Goal: Task Accomplishment & Management: Use online tool/utility

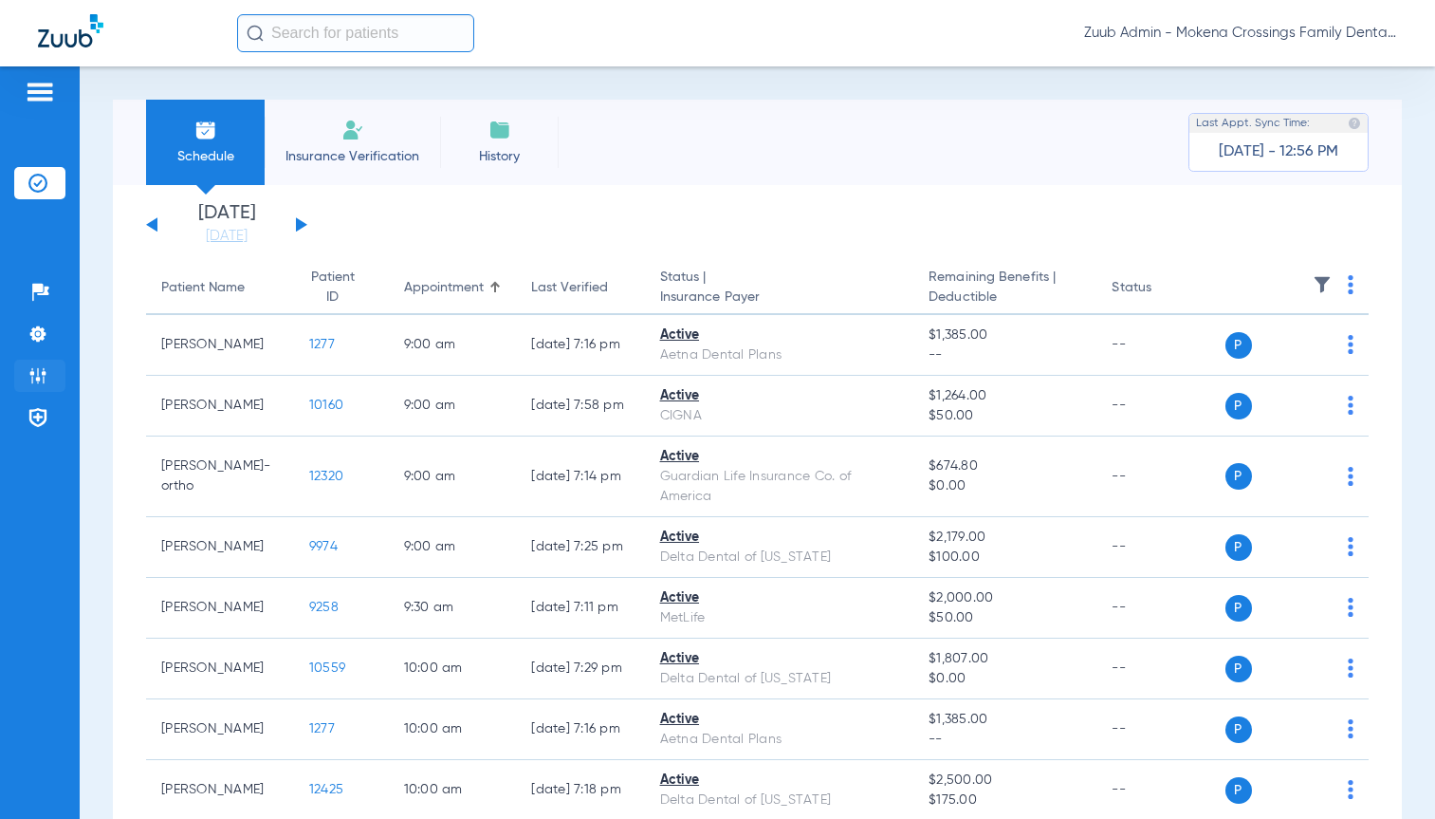
click at [37, 374] on img at bounding box center [37, 375] width 19 height 19
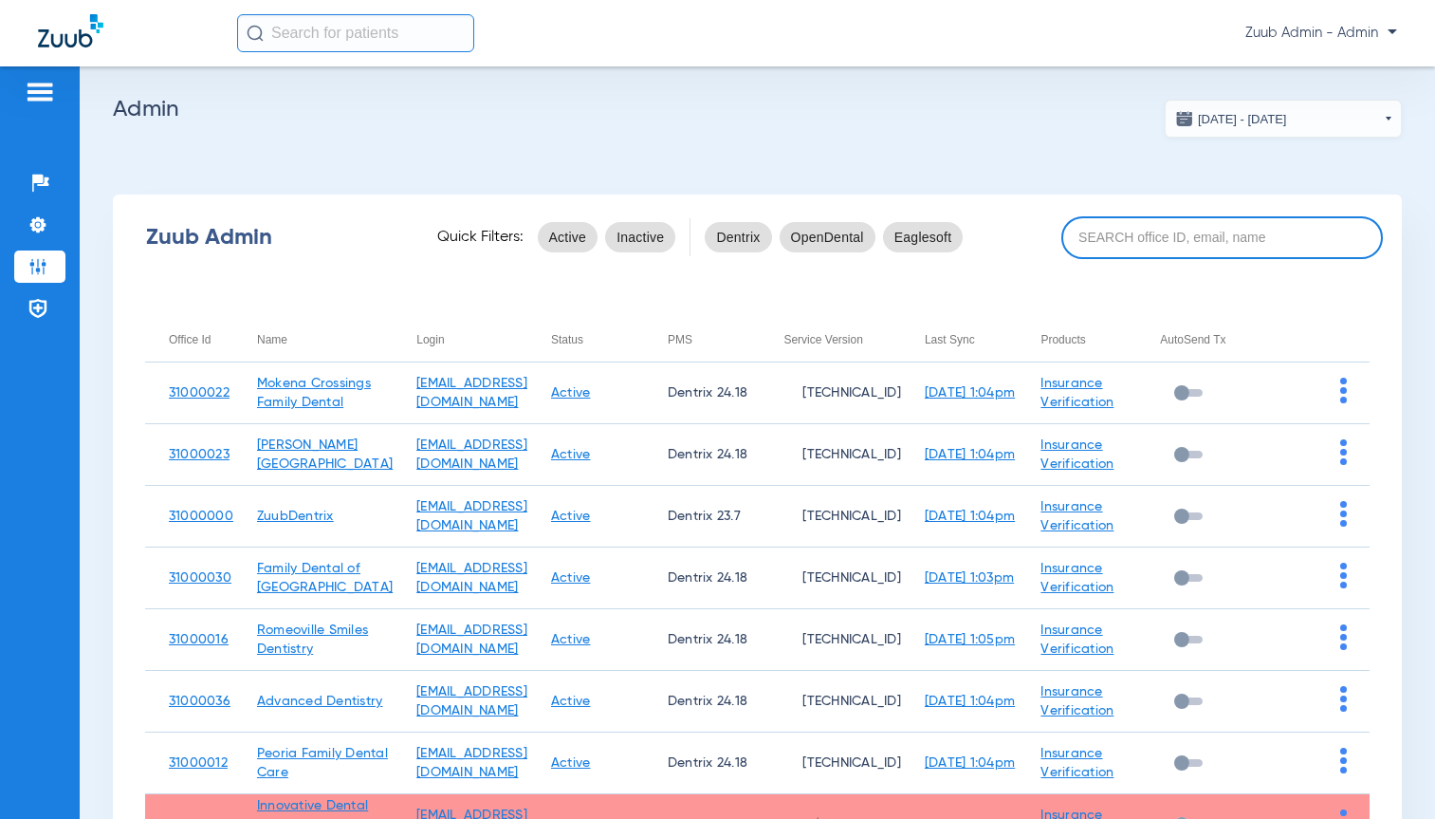
click at [1200, 229] on input at bounding box center [1223, 237] width 322 height 43
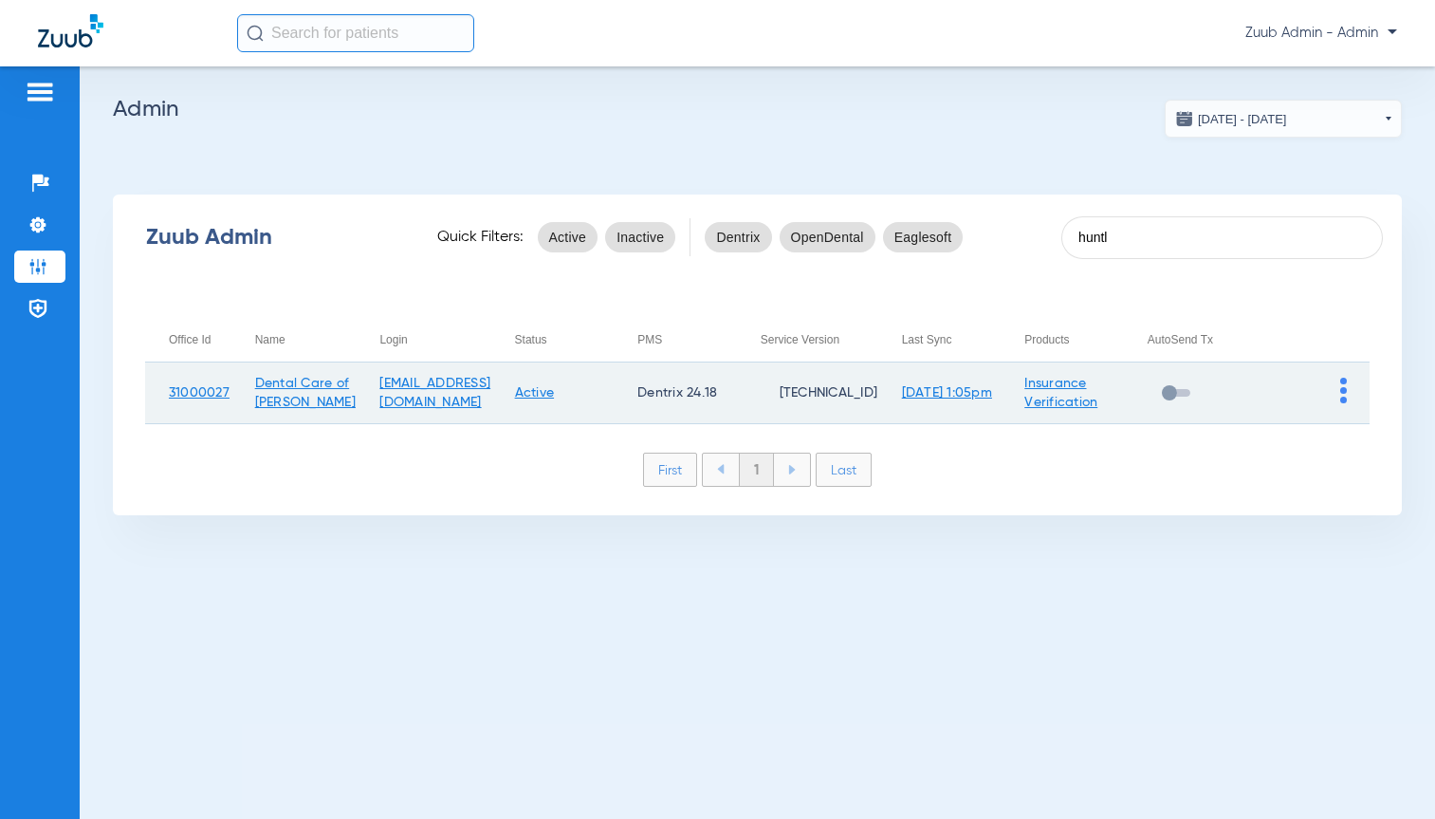
type input "huntl"
click at [1343, 396] on img at bounding box center [1344, 391] width 7 height 26
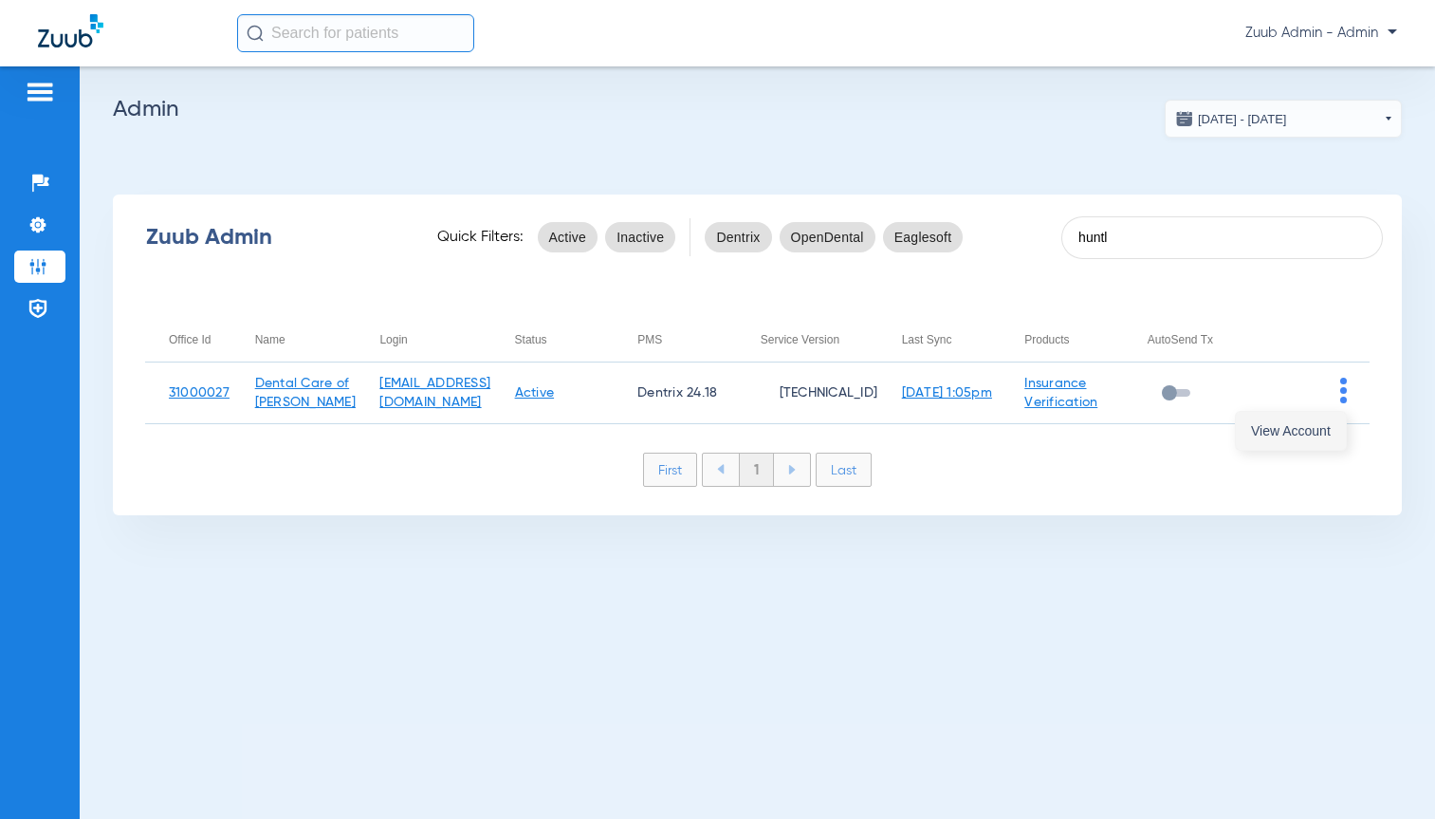
click at [1317, 425] on span "View Account" at bounding box center [1291, 430] width 80 height 13
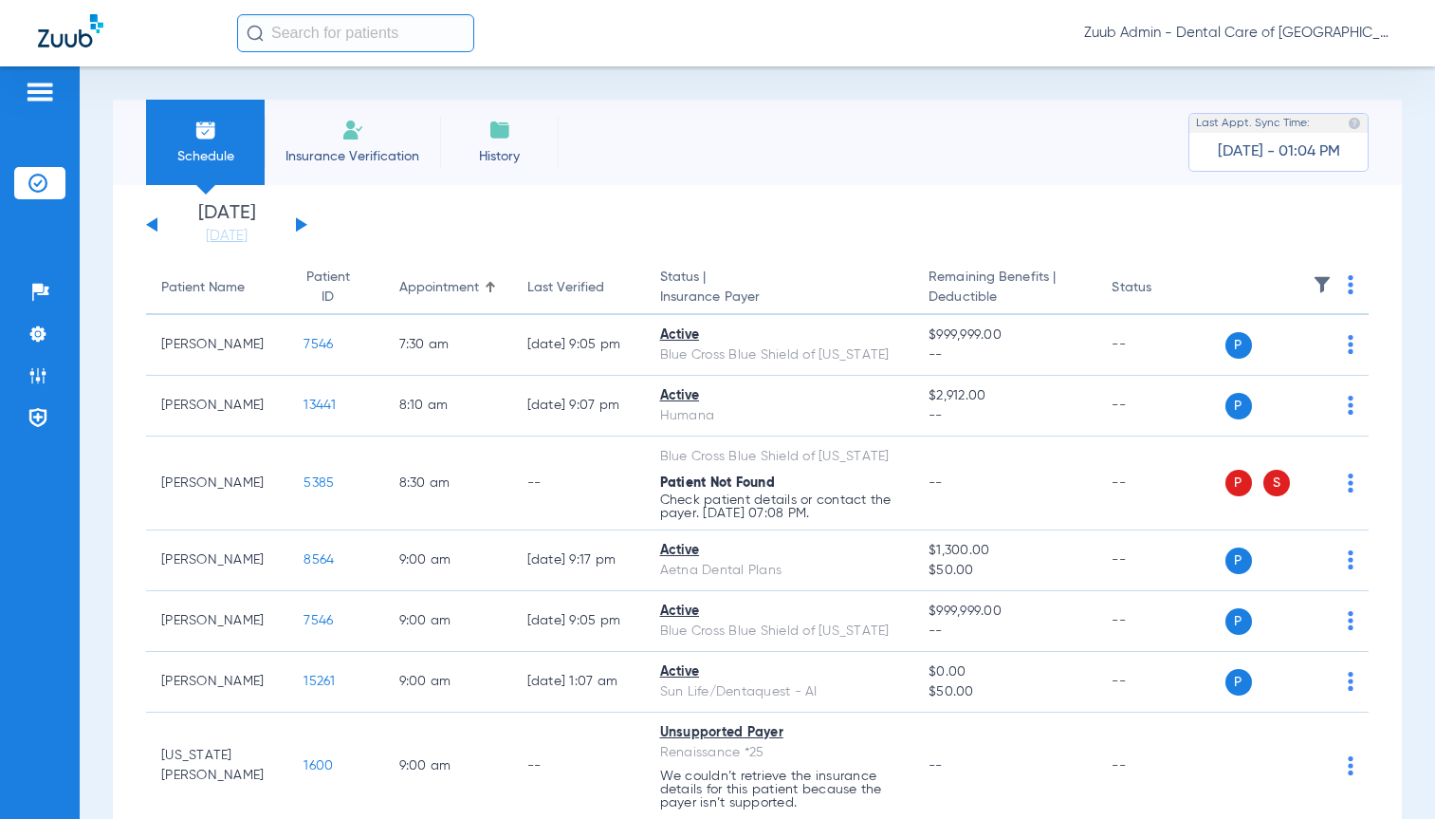
click at [149, 224] on button at bounding box center [151, 224] width 11 height 14
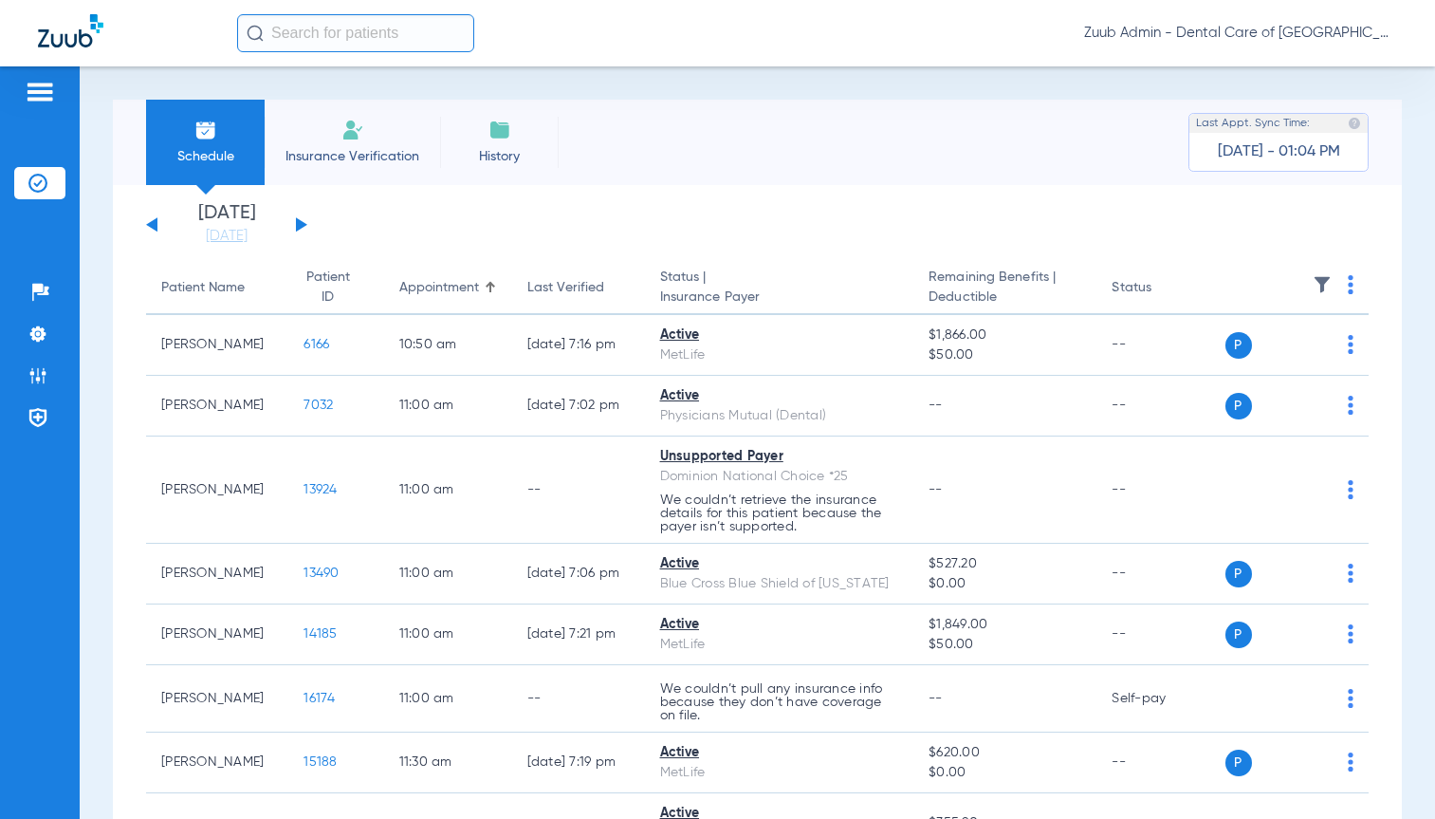
click at [1313, 282] on img at bounding box center [1322, 284] width 19 height 19
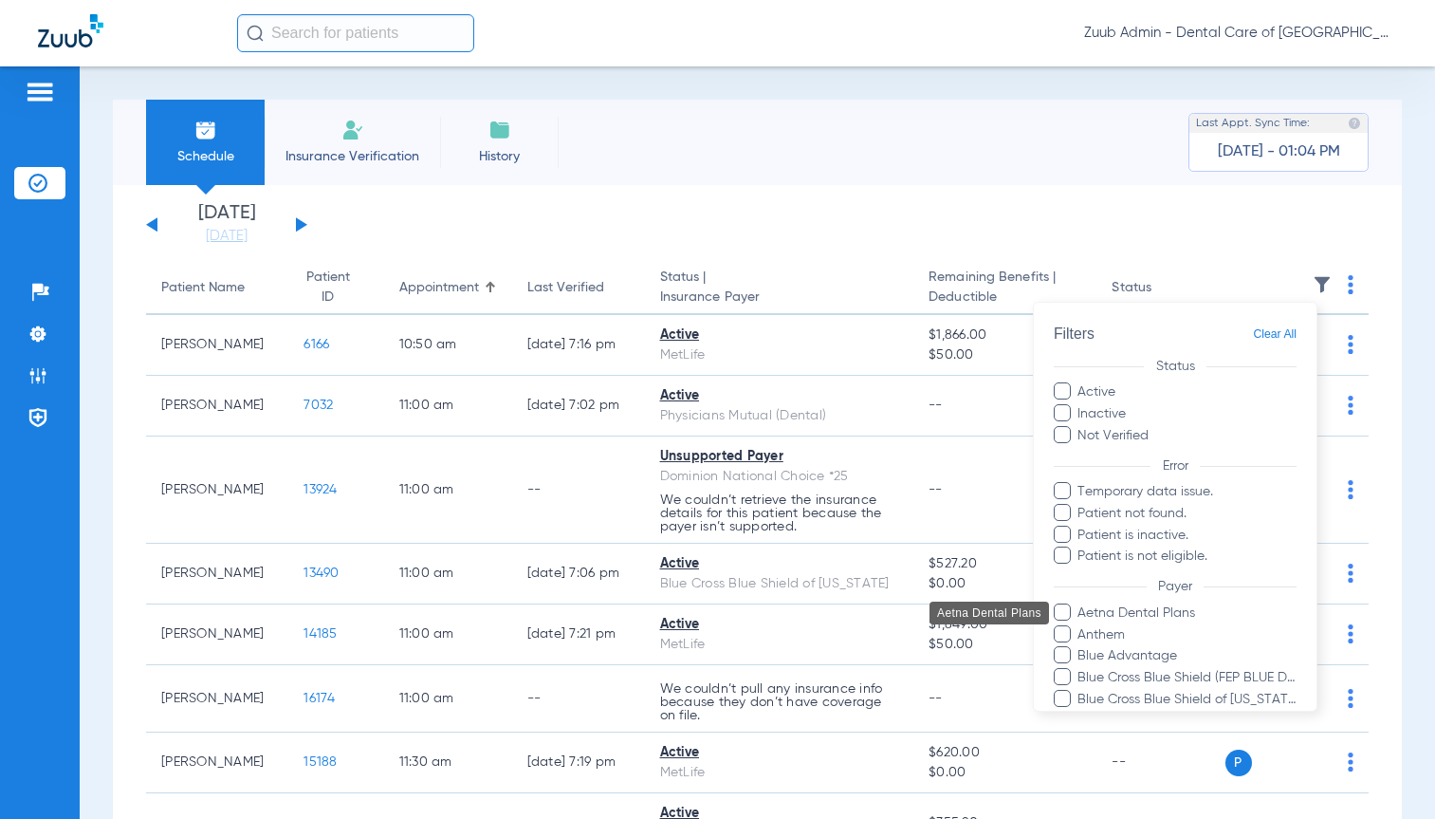
click at [1128, 614] on span "Aetna Dental Plans" at bounding box center [1187, 612] width 220 height 20
click at [1081, 625] on input "Aetna Dental Plans" at bounding box center [1081, 625] width 0 height 0
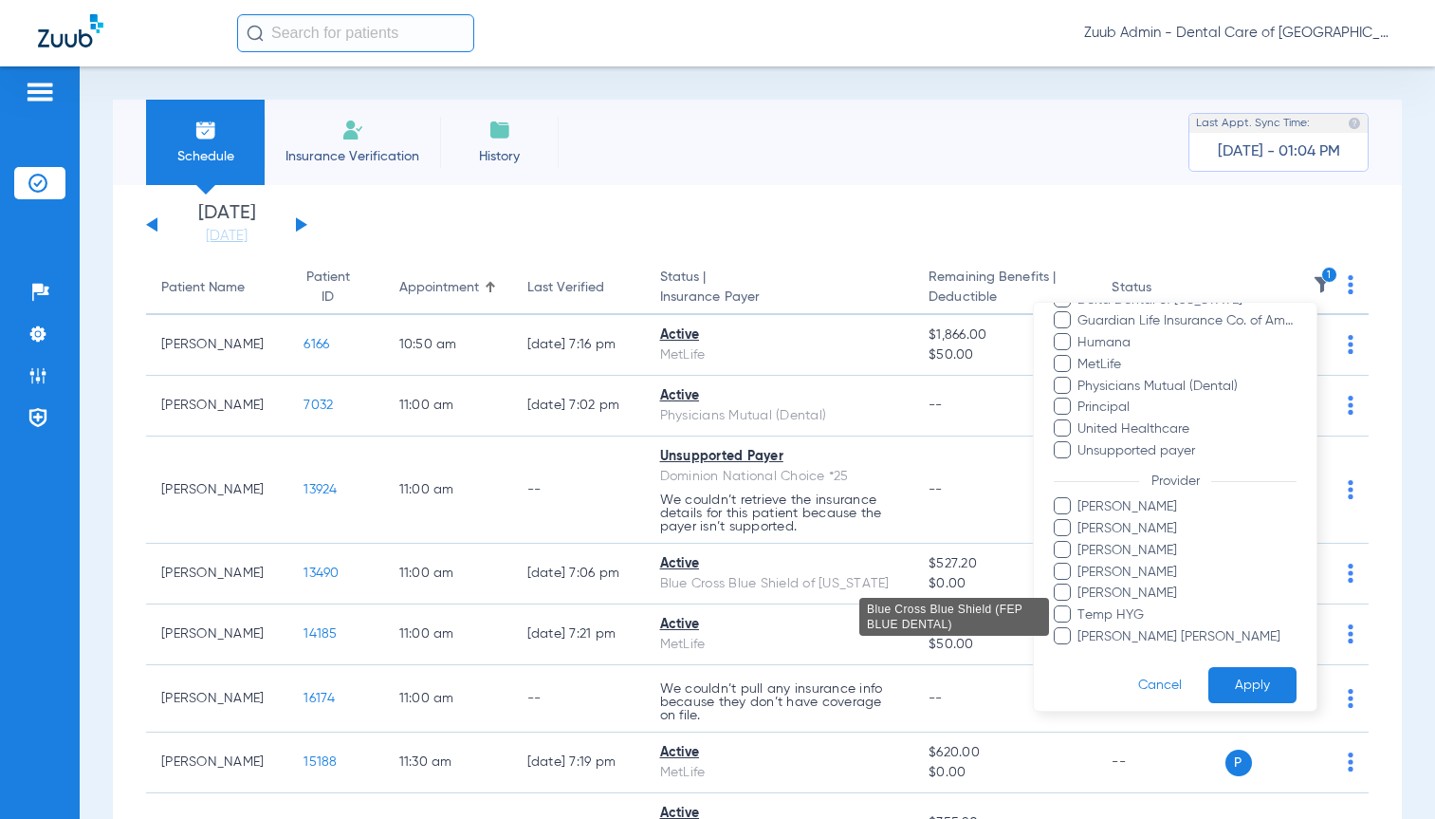
scroll to position [520, 0]
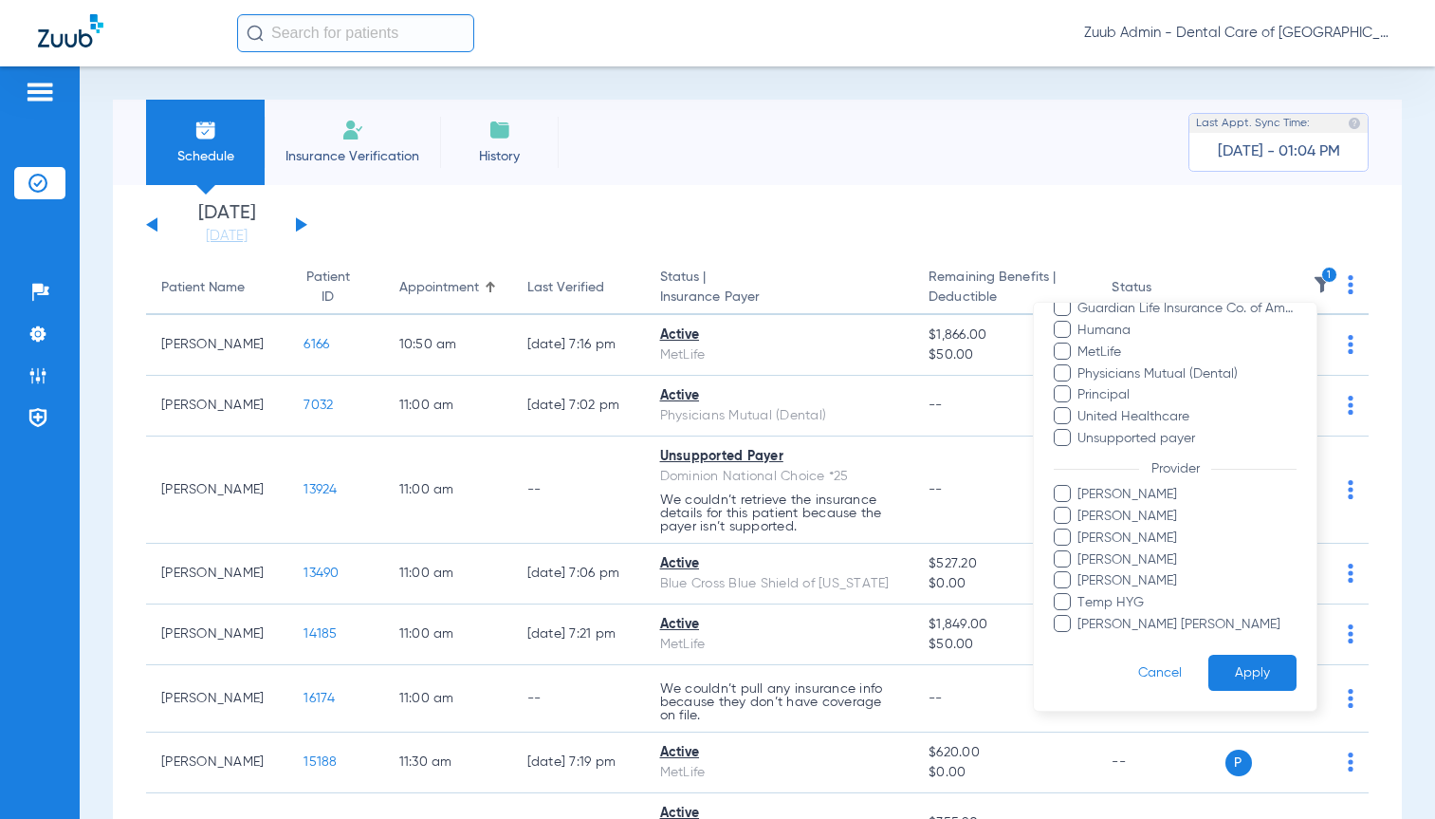
click at [1242, 672] on button "Apply" at bounding box center [1253, 672] width 88 height 37
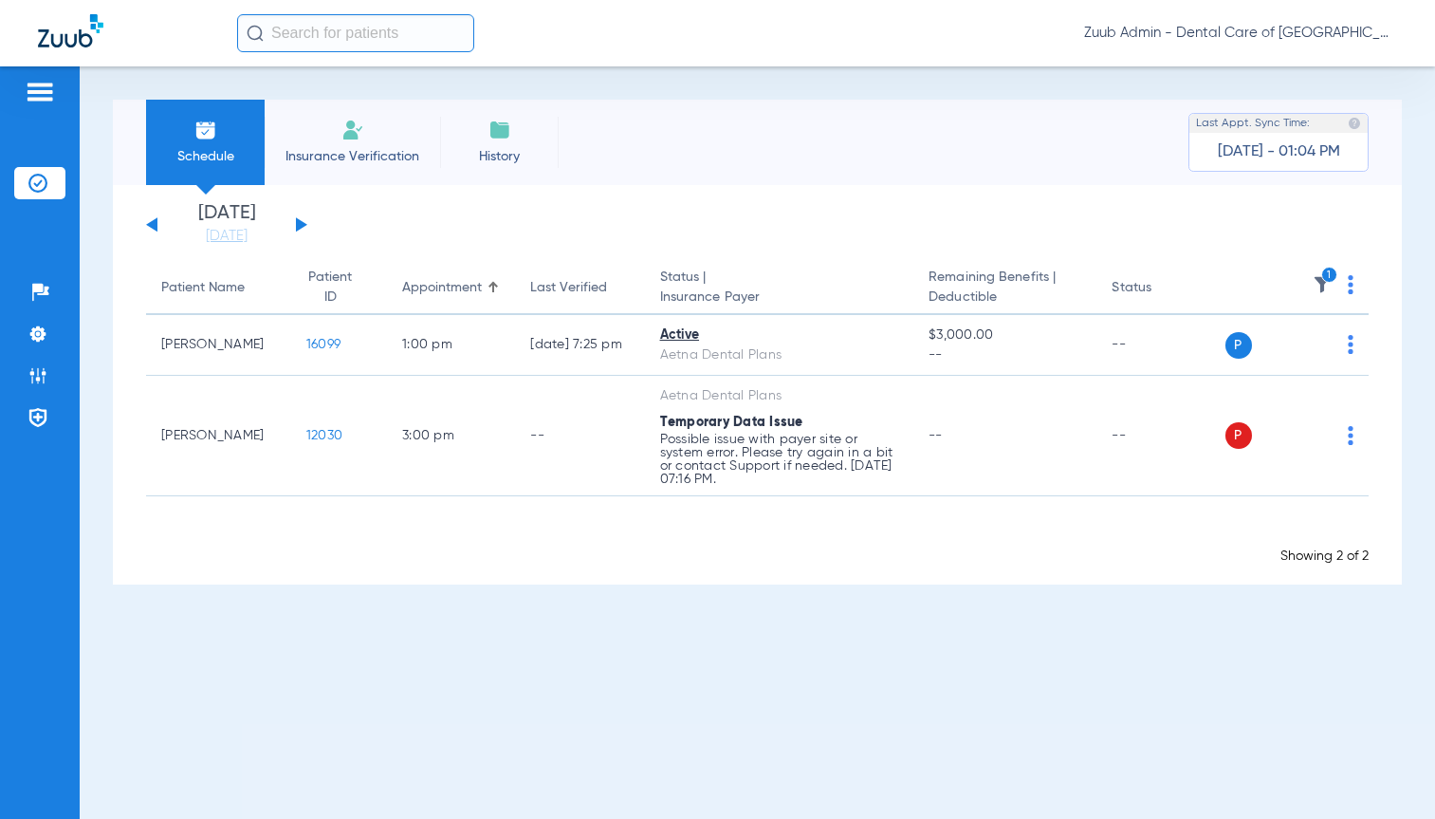
click at [306, 223] on div "[DATE] [DATE] [DATE] [DATE] [DATE] [DATE] [DATE] [DATE] [DATE] [DATE] [DATE] [D…" at bounding box center [226, 225] width 161 height 42
click at [303, 227] on button at bounding box center [301, 224] width 11 height 14
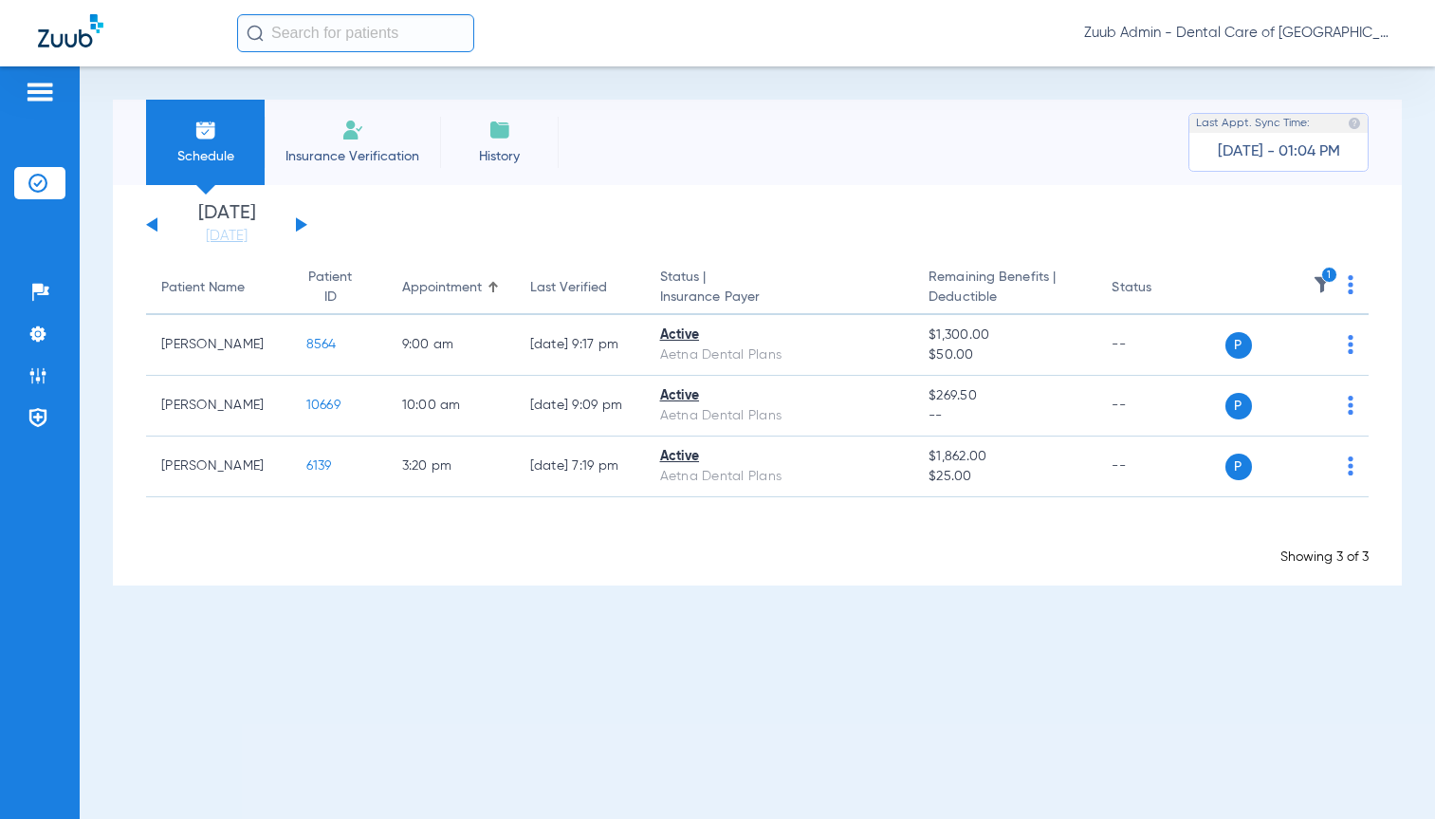
click at [303, 227] on button at bounding box center [301, 224] width 11 height 14
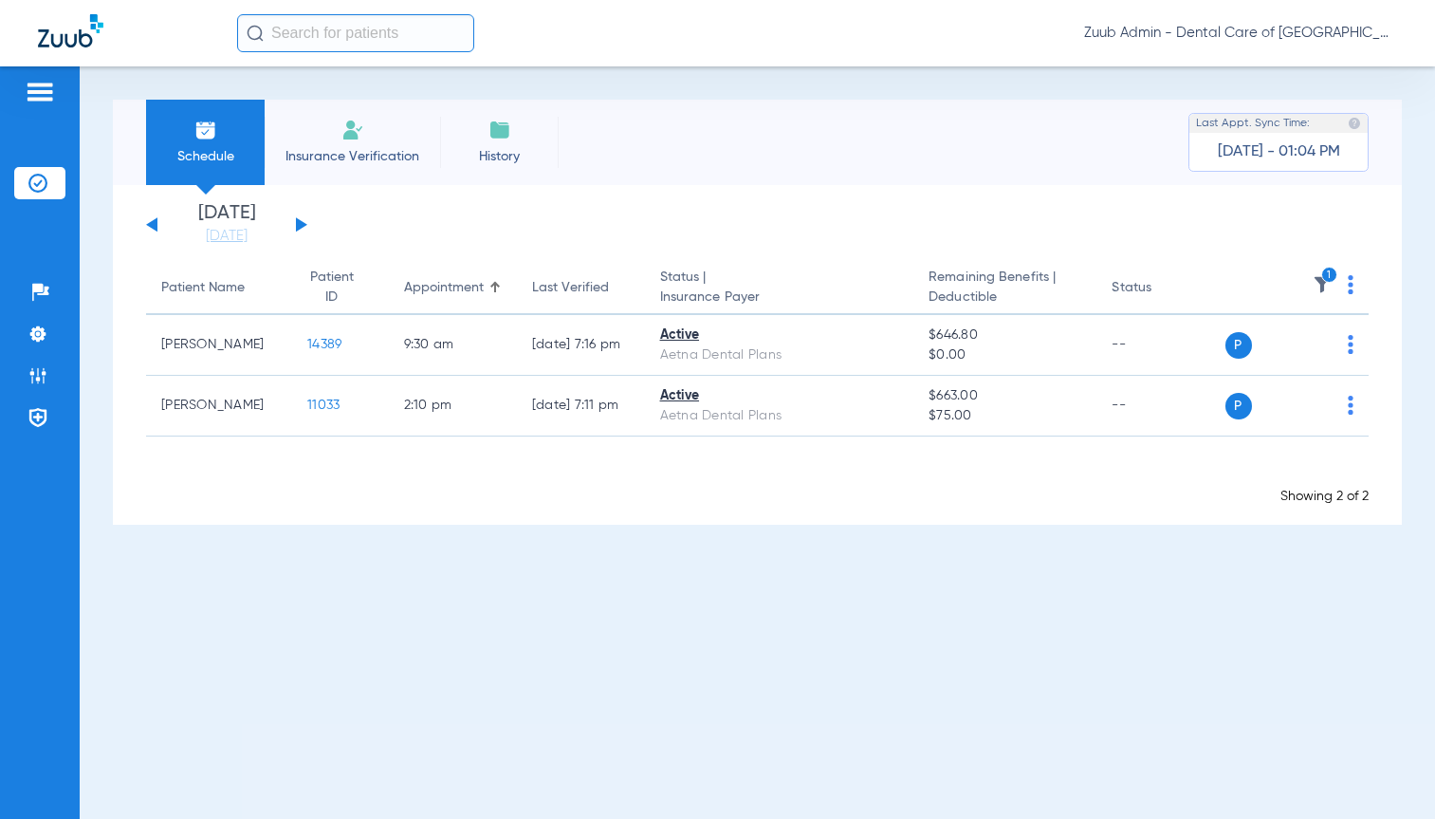
click at [303, 227] on button at bounding box center [301, 224] width 11 height 14
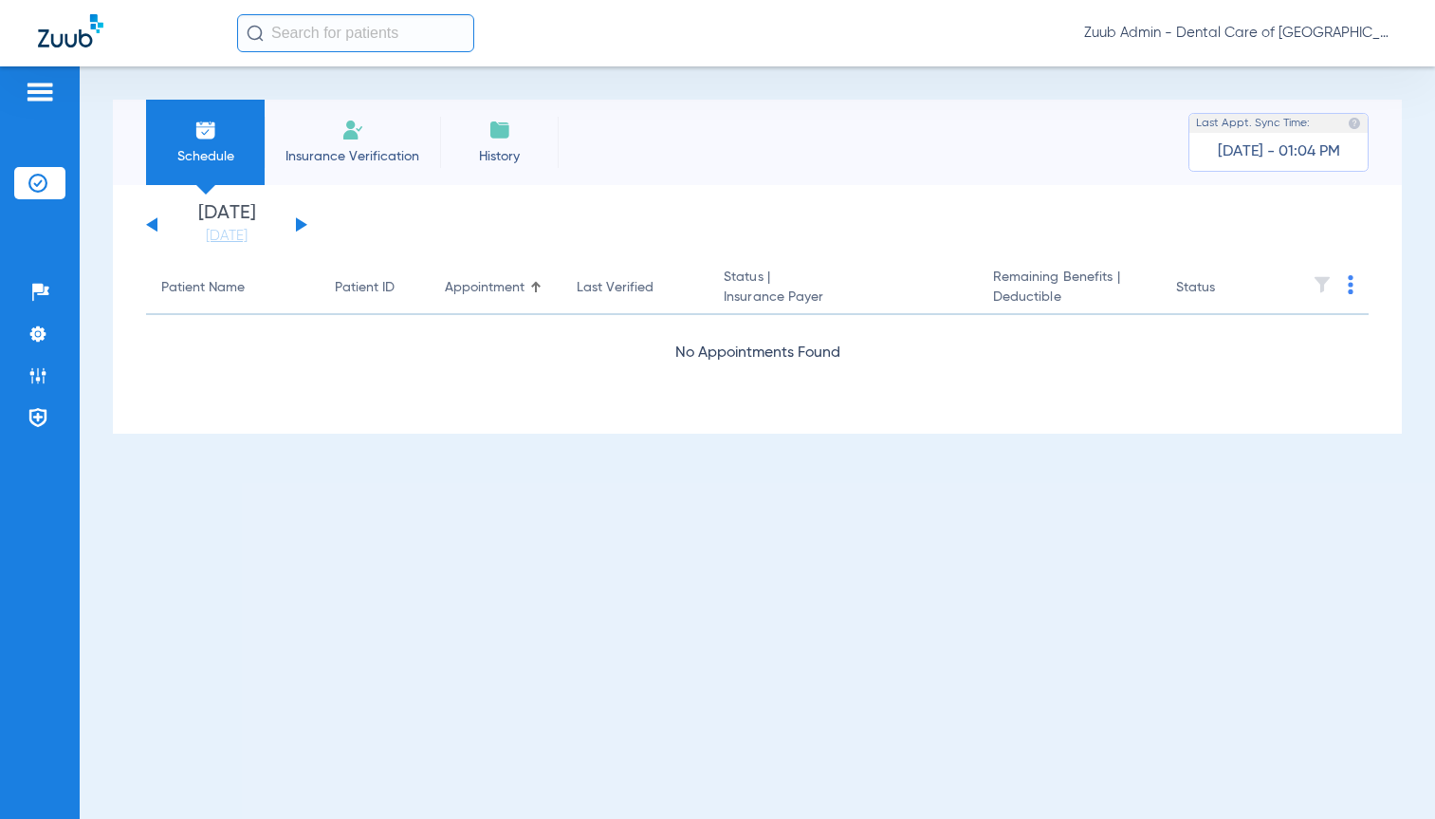
click at [303, 227] on button at bounding box center [301, 224] width 11 height 14
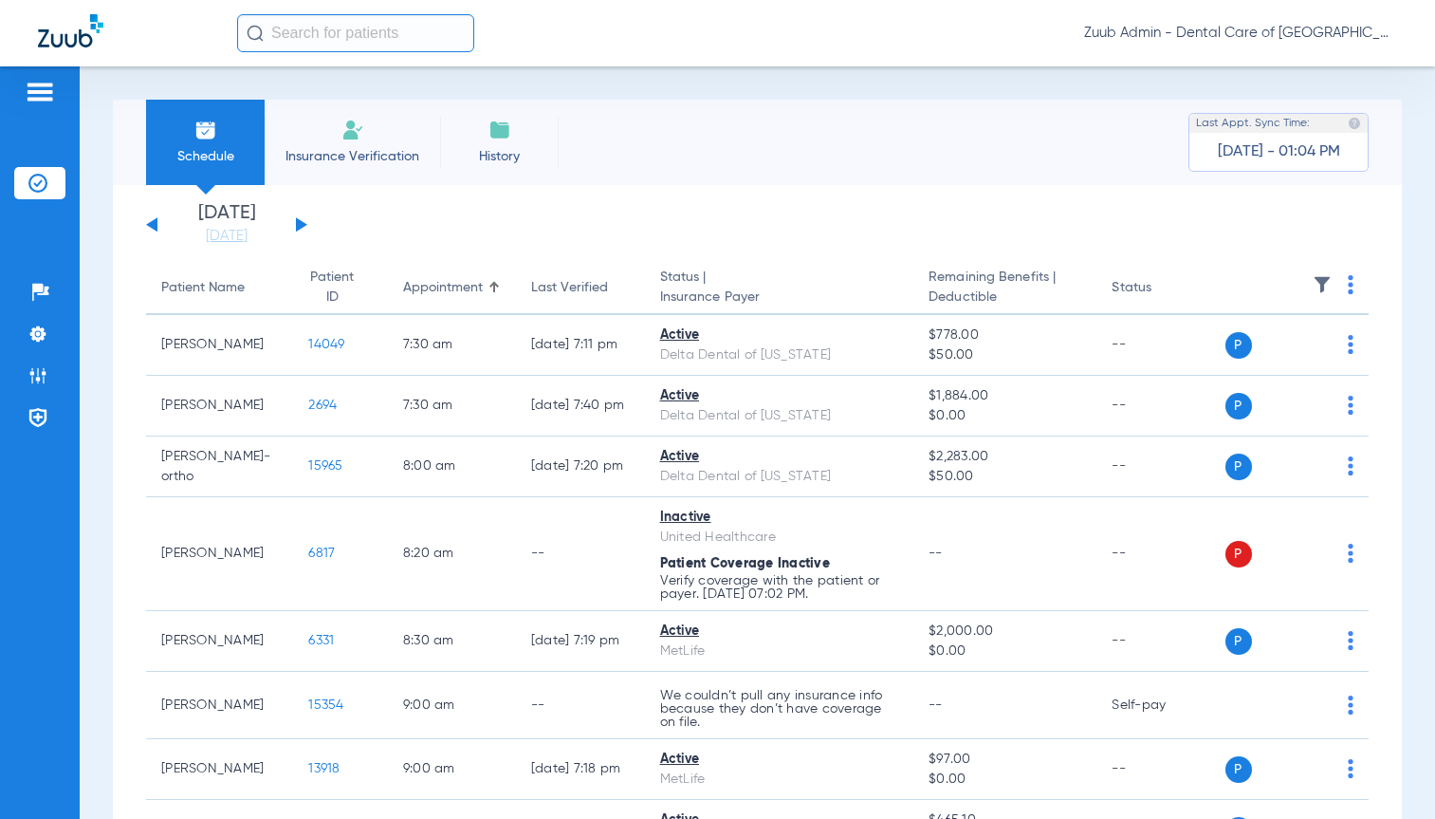
click at [1313, 285] on img at bounding box center [1322, 284] width 19 height 19
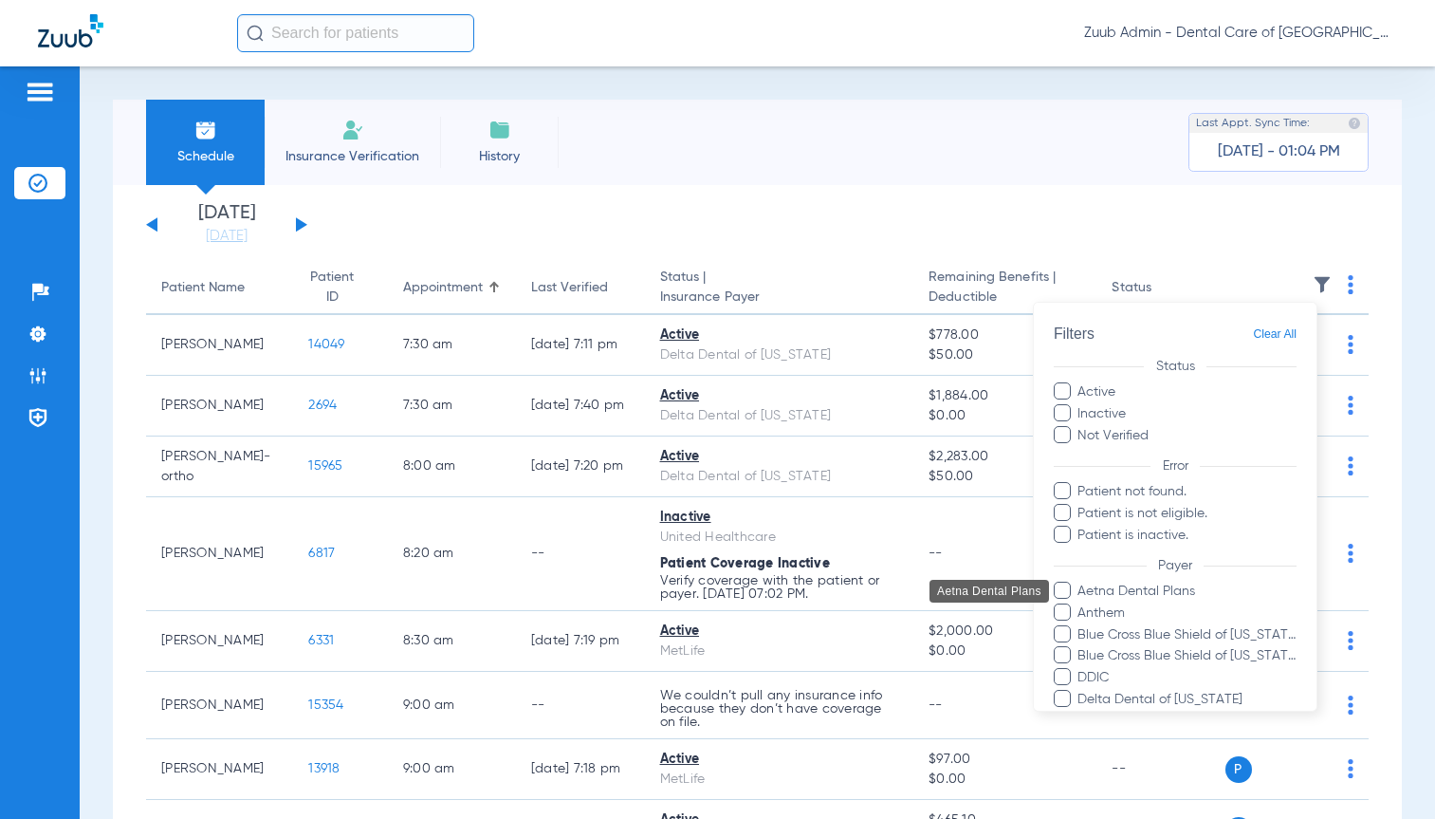
click at [1109, 590] on span "Aetna Dental Plans" at bounding box center [1187, 592] width 220 height 20
click at [1081, 604] on input "Aetna Dental Plans" at bounding box center [1081, 604] width 0 height 0
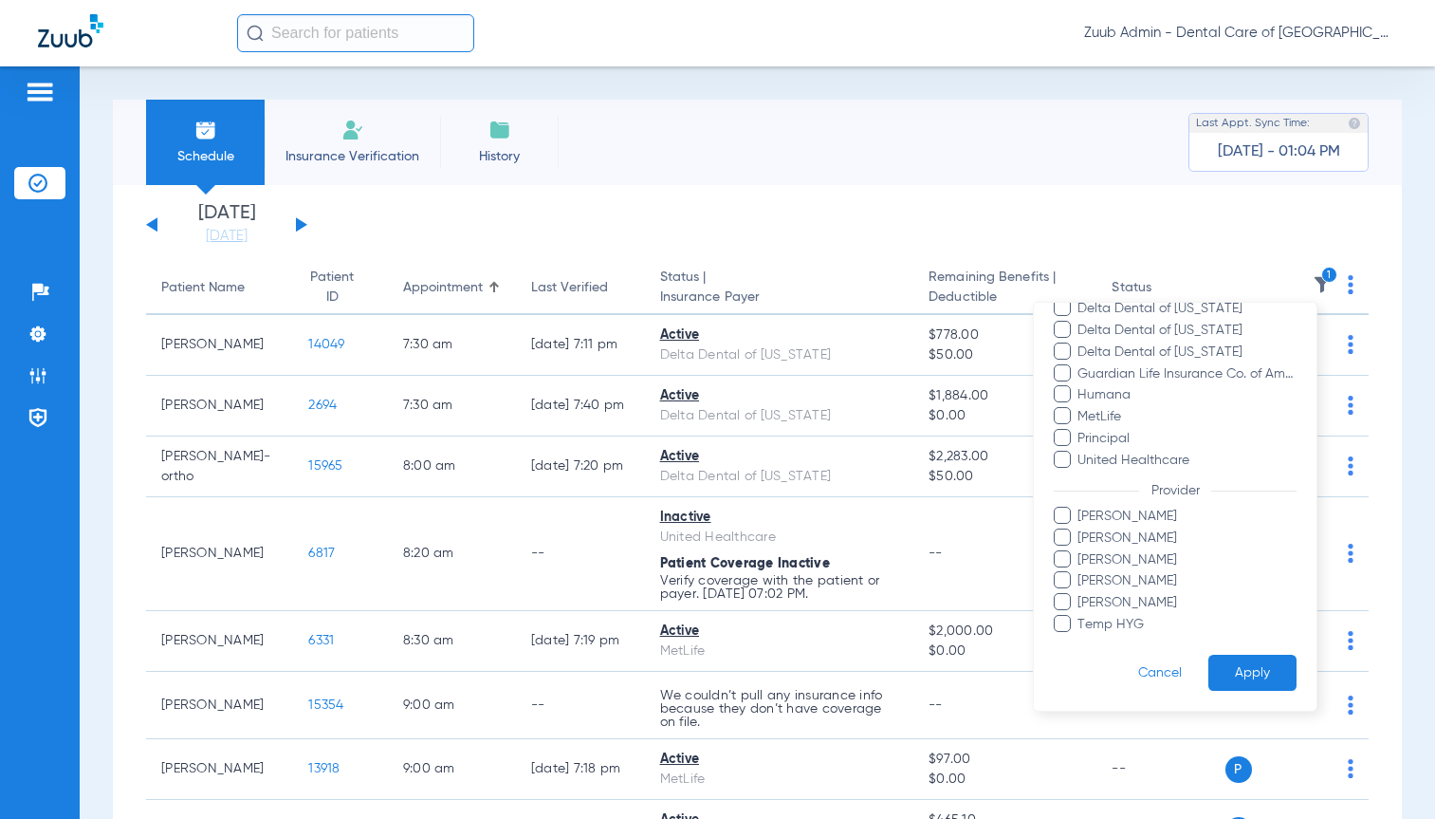
click at [1232, 675] on button "Apply" at bounding box center [1253, 672] width 88 height 37
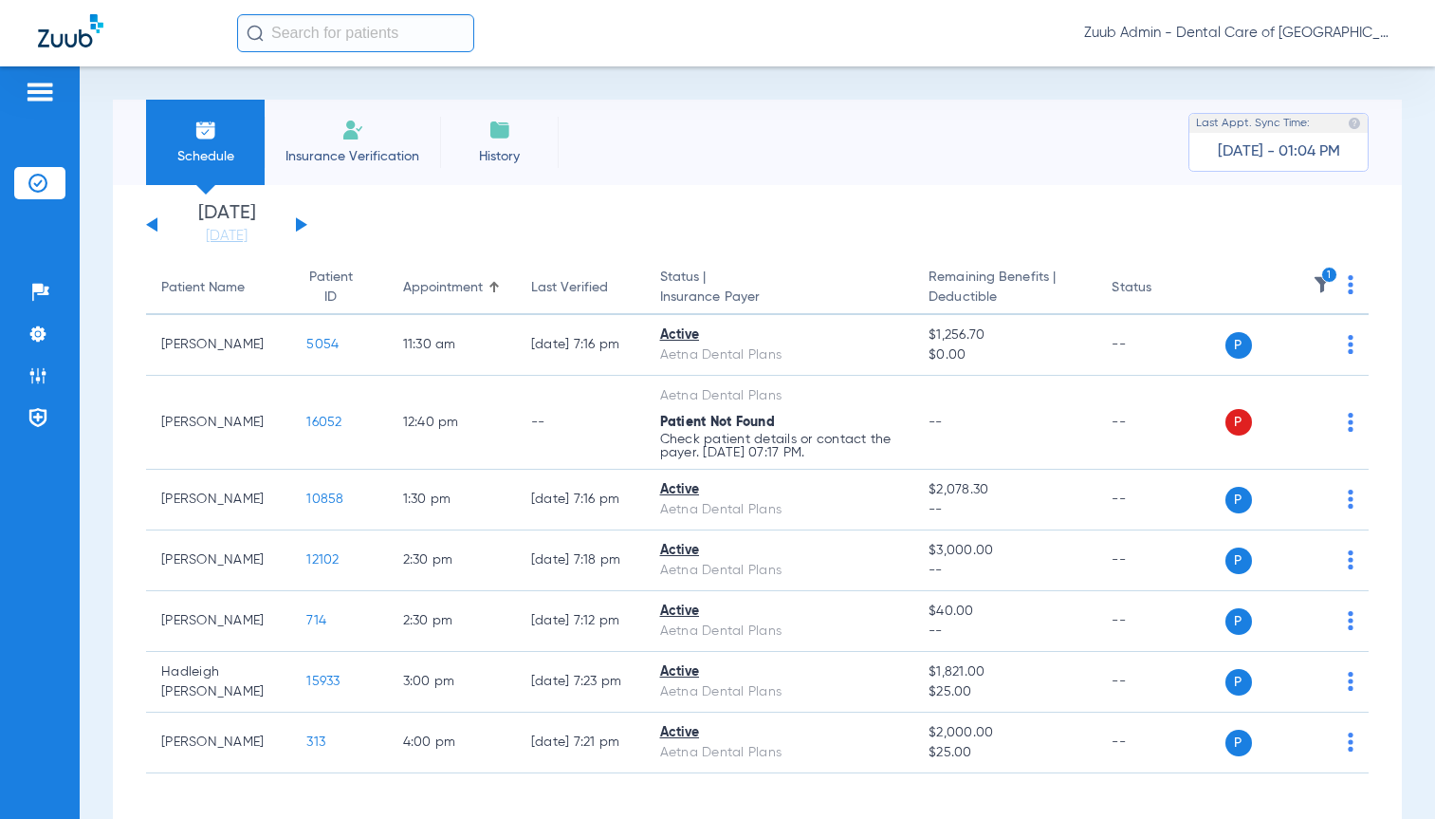
click at [303, 226] on button at bounding box center [301, 224] width 11 height 14
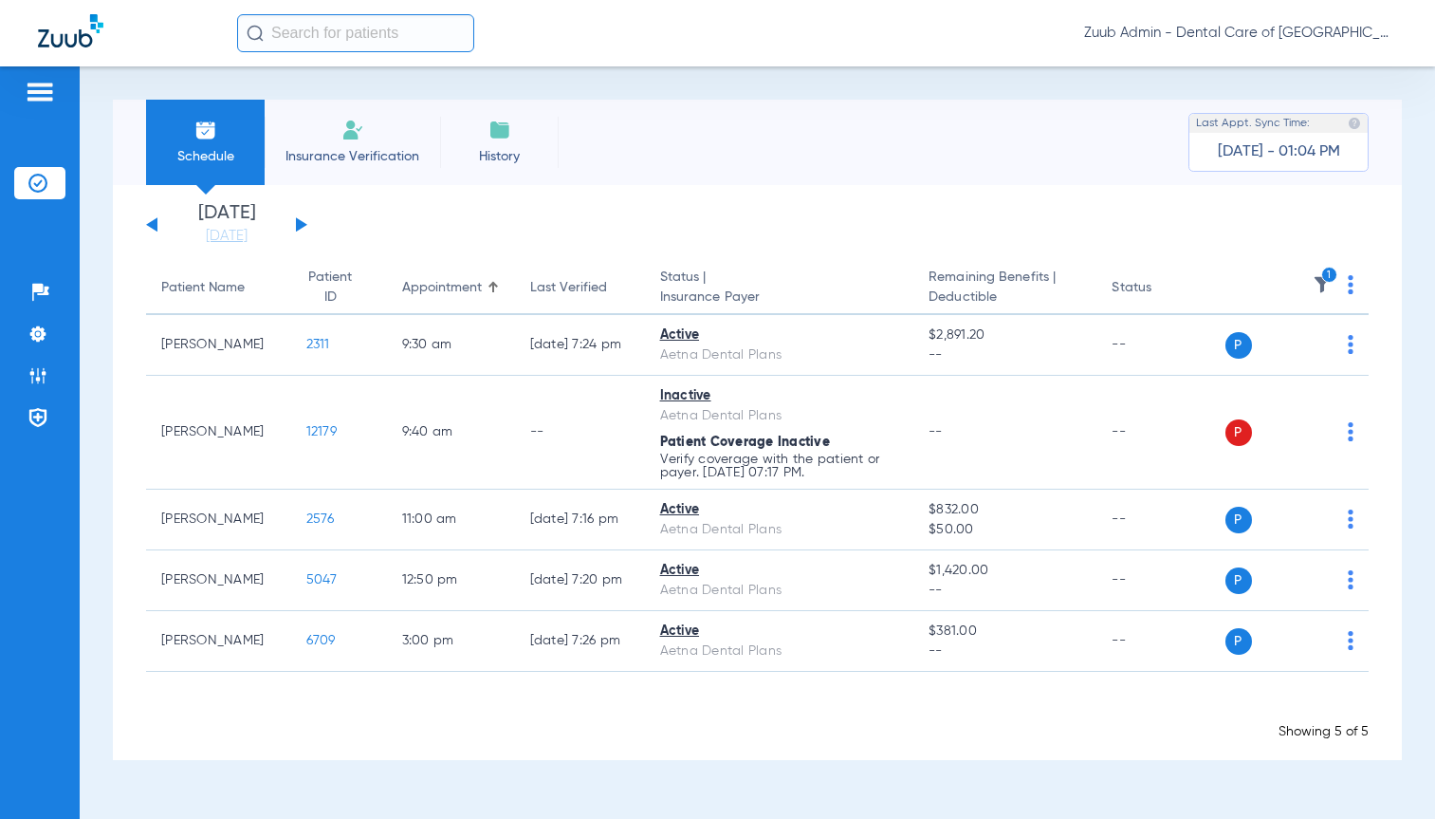
click at [303, 226] on button at bounding box center [301, 224] width 11 height 14
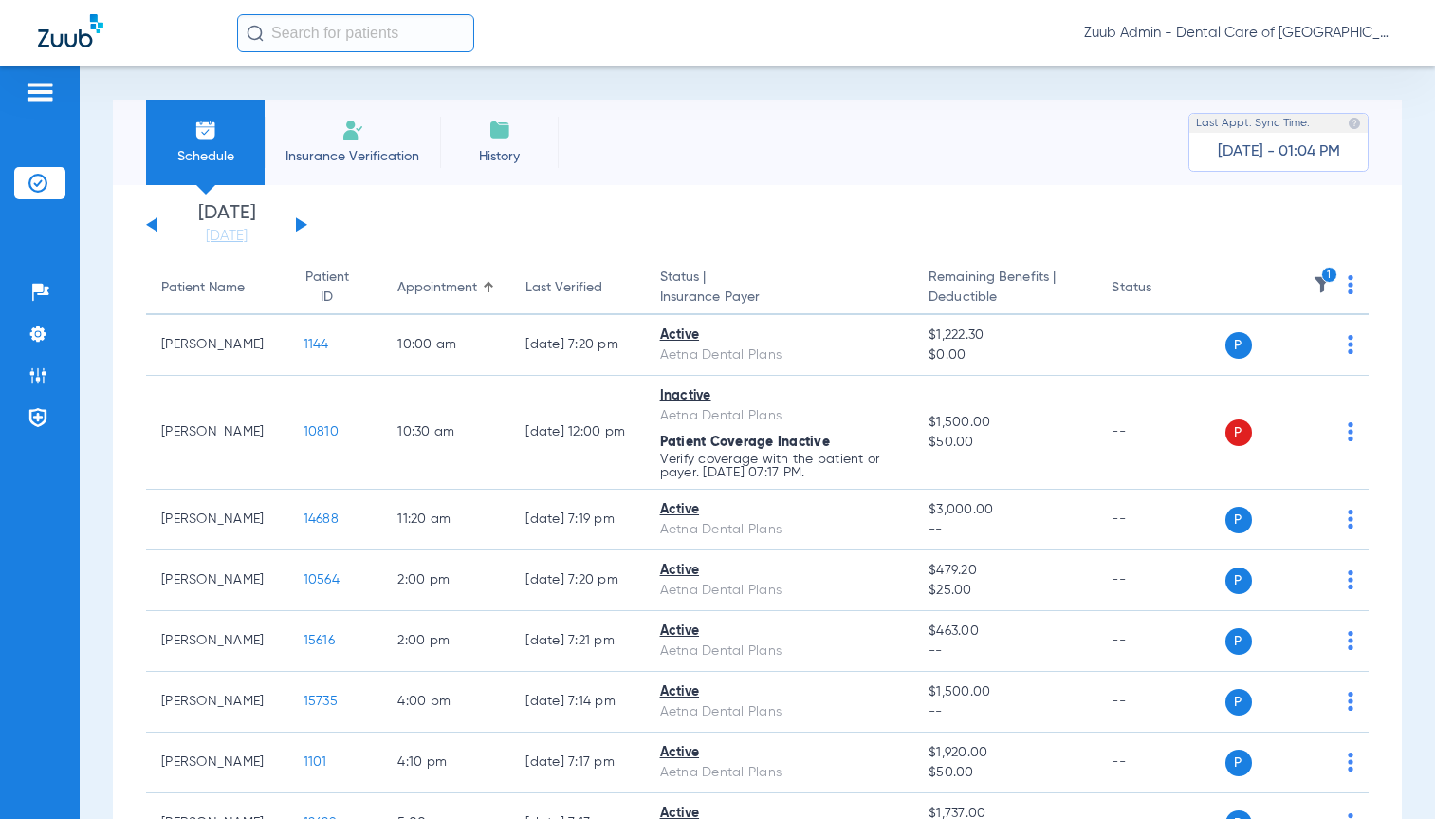
click at [300, 223] on button at bounding box center [301, 224] width 11 height 14
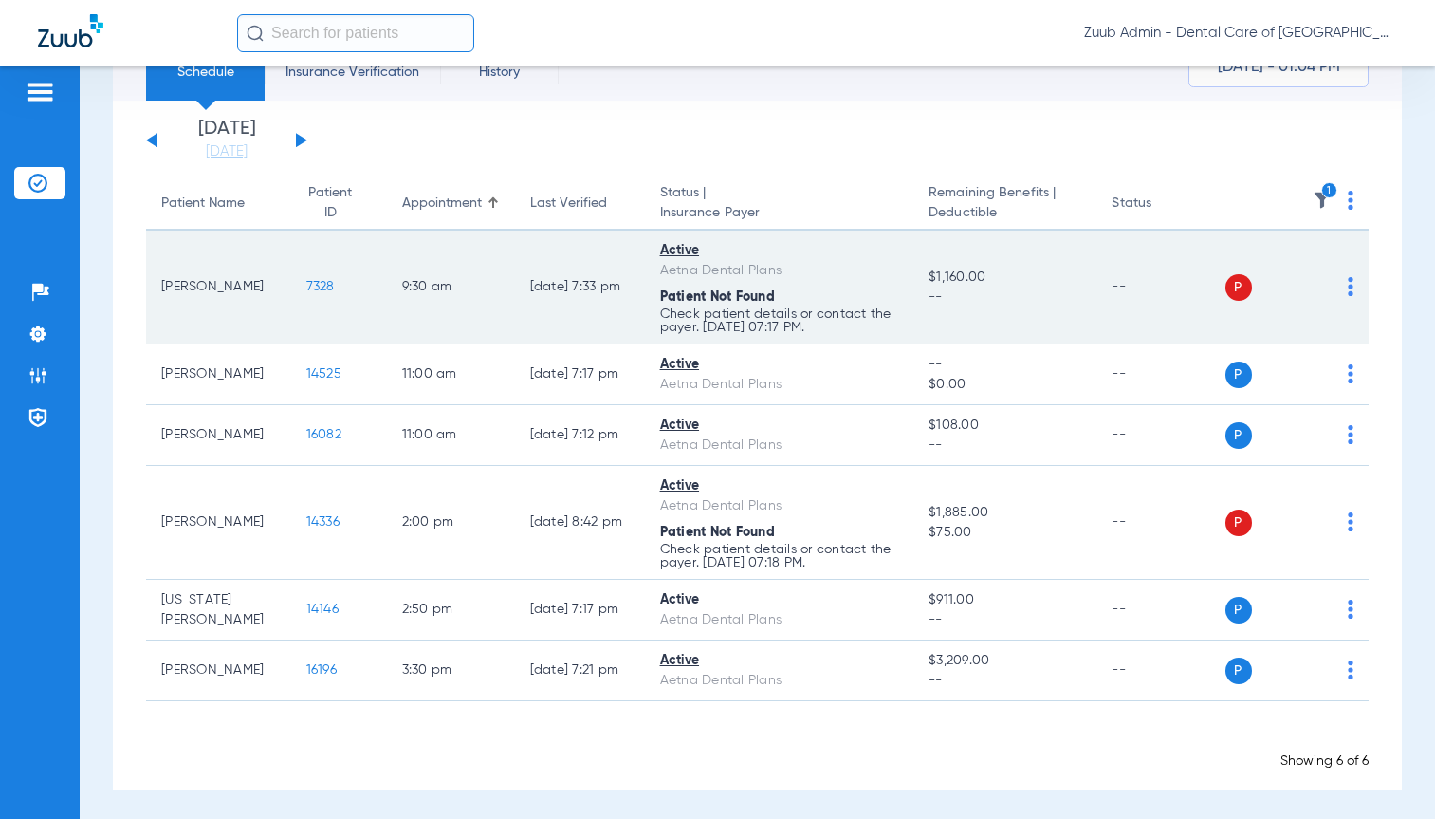
scroll to position [56, 0]
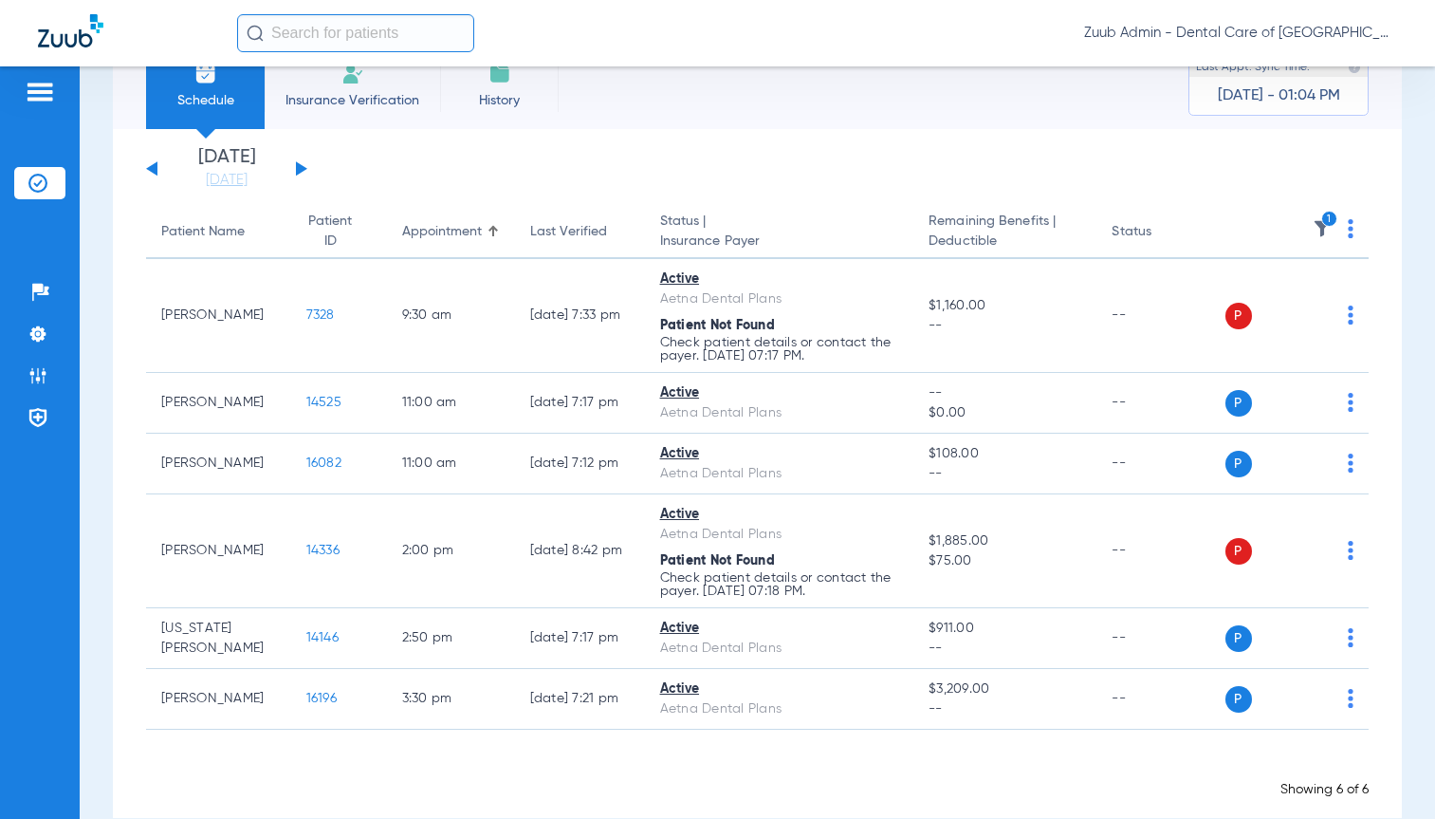
click at [750, 156] on app-single-date-navigator "[DATE] [DATE] [DATE] [DATE] [DATE] [DATE] [DATE] [DATE] [DATE] [DATE] [DATE] [D…" at bounding box center [757, 169] width 1223 height 42
click at [34, 368] on img at bounding box center [37, 375] width 19 height 19
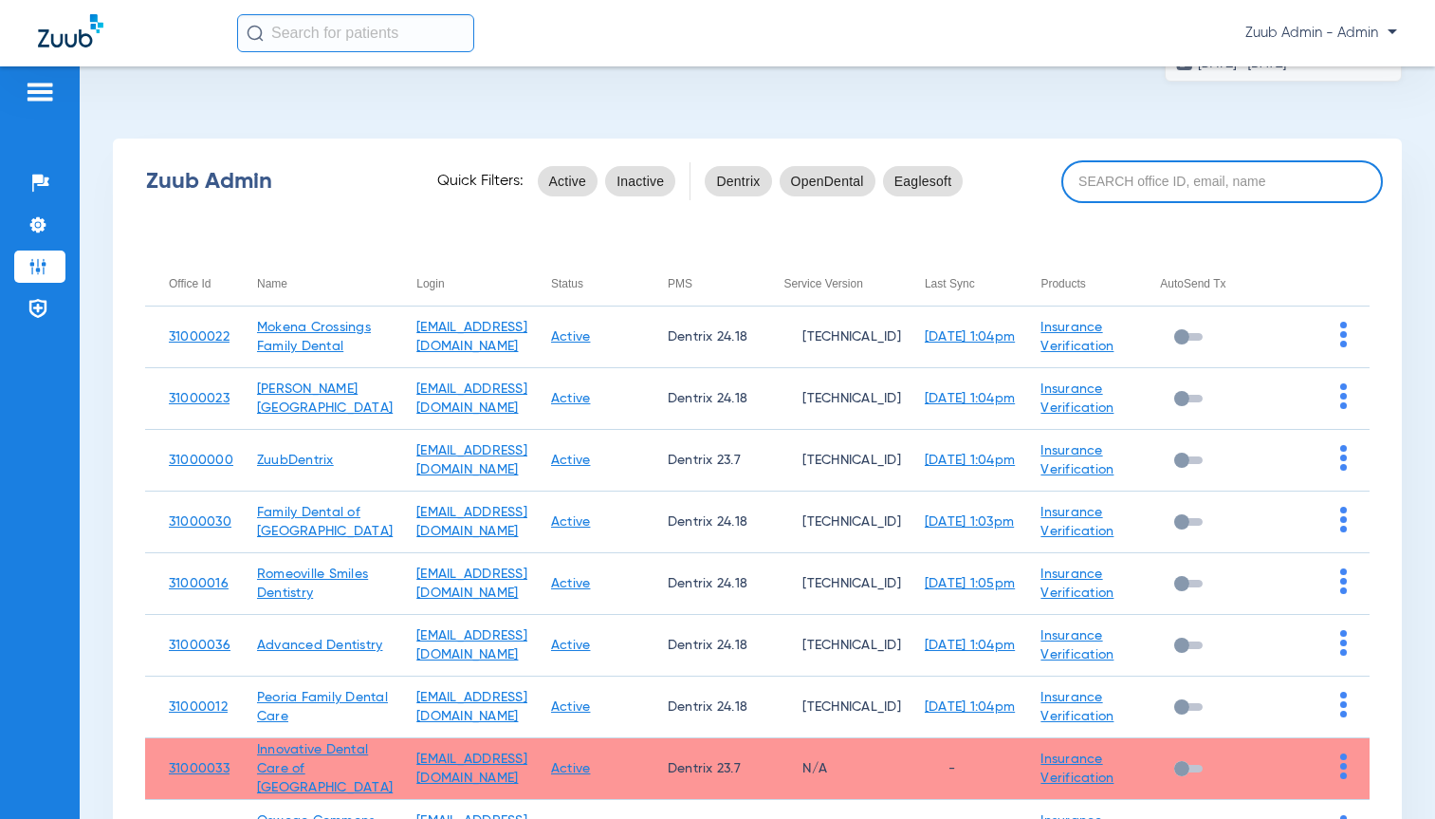
click at [1125, 188] on input at bounding box center [1223, 181] width 322 height 43
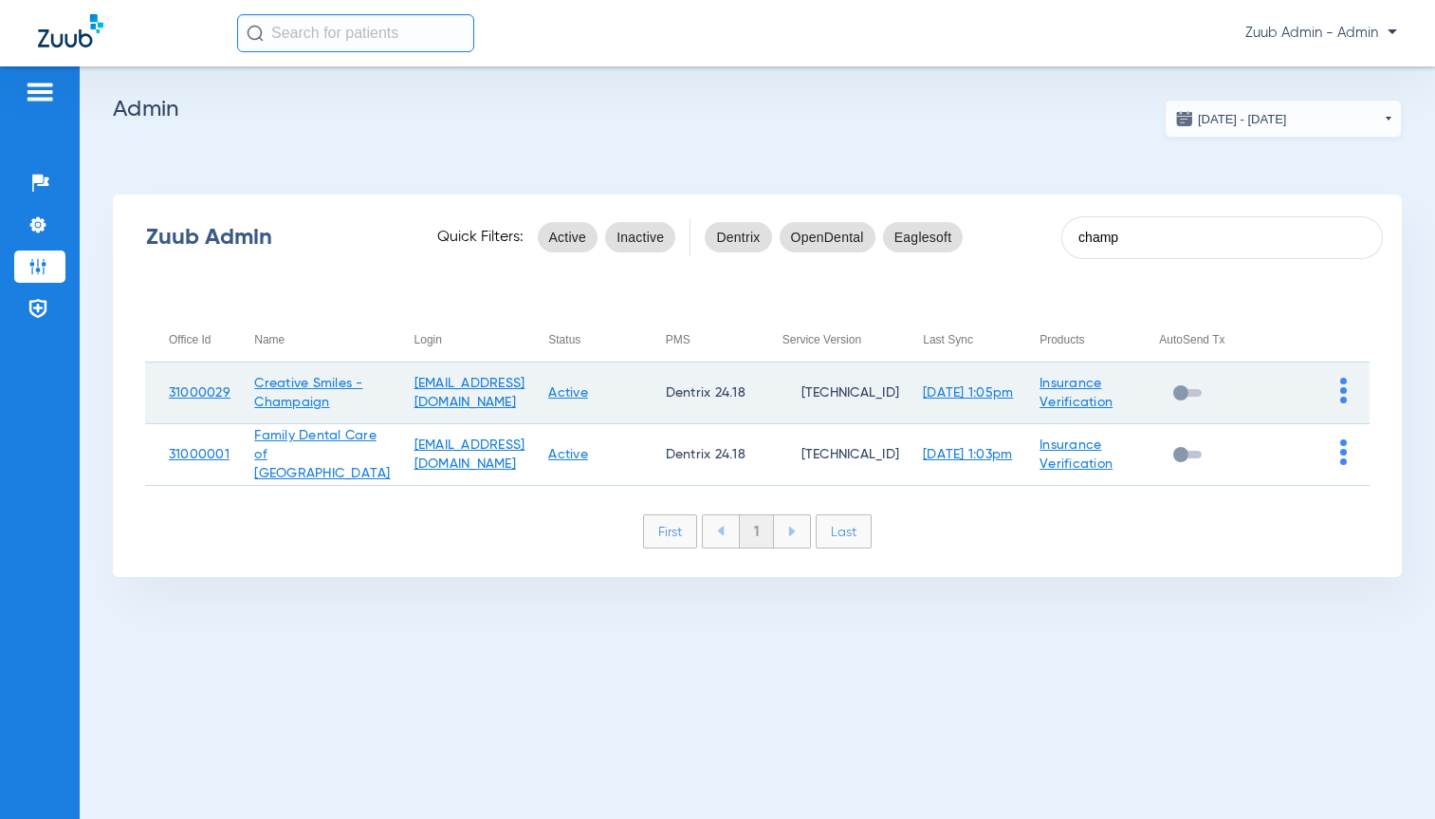
type input "champ"
click at [1344, 392] on img at bounding box center [1344, 391] width 7 height 26
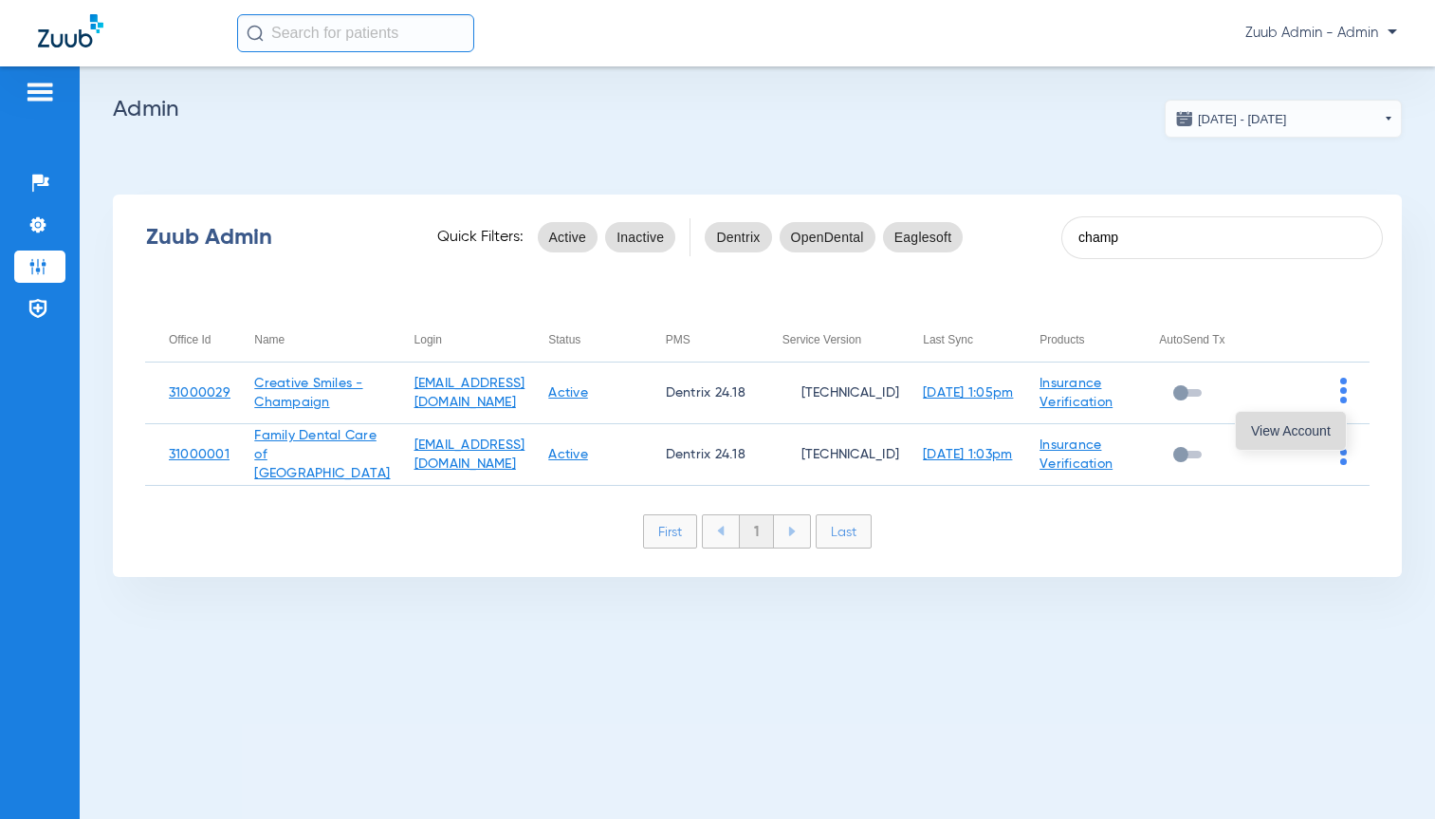
click at [1321, 424] on span "View Account" at bounding box center [1291, 430] width 80 height 13
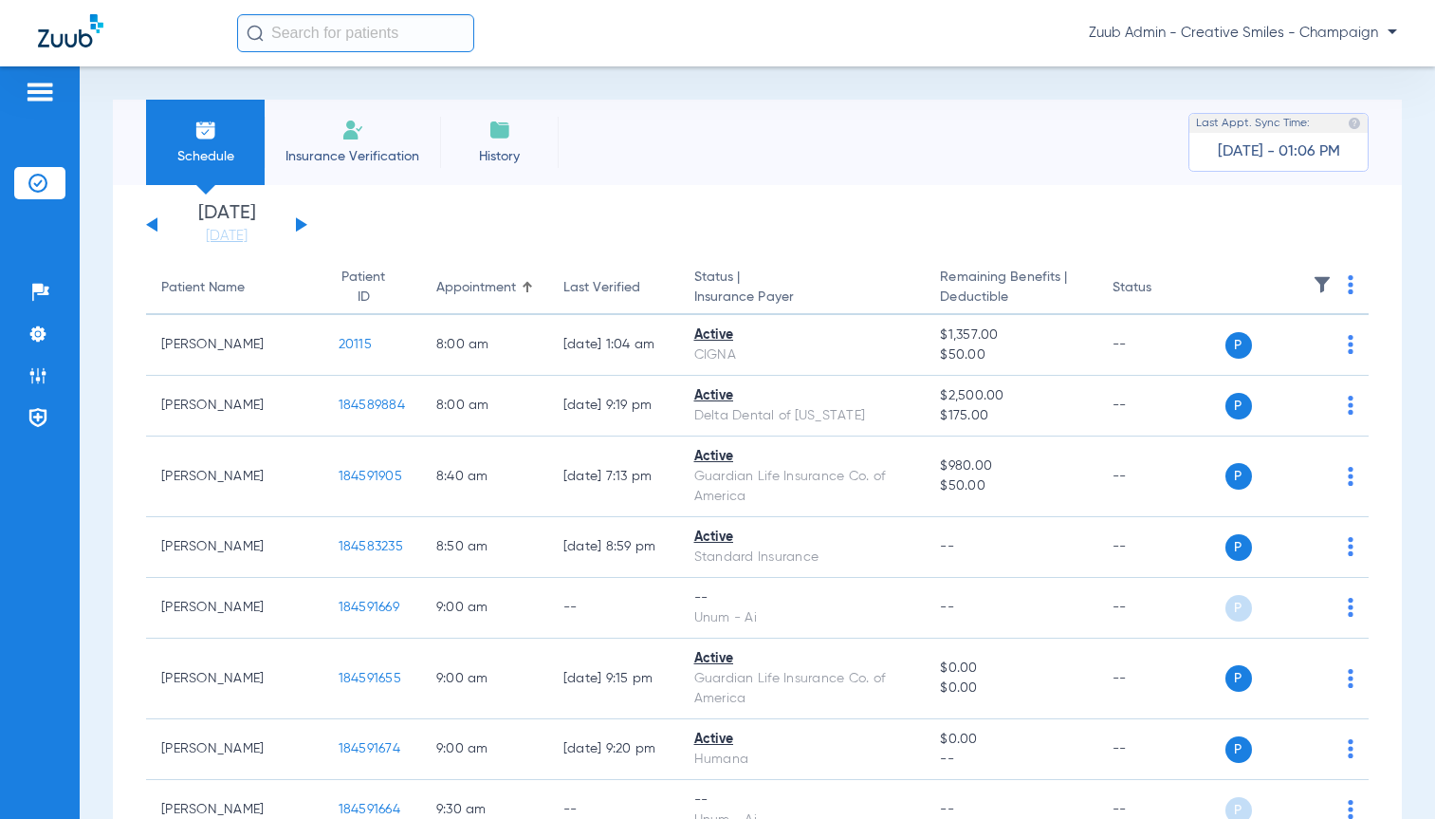
click at [1313, 286] on img at bounding box center [1322, 284] width 19 height 19
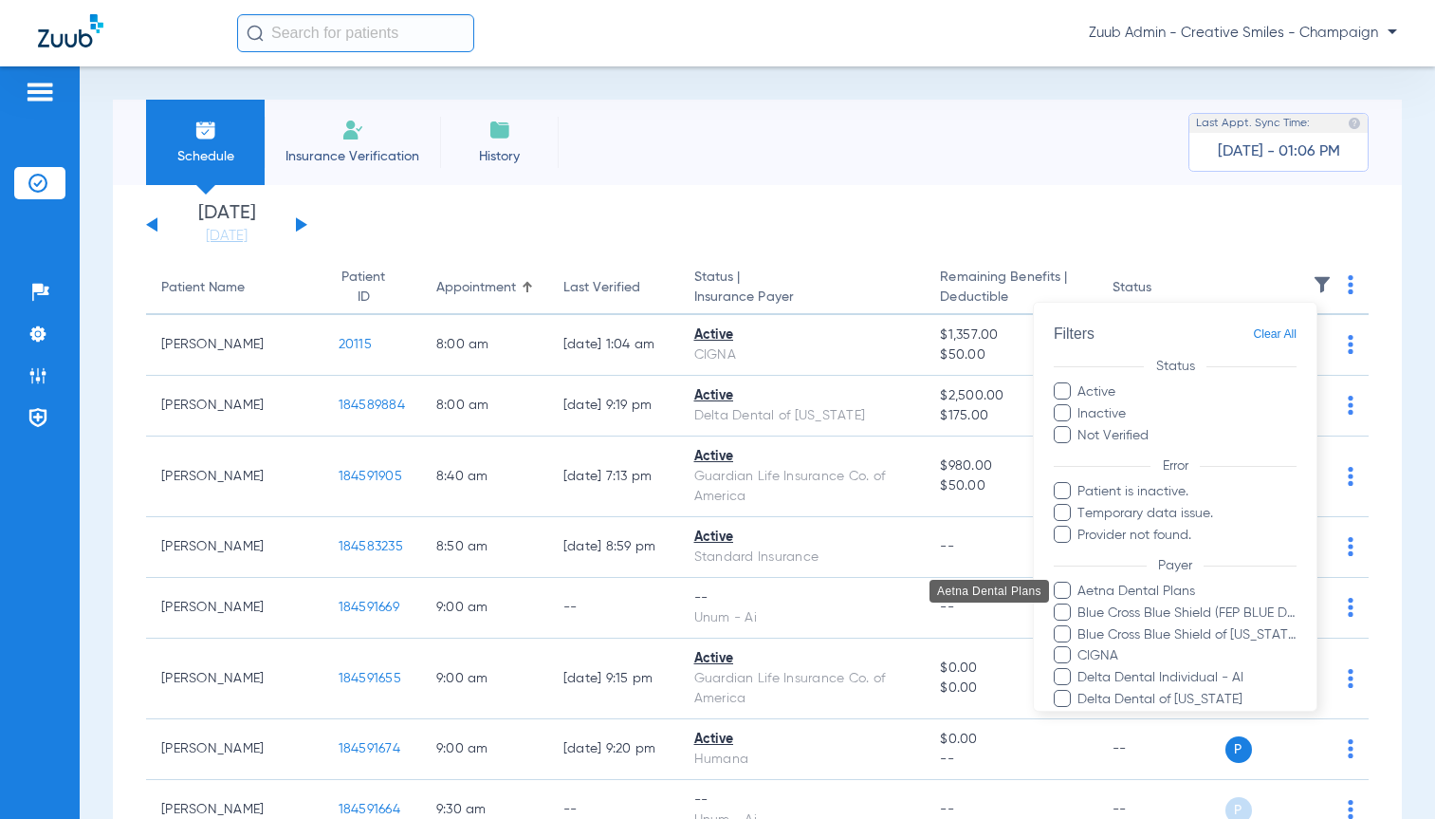
click at [1180, 586] on span "Aetna Dental Plans" at bounding box center [1187, 592] width 220 height 20
click at [1081, 604] on input "Aetna Dental Plans" at bounding box center [1081, 604] width 0 height 0
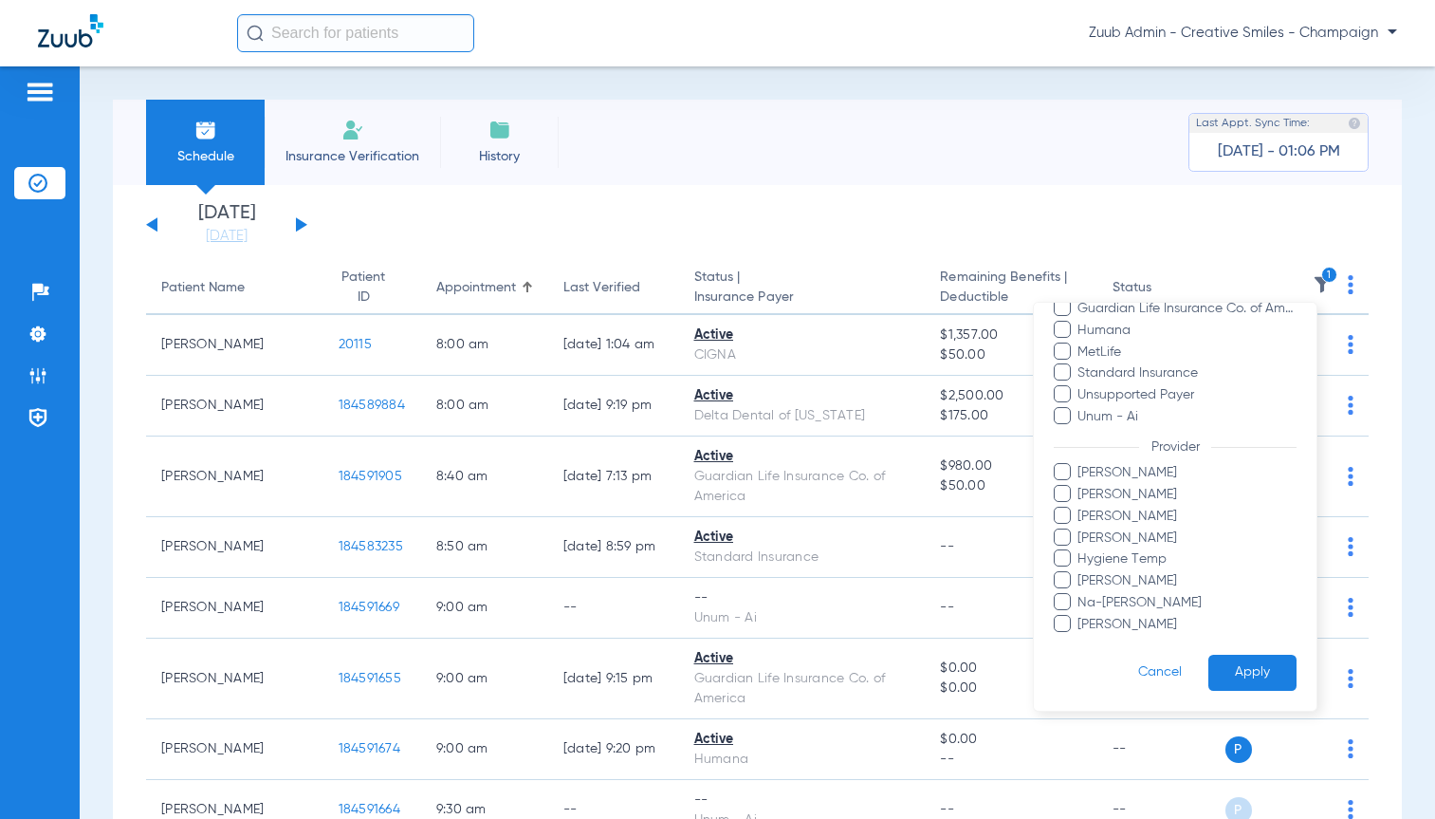
click at [1268, 671] on button "Apply" at bounding box center [1253, 672] width 88 height 37
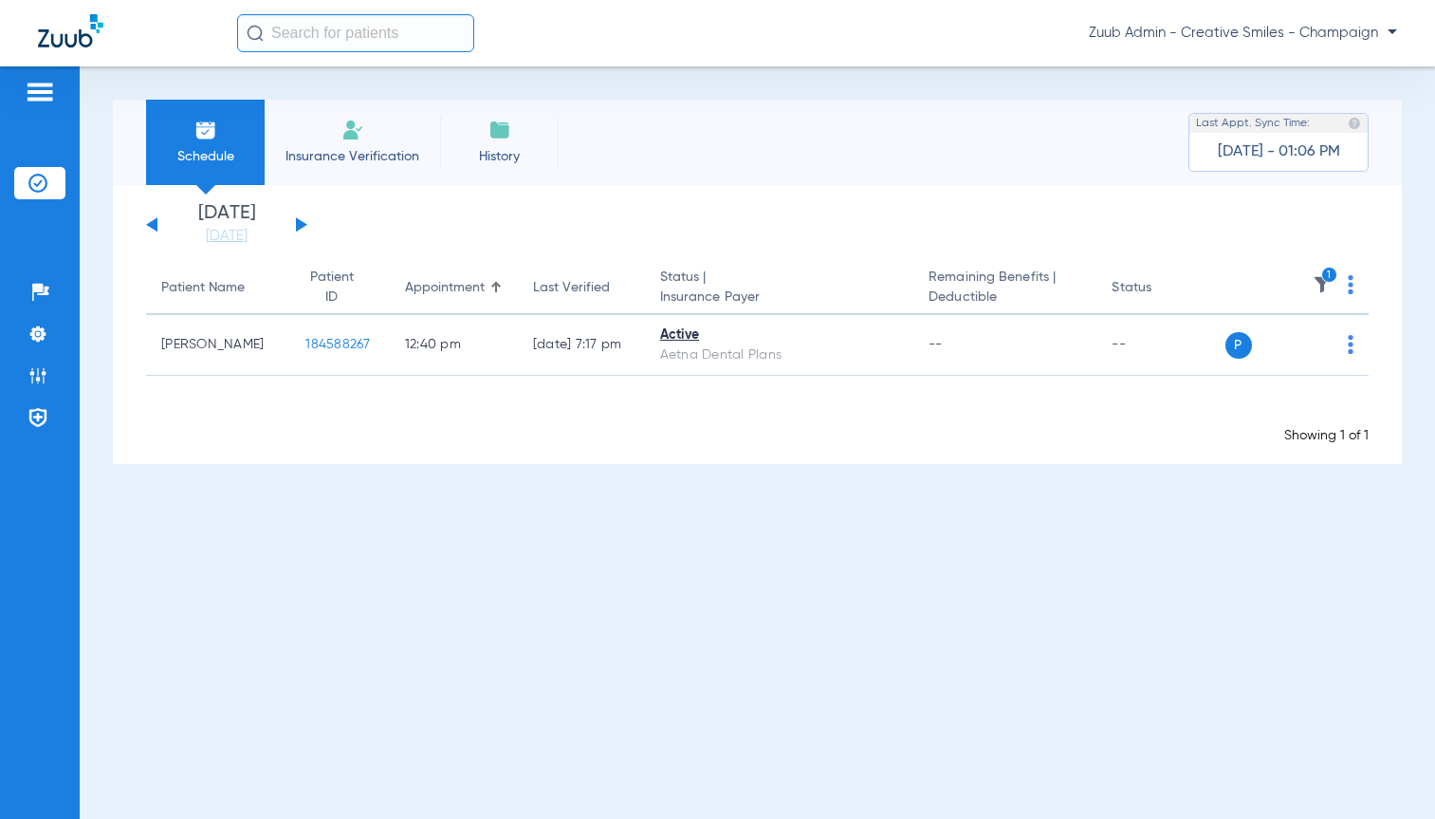
click at [153, 222] on button at bounding box center [151, 224] width 11 height 14
click at [301, 225] on button at bounding box center [301, 224] width 11 height 14
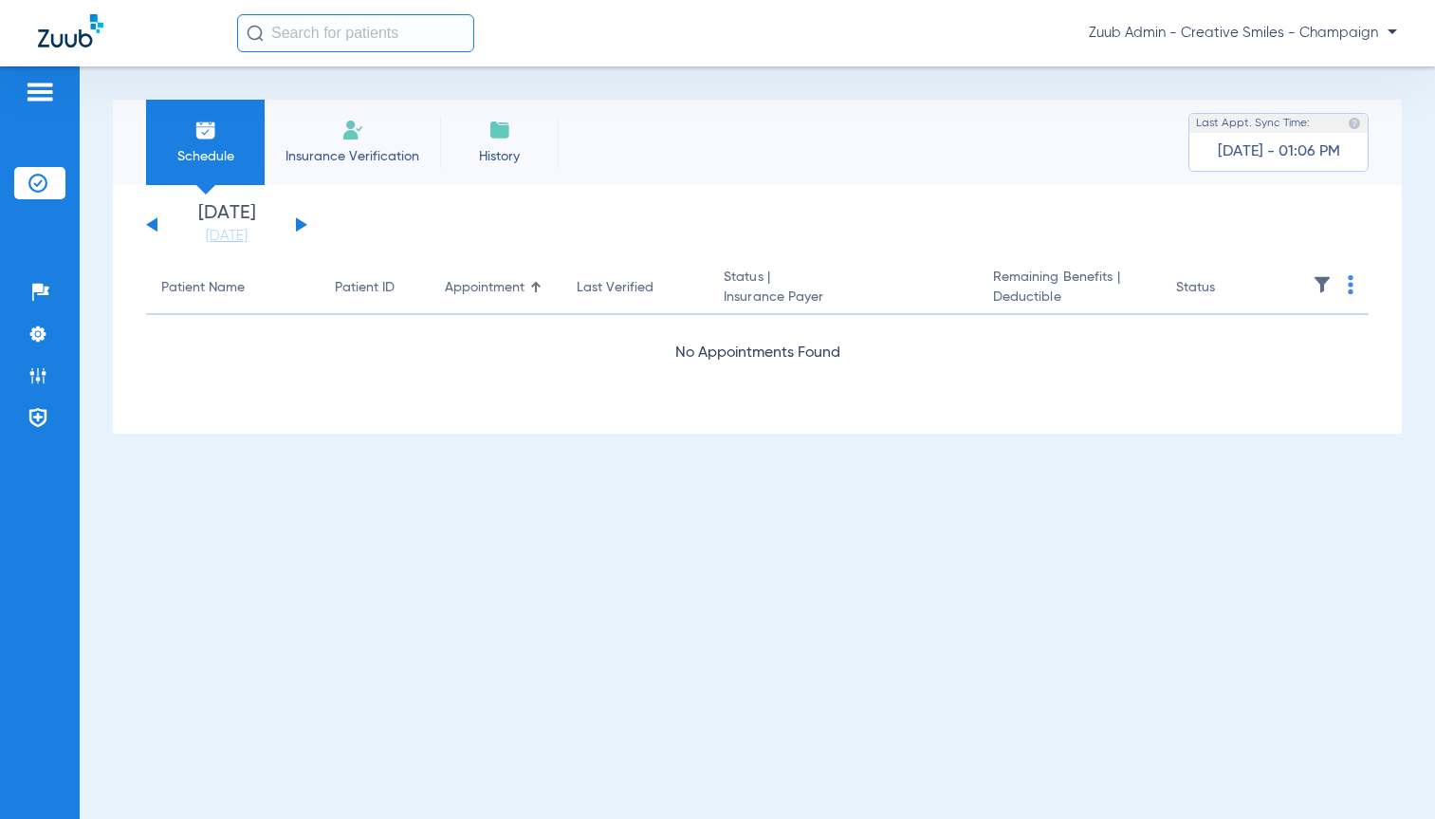
click at [301, 225] on button at bounding box center [301, 224] width 11 height 14
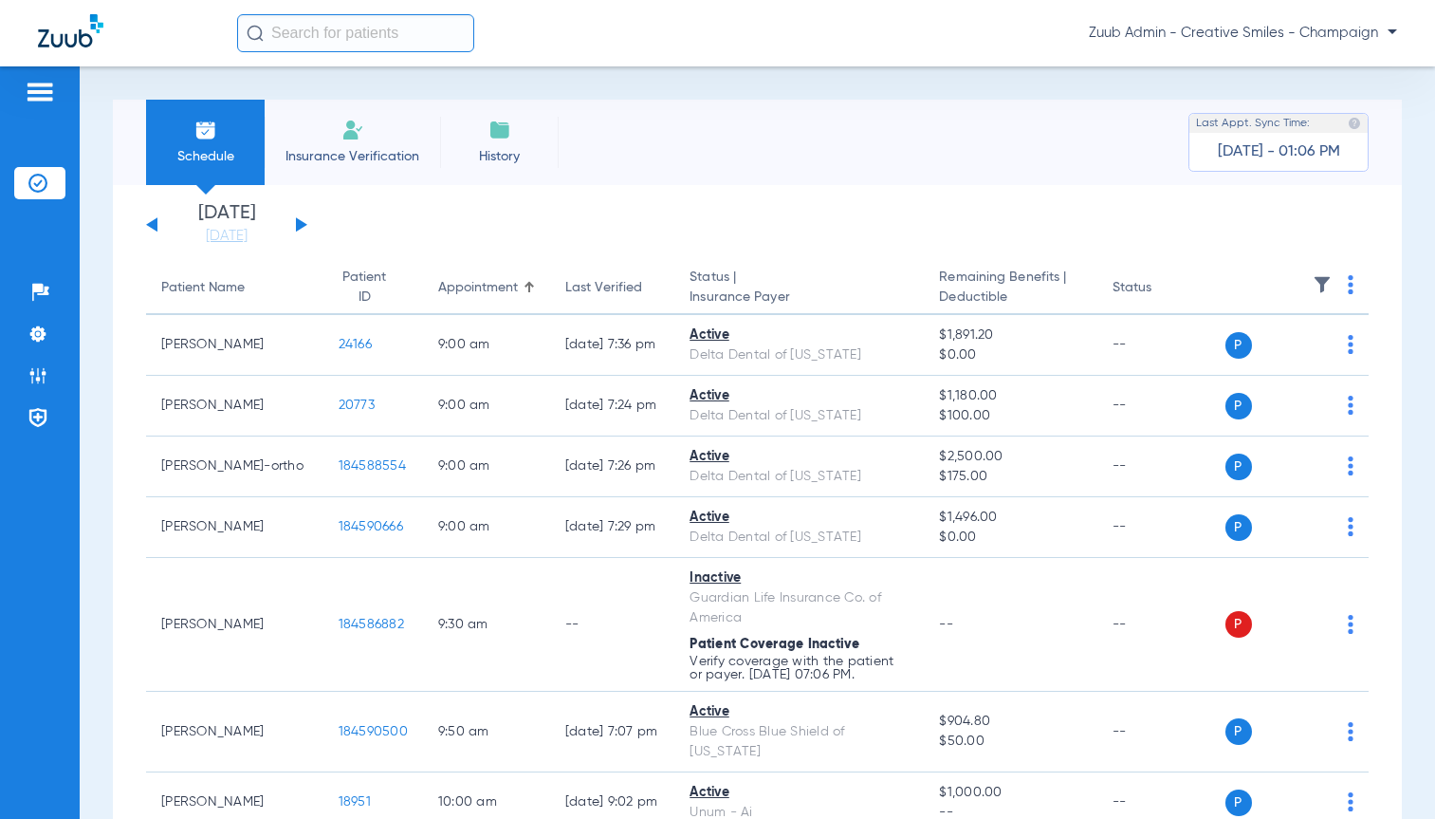
click at [1313, 281] on img at bounding box center [1322, 284] width 19 height 19
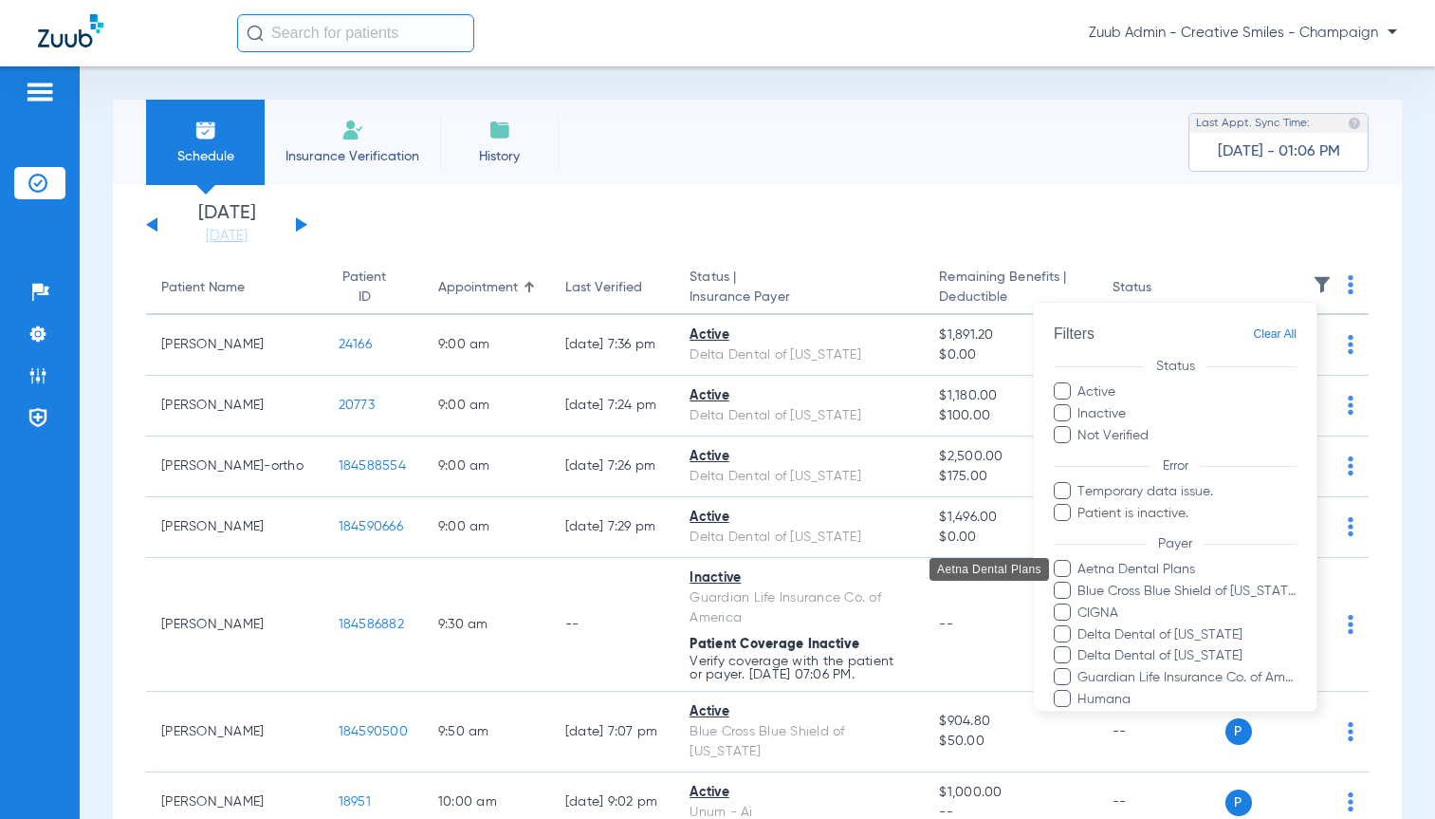
click at [1160, 561] on span "Aetna Dental Plans" at bounding box center [1187, 570] width 220 height 20
click at [1081, 583] on input "Aetna Dental Plans" at bounding box center [1081, 583] width 0 height 0
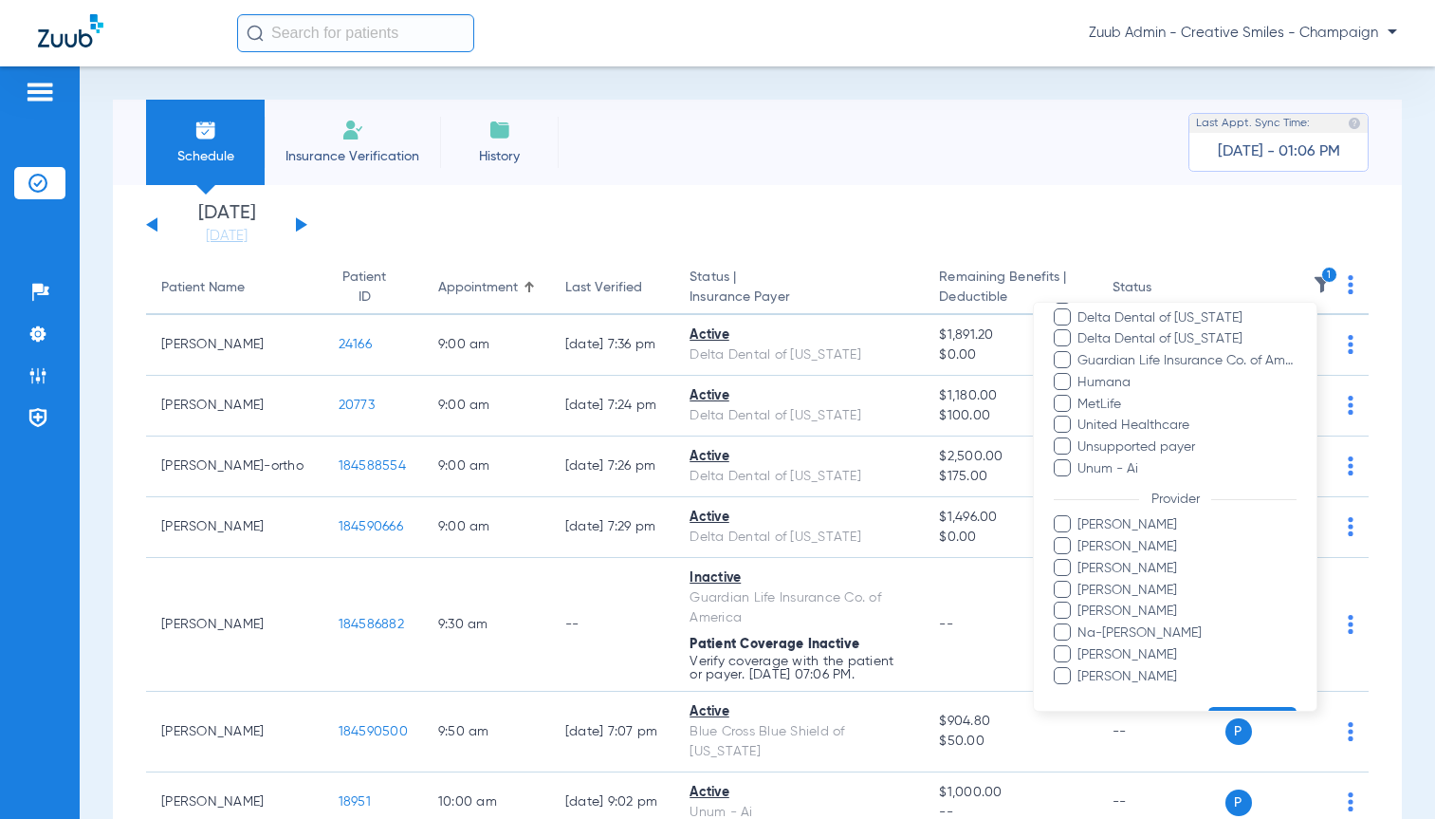
scroll to position [369, 0]
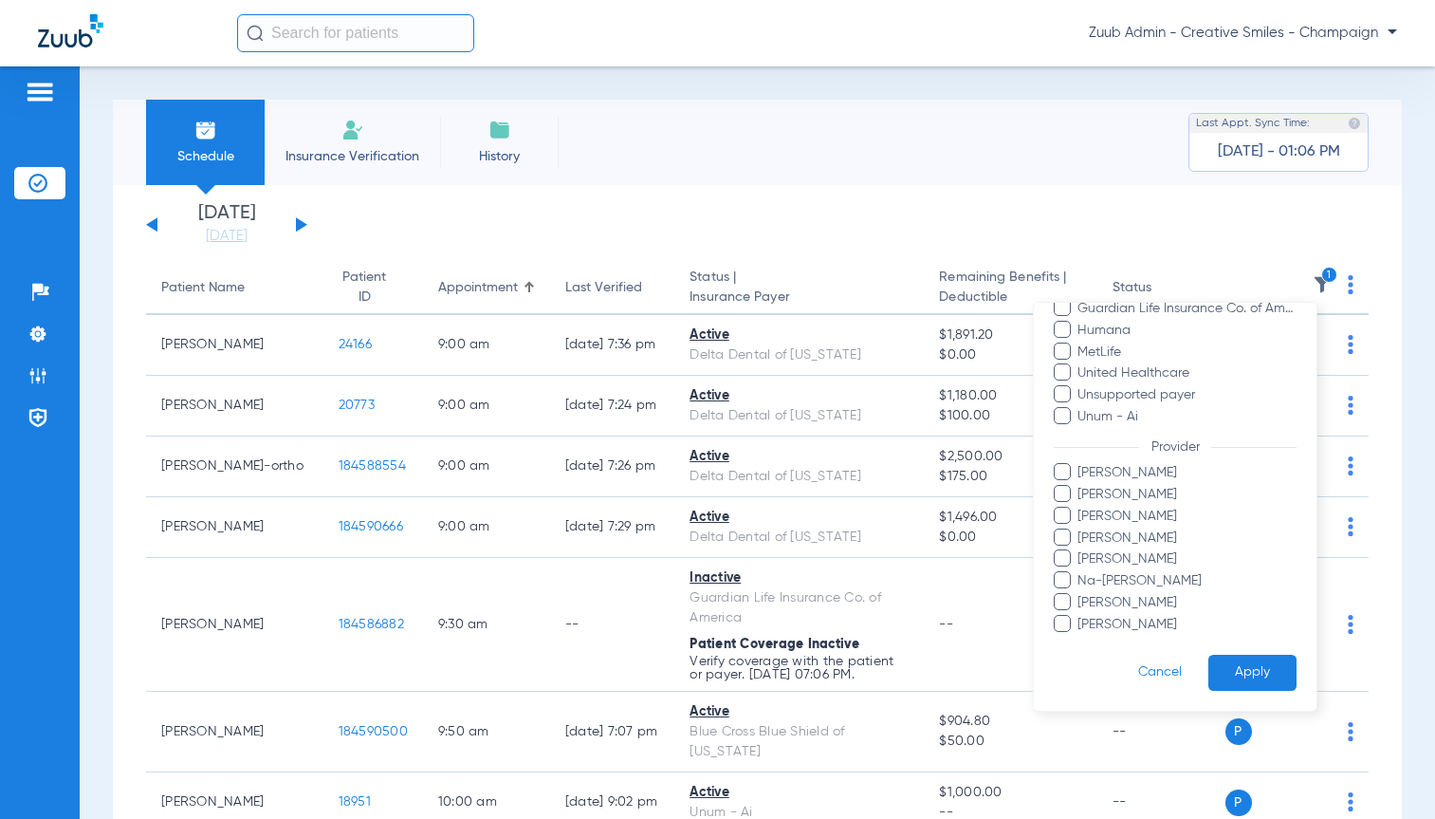
click at [1243, 677] on button "Apply" at bounding box center [1253, 672] width 88 height 37
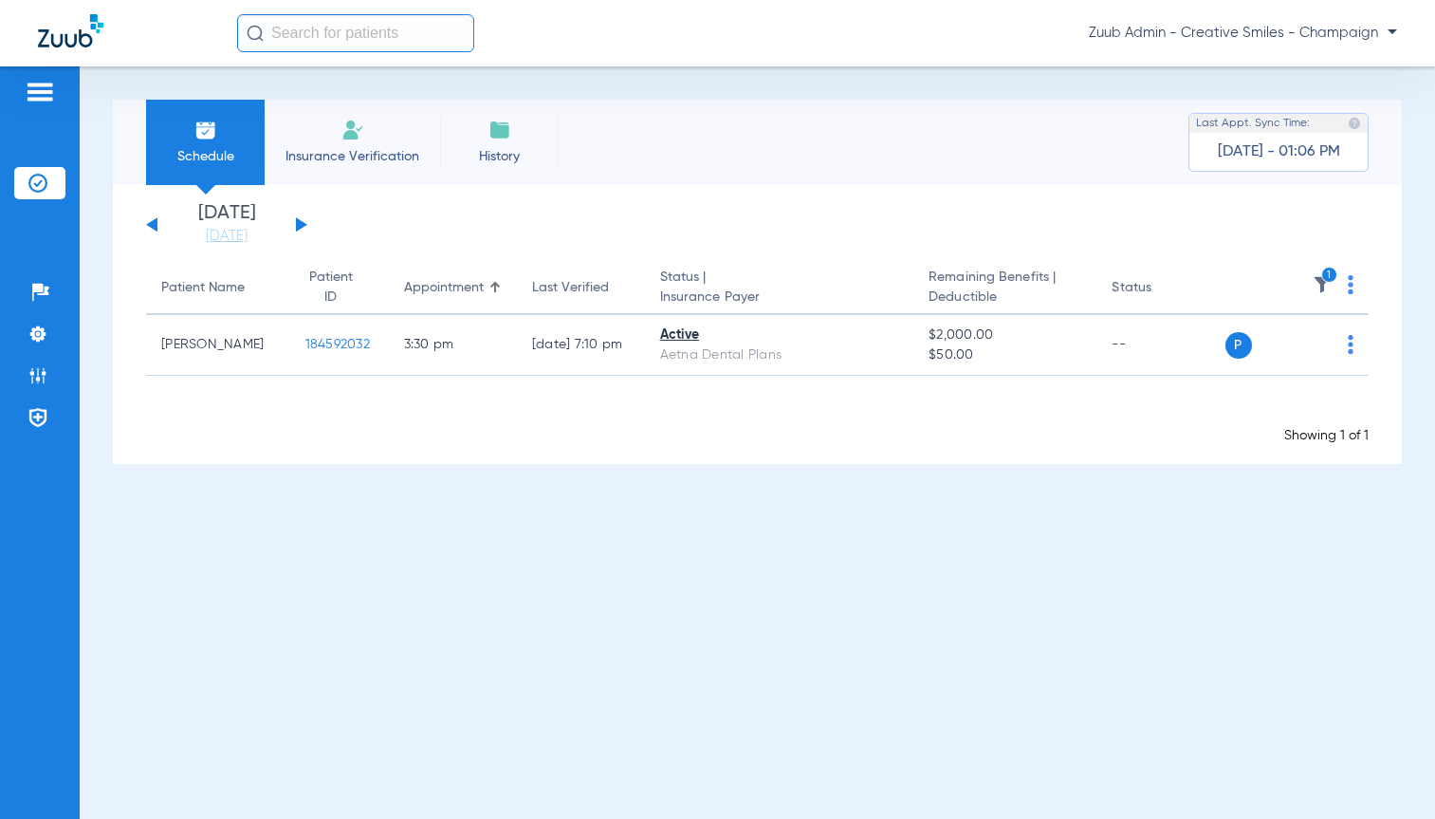
click at [298, 226] on button at bounding box center [301, 224] width 11 height 14
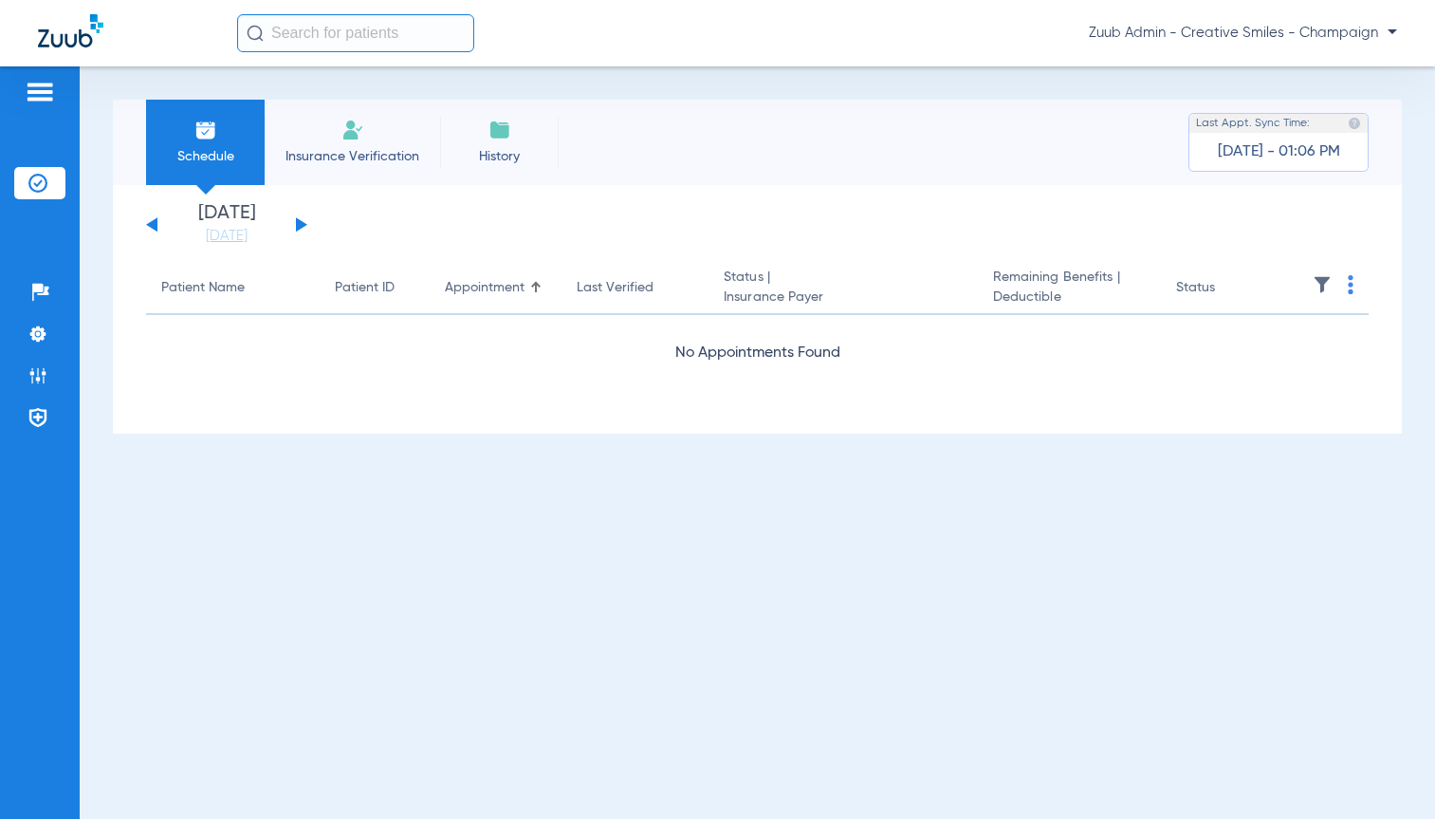
click at [298, 226] on button at bounding box center [301, 224] width 11 height 14
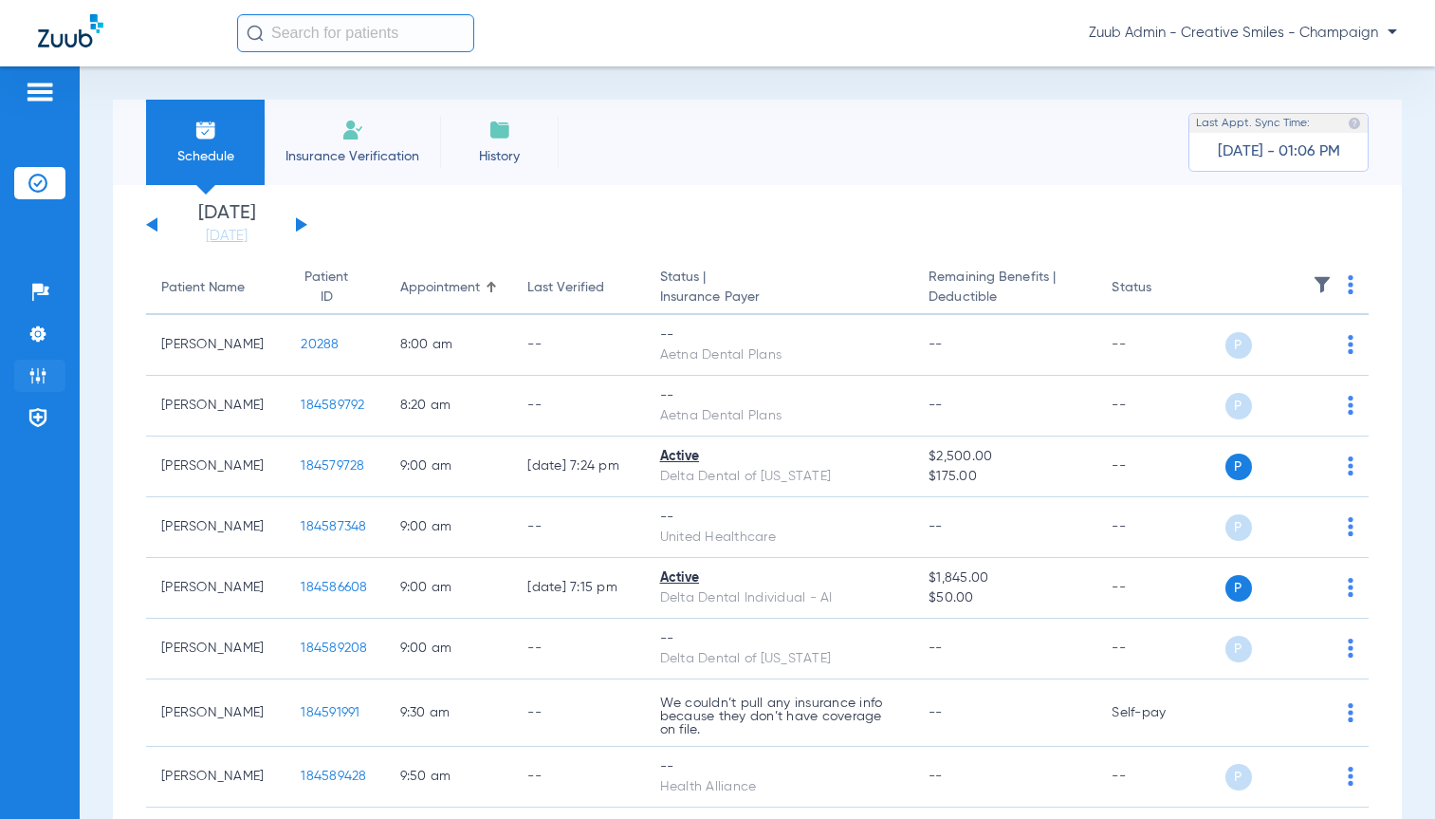
click at [37, 379] on img at bounding box center [37, 375] width 19 height 19
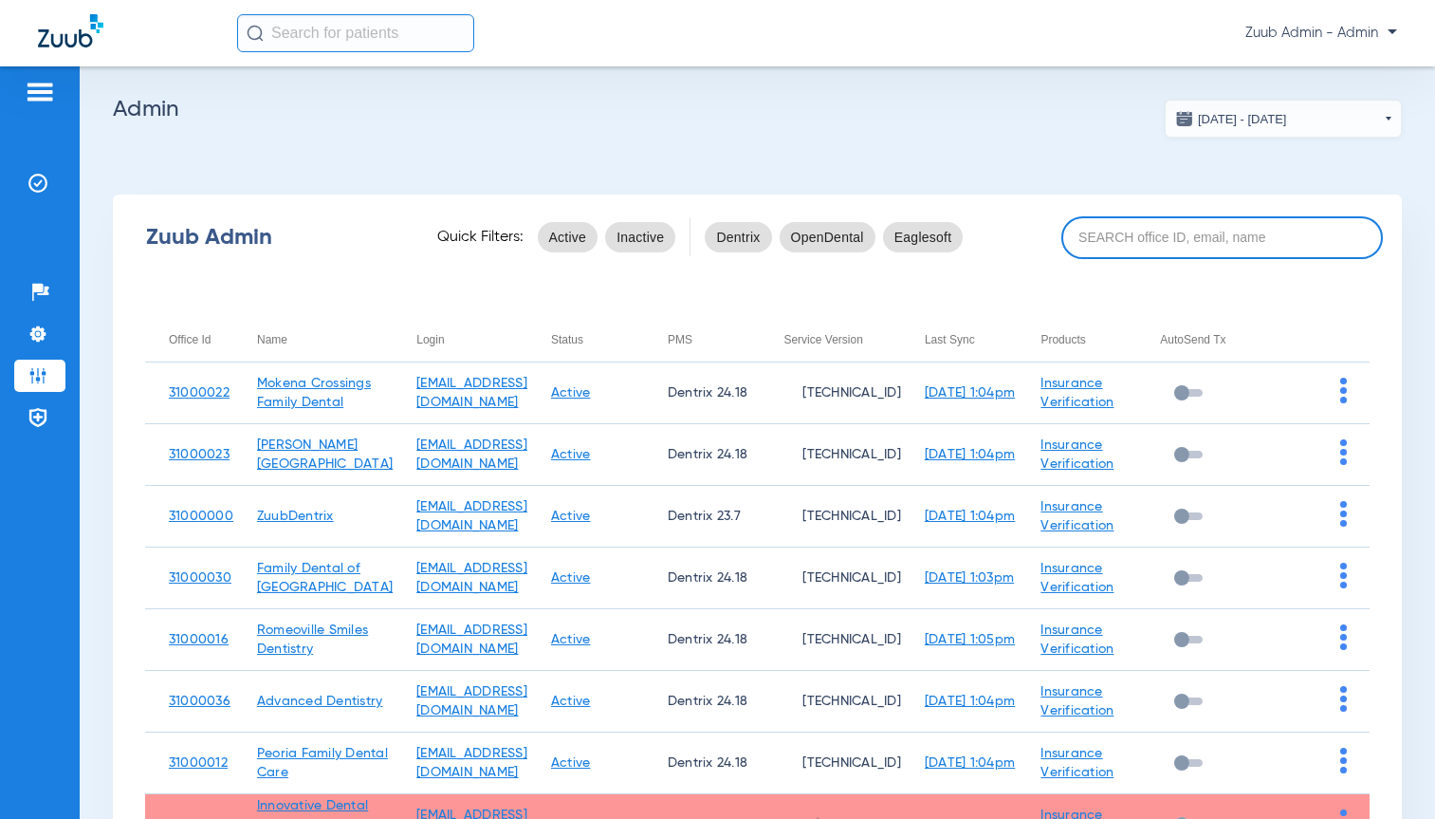
click at [1154, 240] on input at bounding box center [1223, 237] width 322 height 43
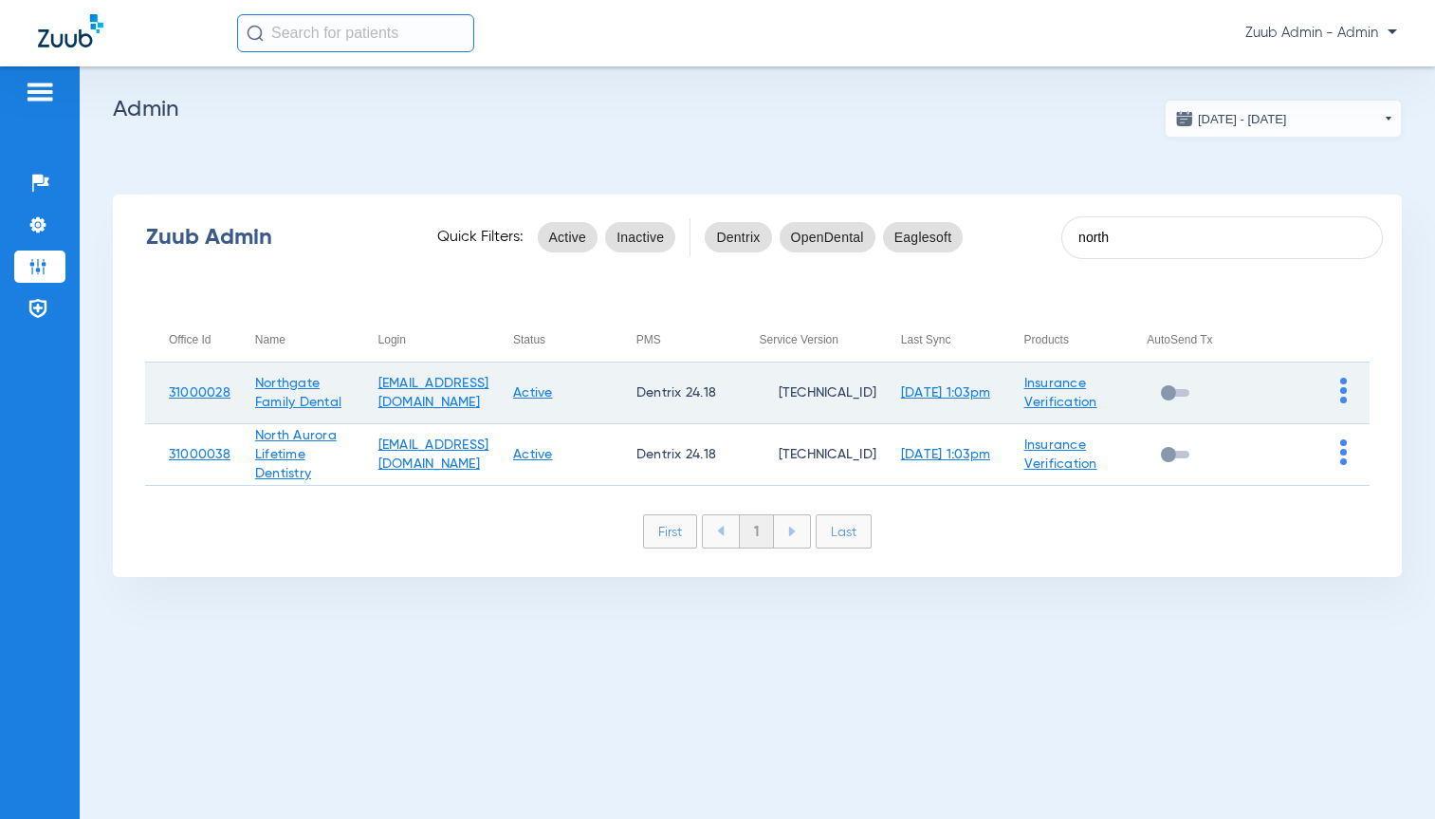
type input "north"
click at [1342, 392] on img at bounding box center [1344, 391] width 7 height 26
click at [1315, 421] on button "View Account" at bounding box center [1291, 431] width 110 height 38
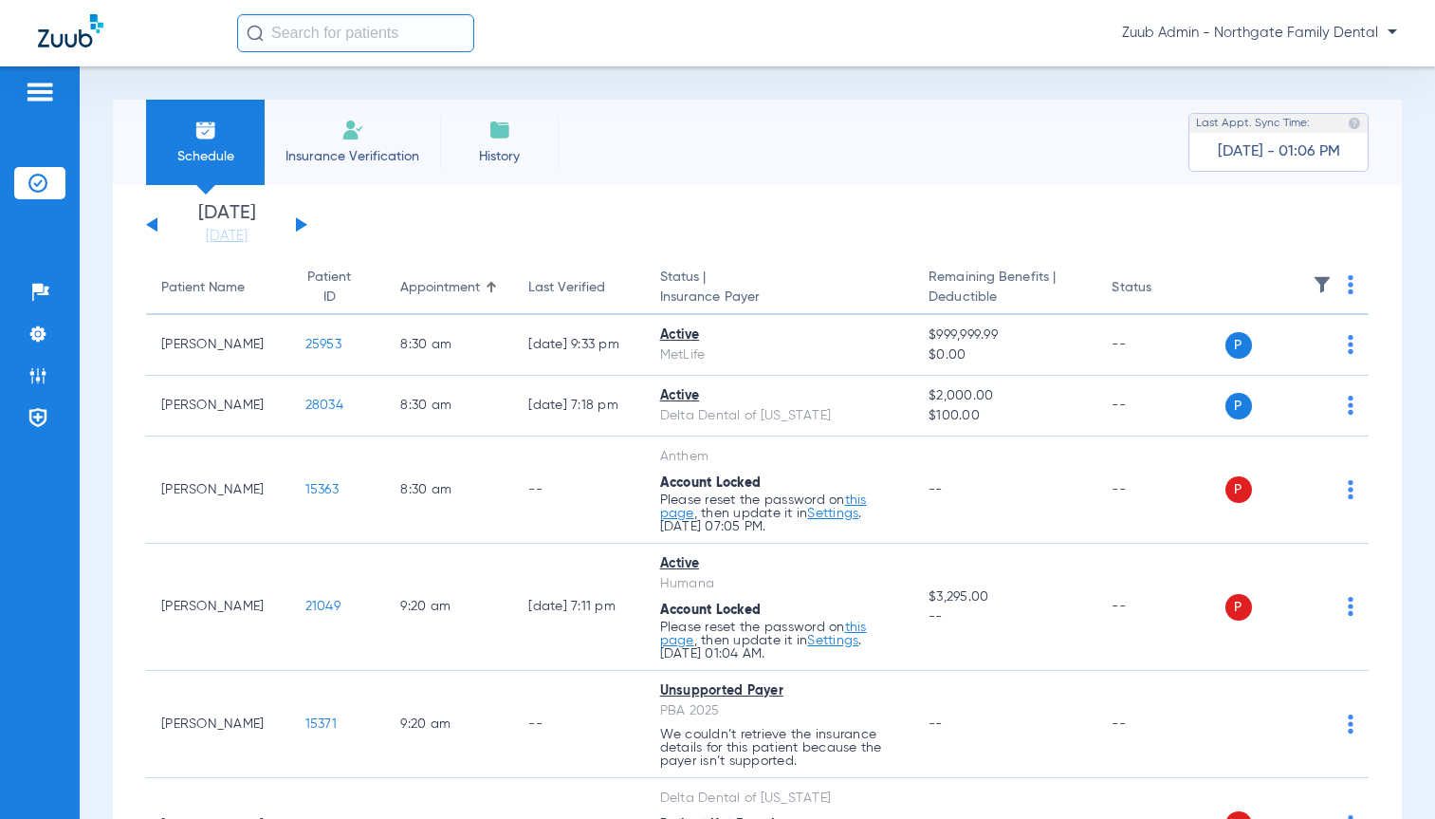
click at [157, 225] on button at bounding box center [151, 224] width 11 height 14
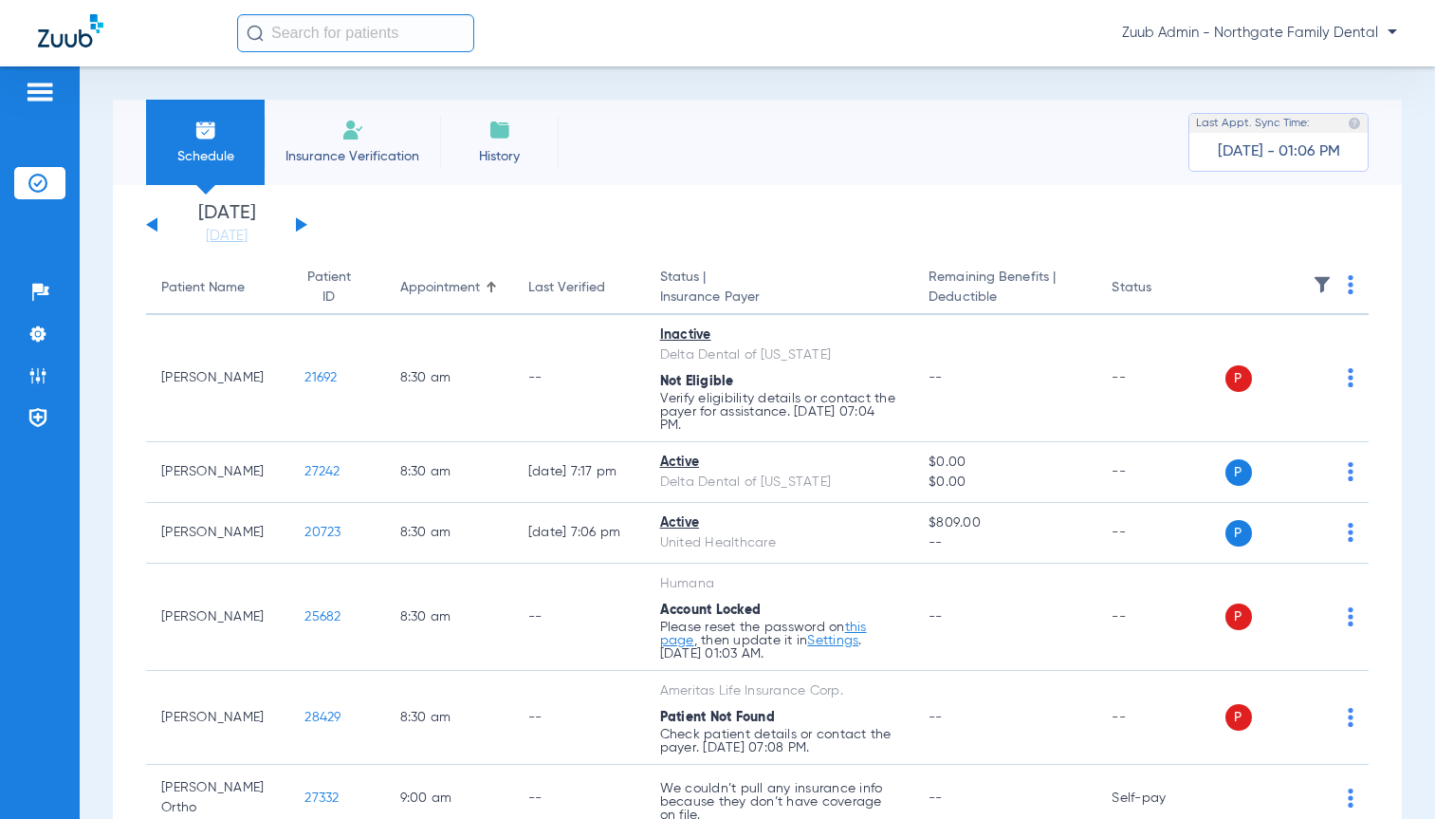
click at [1313, 282] on img at bounding box center [1322, 284] width 19 height 19
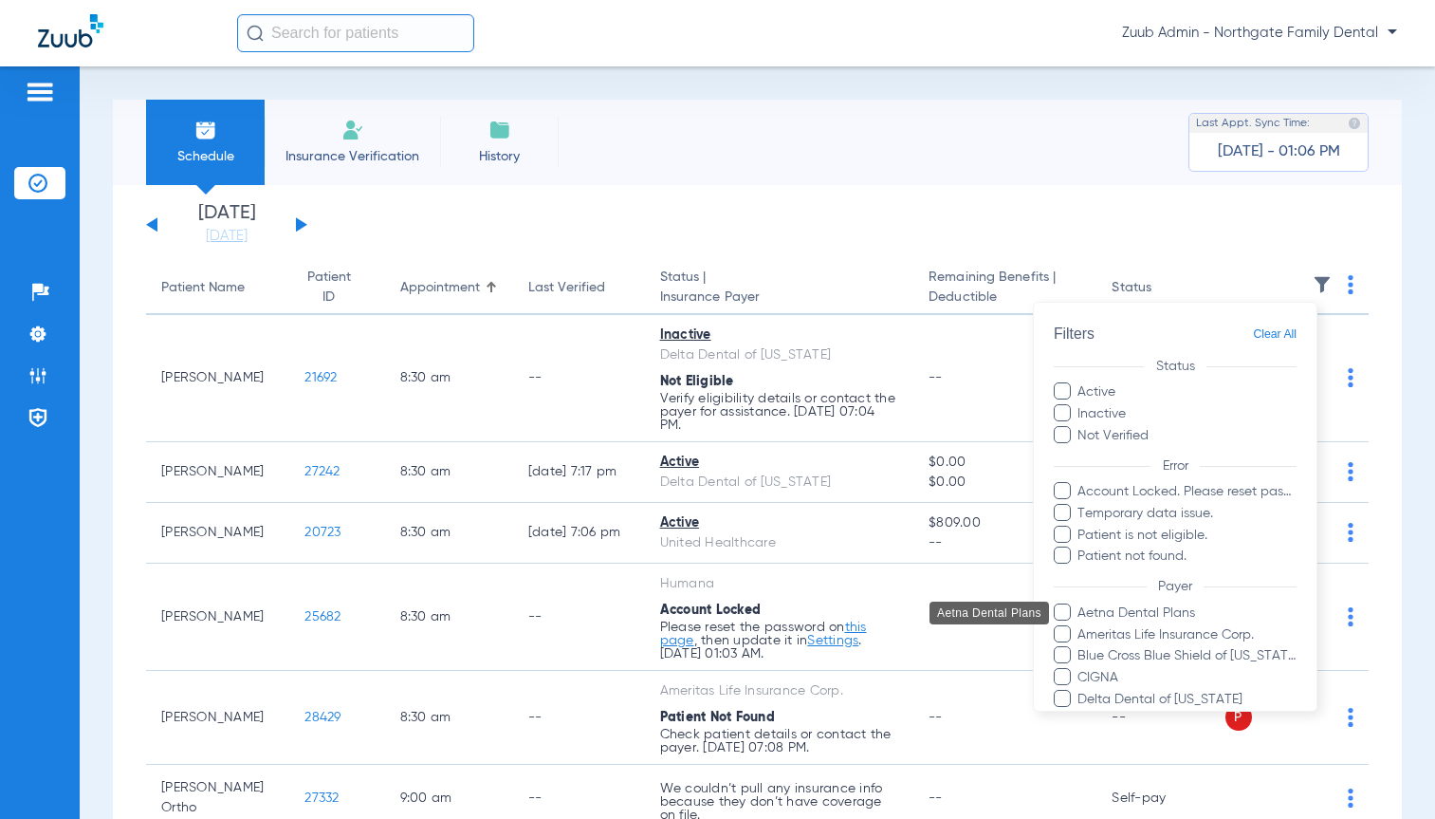
click at [1125, 607] on span "Aetna Dental Plans" at bounding box center [1187, 612] width 220 height 20
click at [1081, 625] on input "Aetna Dental Plans" at bounding box center [1081, 625] width 0 height 0
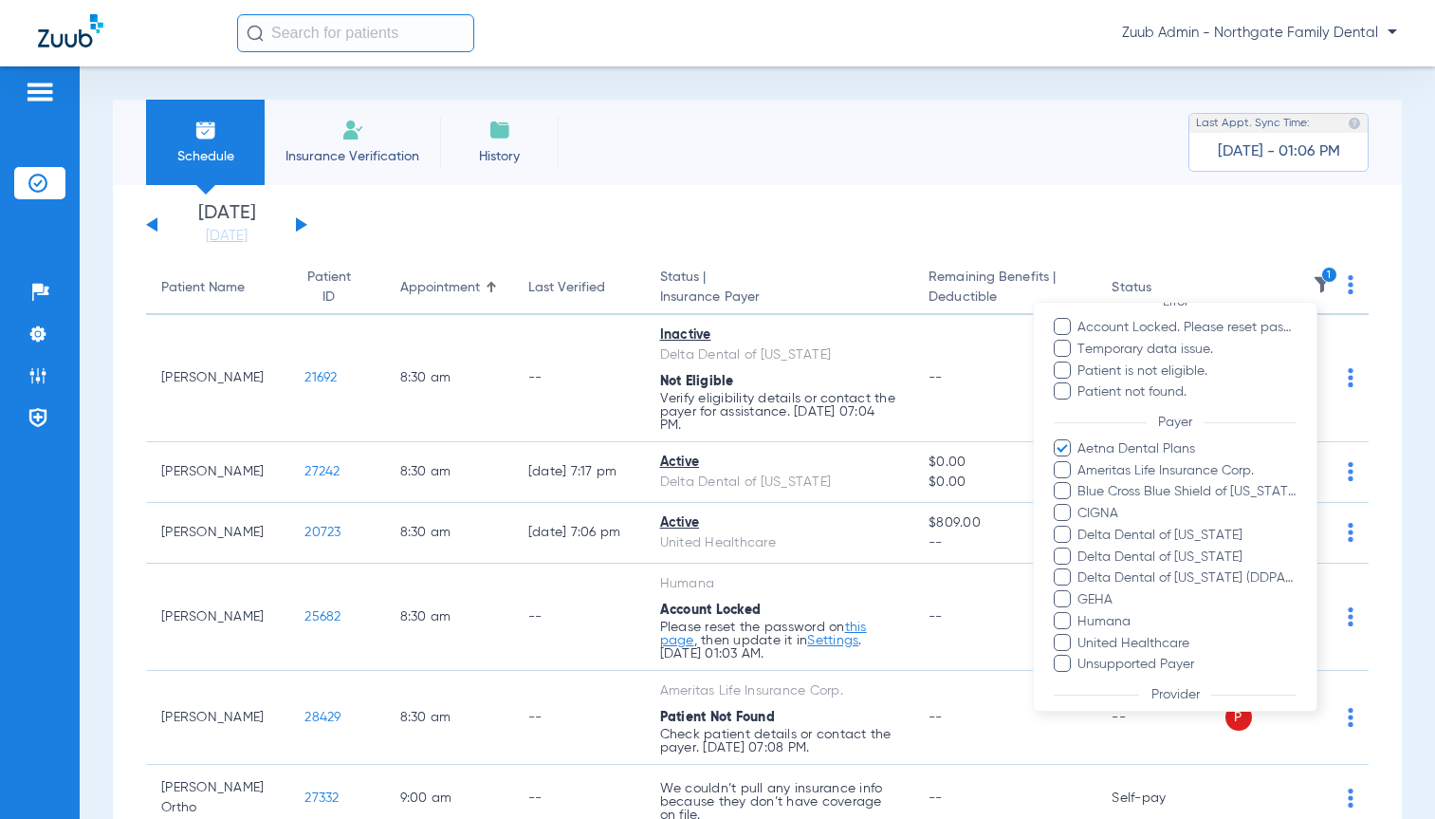
scroll to position [305, 0]
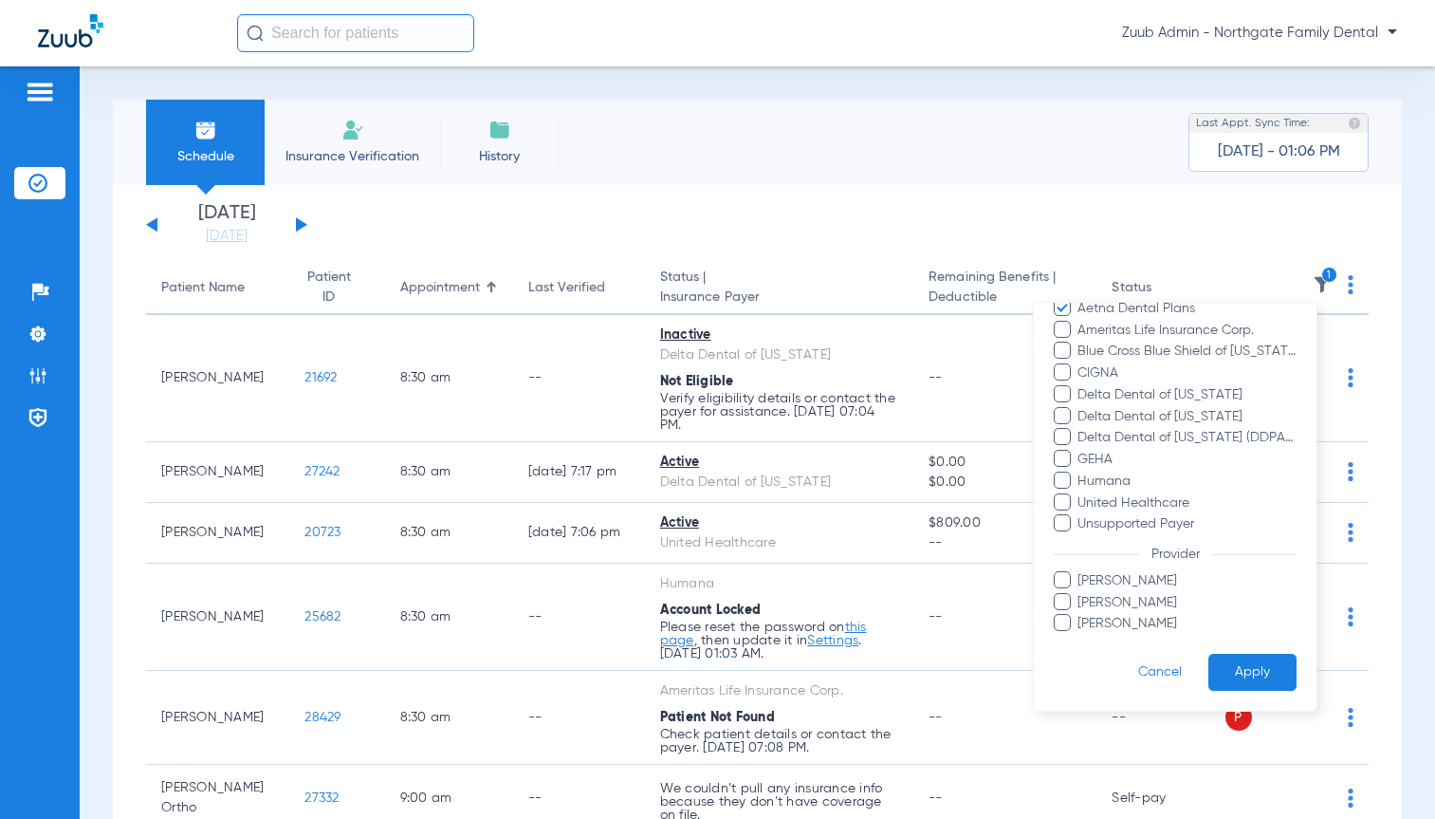
click at [1232, 666] on button "Apply" at bounding box center [1253, 672] width 88 height 37
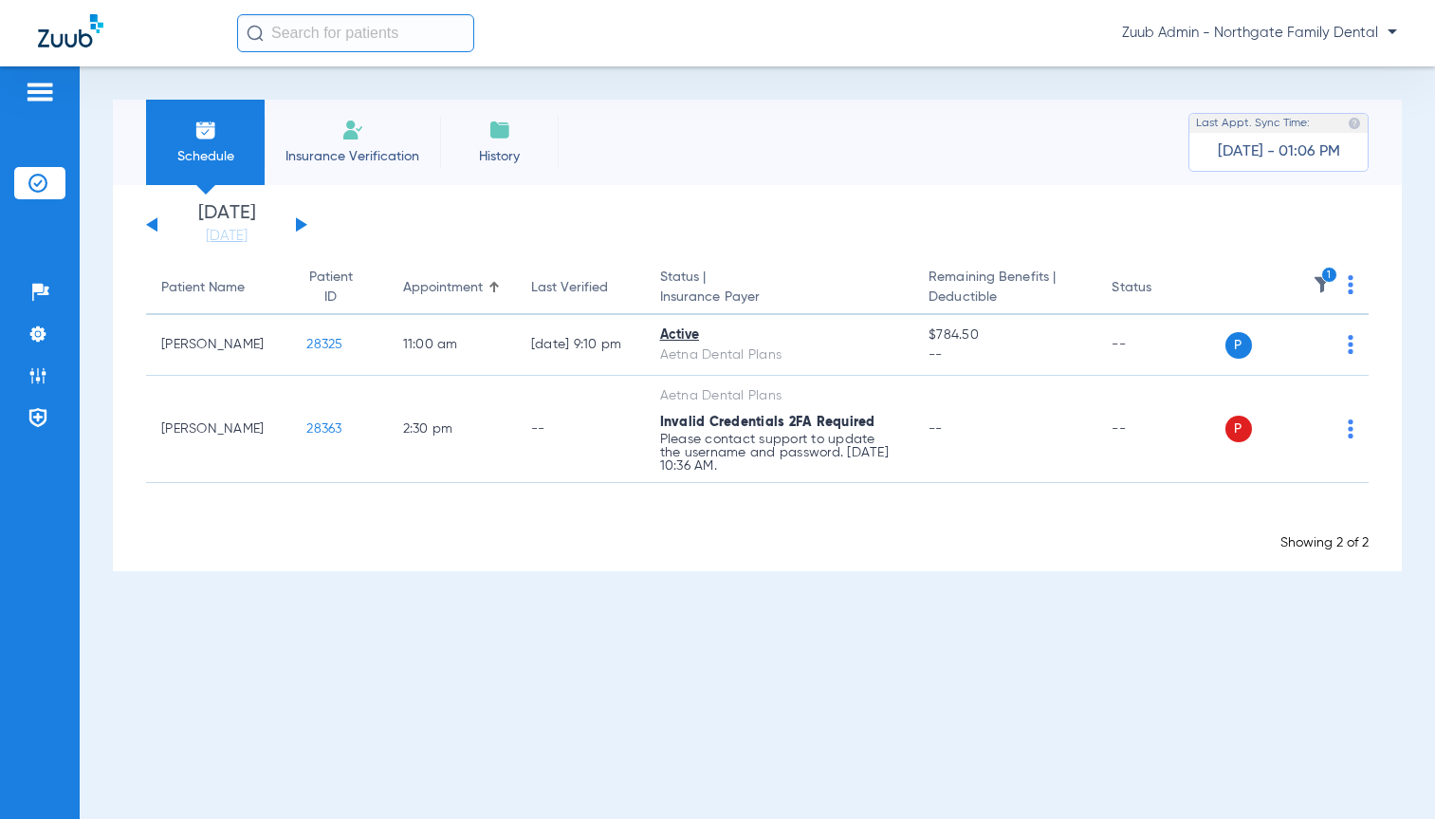
click at [298, 221] on button at bounding box center [301, 224] width 11 height 14
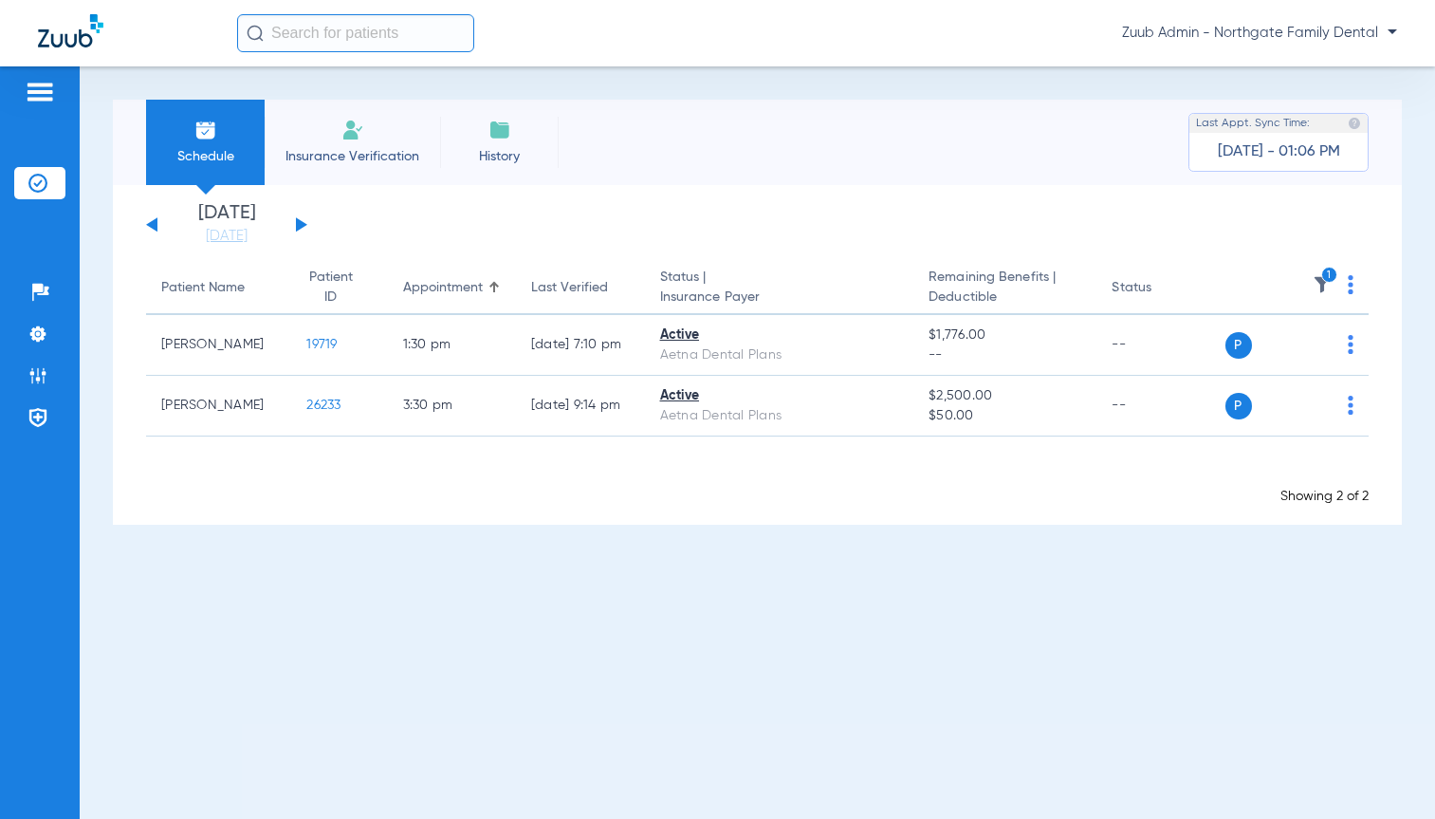
click at [298, 221] on button at bounding box center [301, 224] width 11 height 14
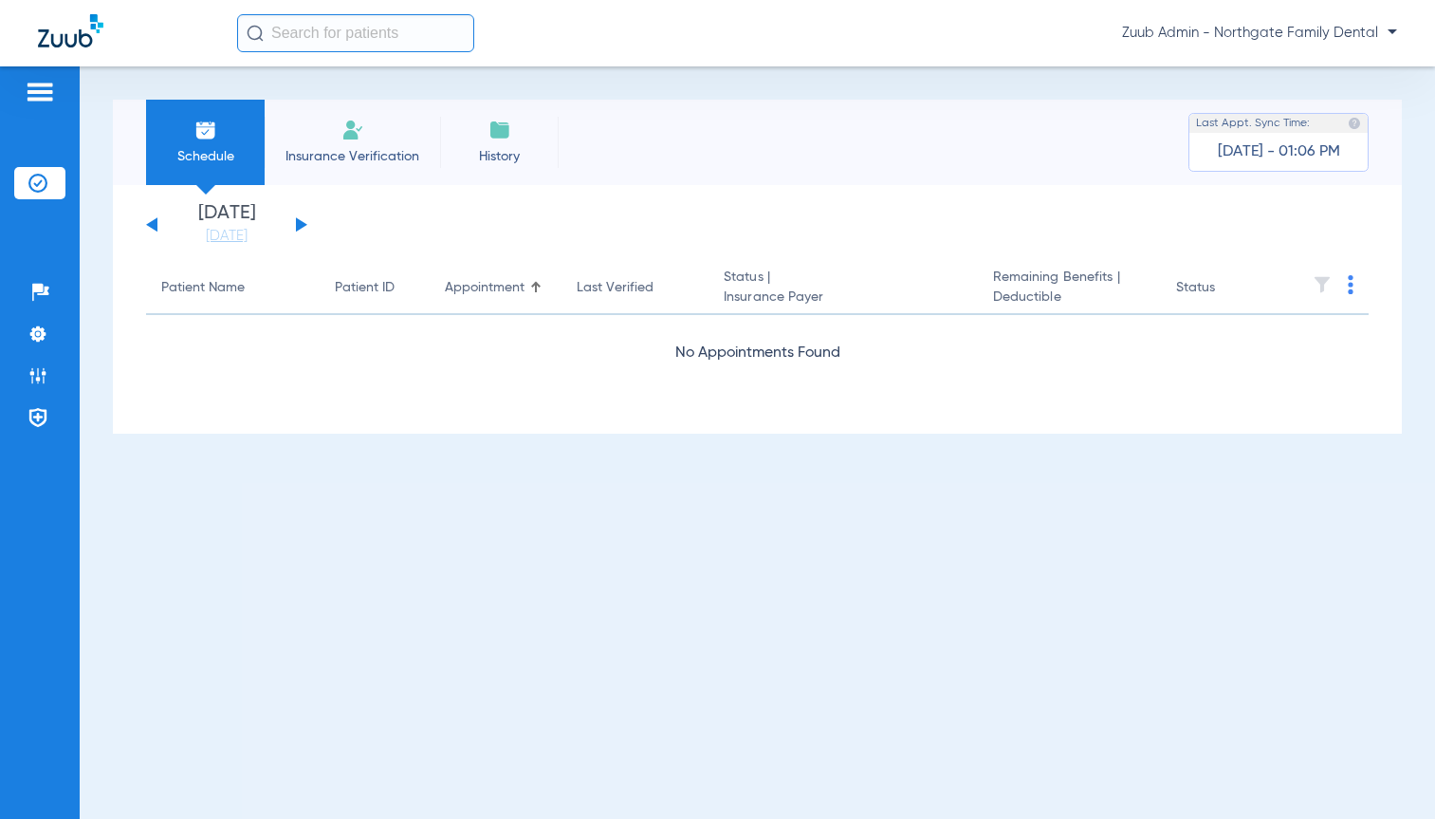
click at [298, 221] on button at bounding box center [301, 224] width 11 height 14
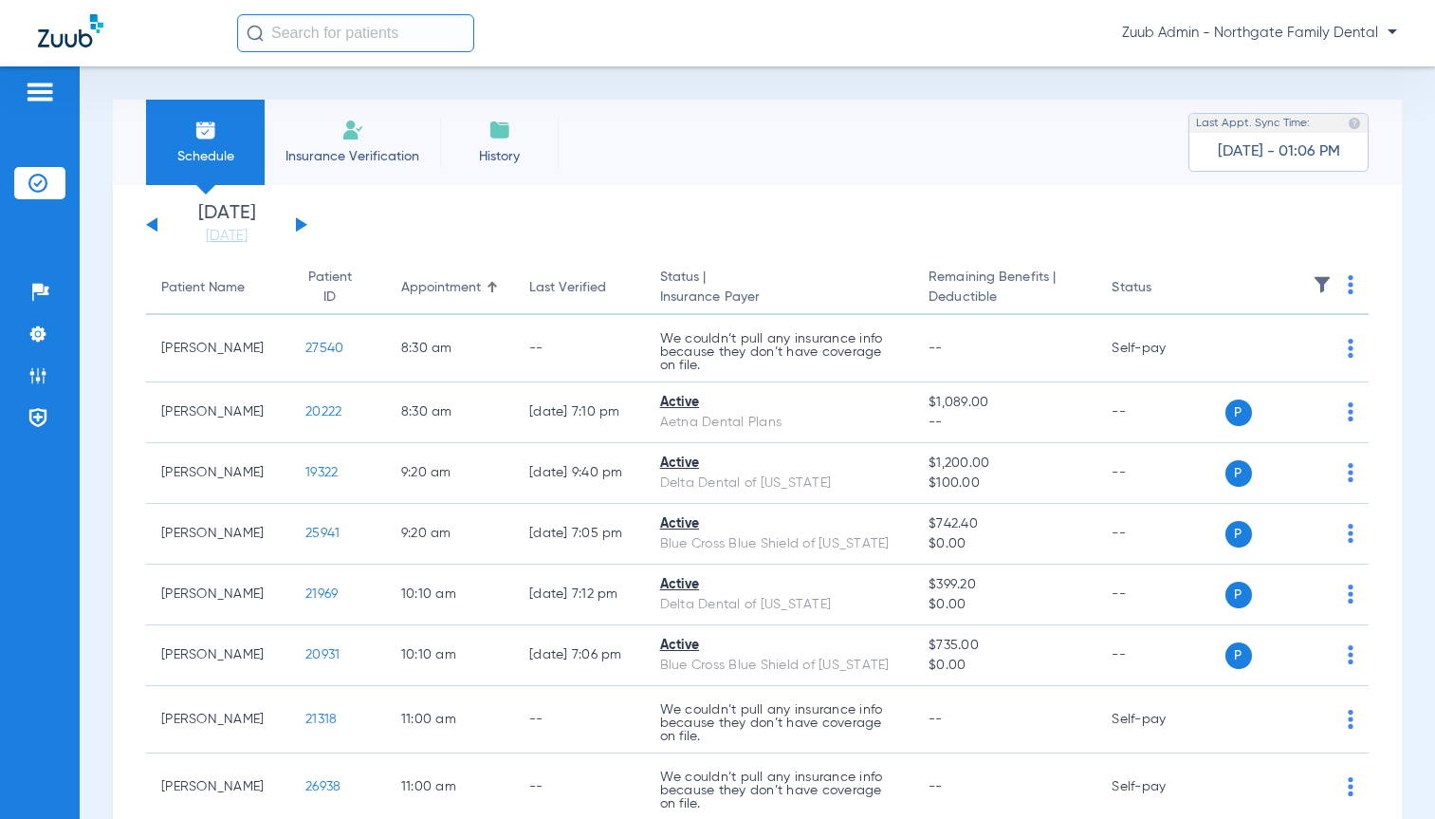
click at [1313, 283] on img at bounding box center [1322, 284] width 19 height 19
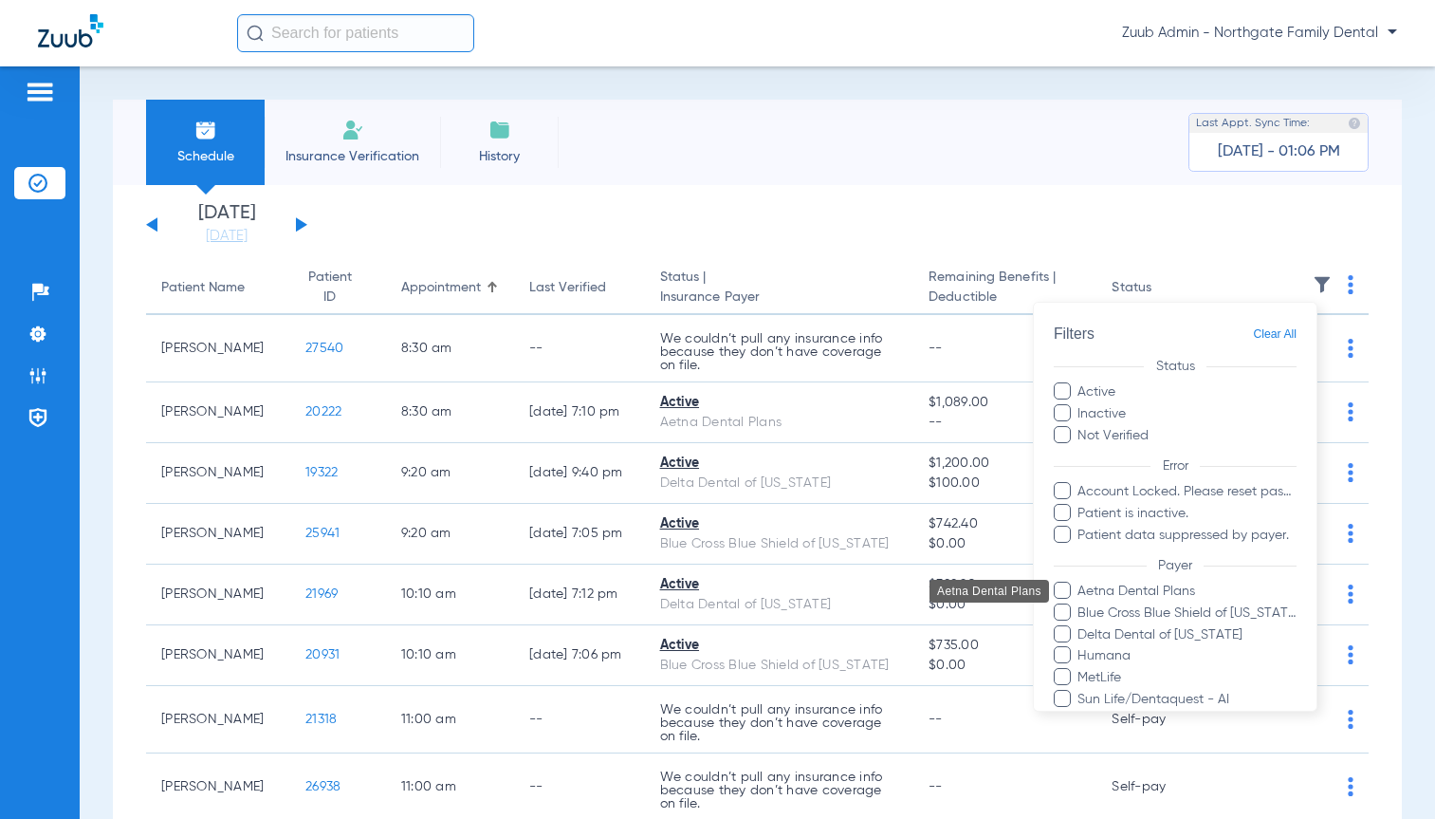
click at [1118, 590] on span "Aetna Dental Plans" at bounding box center [1187, 592] width 220 height 20
click at [1081, 604] on input "Aetna Dental Plans" at bounding box center [1081, 604] width 0 height 0
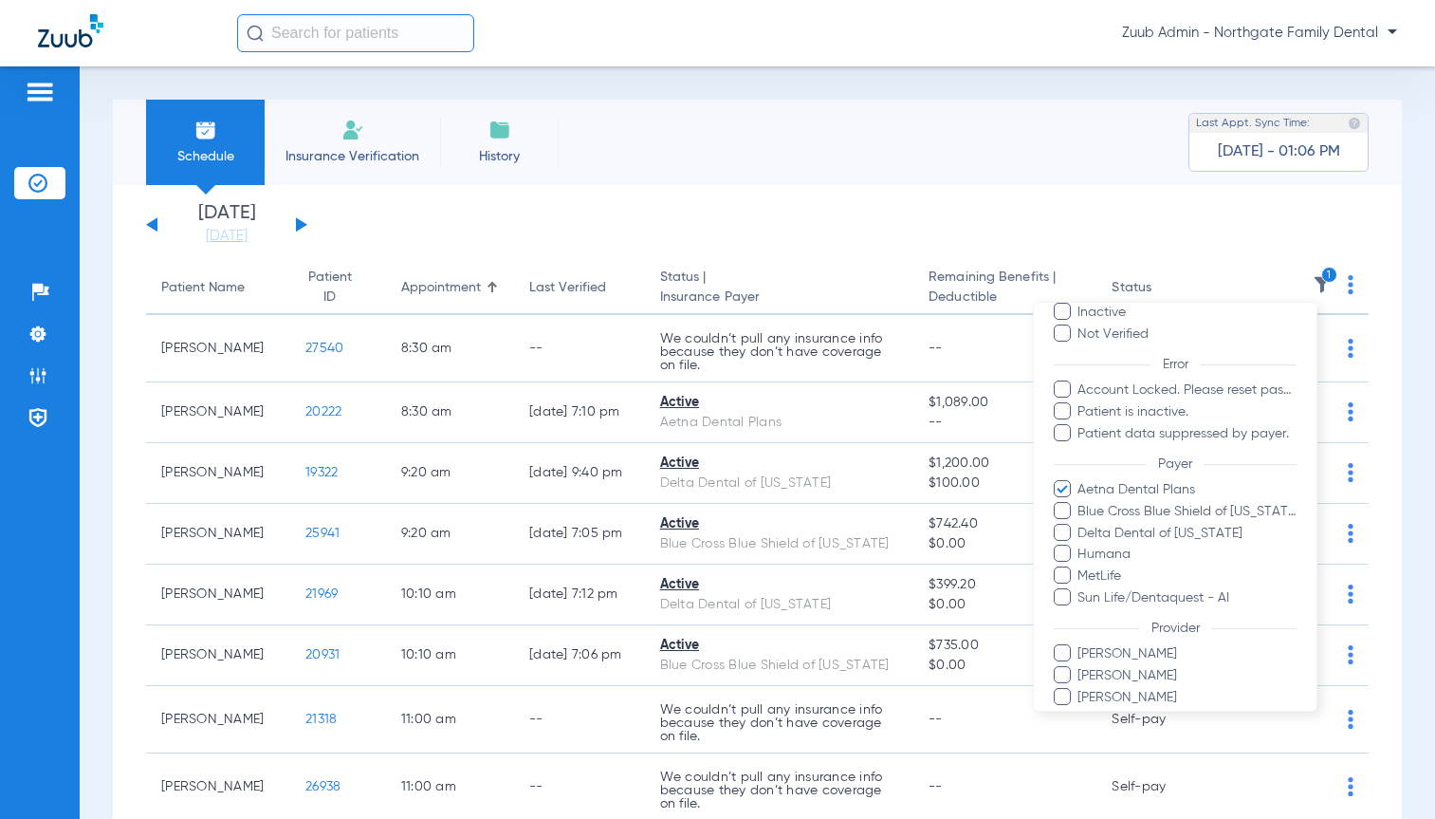
scroll to position [175, 0]
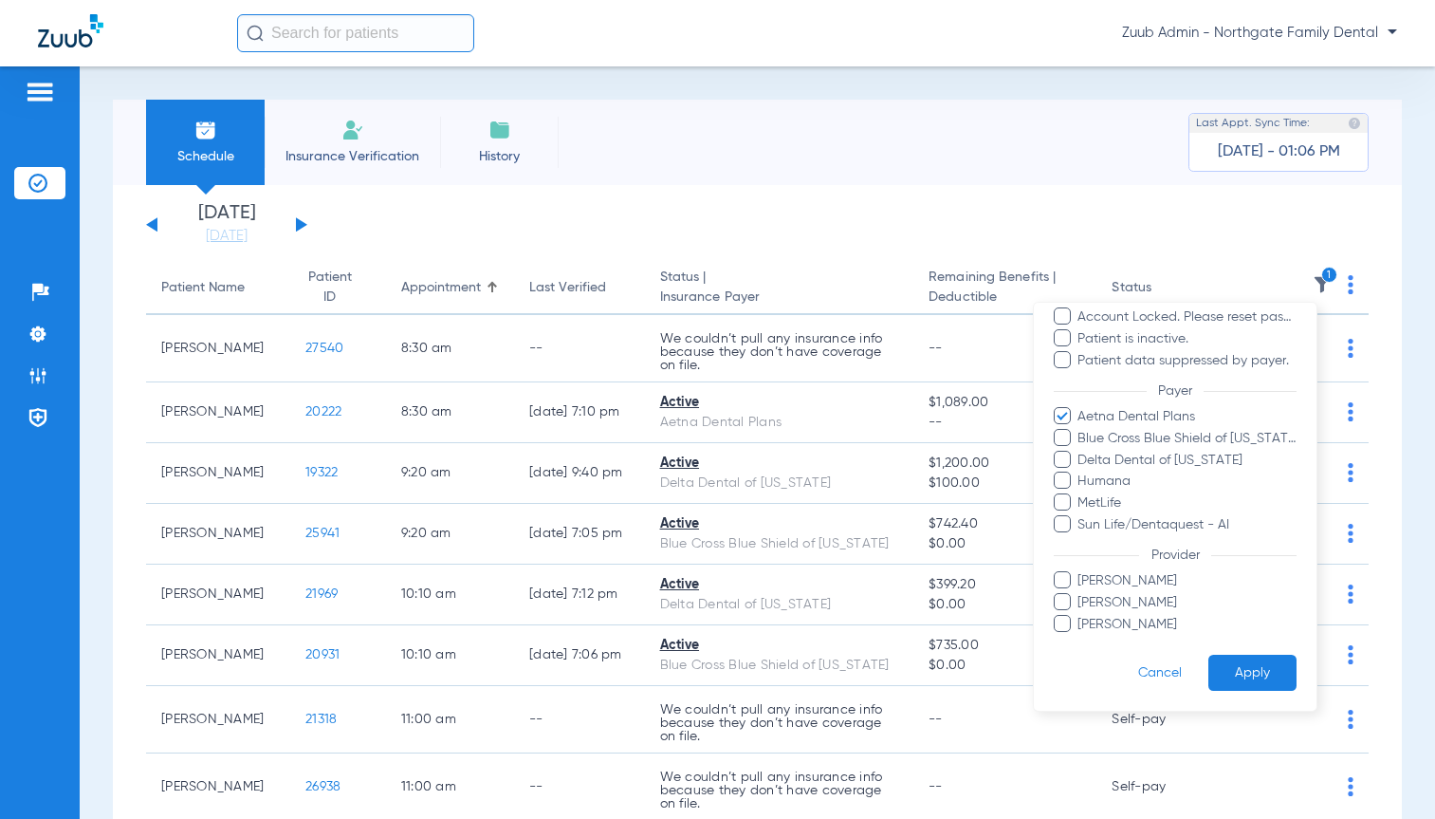
click at [1209, 675] on button "Apply" at bounding box center [1253, 672] width 88 height 37
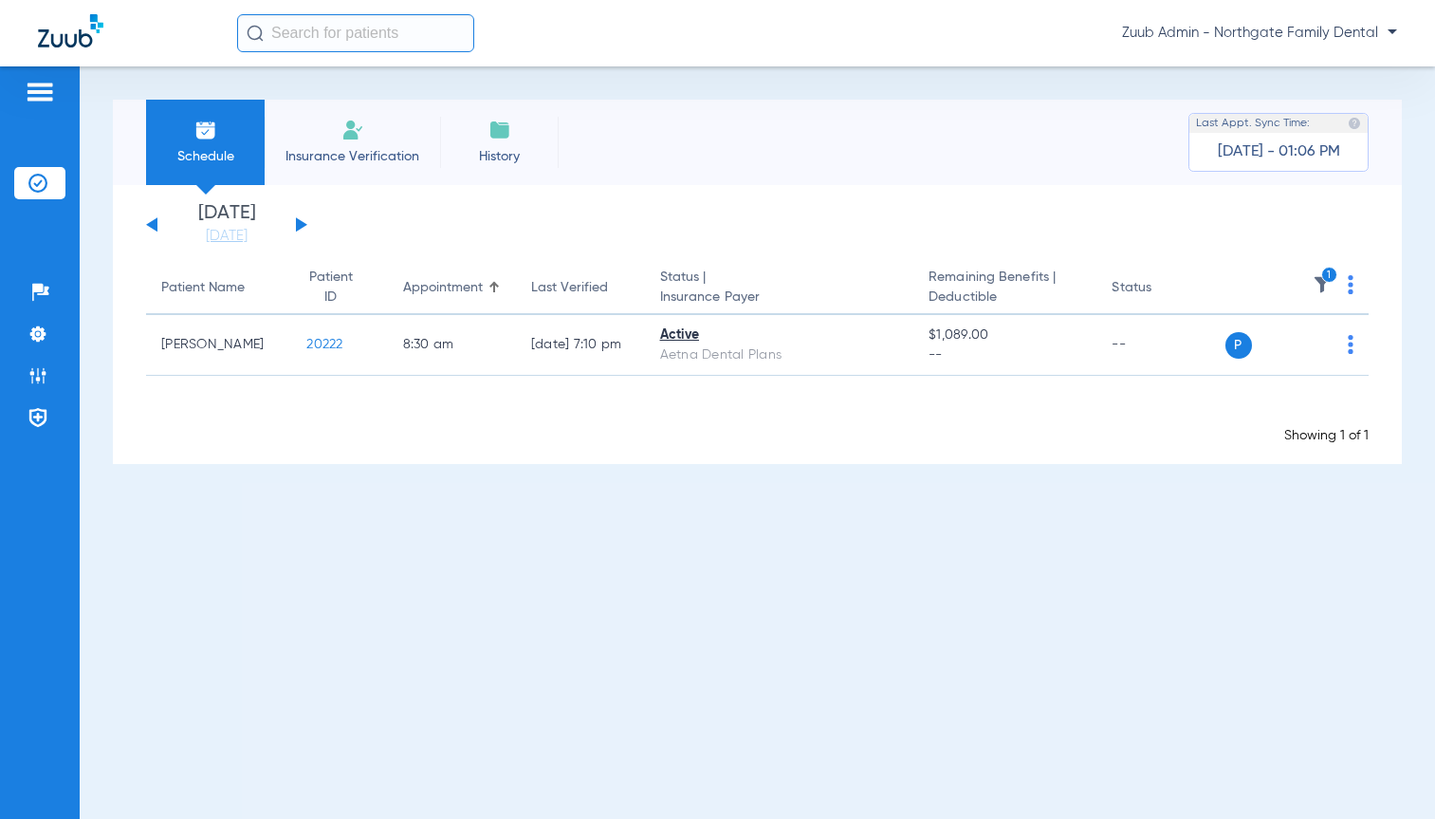
click at [302, 226] on button at bounding box center [301, 224] width 11 height 14
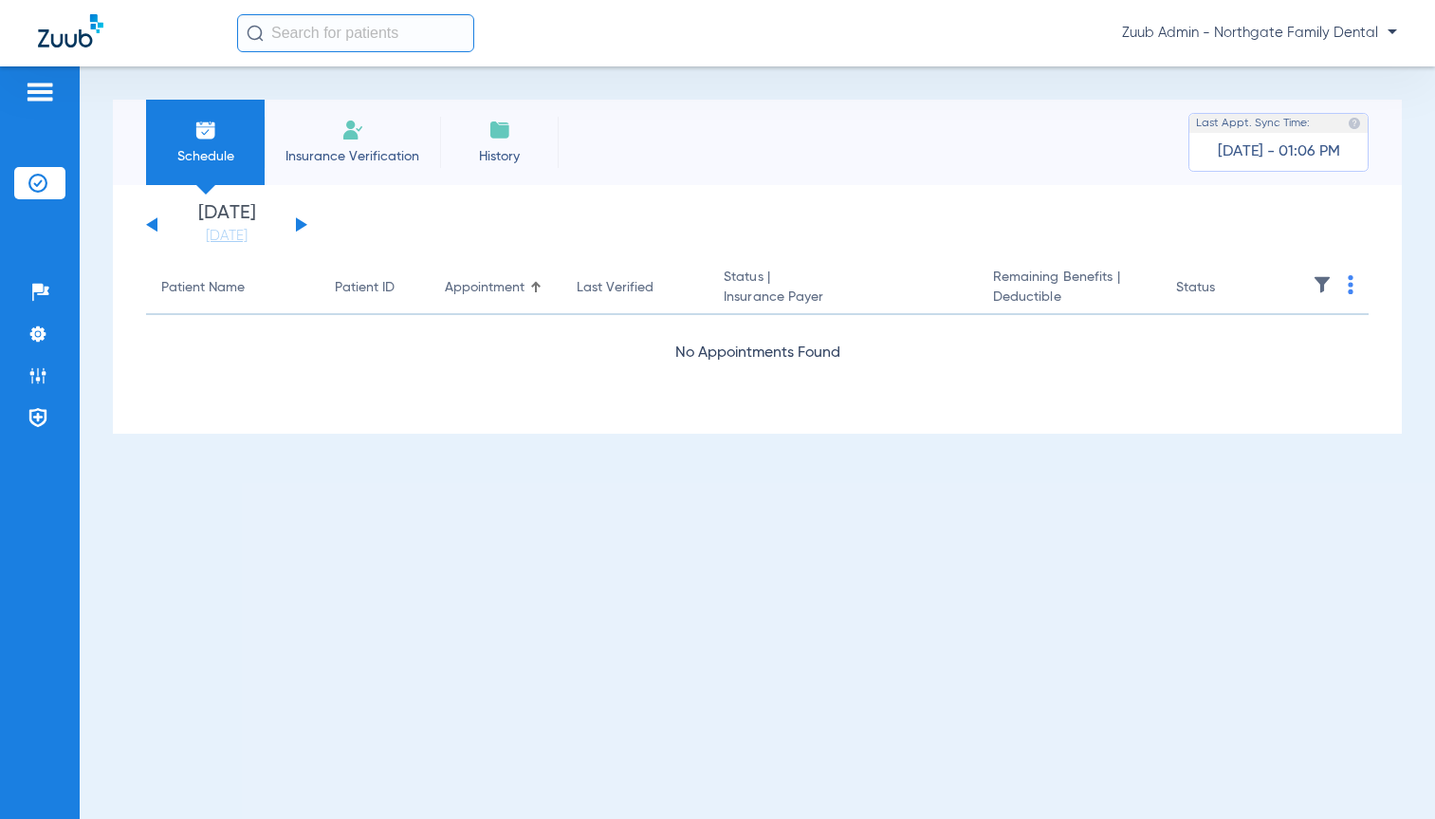
click at [302, 226] on button at bounding box center [301, 224] width 11 height 14
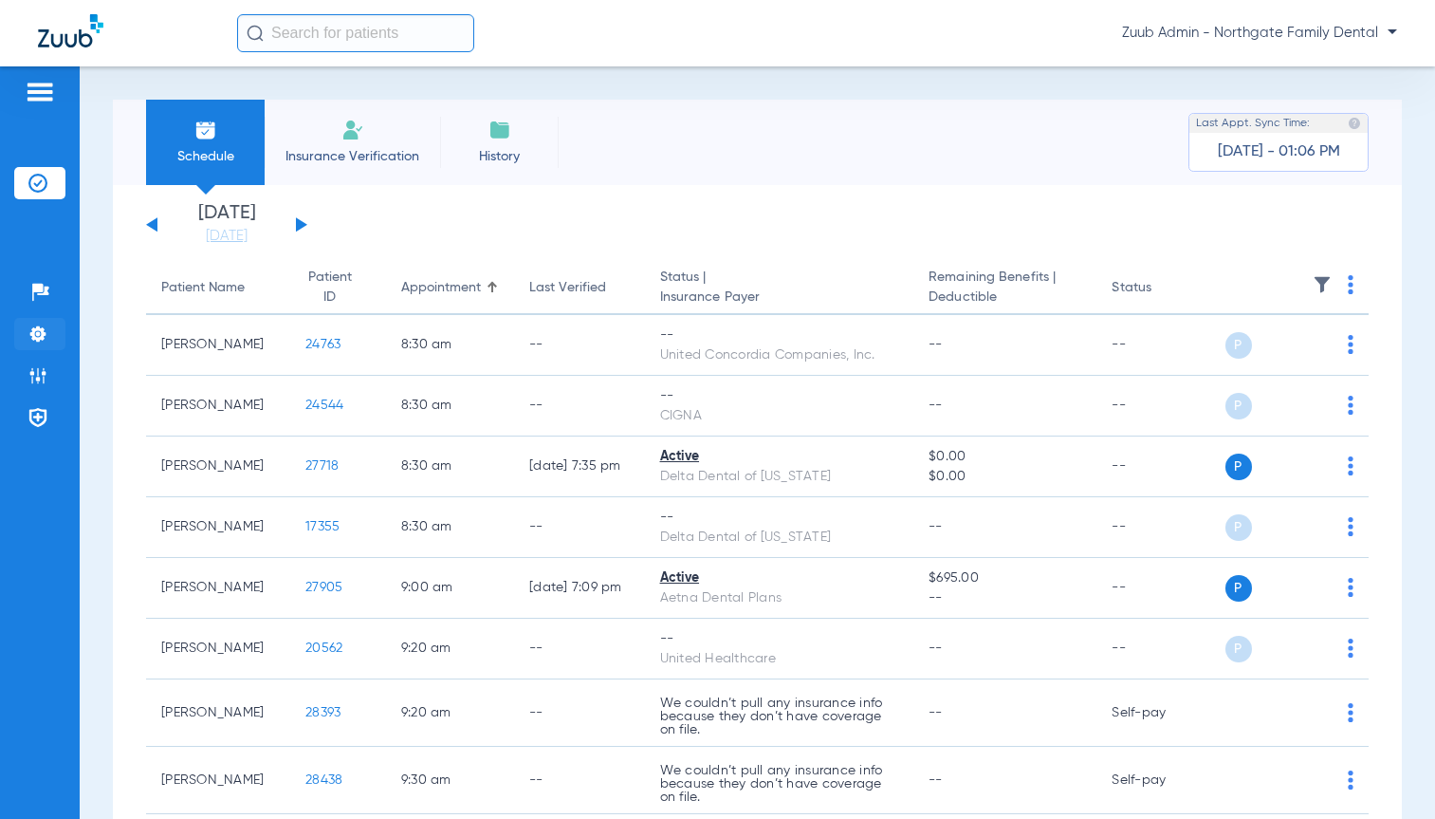
click at [47, 336] on li "Settings" at bounding box center [39, 334] width 51 height 32
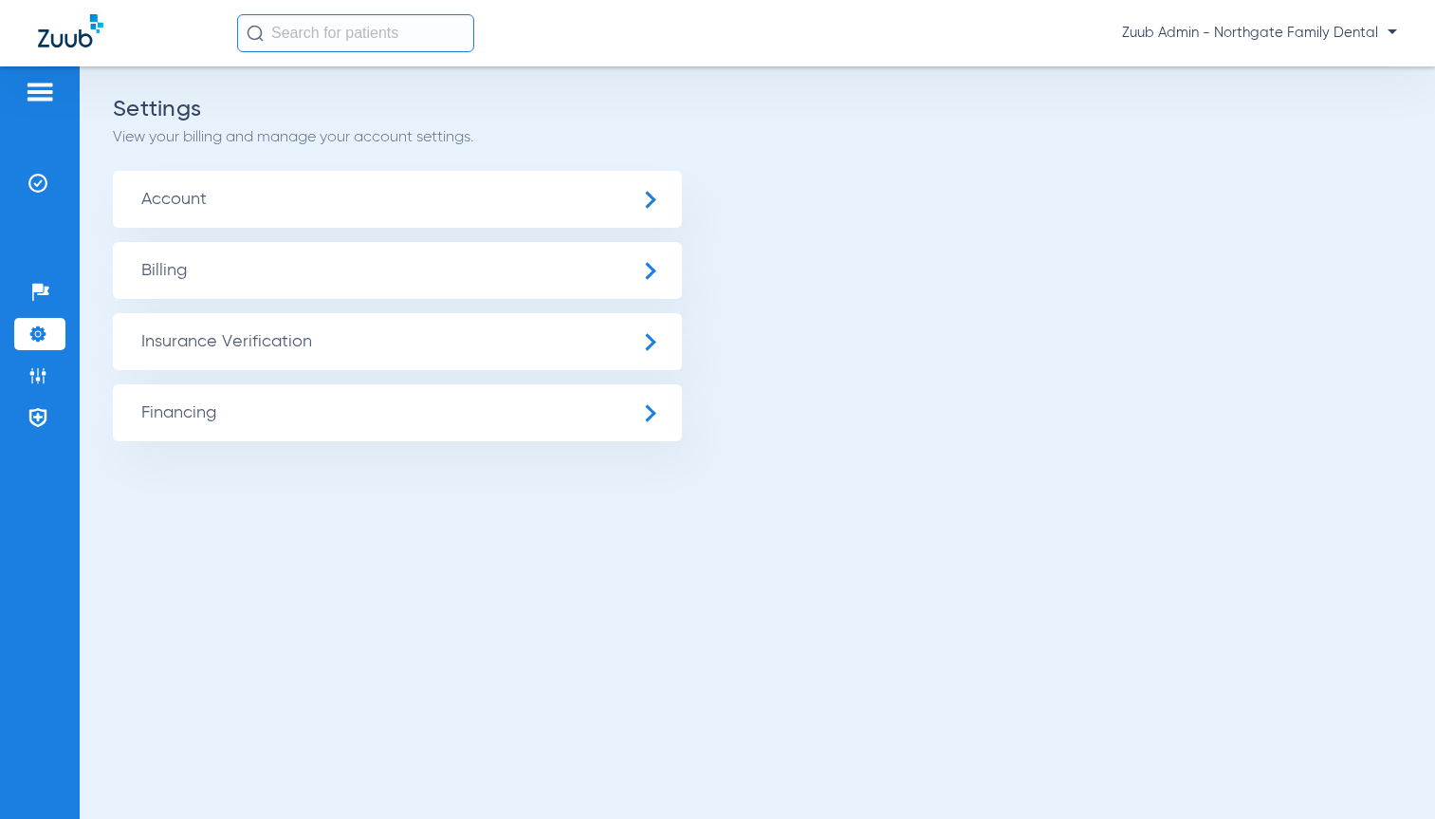
click at [224, 342] on span "Insurance Verification" at bounding box center [397, 341] width 569 height 57
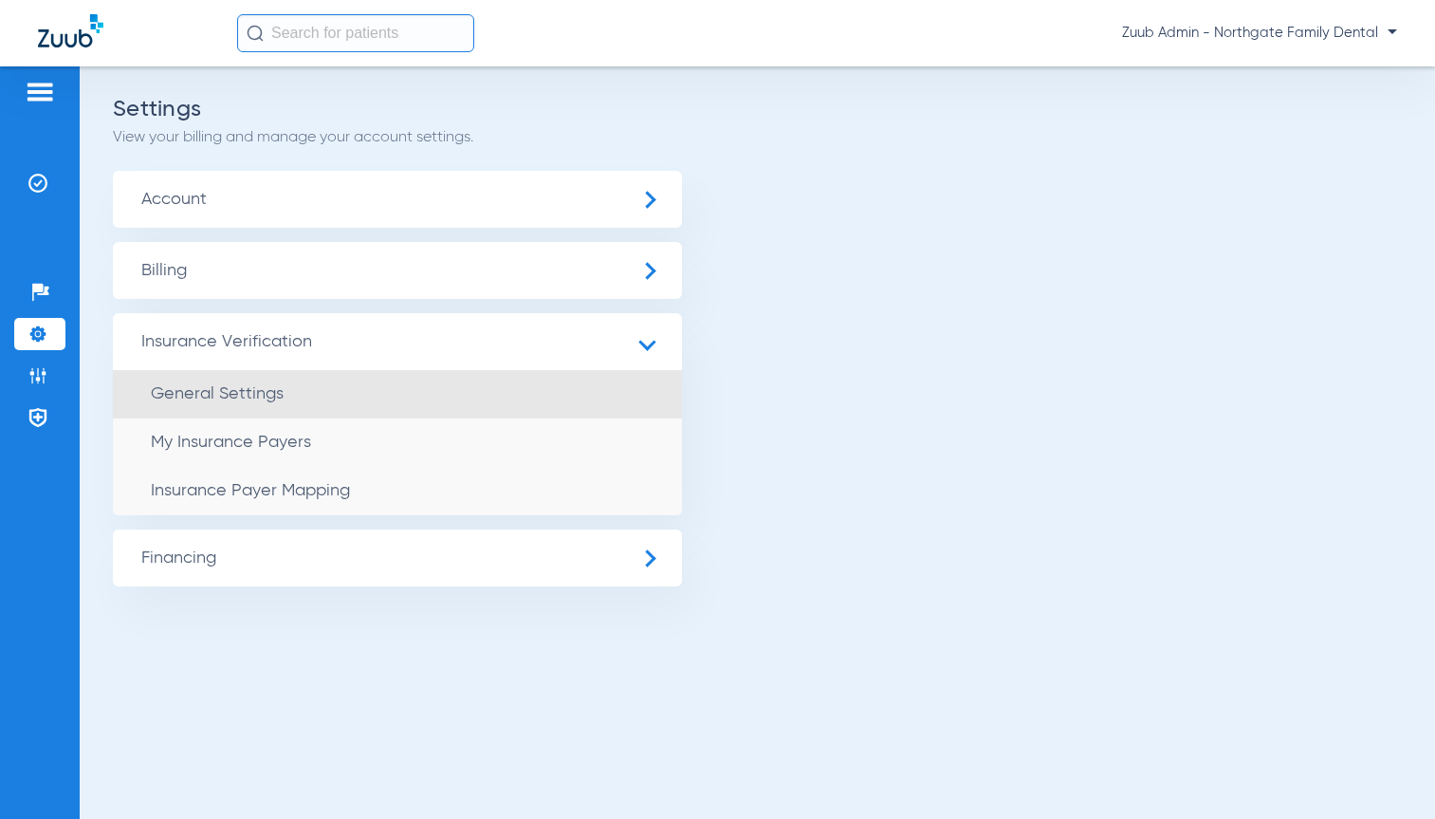
click at [275, 385] on span "General Settings" at bounding box center [217, 393] width 133 height 17
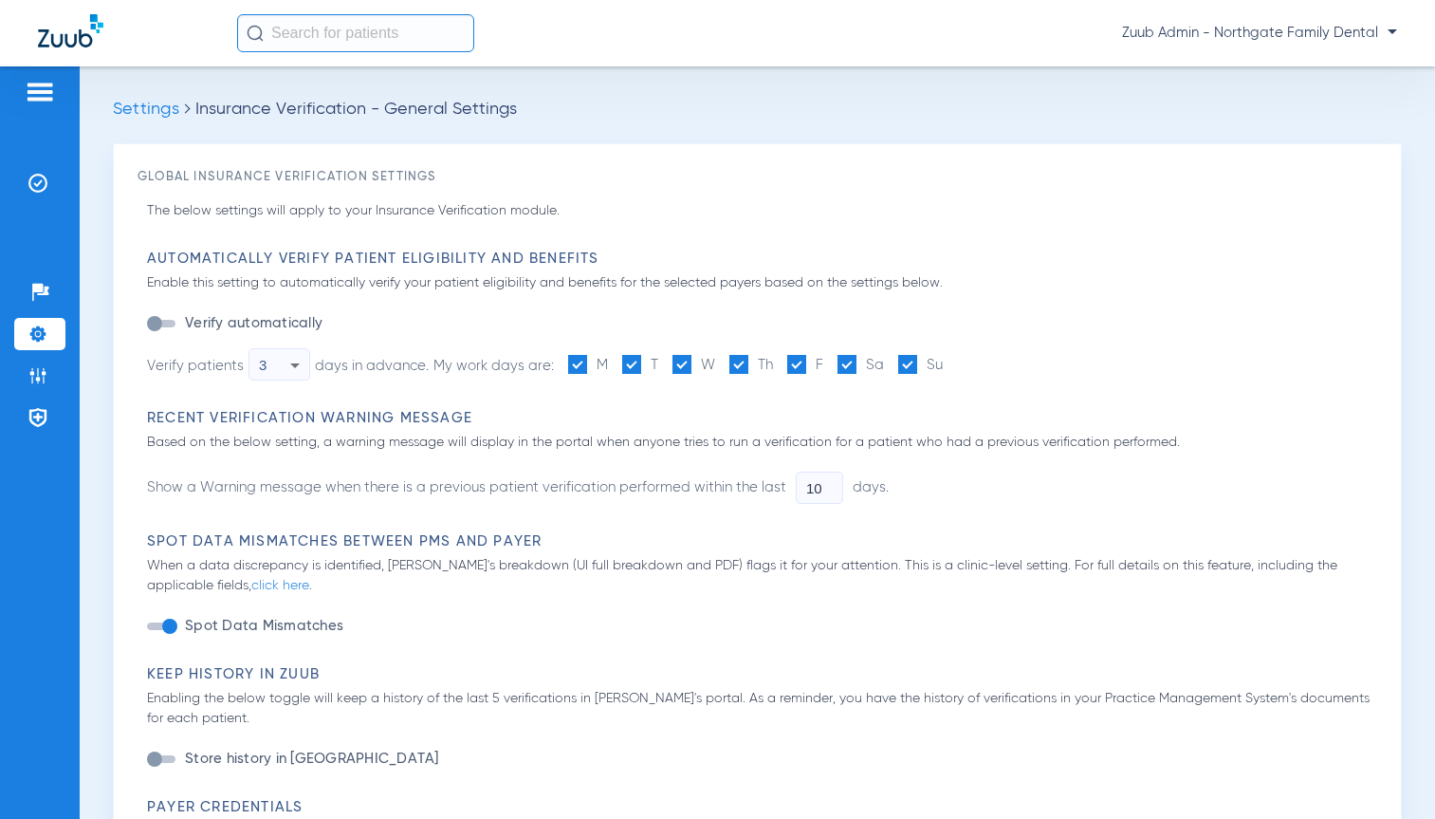
type input "1"
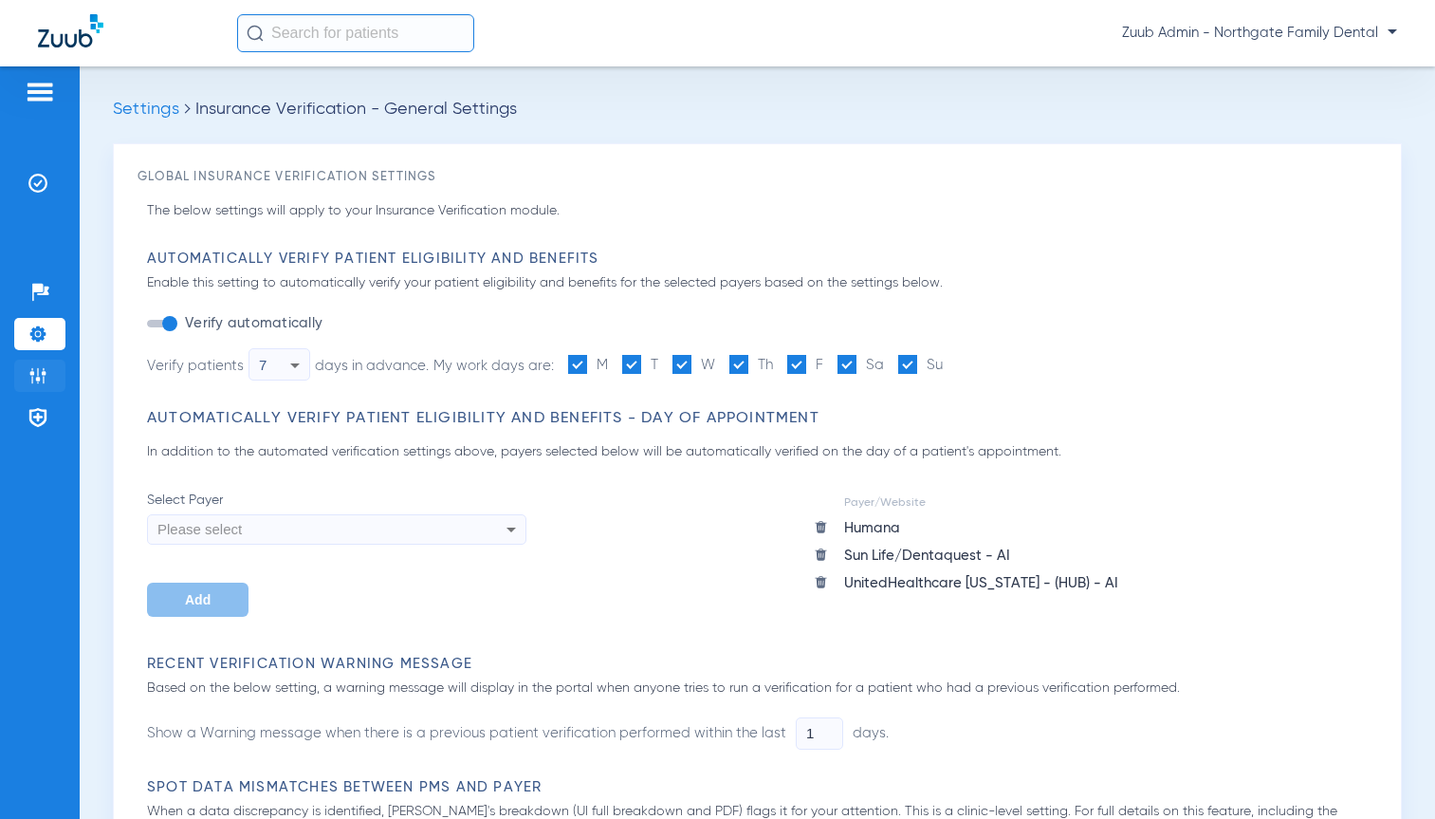
click at [37, 371] on img at bounding box center [37, 375] width 19 height 19
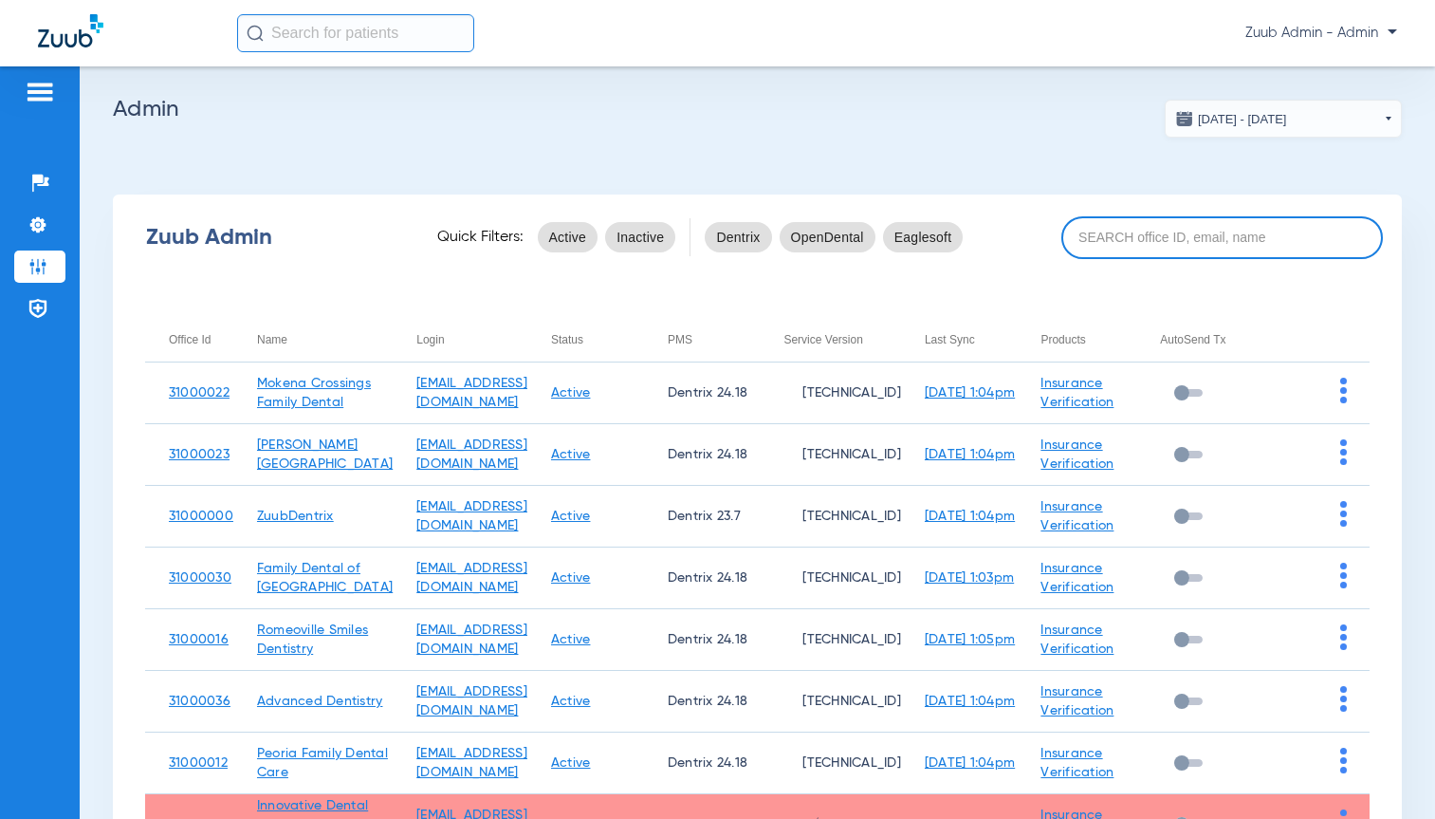
click at [1103, 242] on input at bounding box center [1223, 237] width 322 height 43
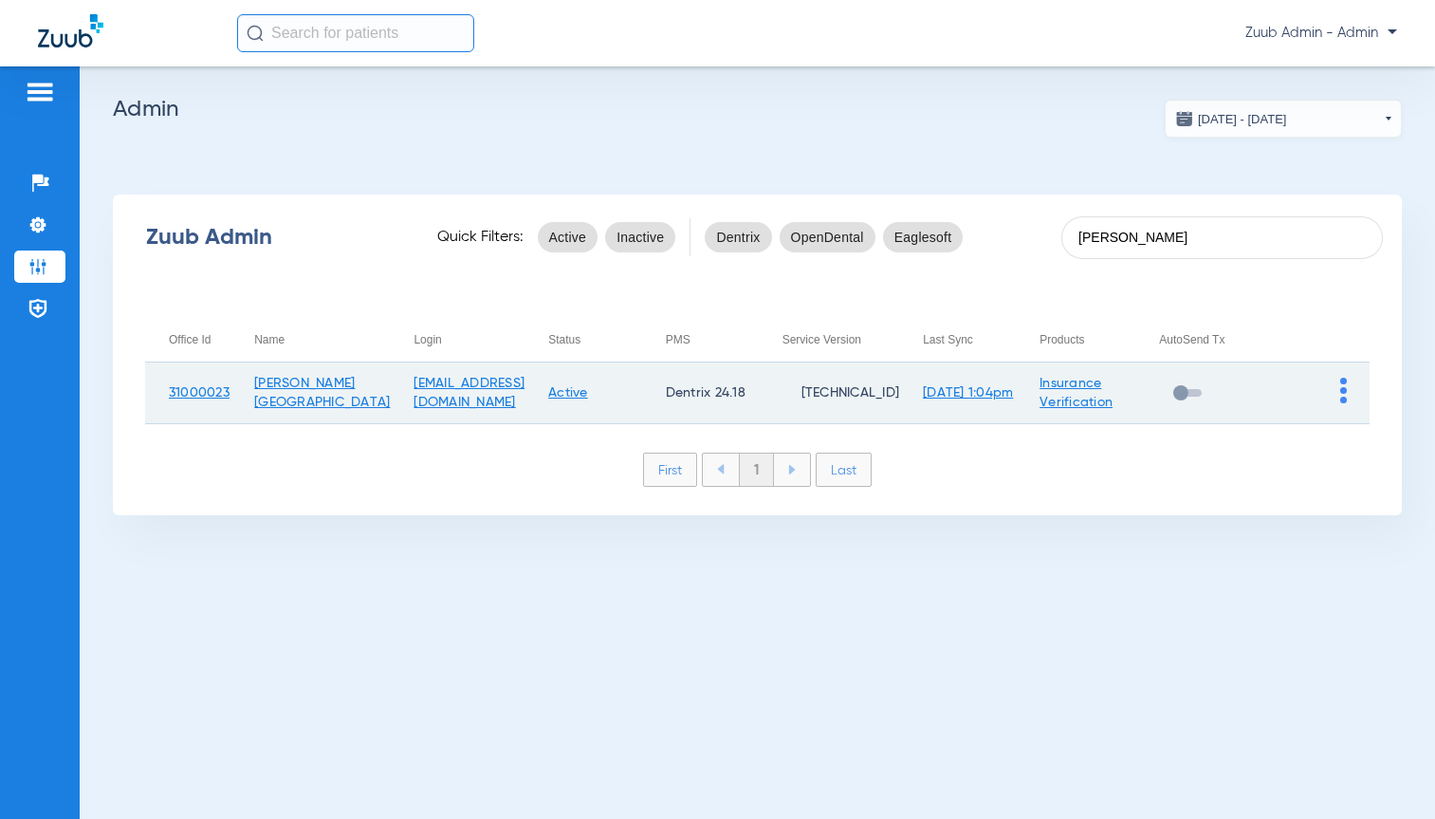
type input "[PERSON_NAME]"
click at [1342, 398] on img at bounding box center [1344, 391] width 7 height 26
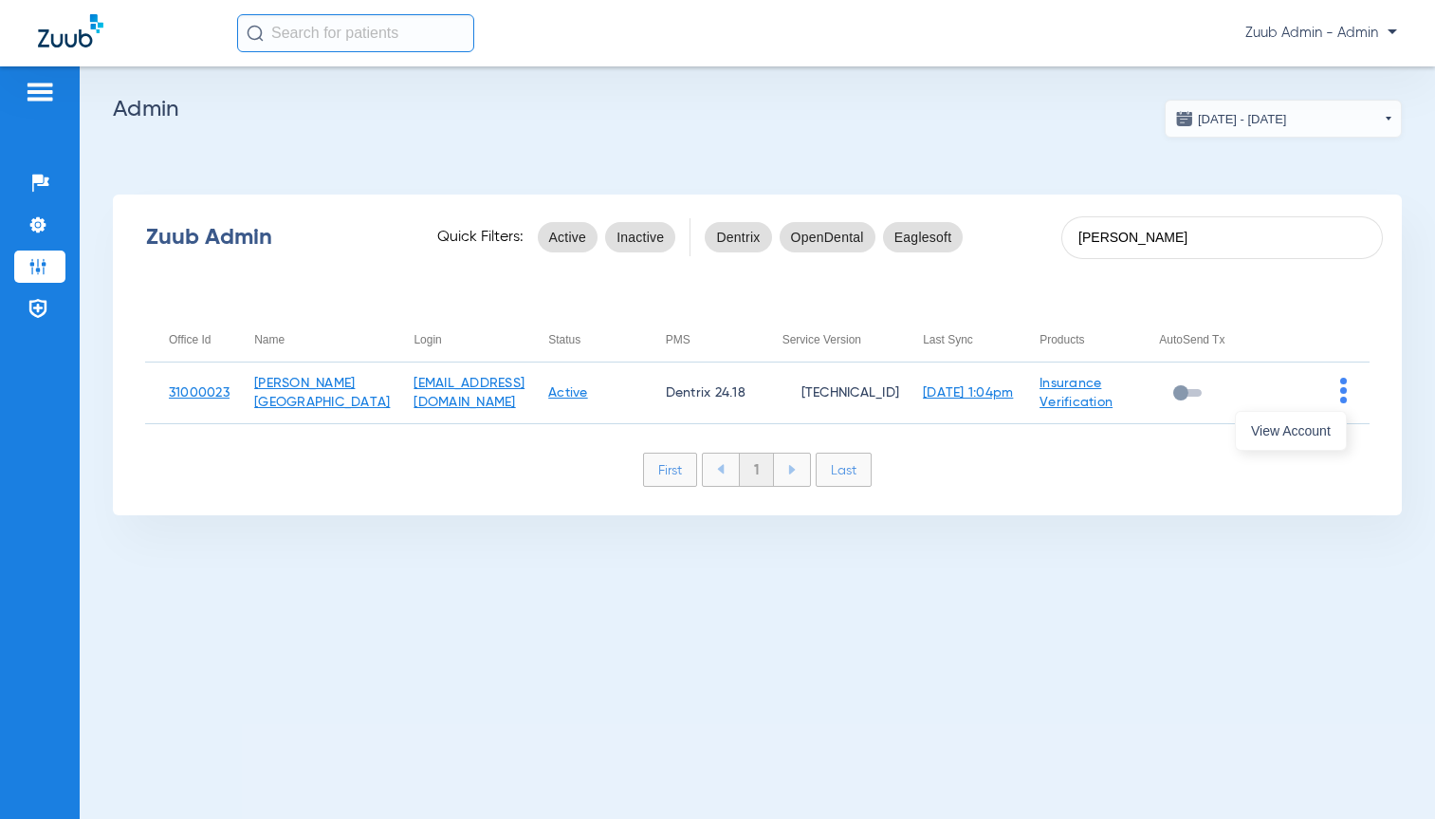
click at [1313, 424] on span "View Account" at bounding box center [1291, 430] width 80 height 13
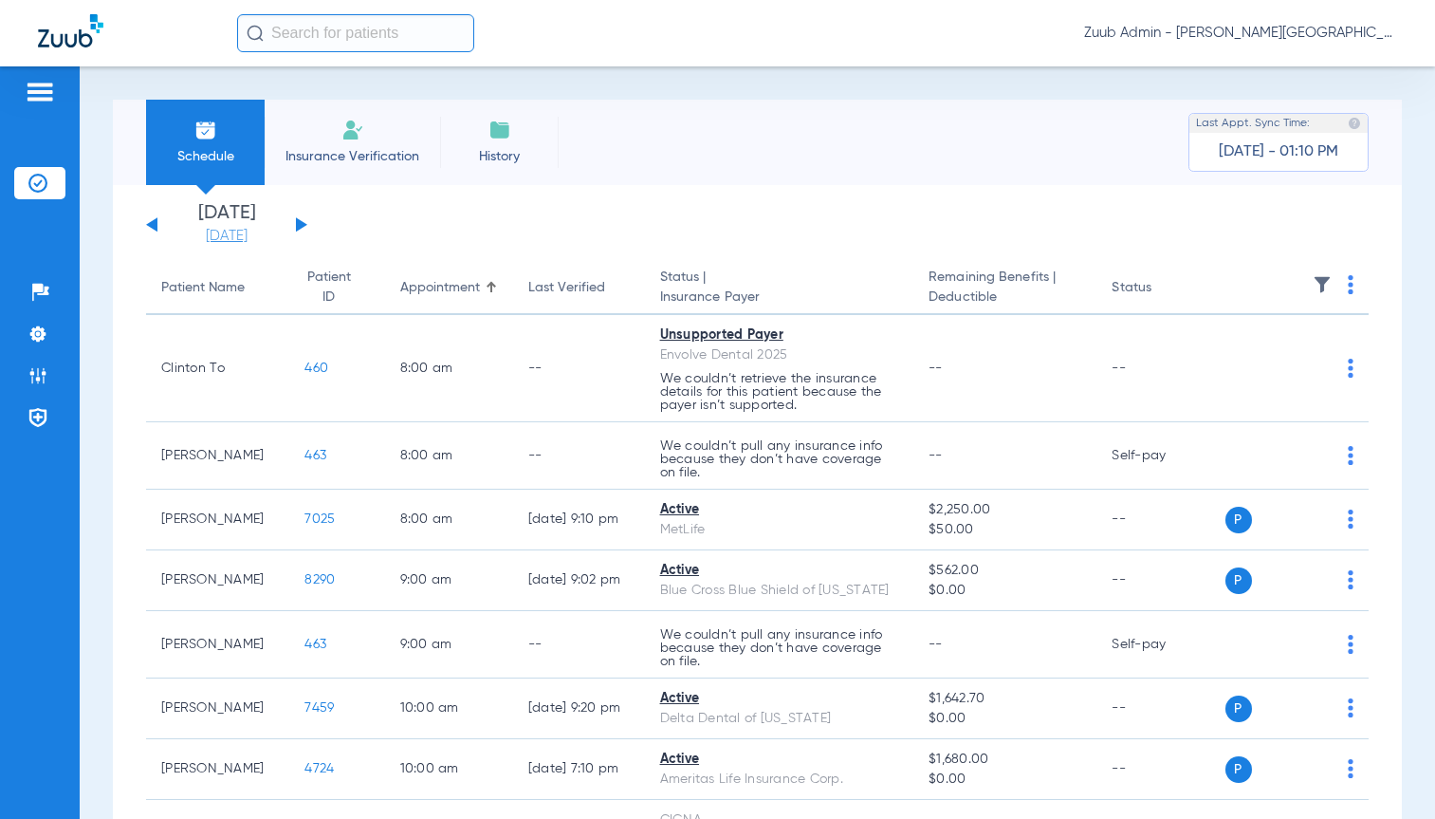
click at [237, 235] on link "[DATE]" at bounding box center [227, 236] width 114 height 19
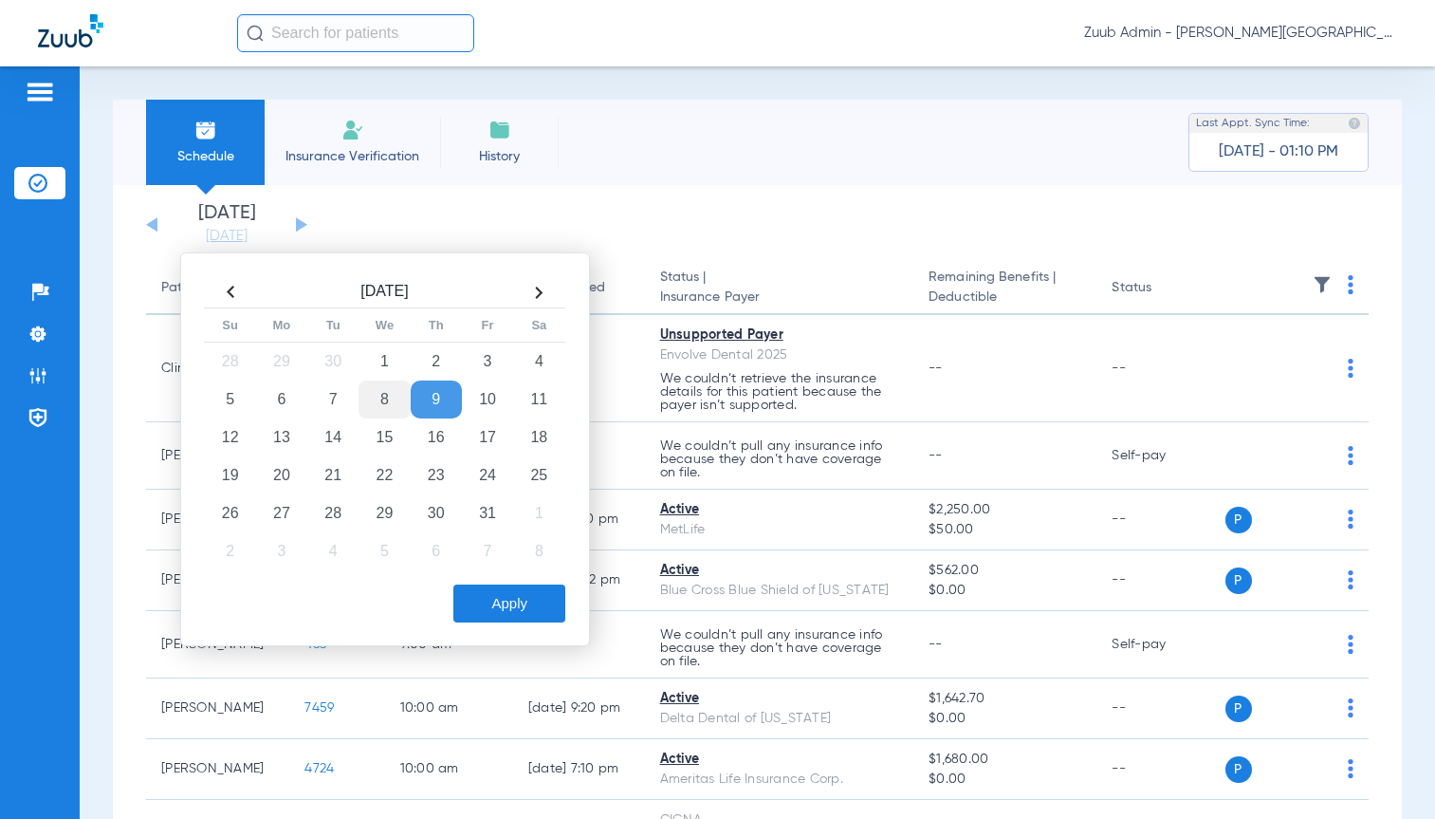
click at [373, 391] on td "8" at bounding box center [384, 399] width 51 height 38
click at [518, 593] on button "Apply" at bounding box center [509, 603] width 112 height 38
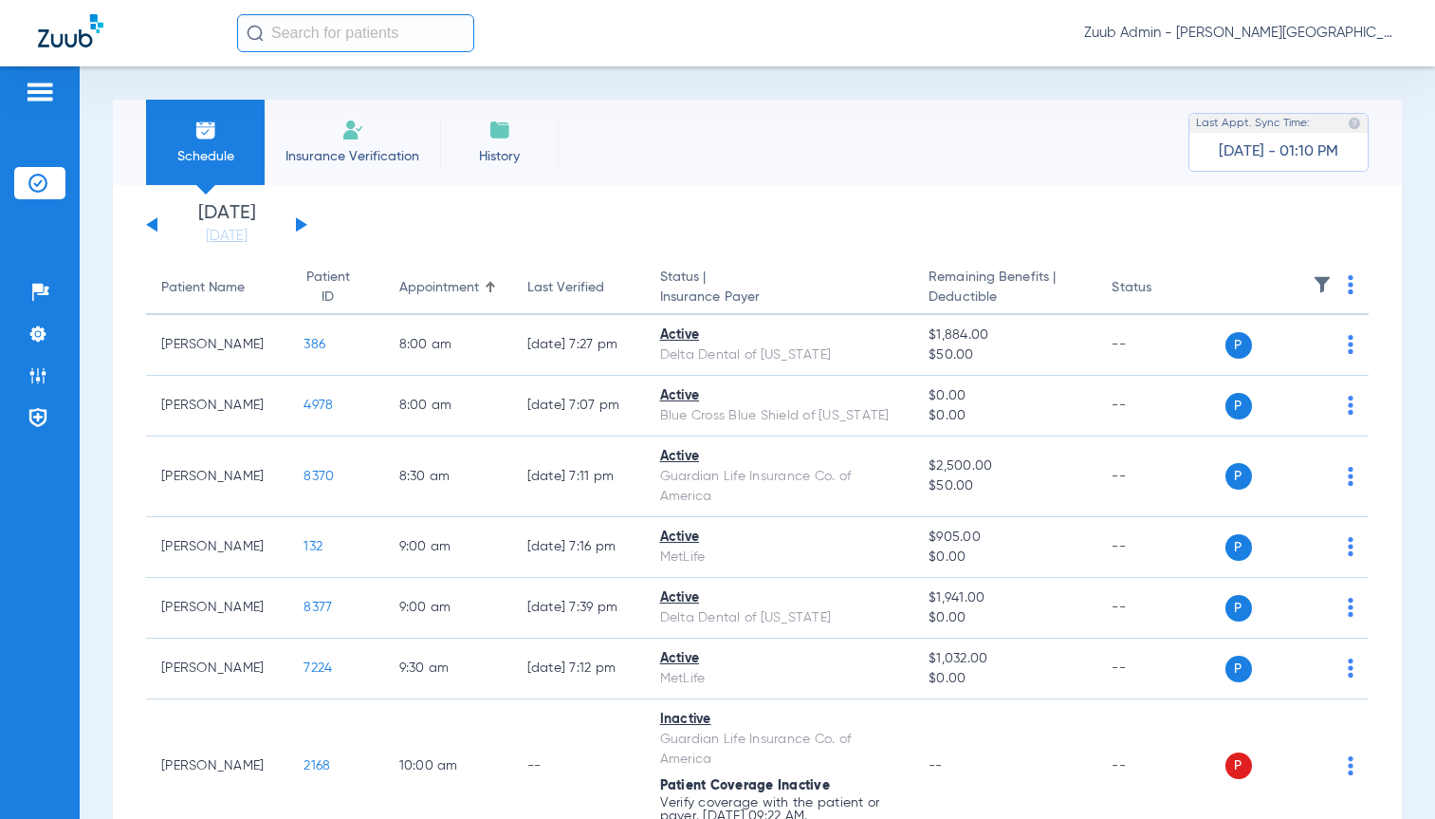
click at [1313, 286] on img at bounding box center [1322, 284] width 19 height 19
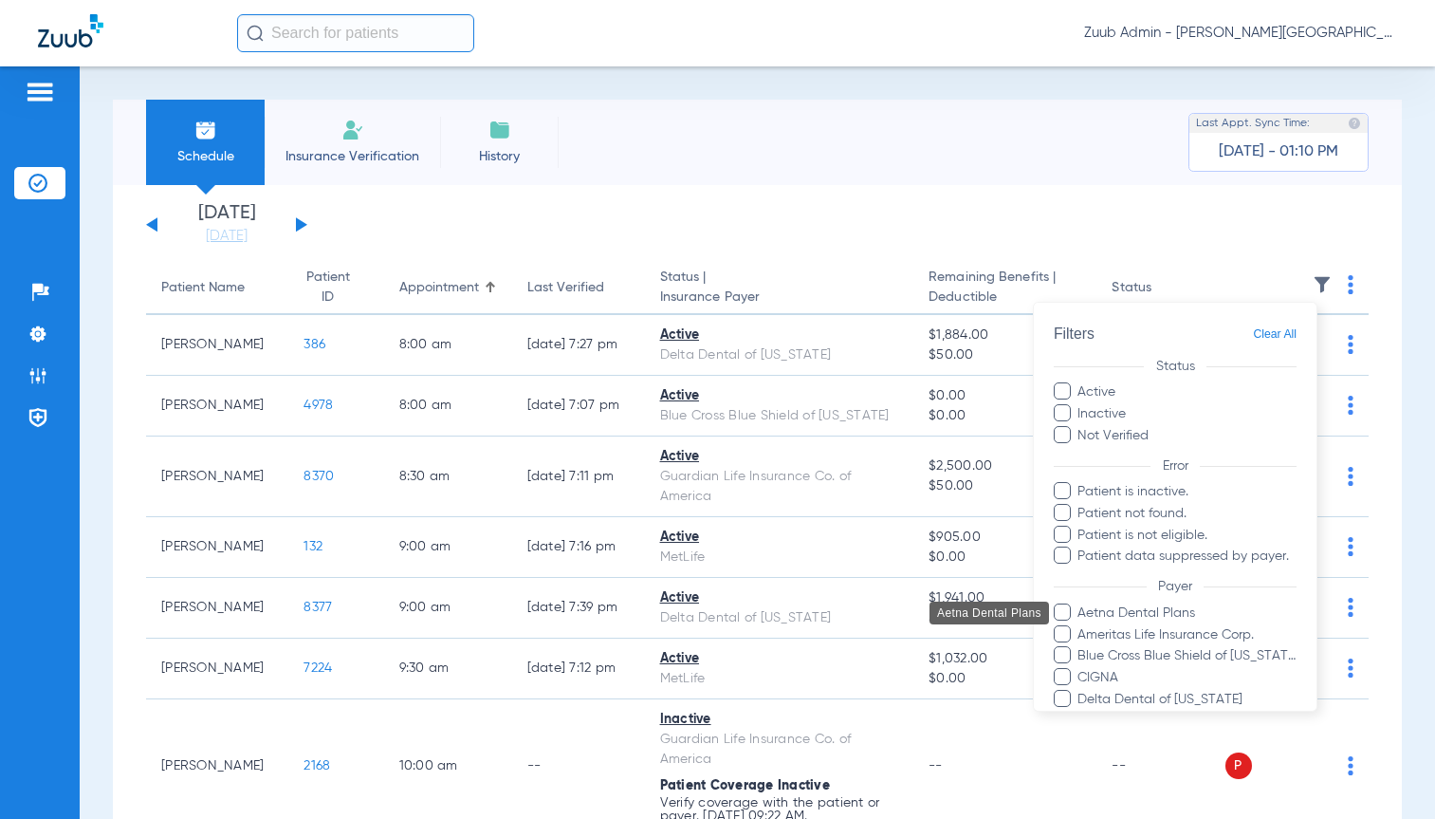
click at [1139, 610] on span "Aetna Dental Plans" at bounding box center [1187, 612] width 220 height 20
click at [1081, 625] on input "Aetna Dental Plans" at bounding box center [1081, 625] width 0 height 0
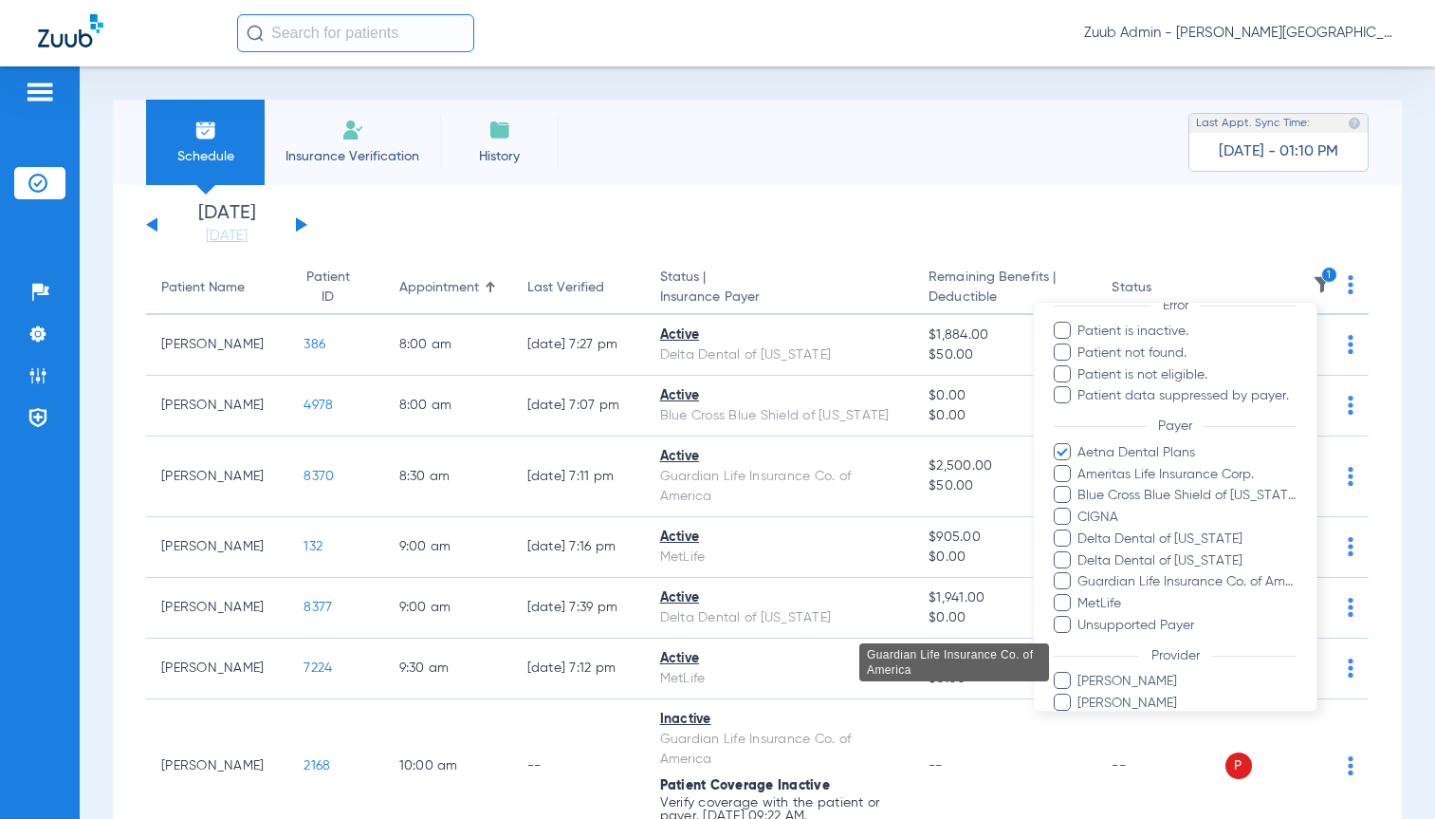
scroll to position [261, 0]
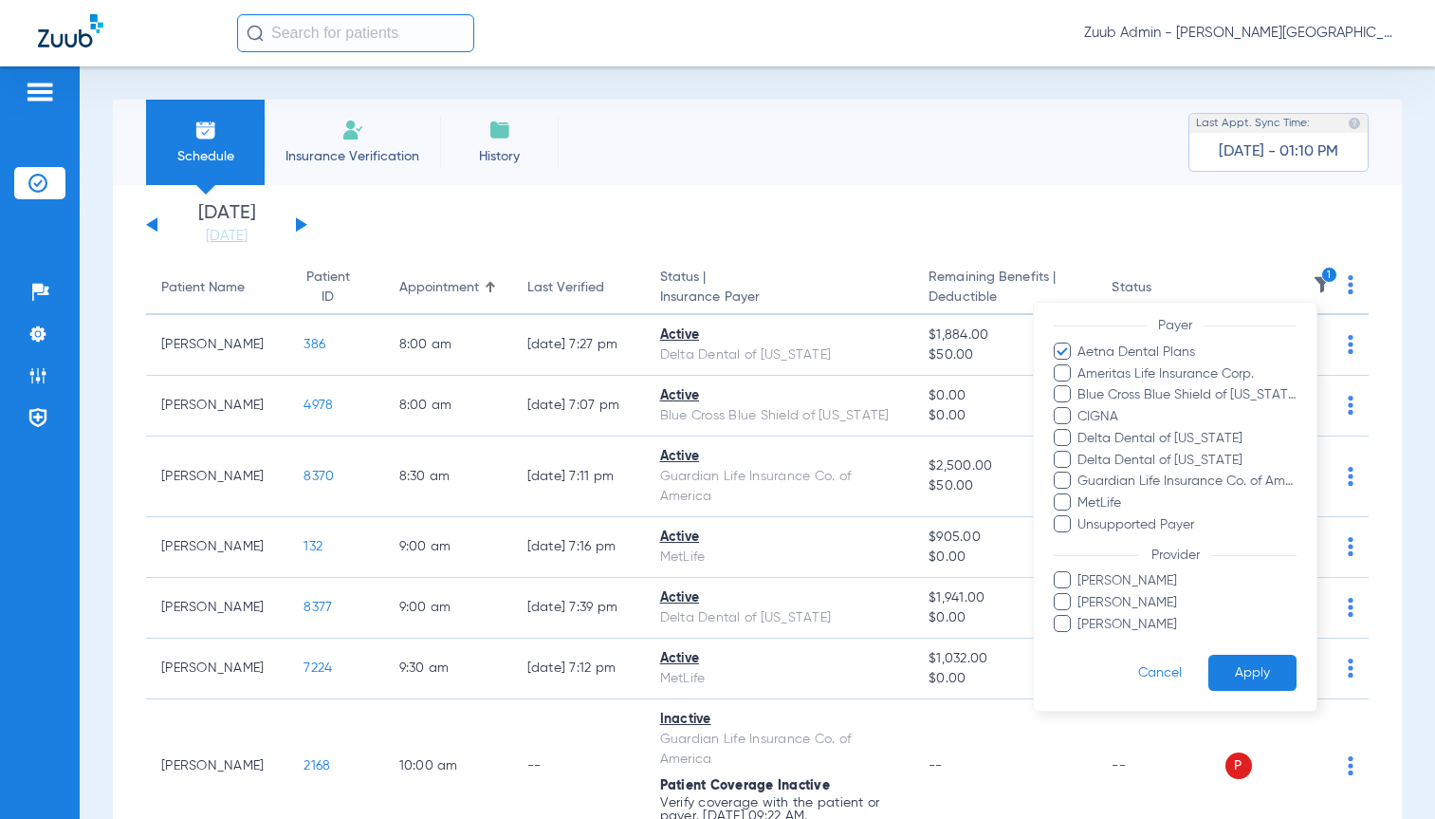
click at [1243, 668] on button "Apply" at bounding box center [1253, 672] width 88 height 37
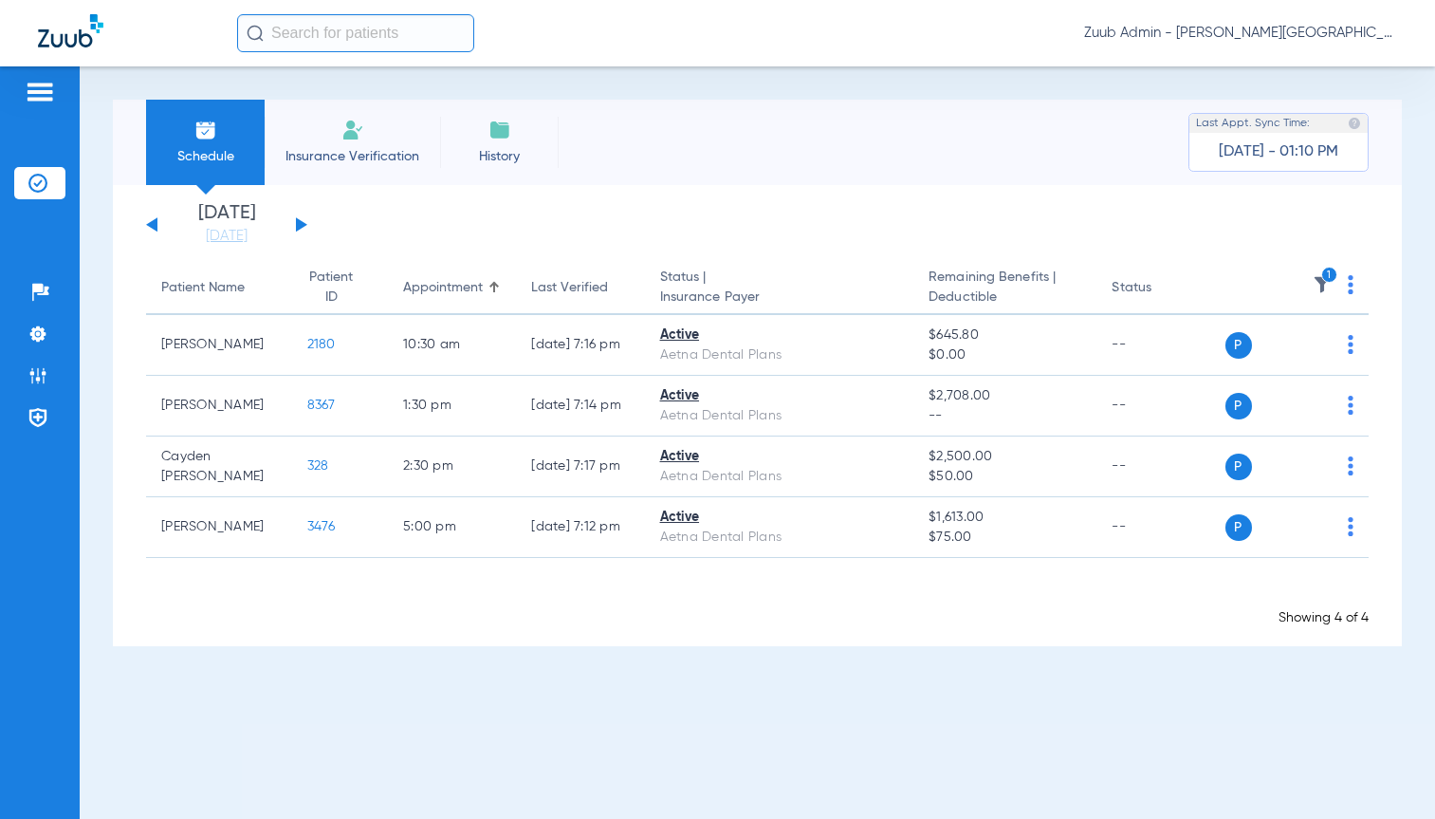
click at [302, 220] on div "[DATE] [DATE] [DATE] [DATE] [DATE] [DATE] [DATE] [DATE] [DATE] [DATE] [DATE] [D…" at bounding box center [226, 225] width 161 height 42
click at [300, 227] on button at bounding box center [301, 224] width 11 height 14
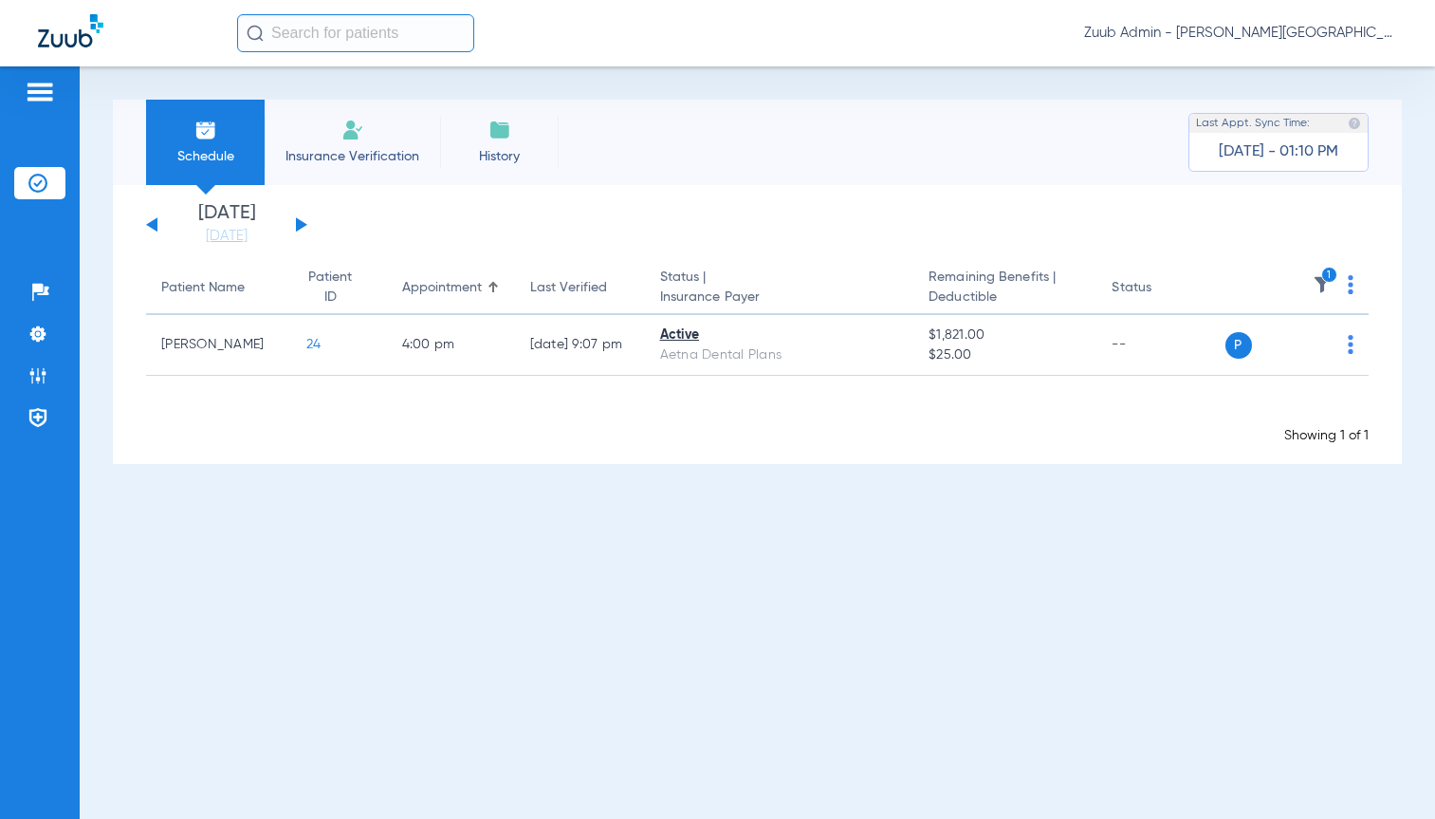
click at [300, 227] on button at bounding box center [301, 224] width 11 height 14
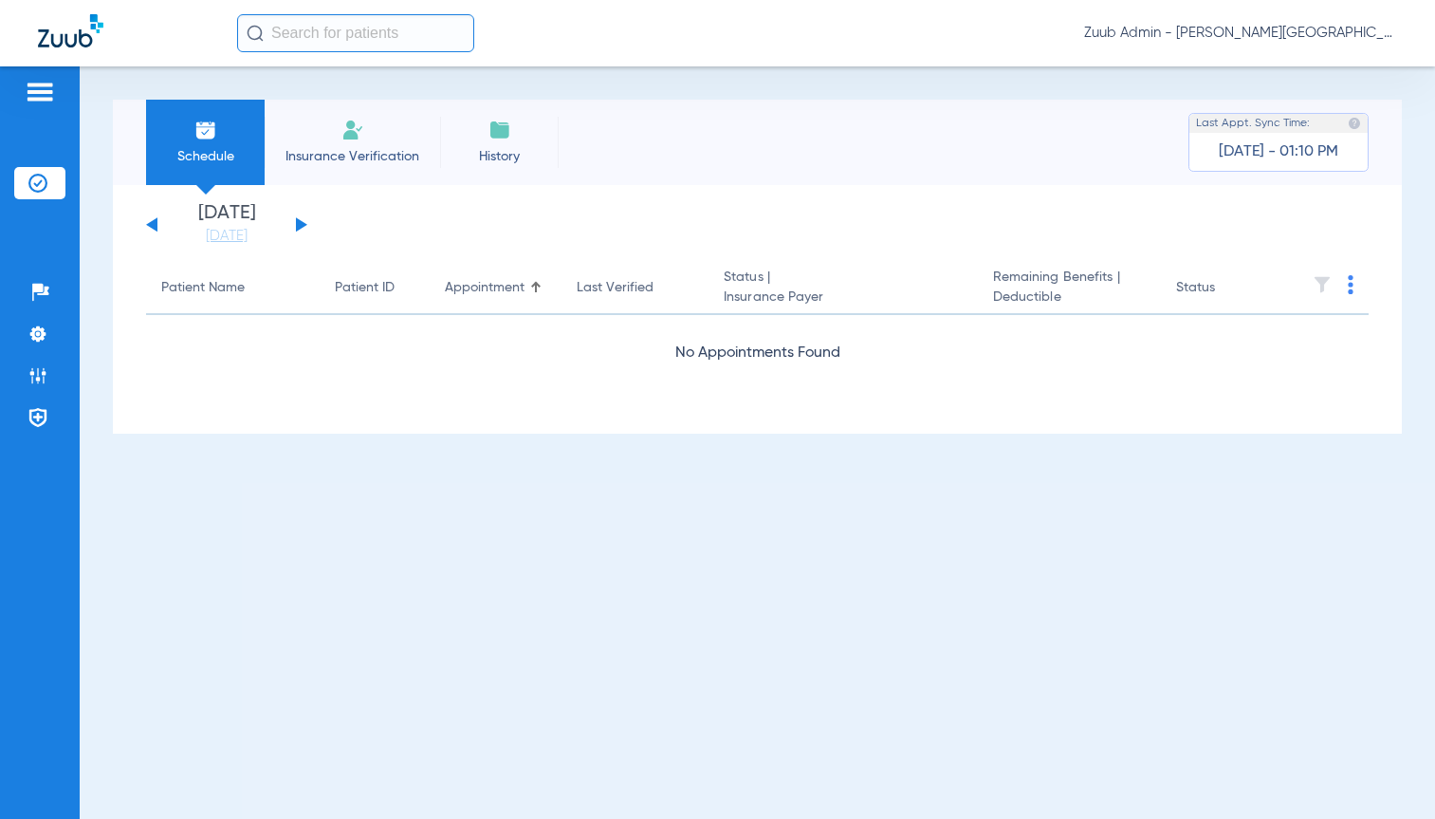
click at [300, 227] on button at bounding box center [301, 224] width 11 height 14
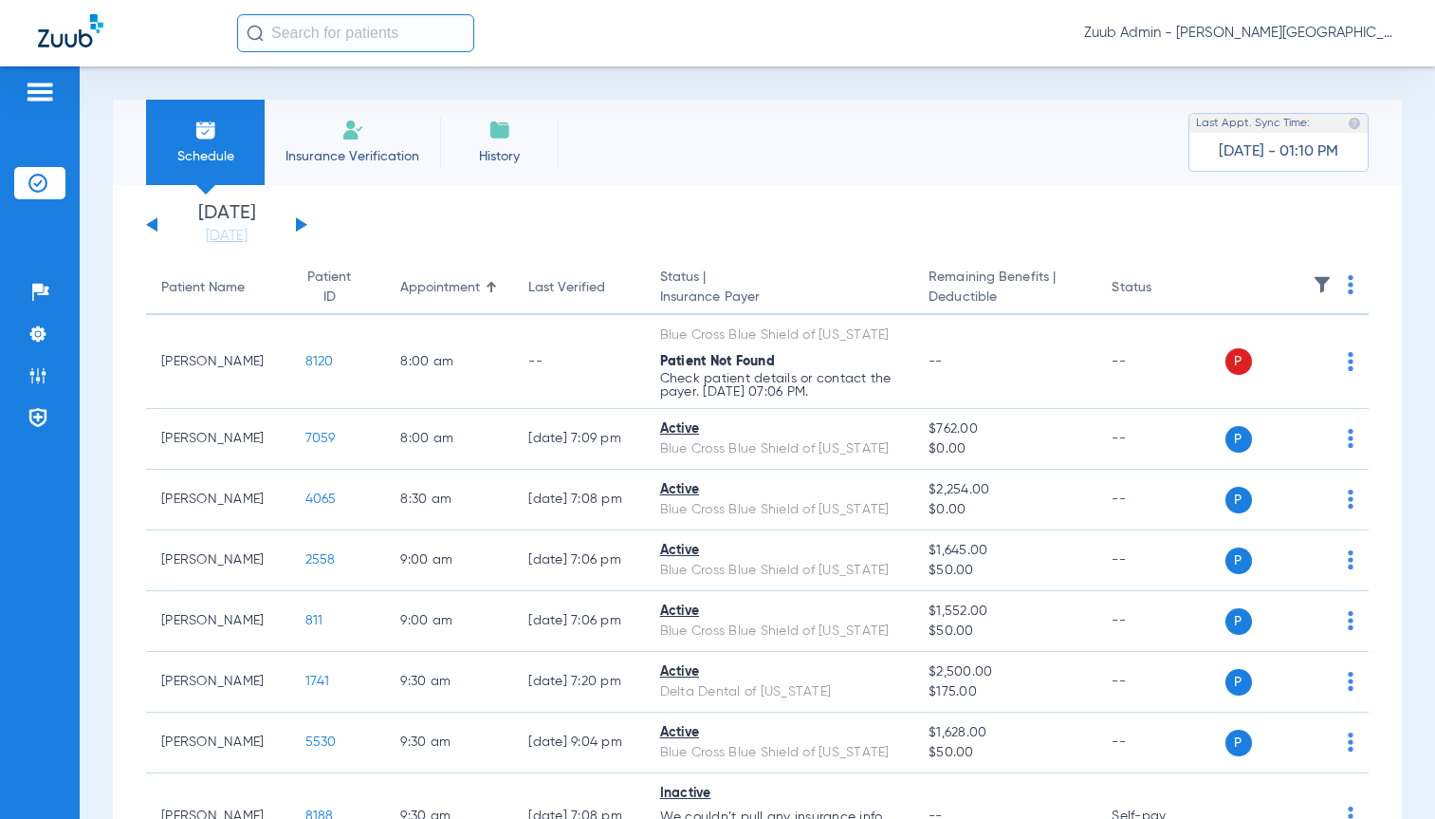
click at [300, 226] on button at bounding box center [301, 224] width 11 height 14
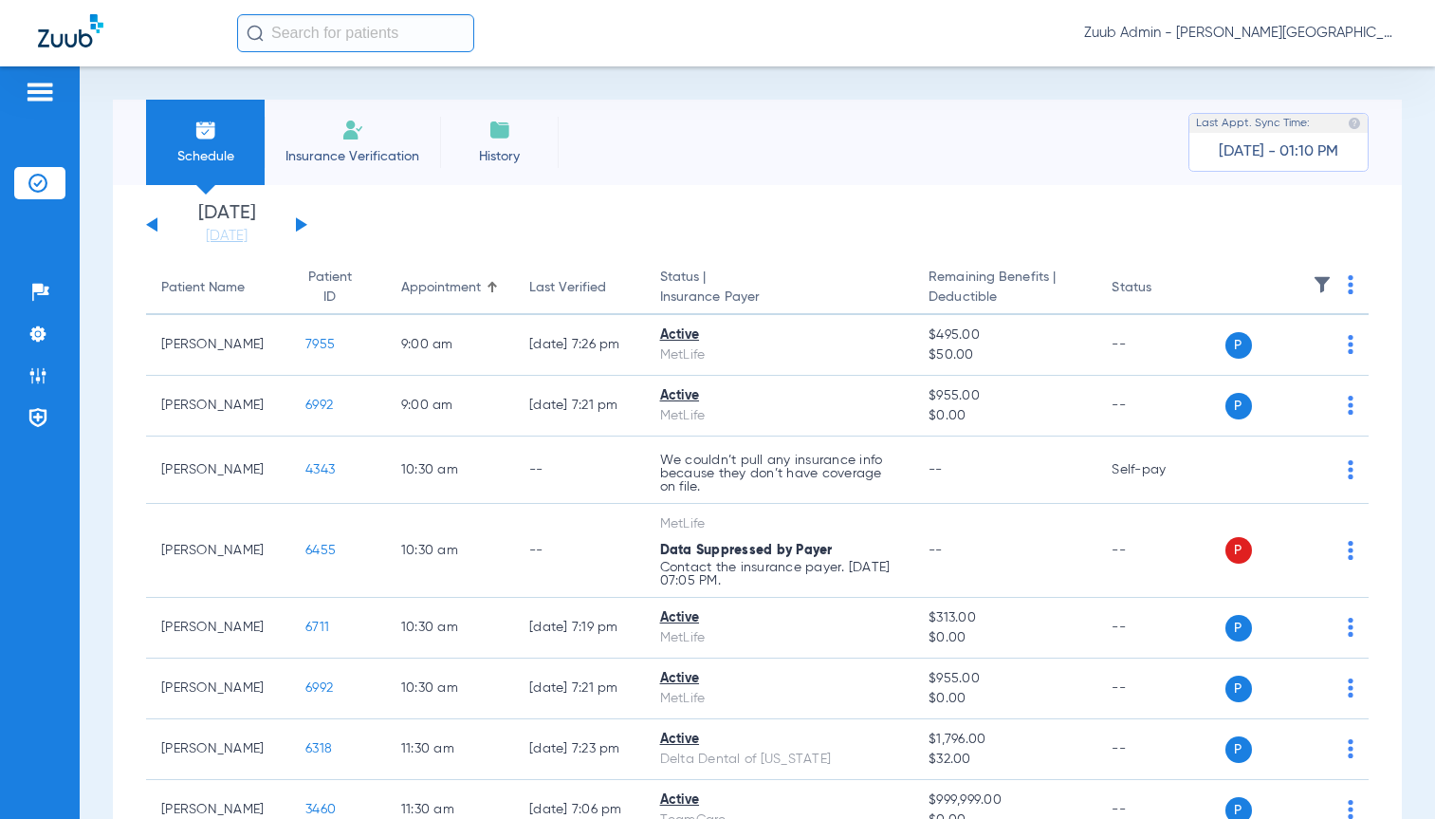
click at [155, 223] on button at bounding box center [151, 224] width 11 height 14
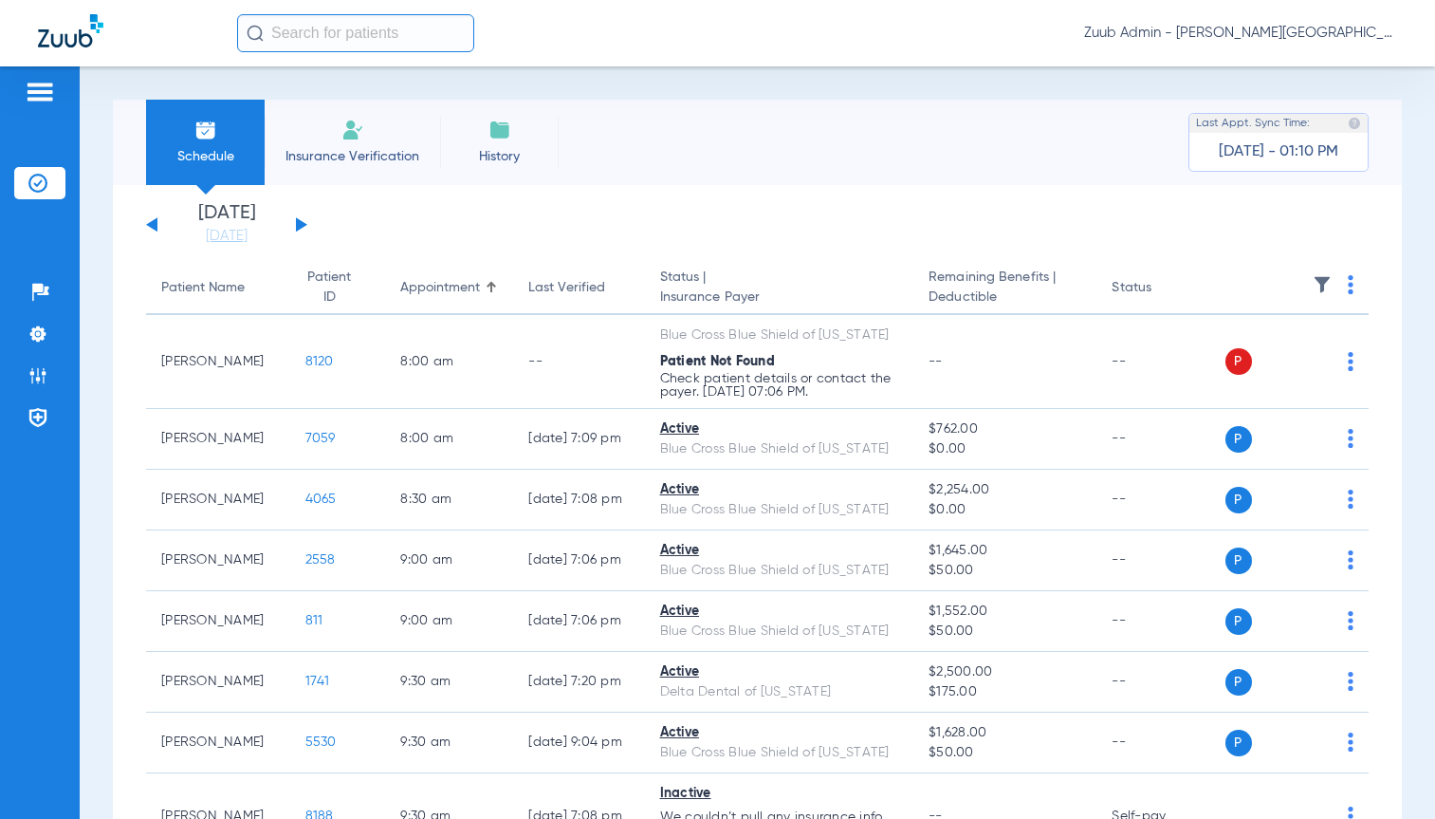
click at [1313, 283] on img at bounding box center [1322, 284] width 19 height 19
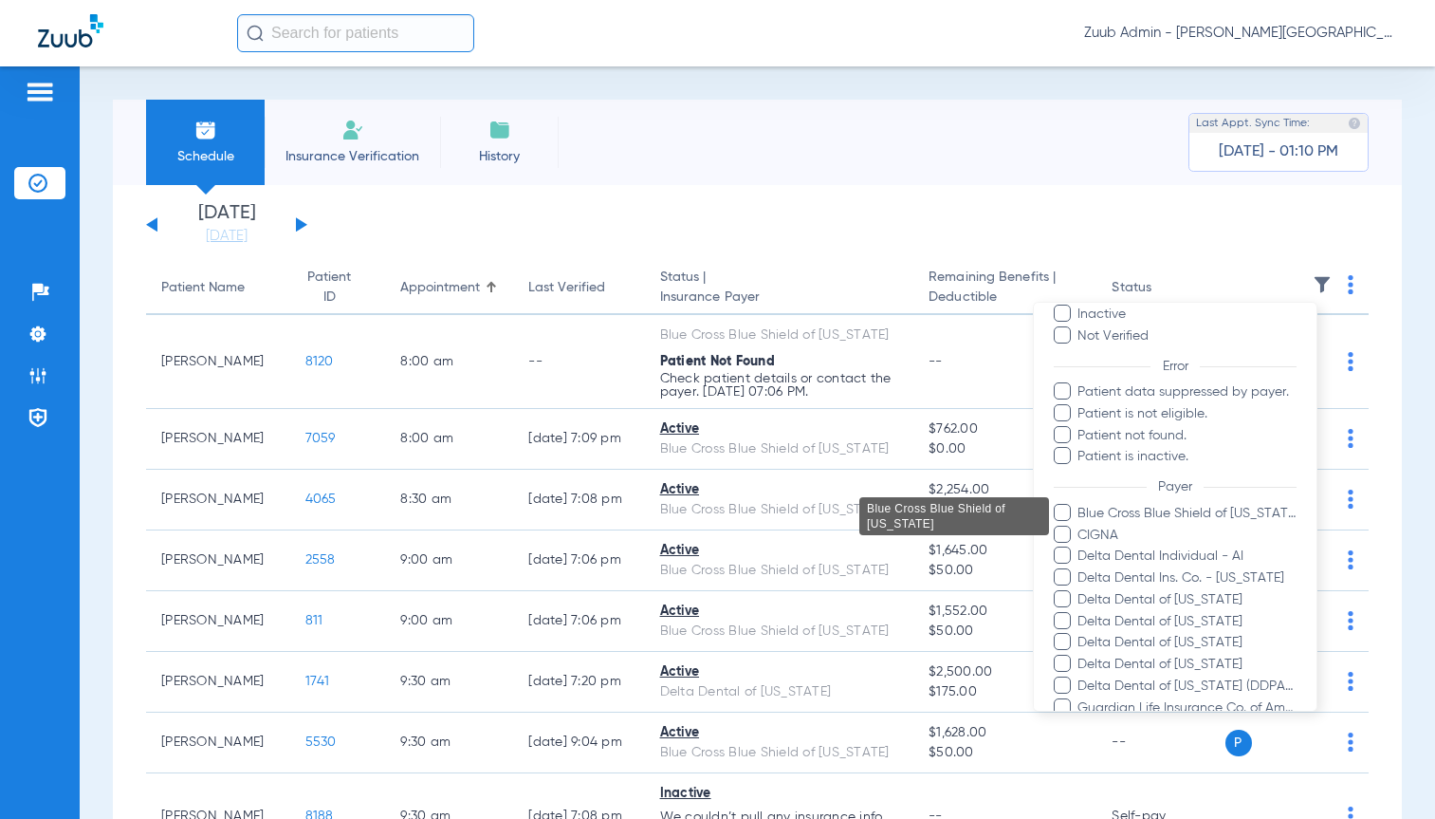
scroll to position [287, 0]
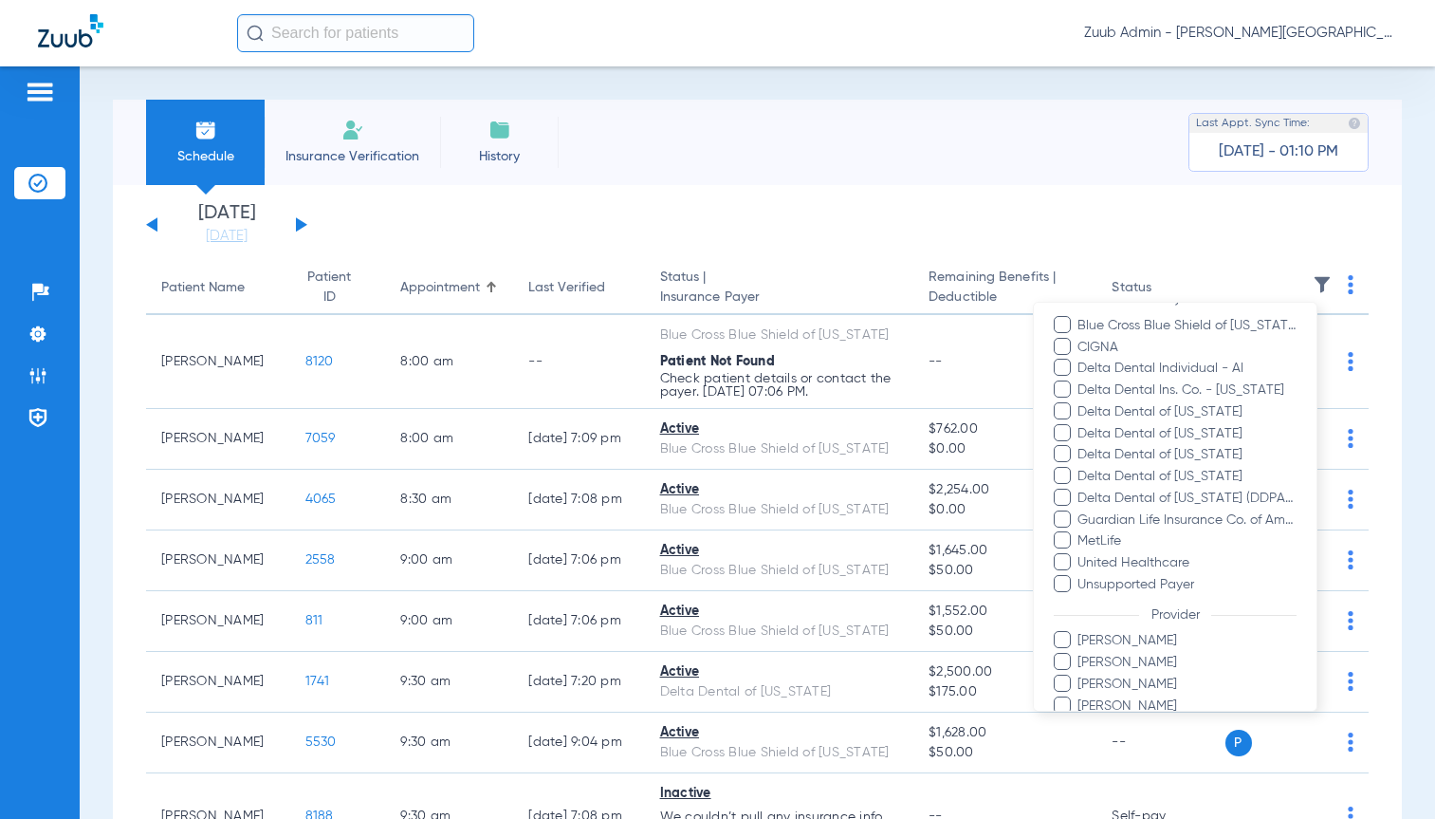
click at [296, 223] on div at bounding box center [717, 409] width 1435 height 819
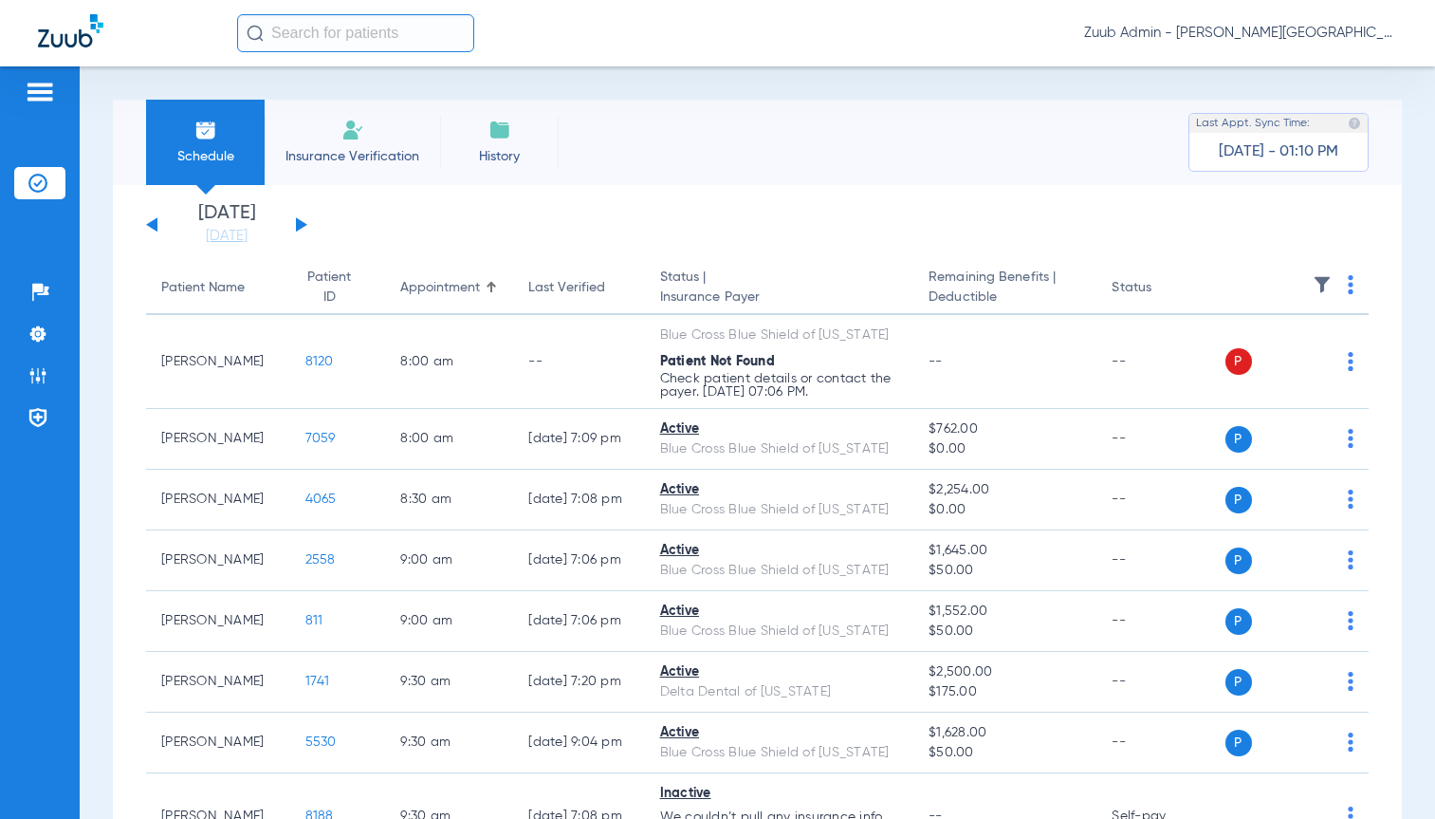
click at [298, 226] on button at bounding box center [301, 224] width 11 height 14
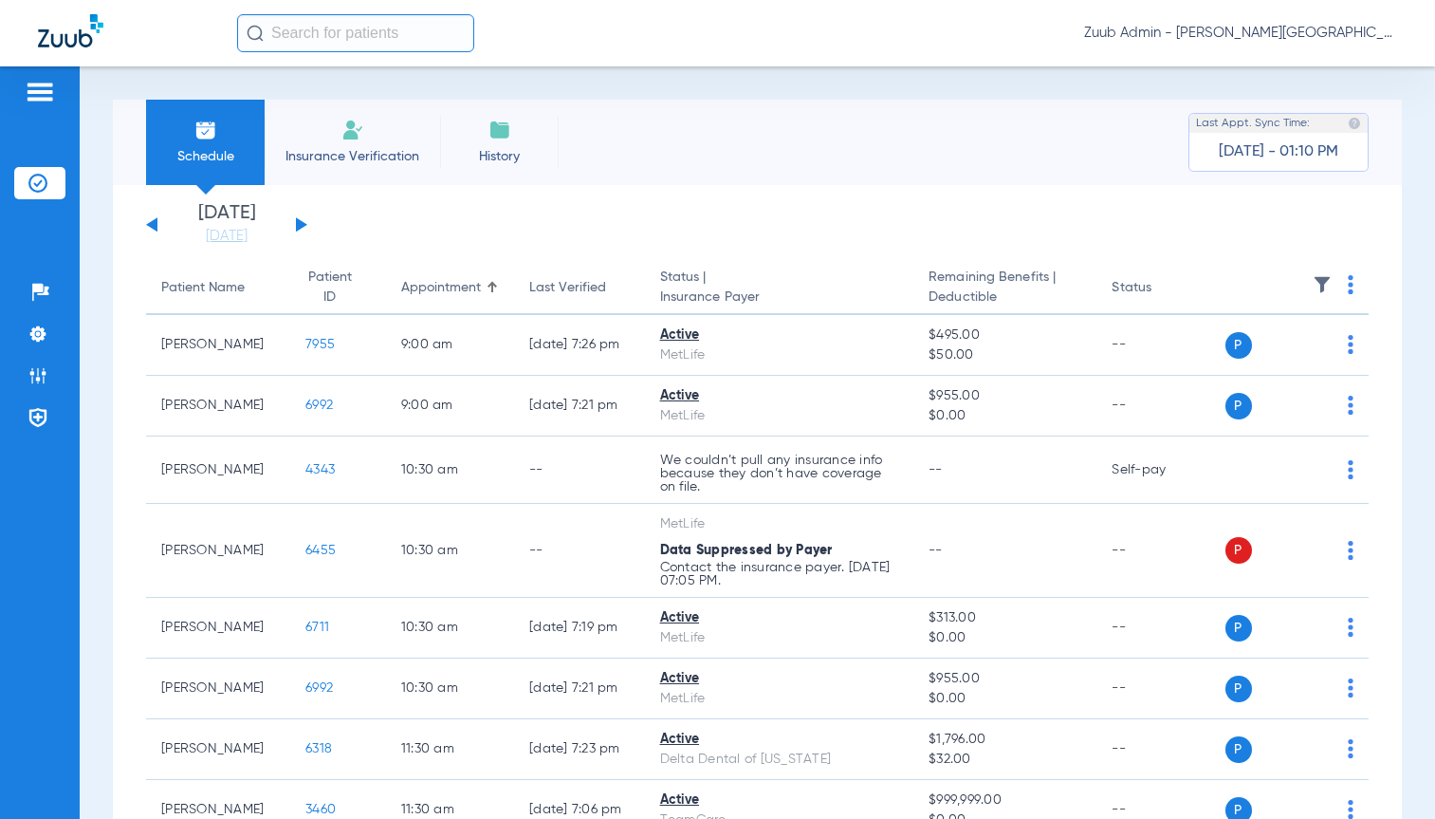
click at [1313, 286] on img at bounding box center [1322, 284] width 19 height 19
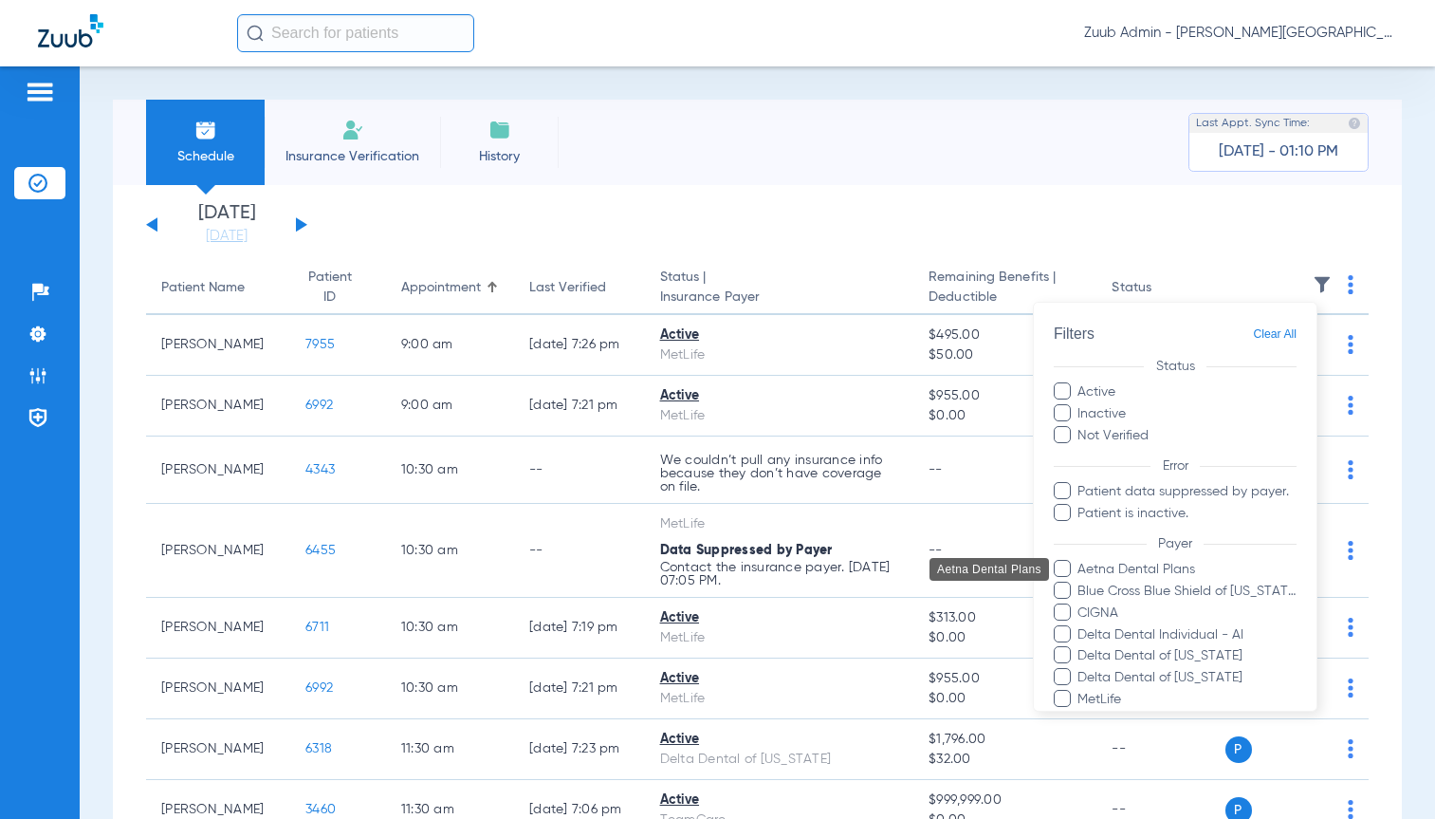
click at [1162, 563] on span "Aetna Dental Plans" at bounding box center [1187, 570] width 220 height 20
click at [1081, 583] on input "Aetna Dental Plans" at bounding box center [1081, 583] width 0 height 0
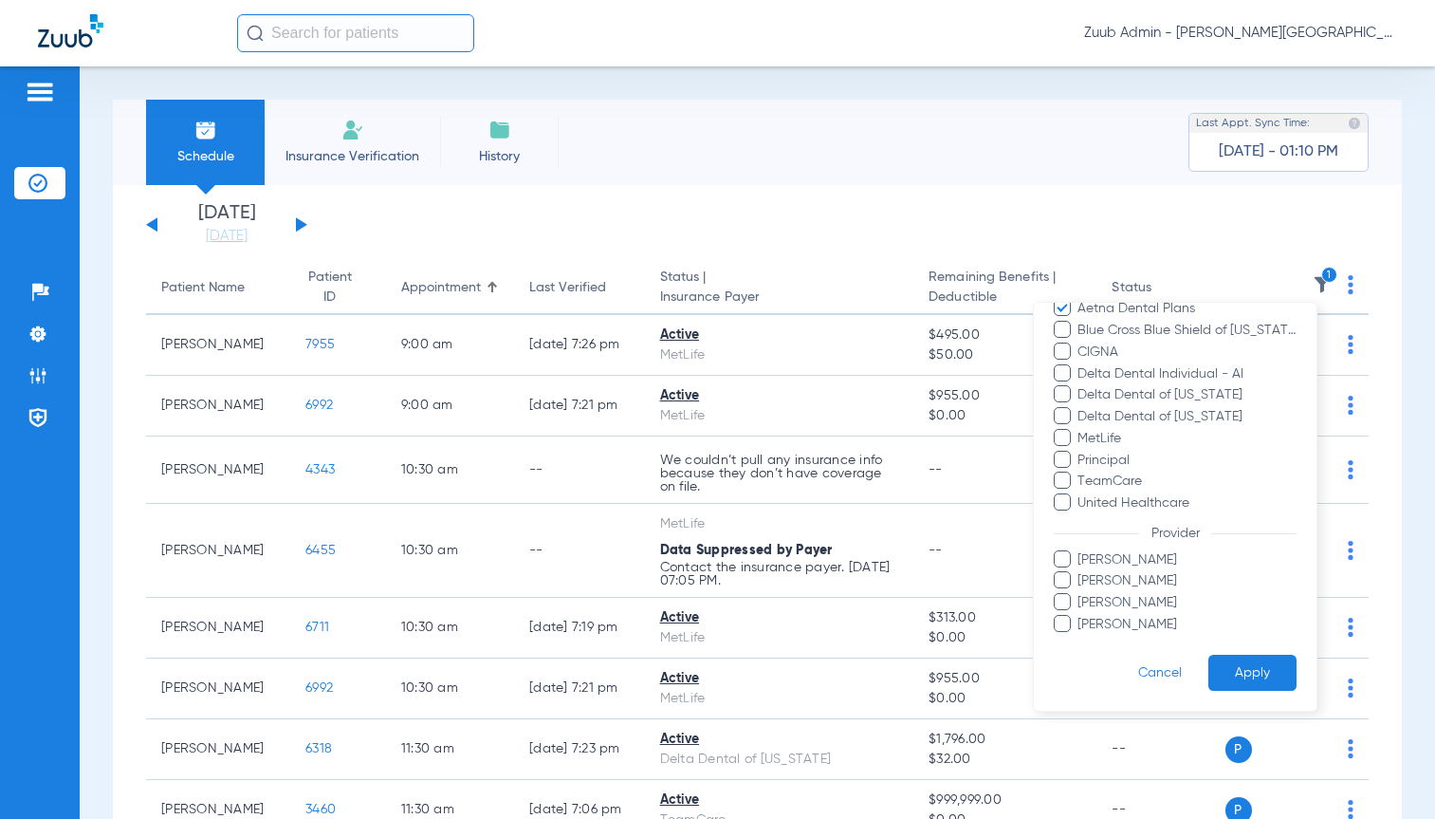
click at [1273, 673] on button "Apply" at bounding box center [1253, 672] width 88 height 37
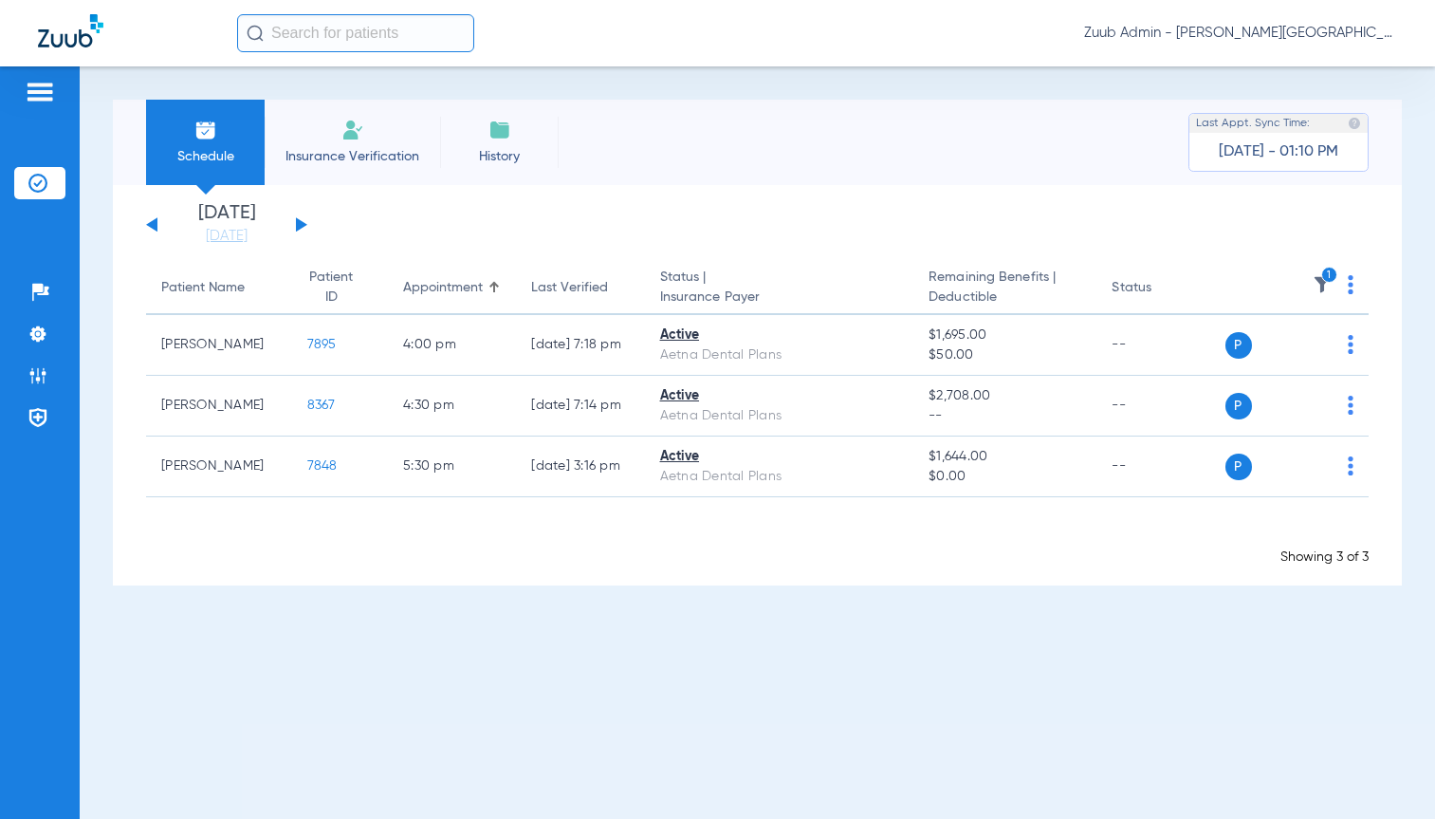
click at [301, 226] on button at bounding box center [301, 224] width 11 height 14
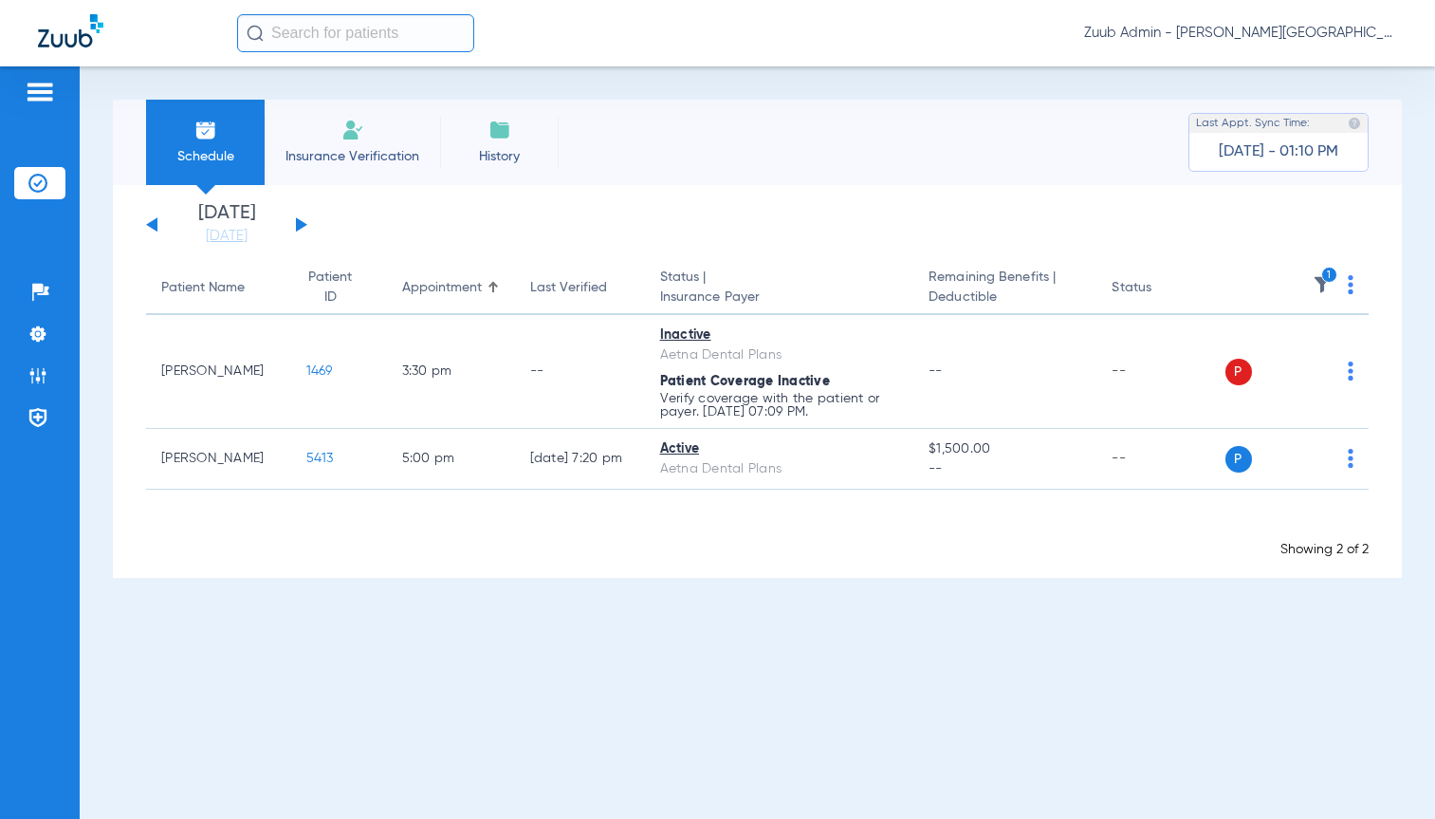
click at [301, 226] on button at bounding box center [301, 224] width 11 height 14
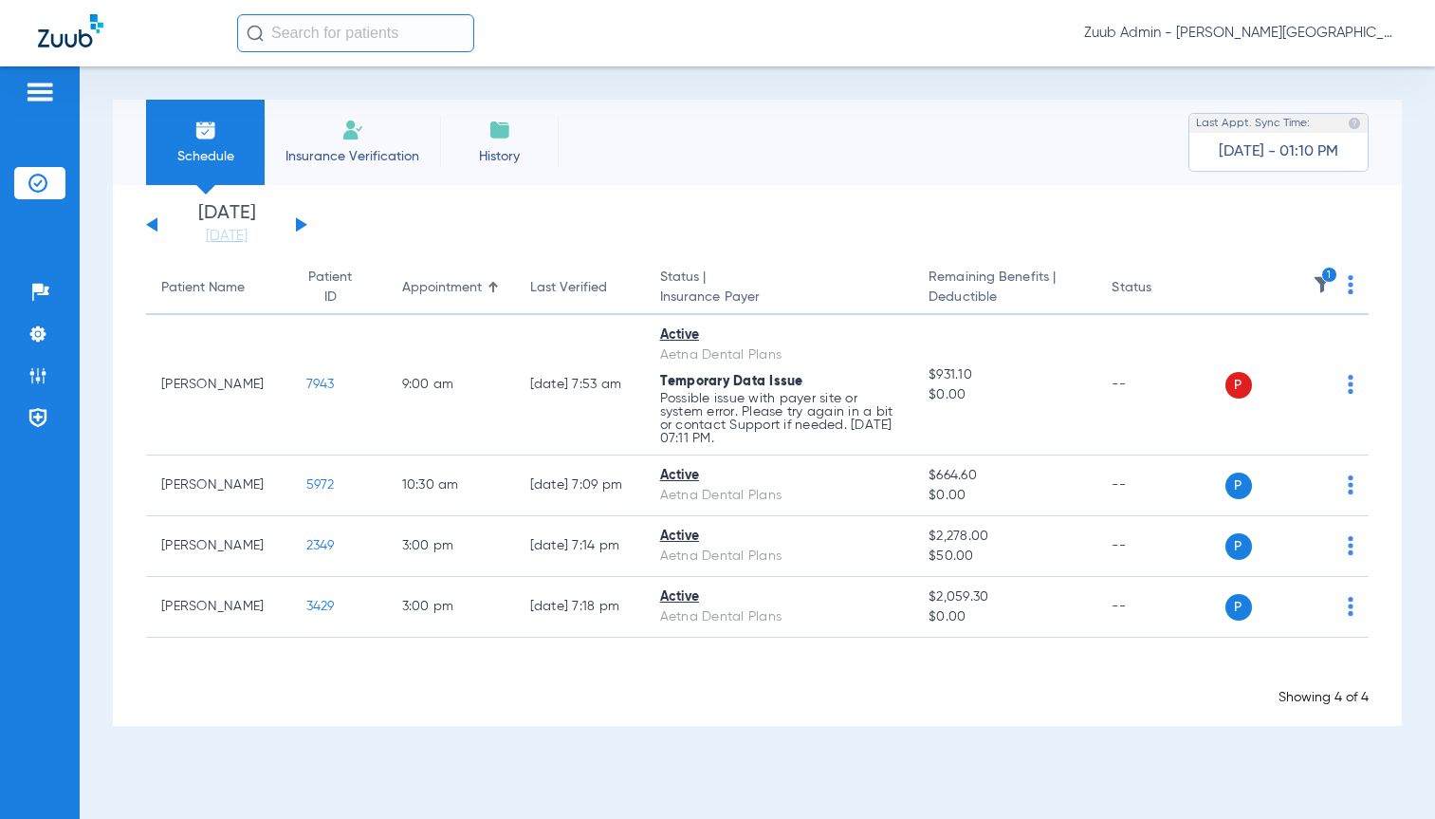
click at [1372, 398] on div "[DATE] [DATE] [DATE] [DATE] [DATE] [DATE] [DATE] [DATE] [DATE] [DATE] [DATE] [D…" at bounding box center [757, 455] width 1289 height 541
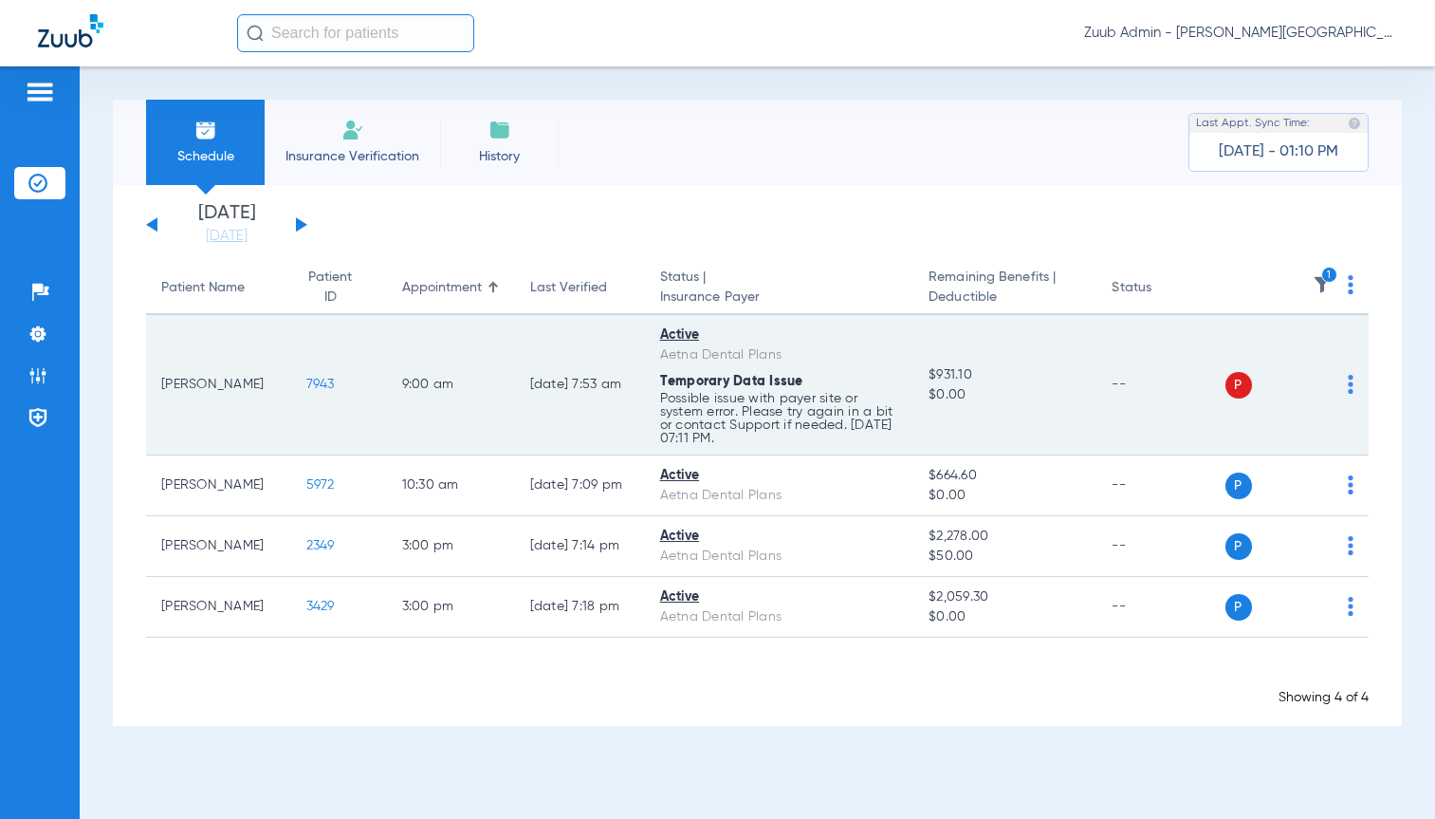
click at [1349, 383] on img at bounding box center [1351, 384] width 6 height 19
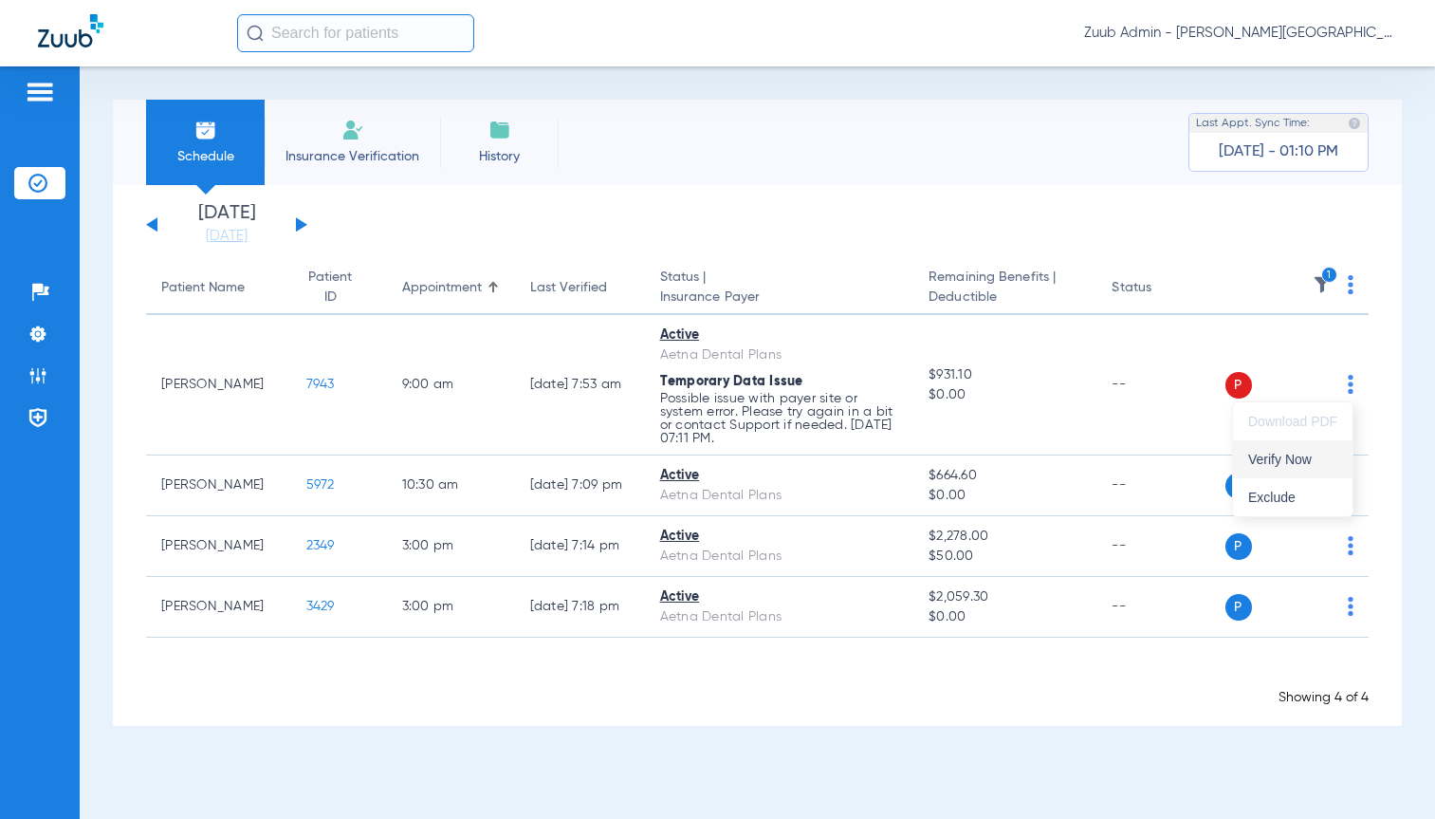
click at [1310, 460] on span "Verify Now" at bounding box center [1293, 459] width 89 height 13
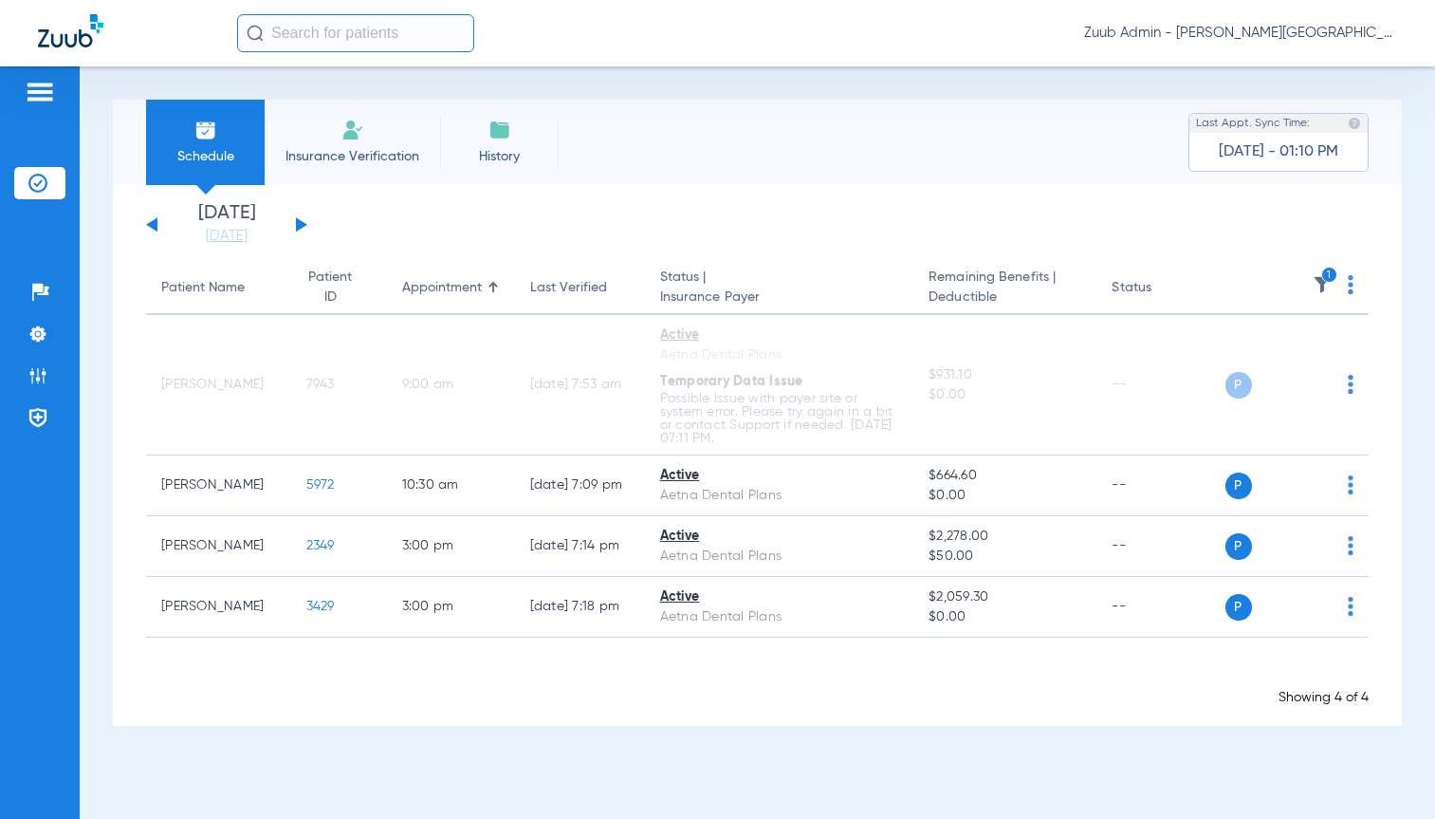
click at [301, 224] on button at bounding box center [301, 224] width 11 height 14
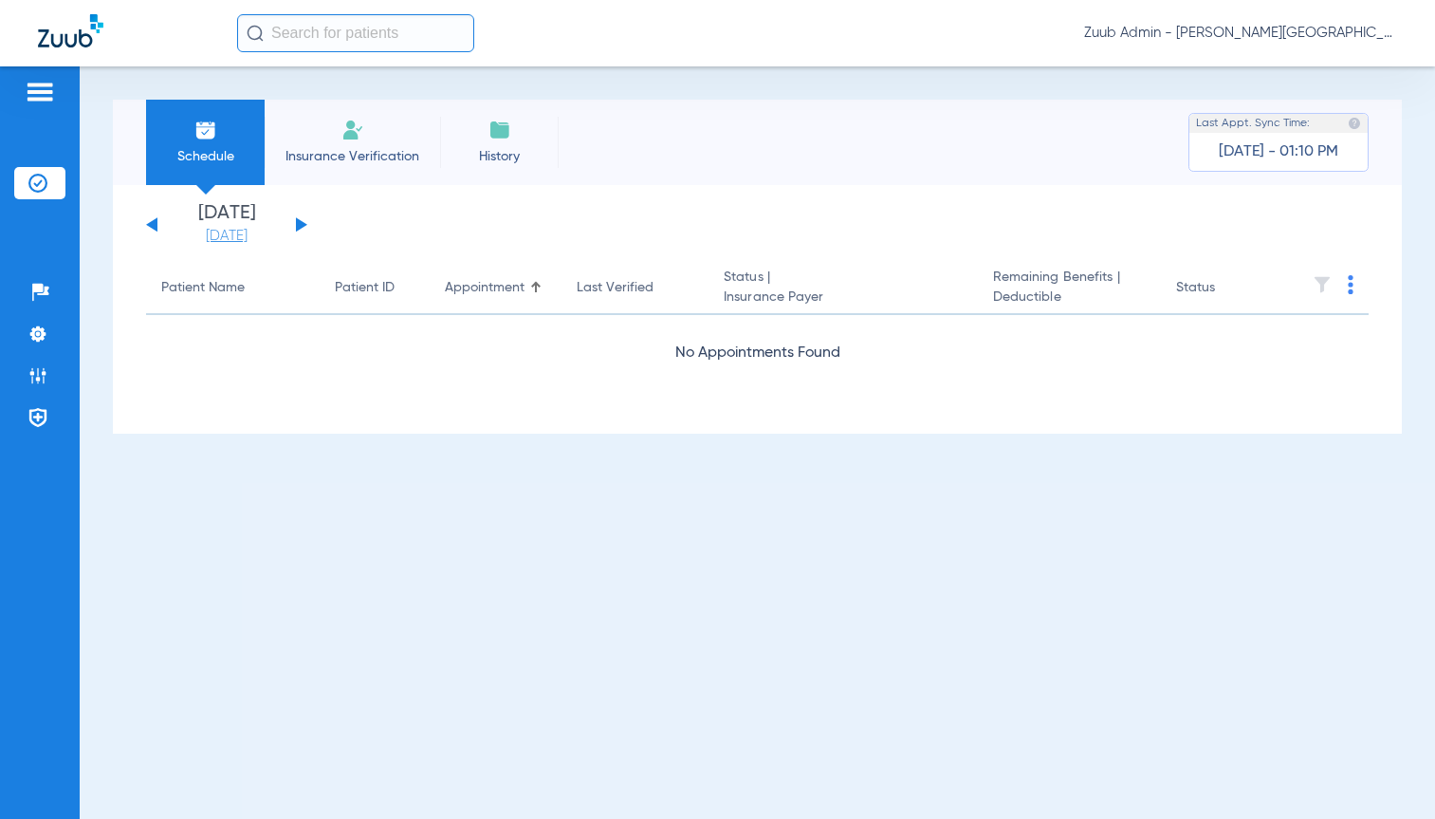
click at [199, 232] on link "[DATE]" at bounding box center [227, 236] width 114 height 19
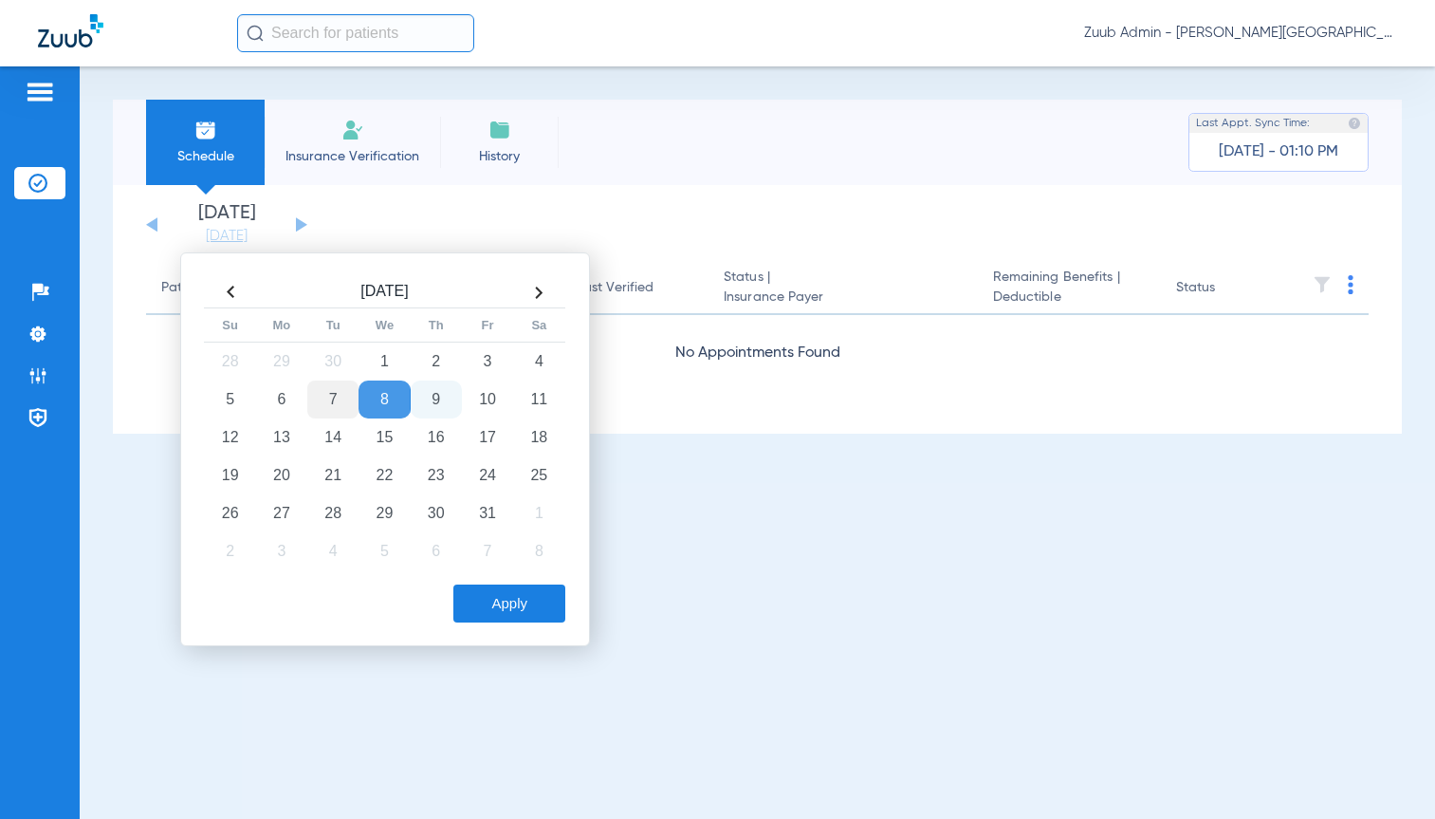
click at [340, 406] on td "7" at bounding box center [332, 399] width 51 height 38
click at [398, 386] on td "8" at bounding box center [384, 399] width 51 height 38
click at [530, 618] on button "Apply" at bounding box center [509, 603] width 112 height 38
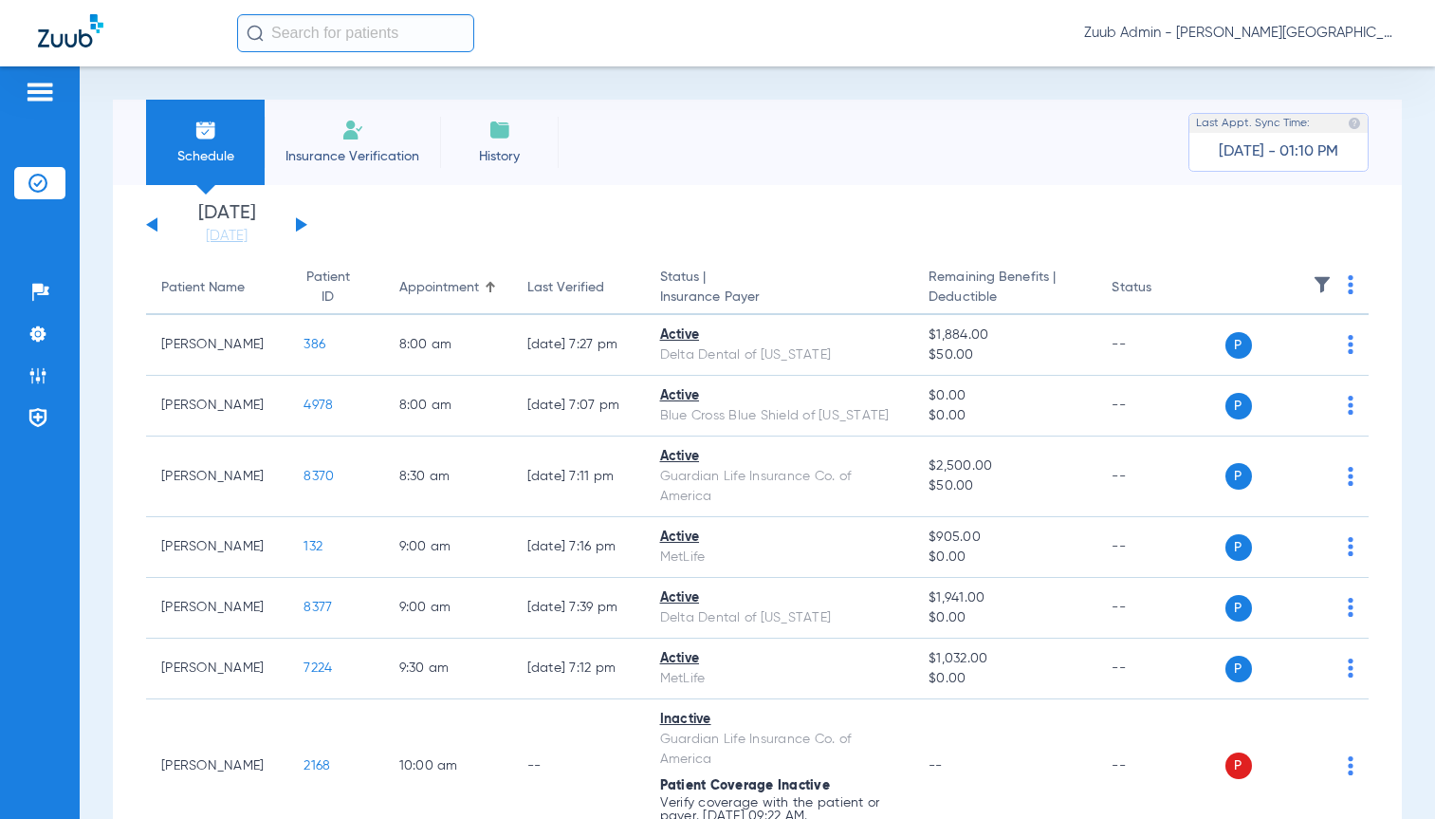
click at [1313, 283] on img at bounding box center [1322, 284] width 19 height 19
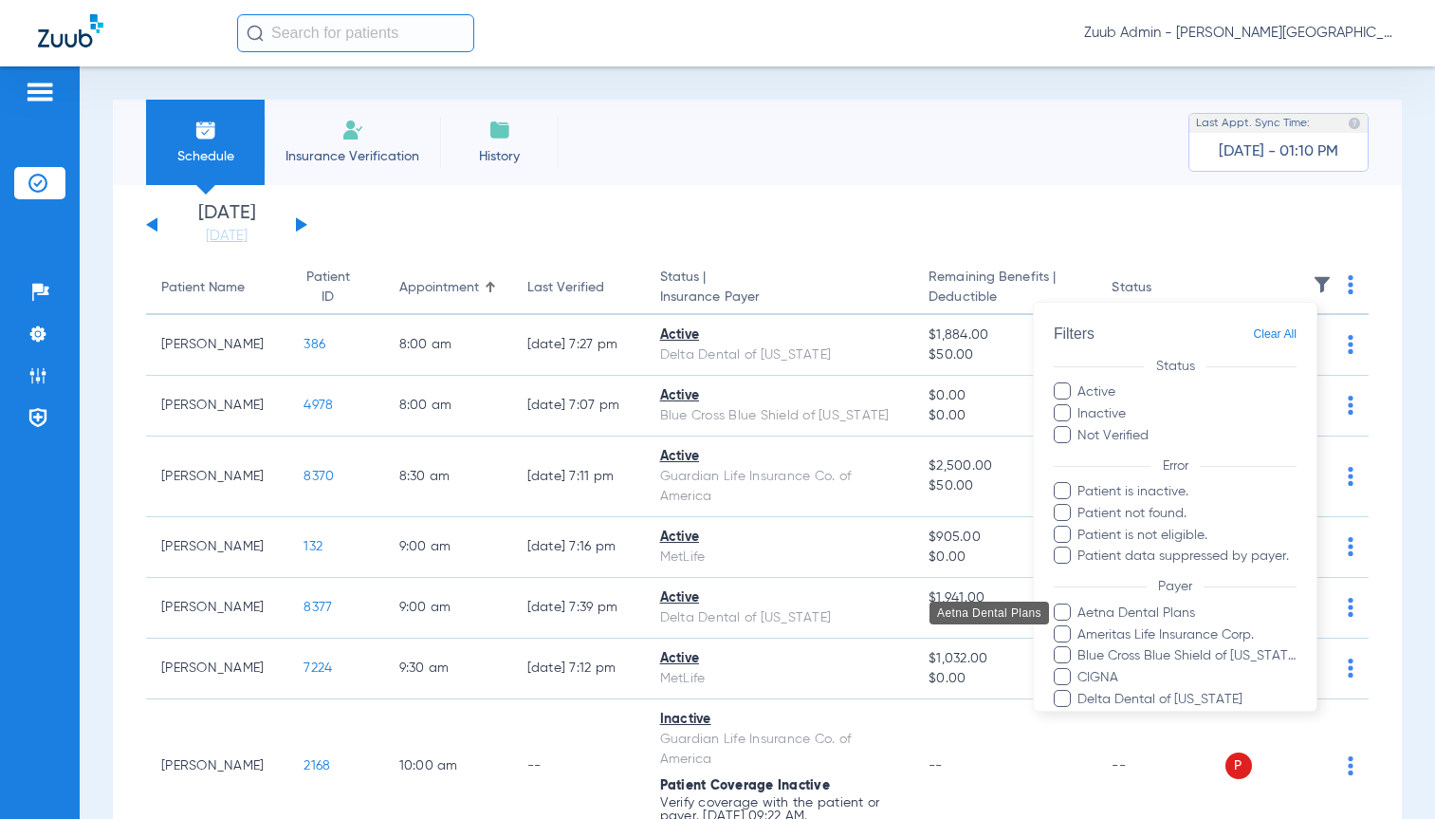
click at [1113, 611] on span "Aetna Dental Plans" at bounding box center [1187, 612] width 220 height 20
click at [1081, 625] on input "Aetna Dental Plans" at bounding box center [1081, 625] width 0 height 0
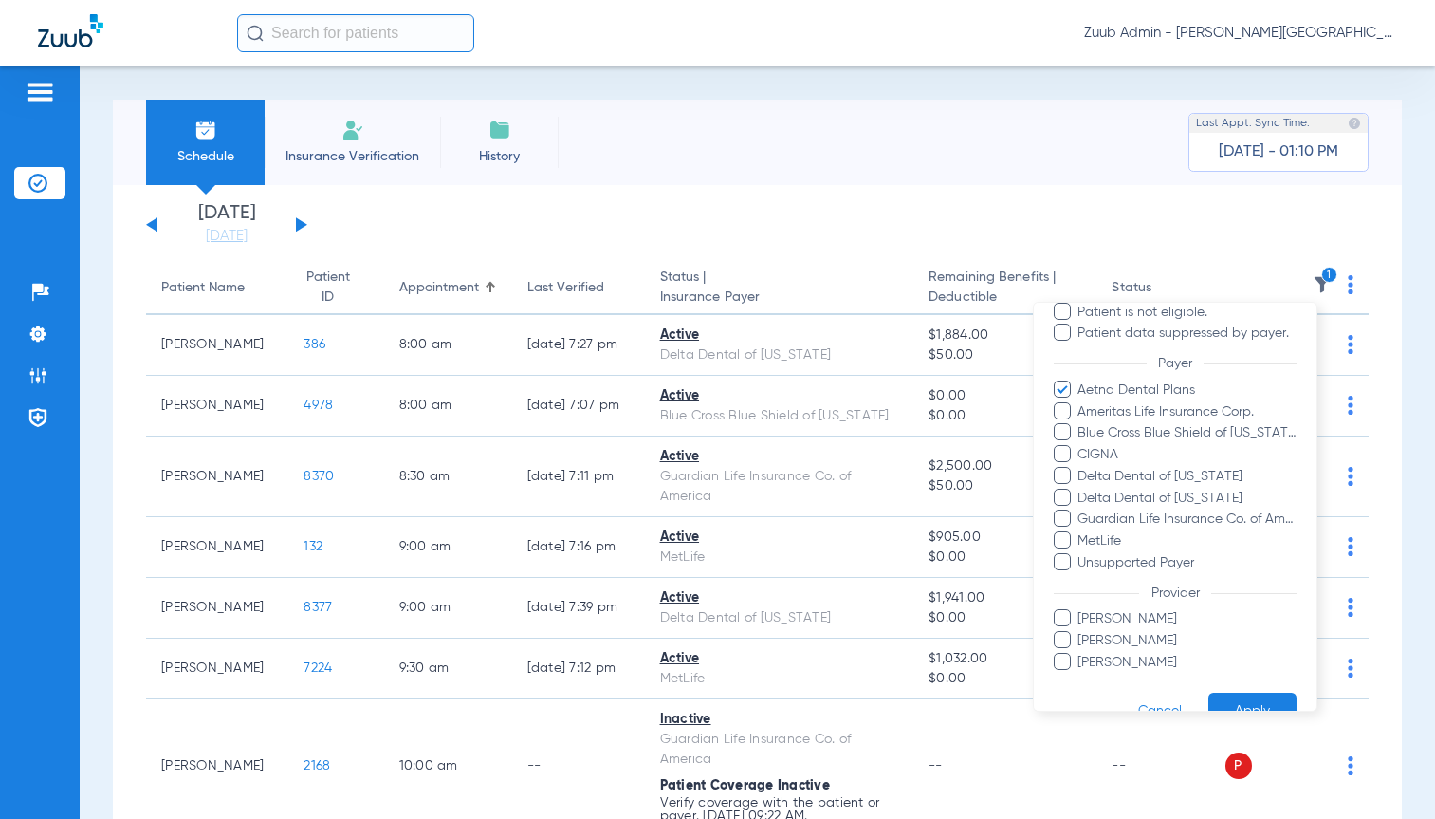
scroll to position [261, 0]
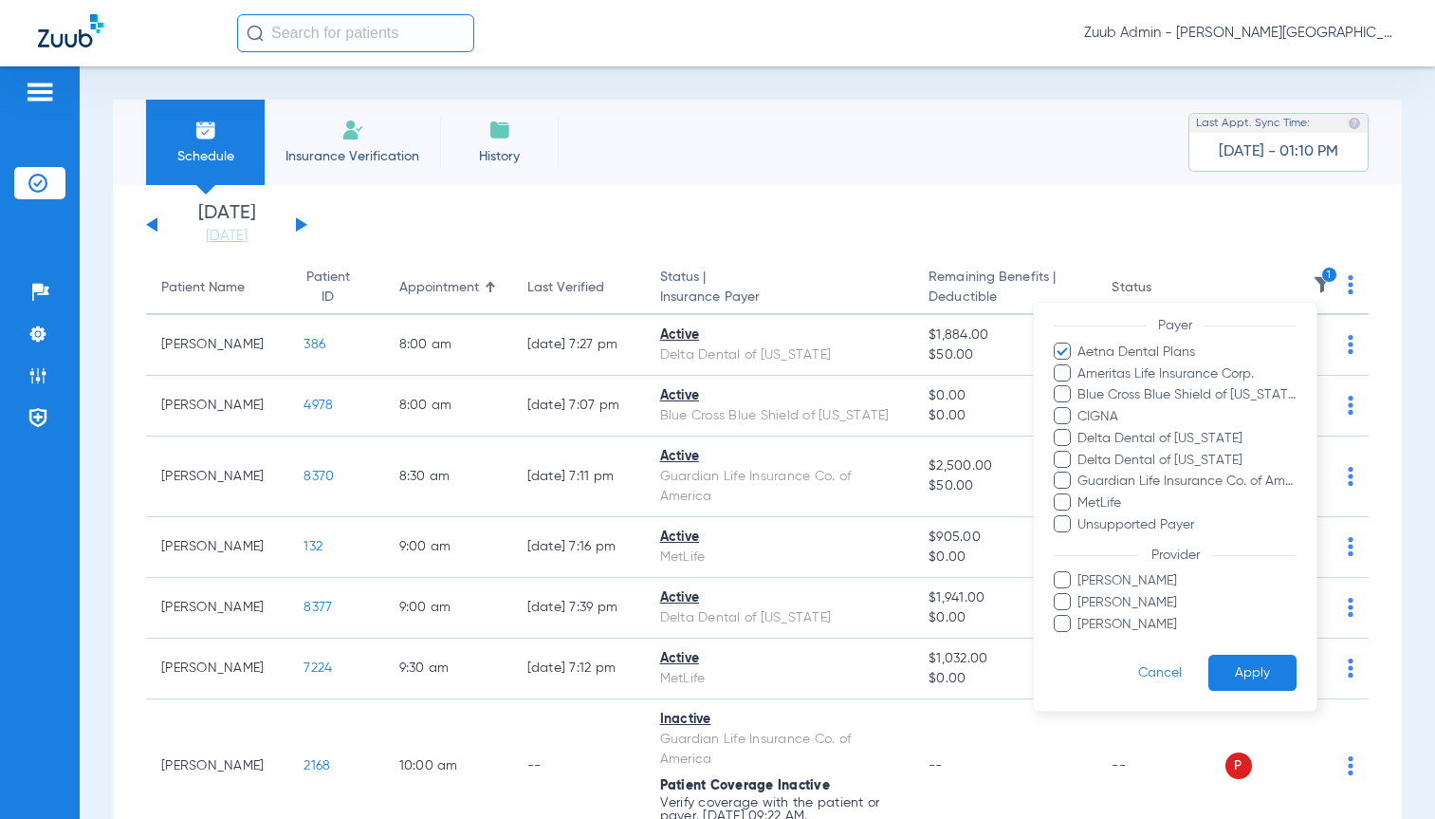
click at [1267, 676] on button "Apply" at bounding box center [1253, 672] width 88 height 37
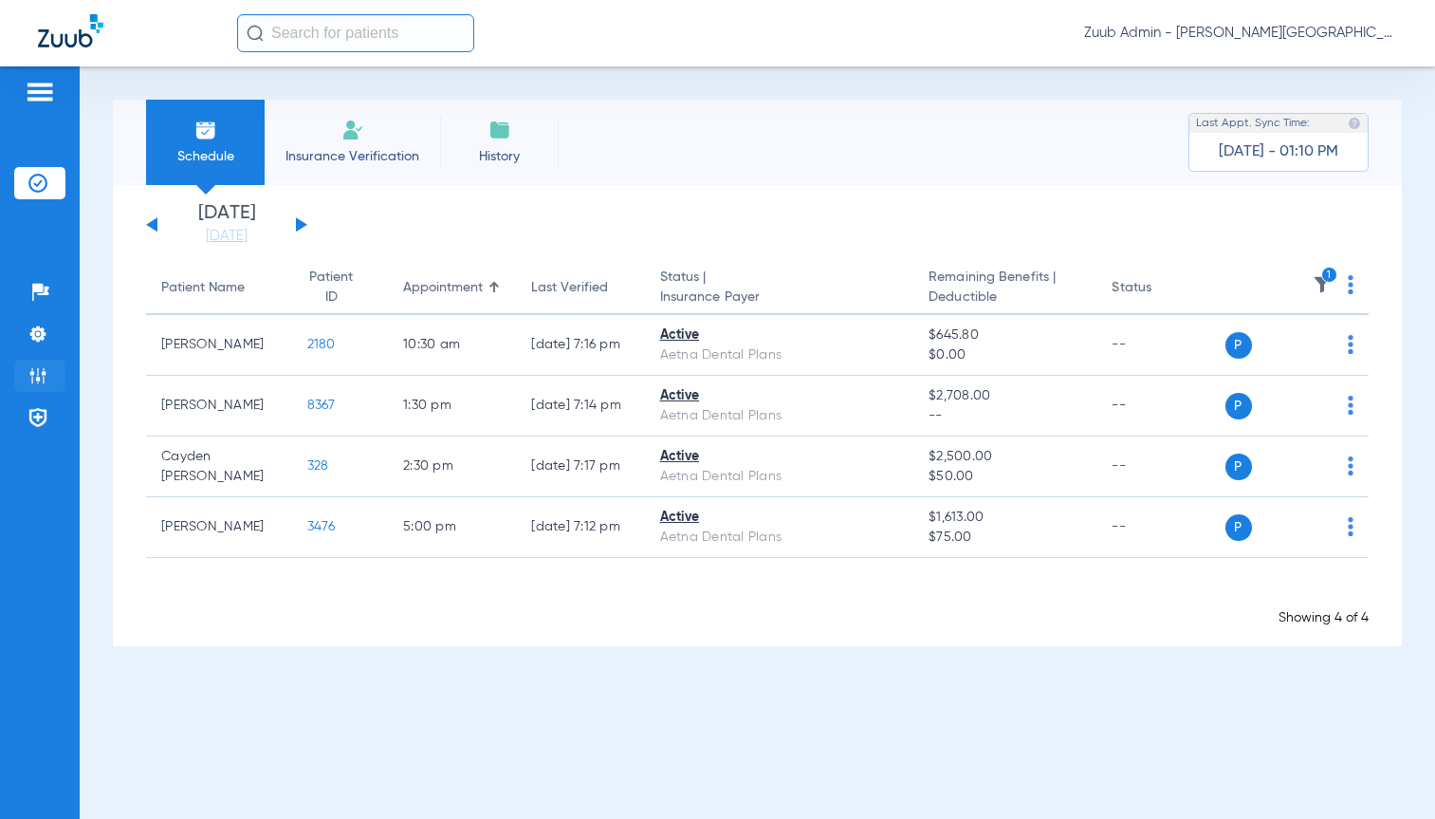
click at [47, 364] on li "Admin" at bounding box center [39, 376] width 51 height 32
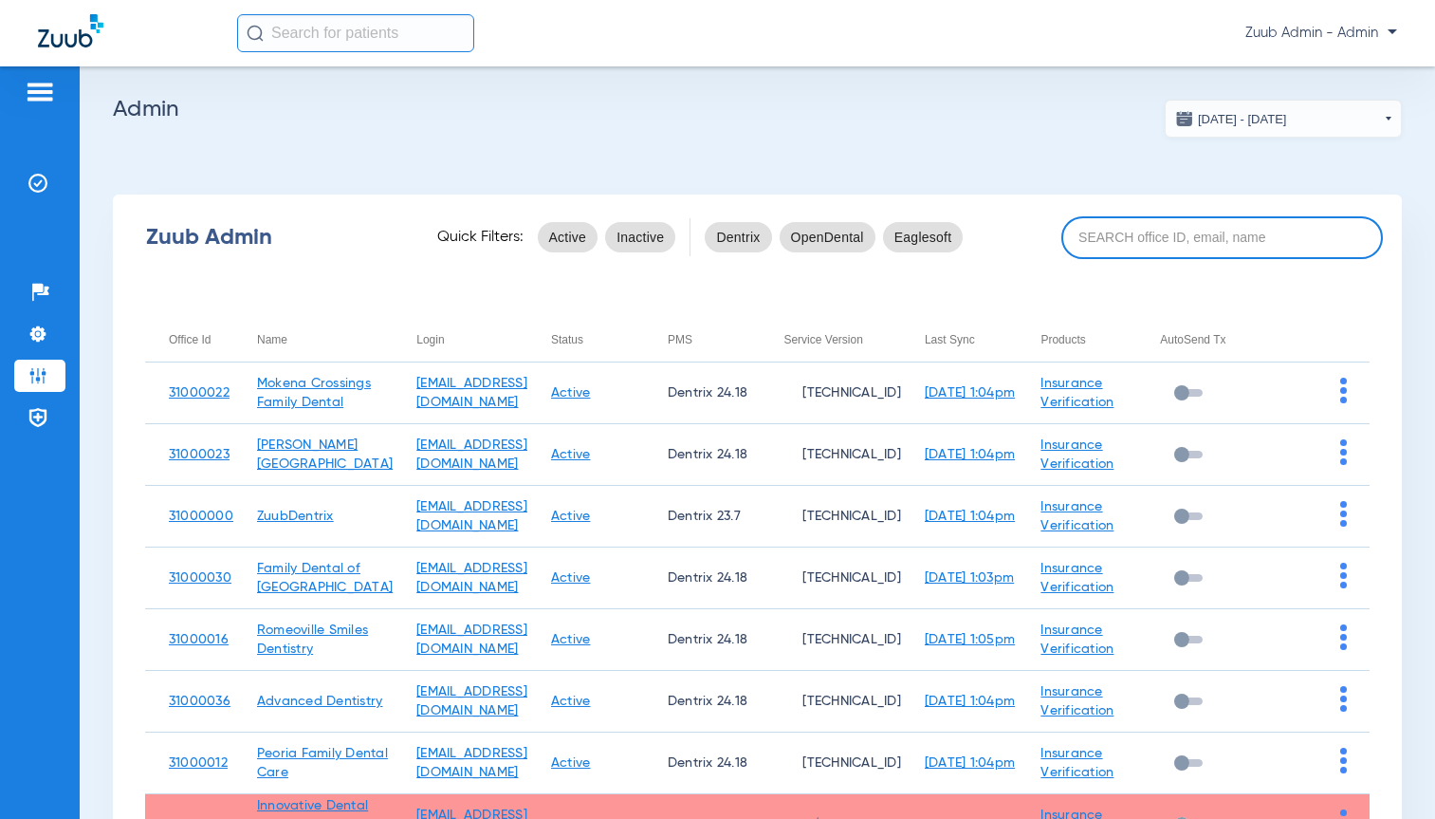
click at [1163, 222] on input at bounding box center [1223, 237] width 322 height 43
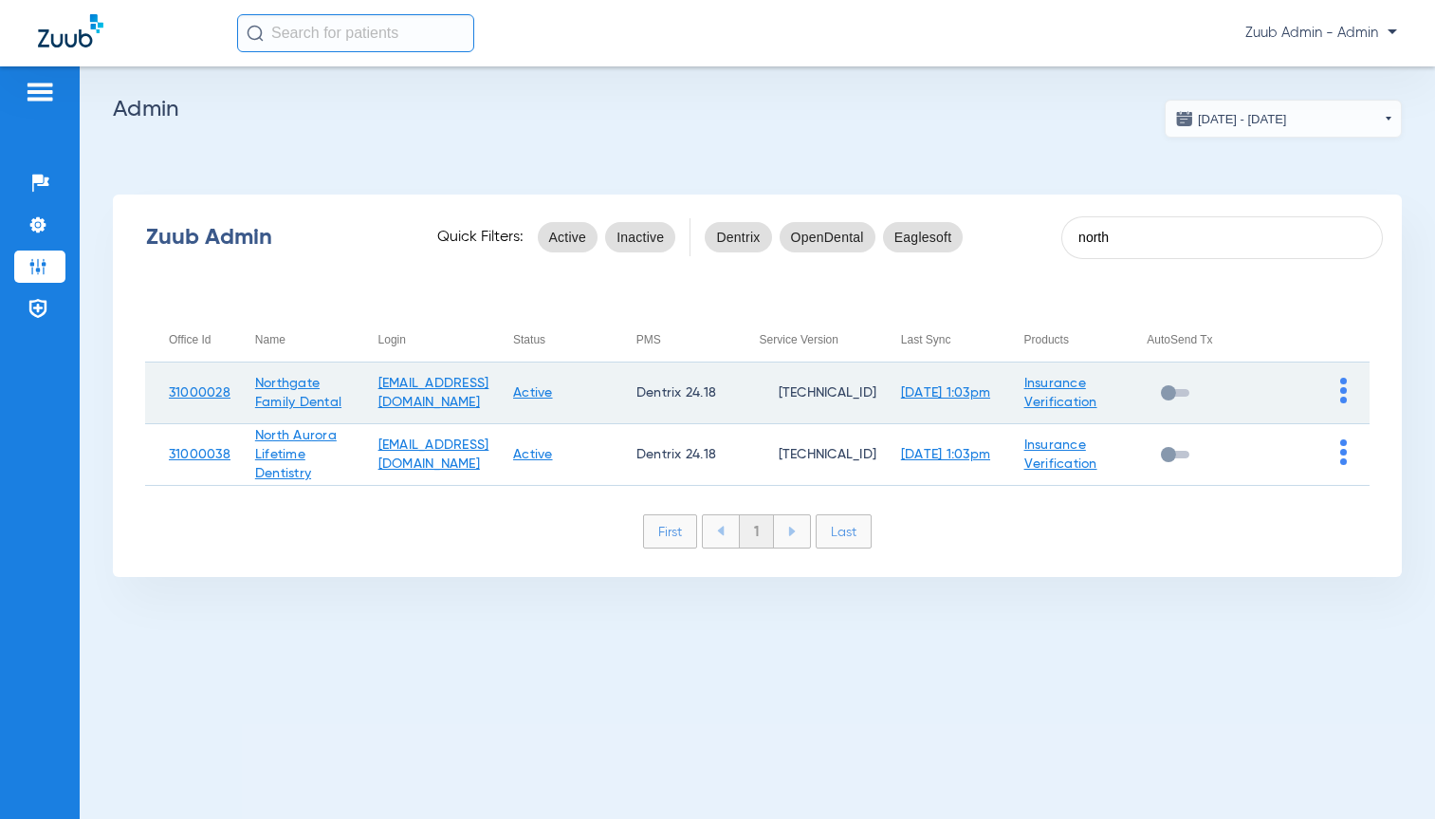
type input "north"
click at [1341, 392] on img at bounding box center [1344, 391] width 7 height 26
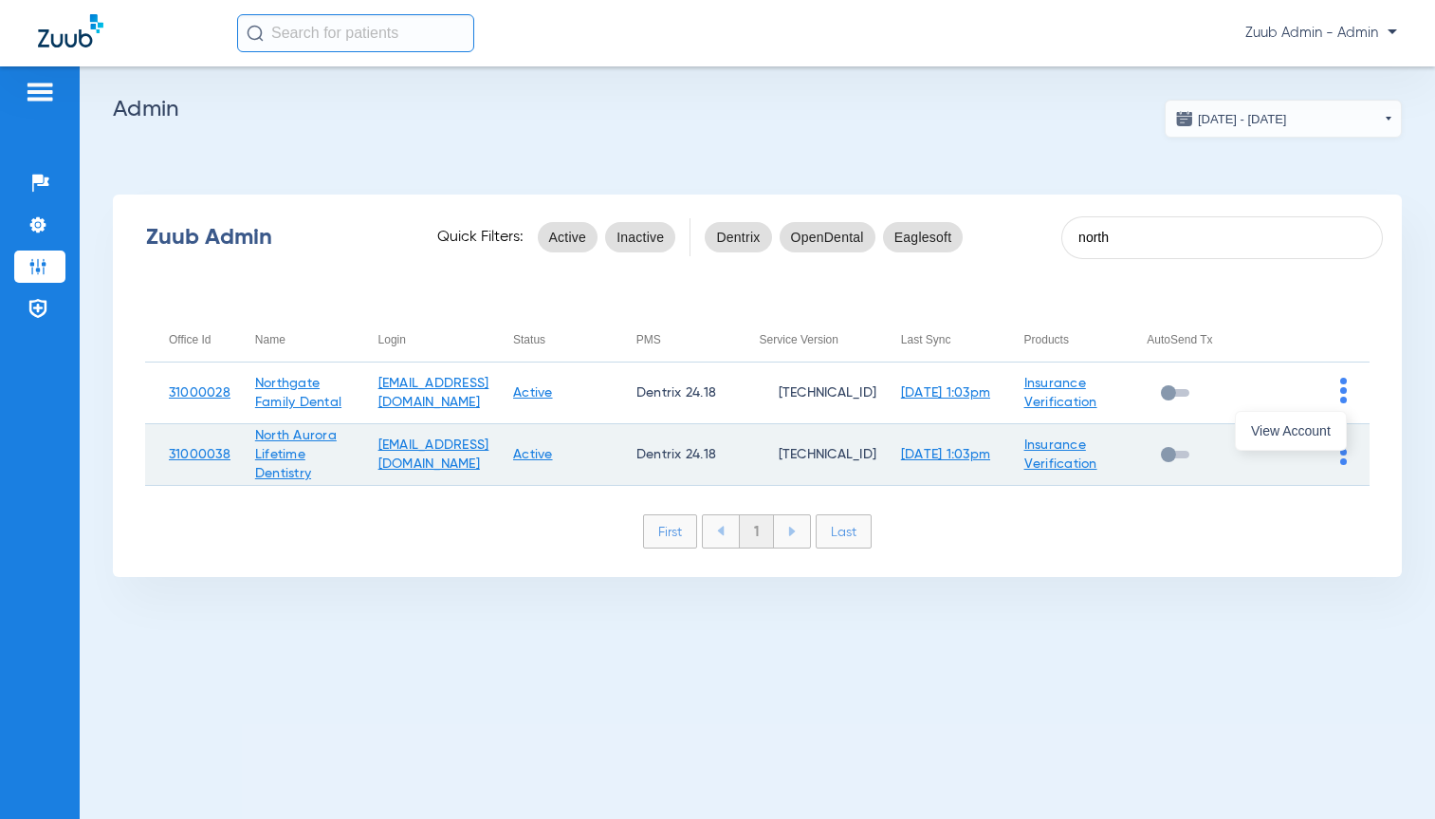
click at [1321, 424] on span "View Account" at bounding box center [1291, 430] width 80 height 13
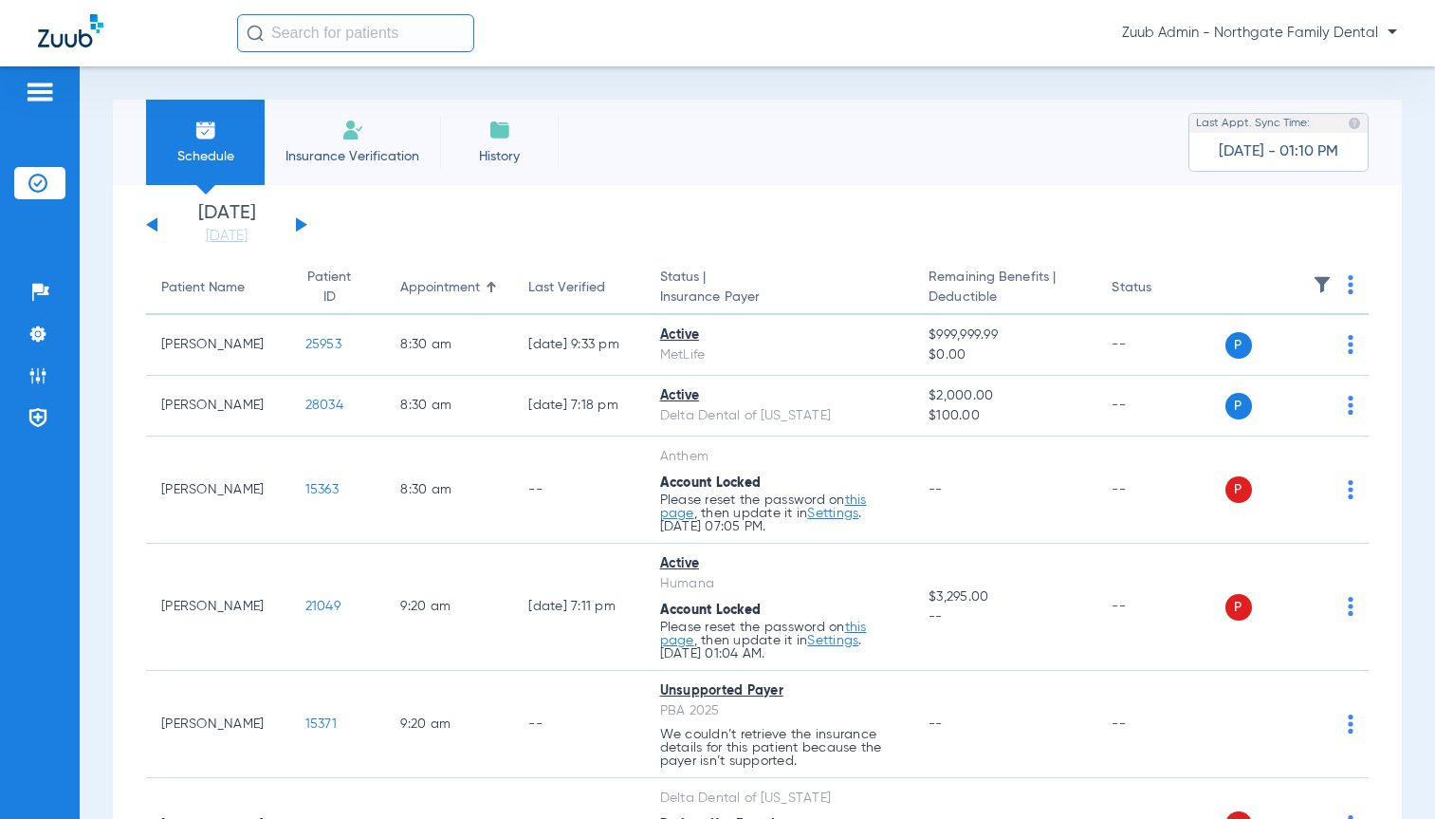
click at [148, 223] on button at bounding box center [151, 224] width 11 height 14
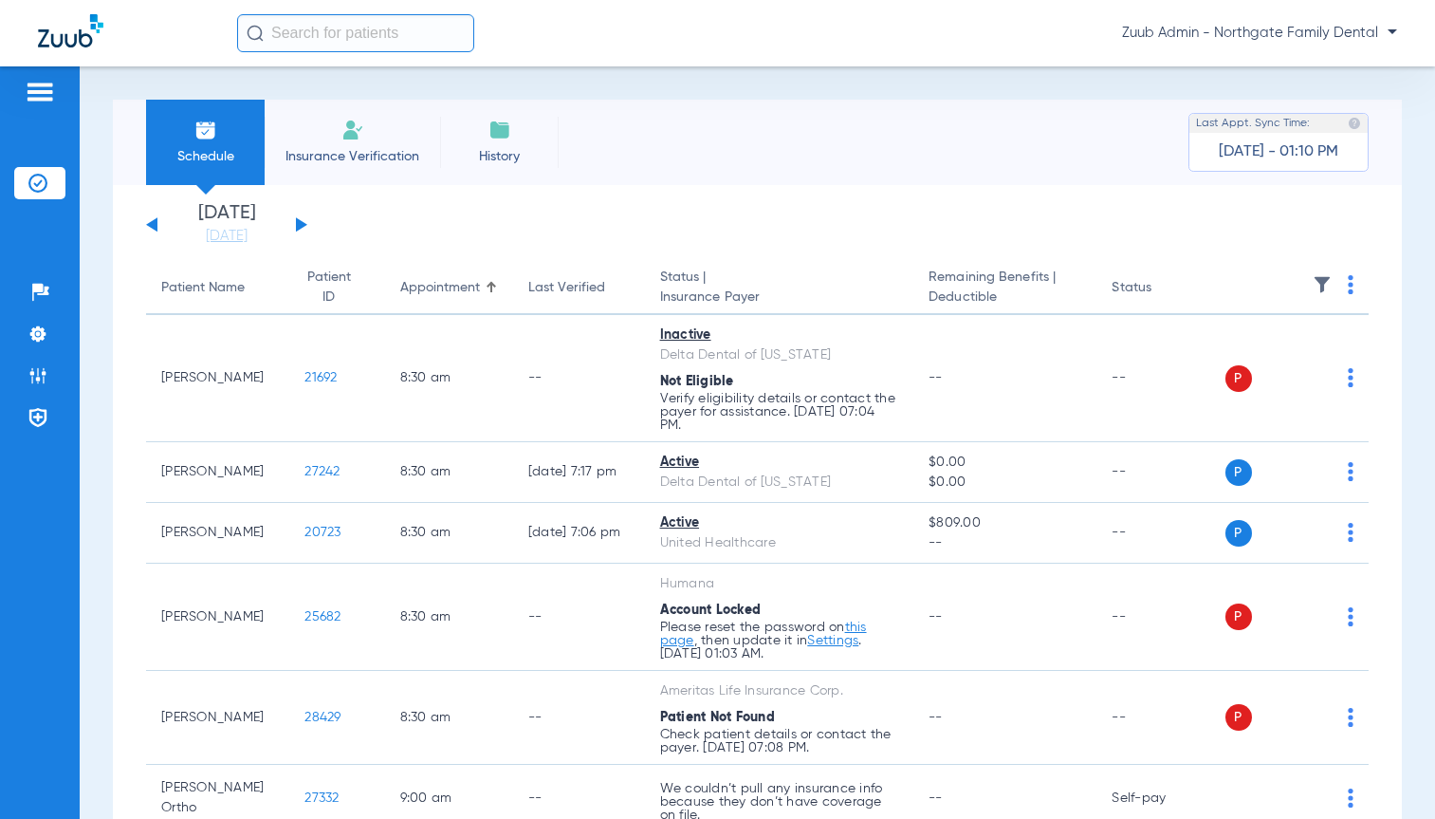
click at [1313, 285] on img at bounding box center [1322, 284] width 19 height 19
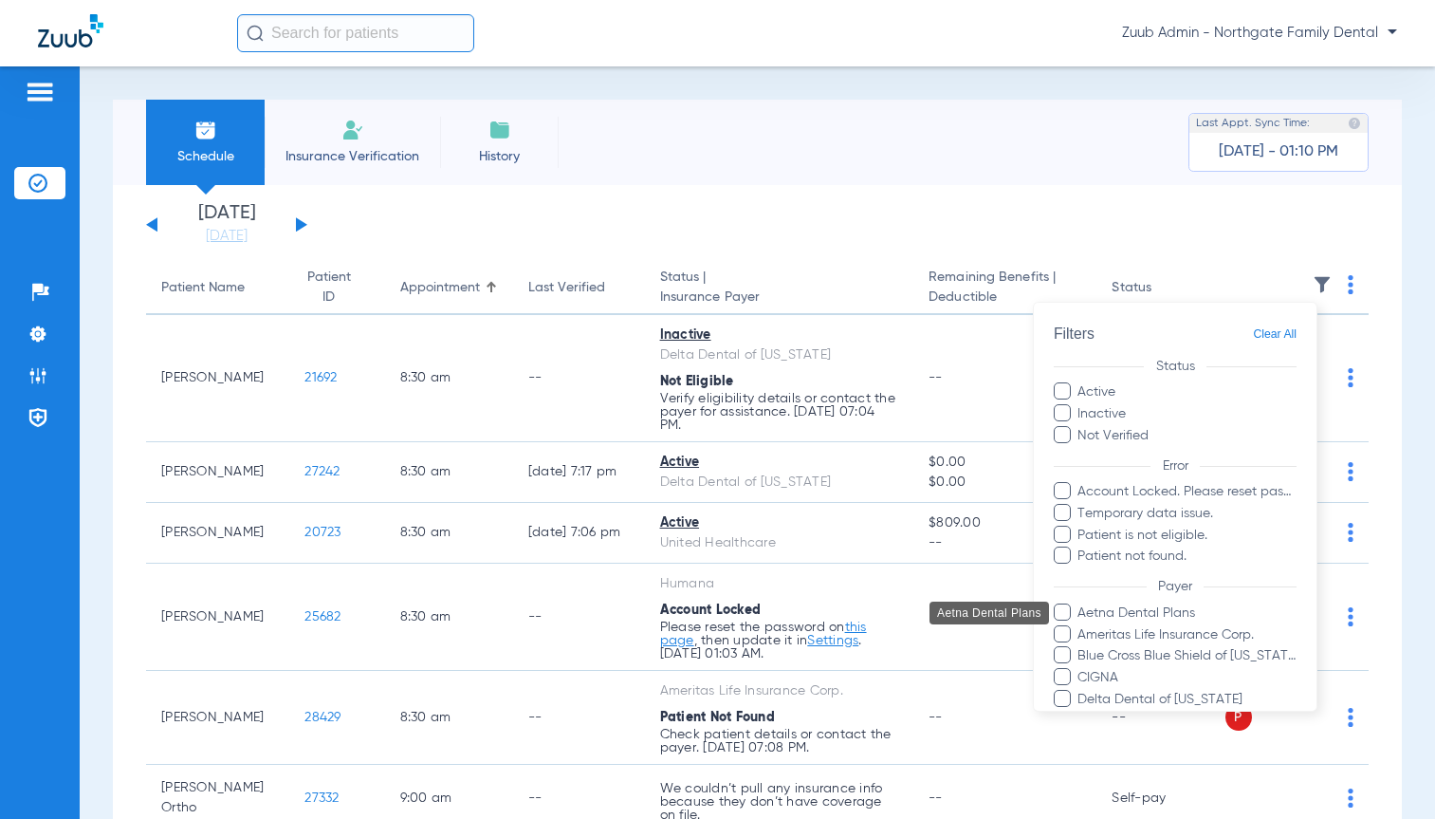
click at [1133, 608] on span "Aetna Dental Plans" at bounding box center [1187, 612] width 220 height 20
click at [1081, 625] on input "Aetna Dental Plans" at bounding box center [1081, 625] width 0 height 0
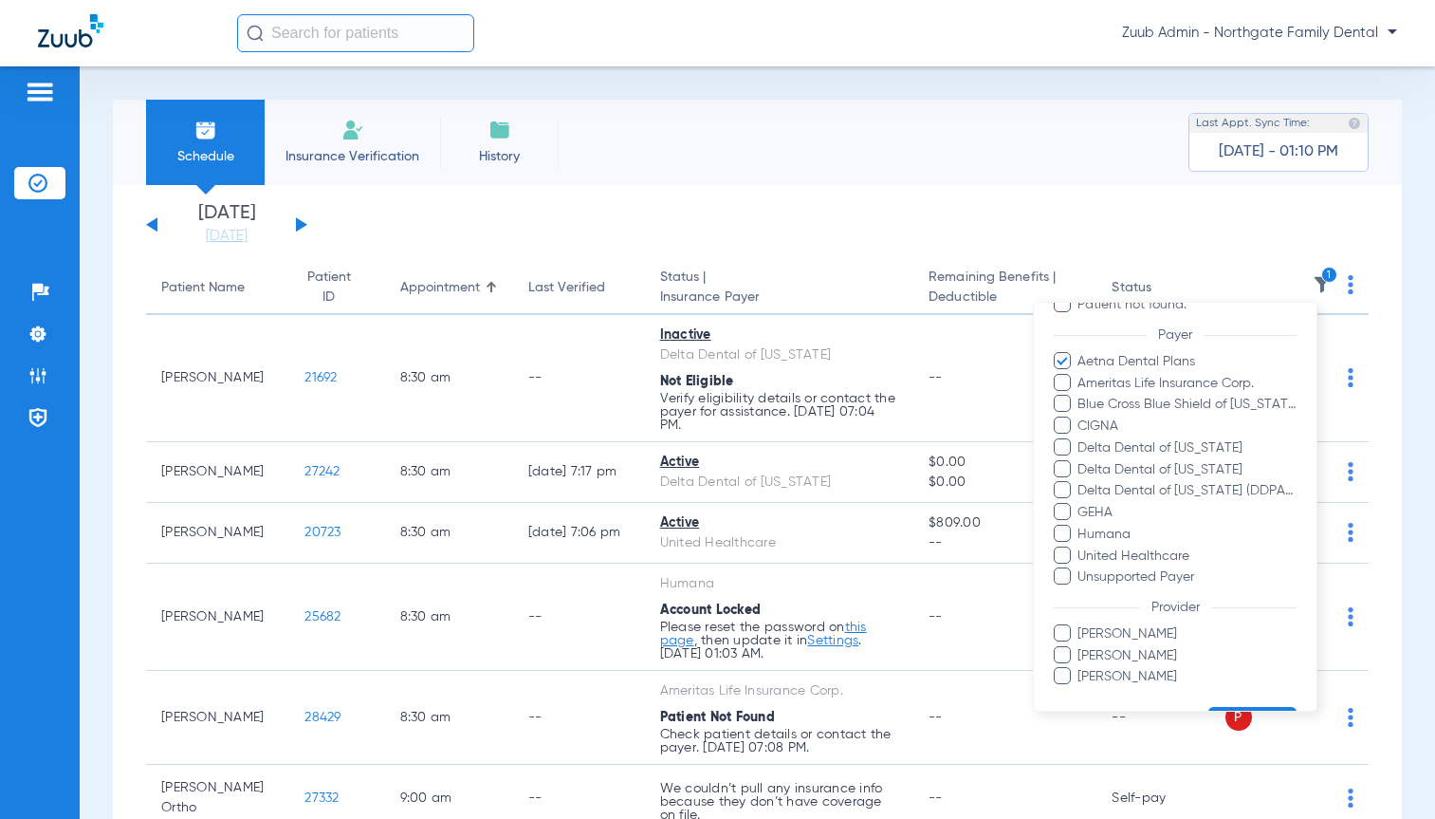
scroll to position [305, 0]
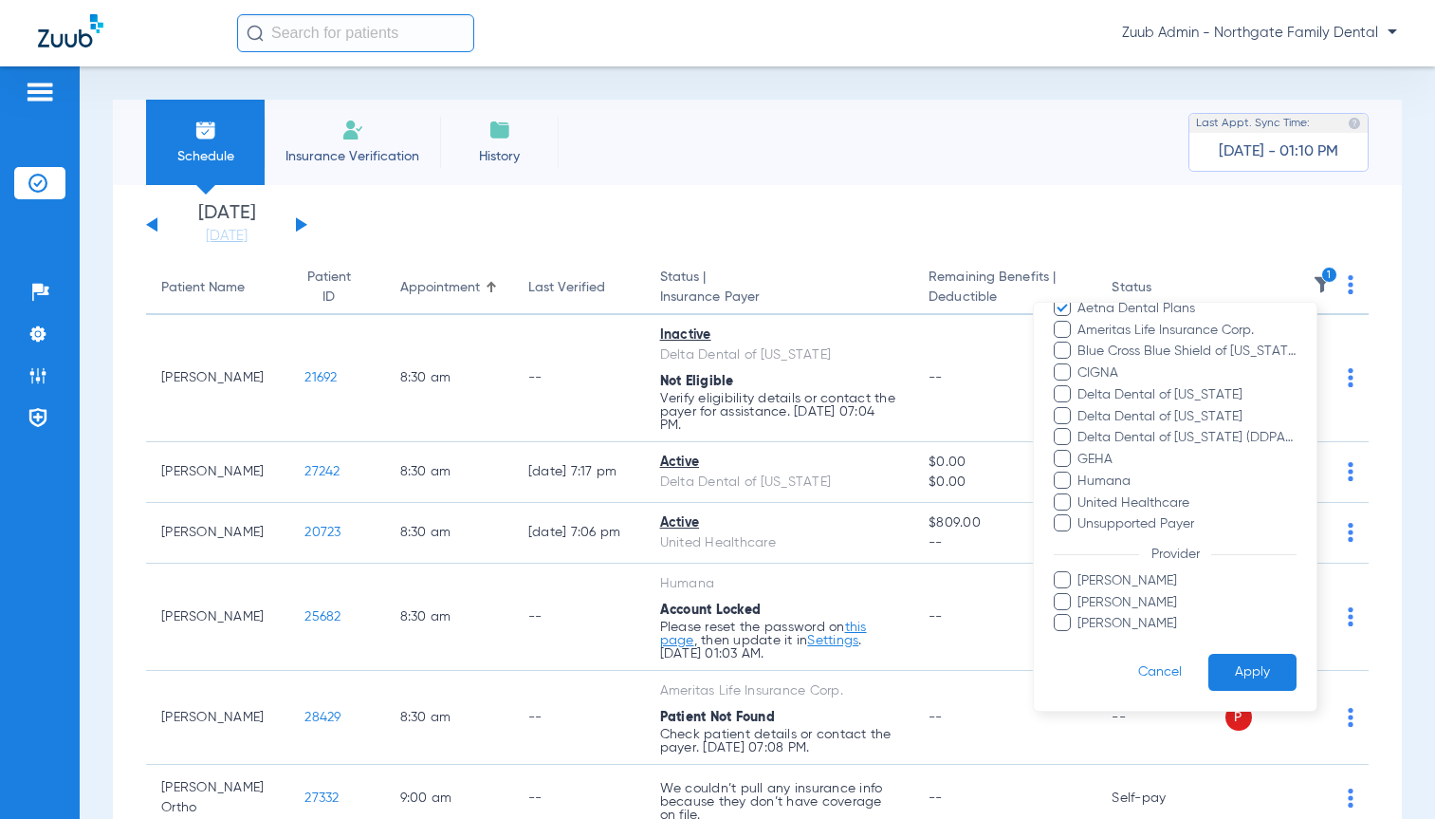
click at [1246, 671] on button "Apply" at bounding box center [1253, 672] width 88 height 37
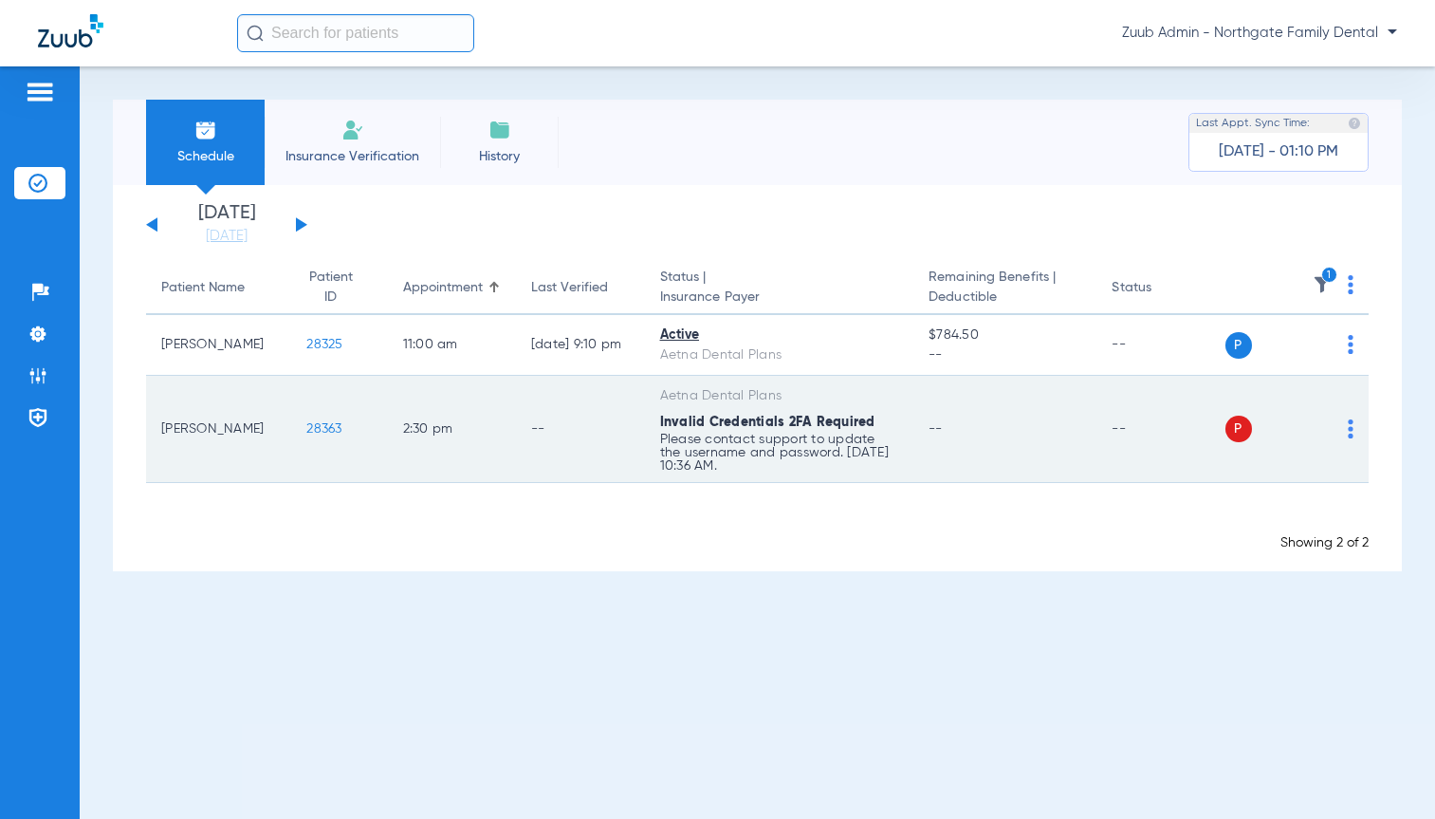
click at [1346, 430] on div "P S" at bounding box center [1290, 429] width 129 height 27
click at [1348, 433] on img at bounding box center [1351, 428] width 6 height 19
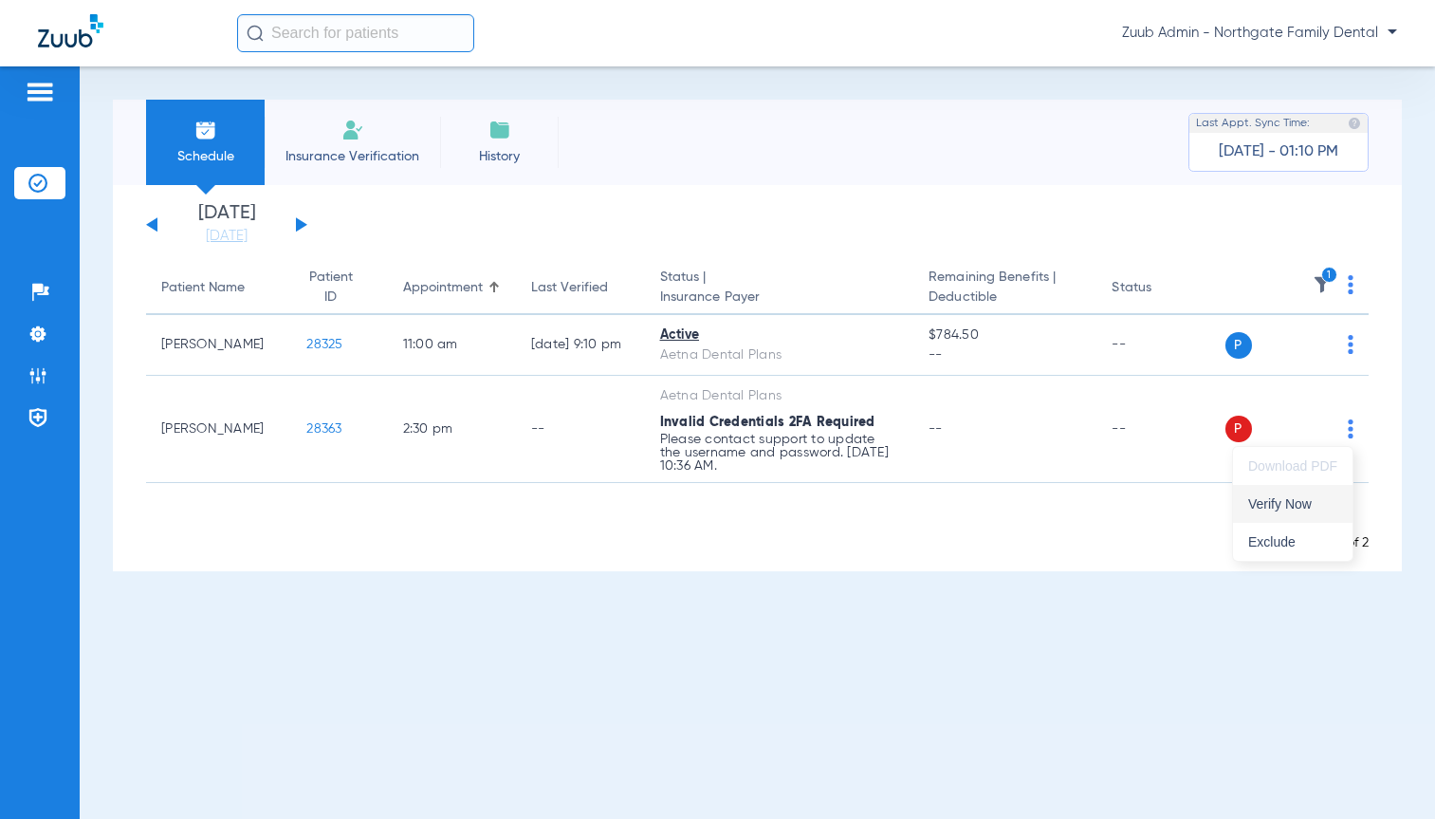
click at [1299, 509] on span "Verify Now" at bounding box center [1293, 503] width 89 height 13
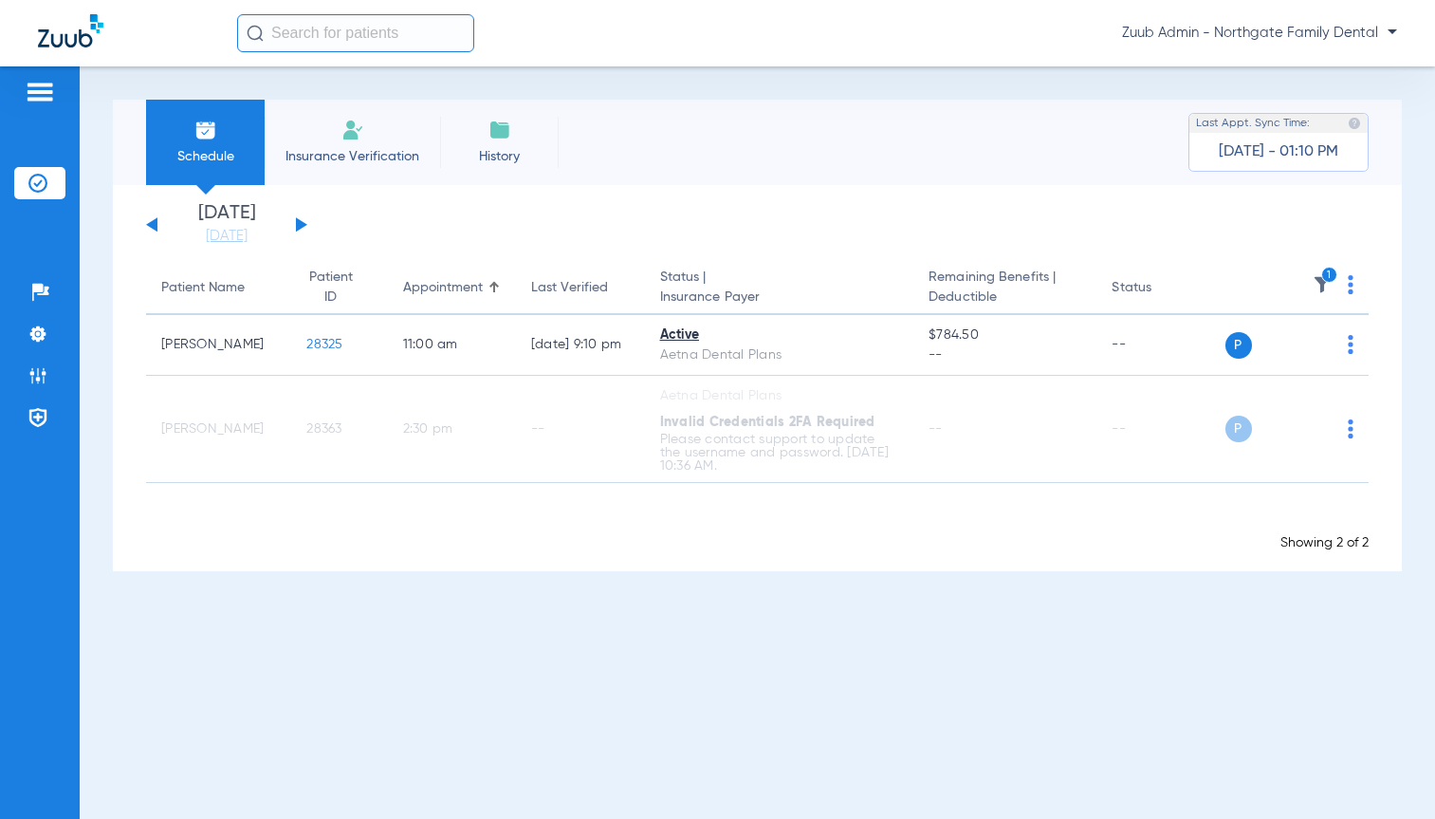
click at [1323, 276] on icon "1" at bounding box center [1330, 275] width 17 height 17
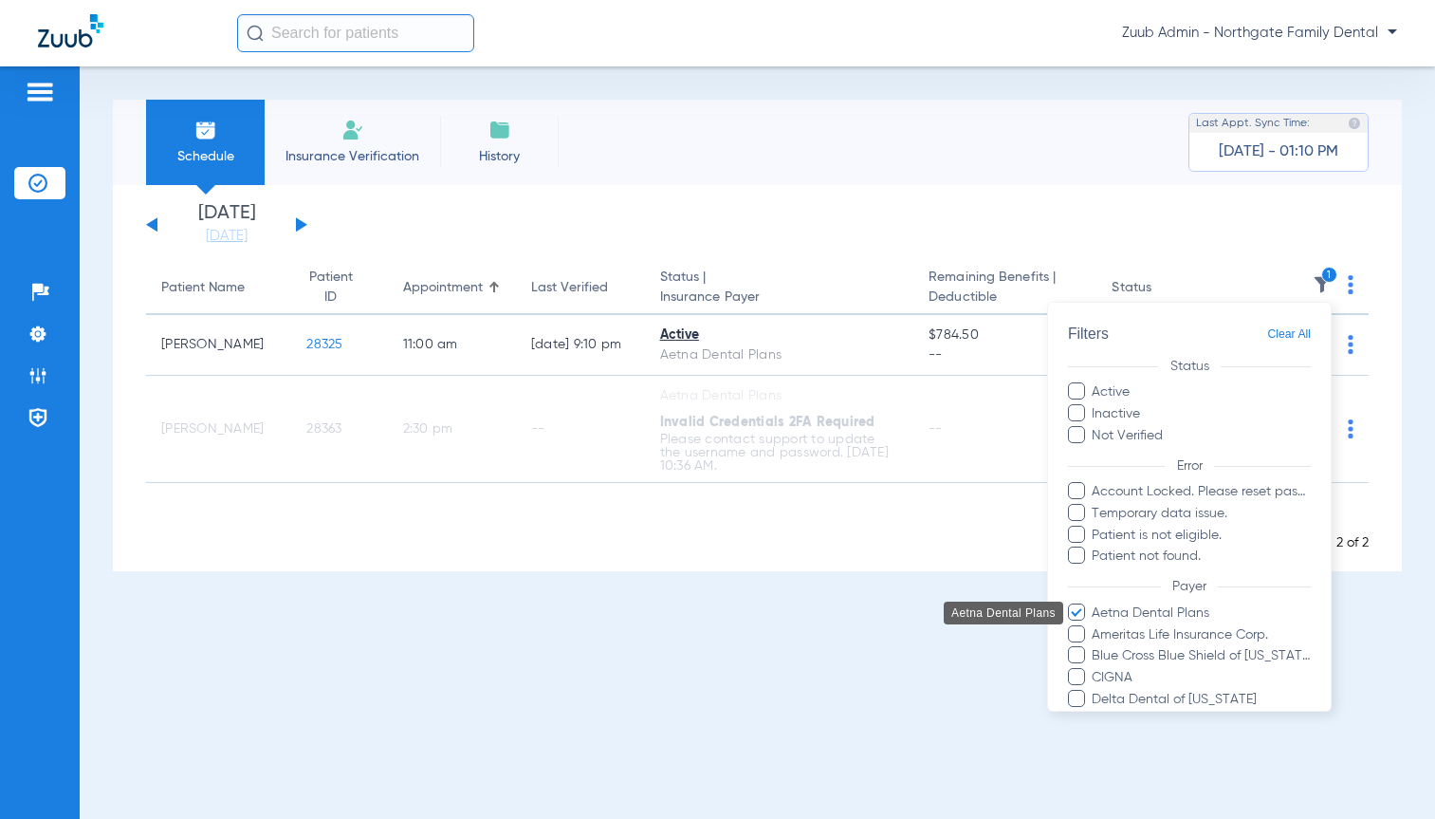
click at [1144, 611] on span "Aetna Dental Plans" at bounding box center [1201, 612] width 220 height 20
click at [1095, 625] on input "Aetna Dental Plans" at bounding box center [1095, 625] width 0 height 0
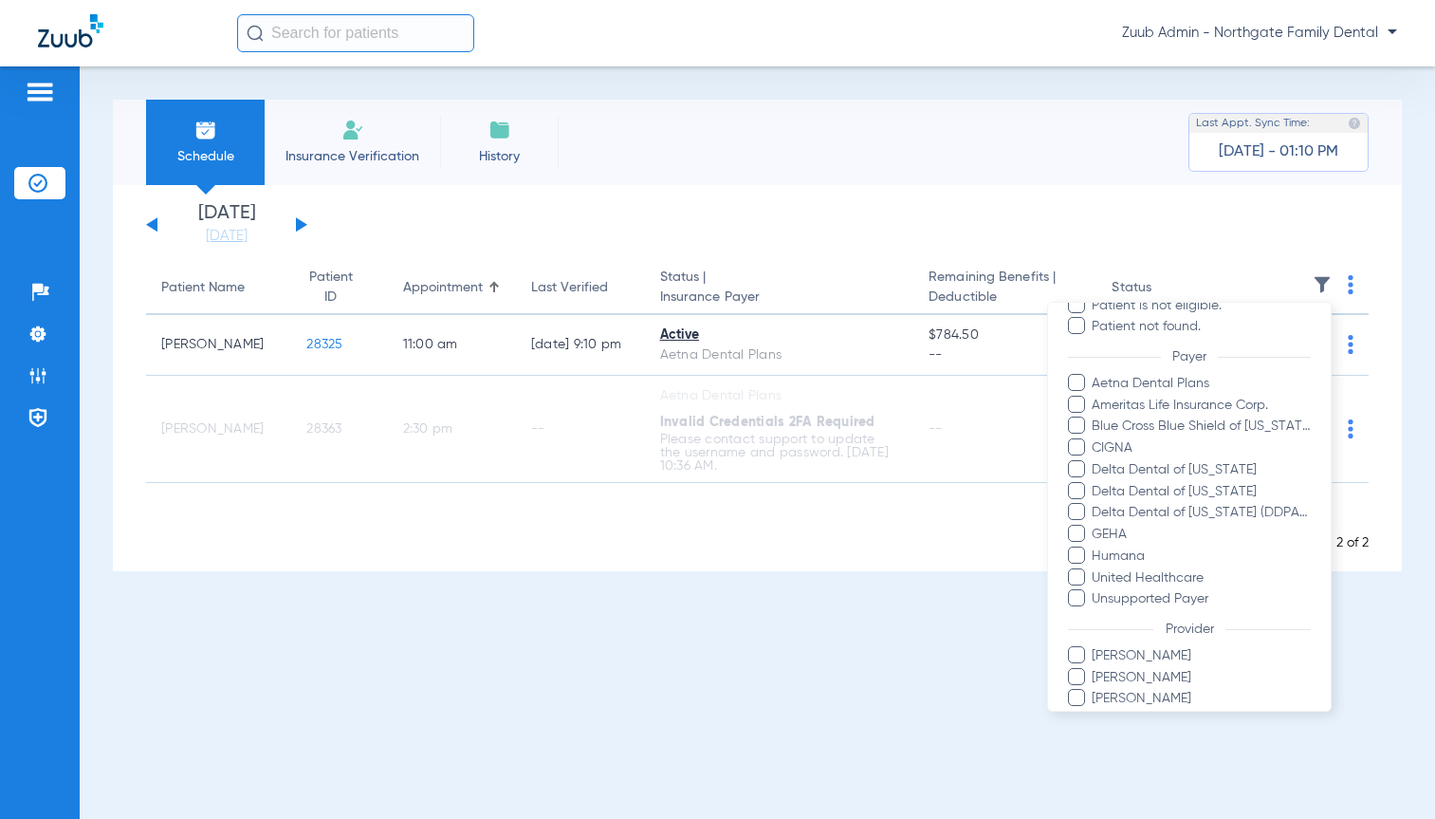
scroll to position [305, 0]
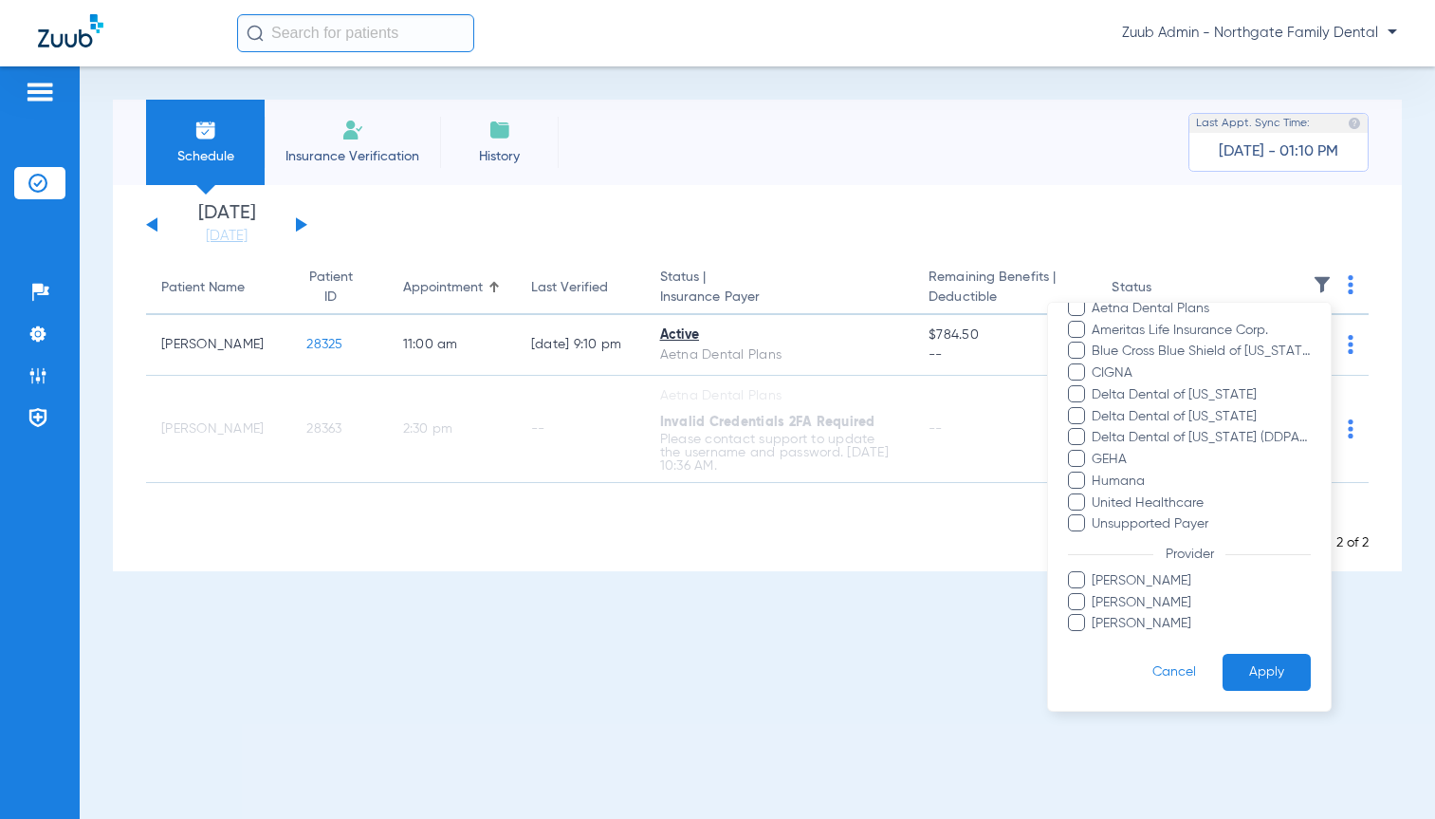
click at [1238, 668] on button "Apply" at bounding box center [1267, 672] width 88 height 37
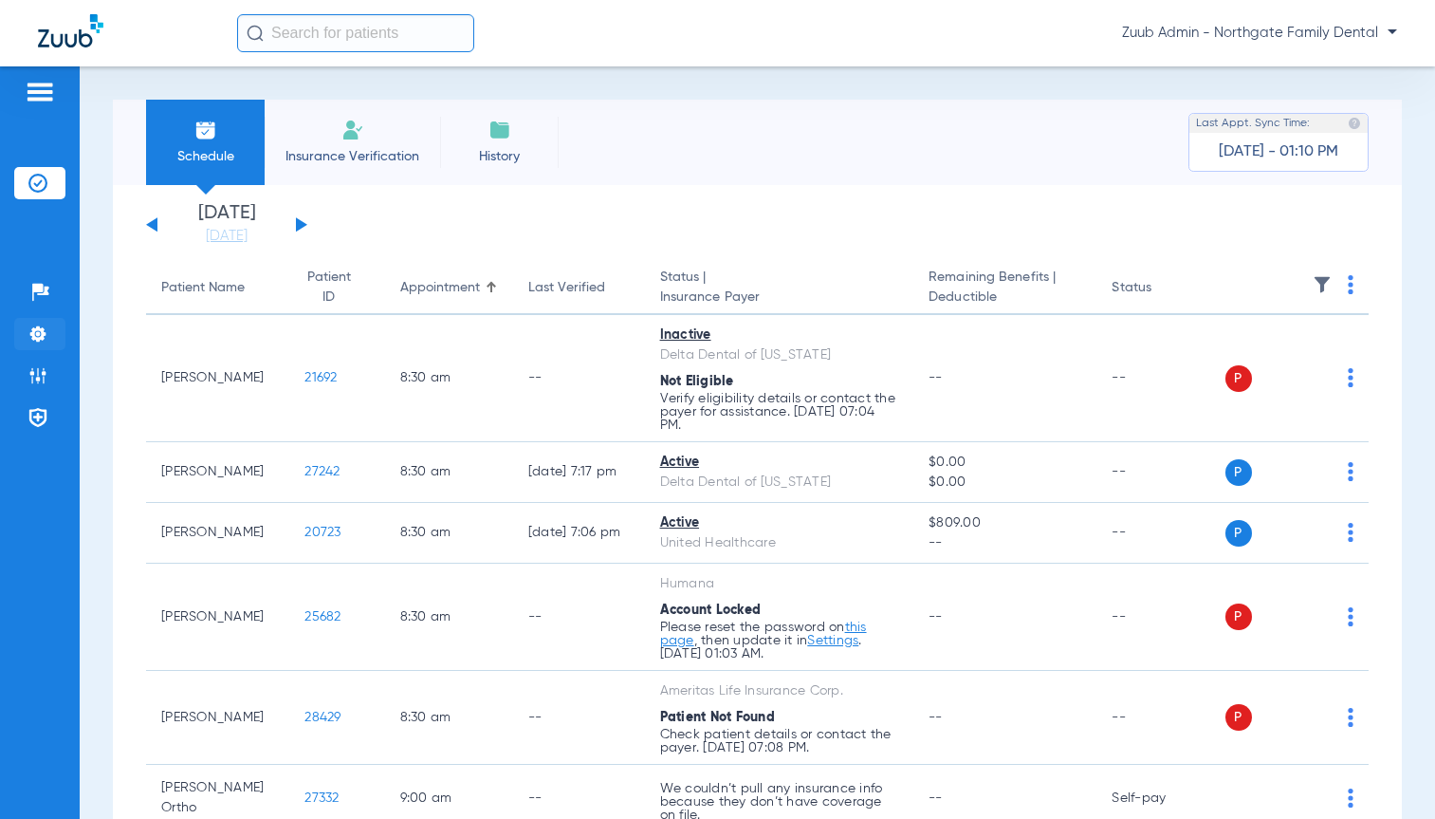
click at [29, 333] on img at bounding box center [37, 333] width 19 height 19
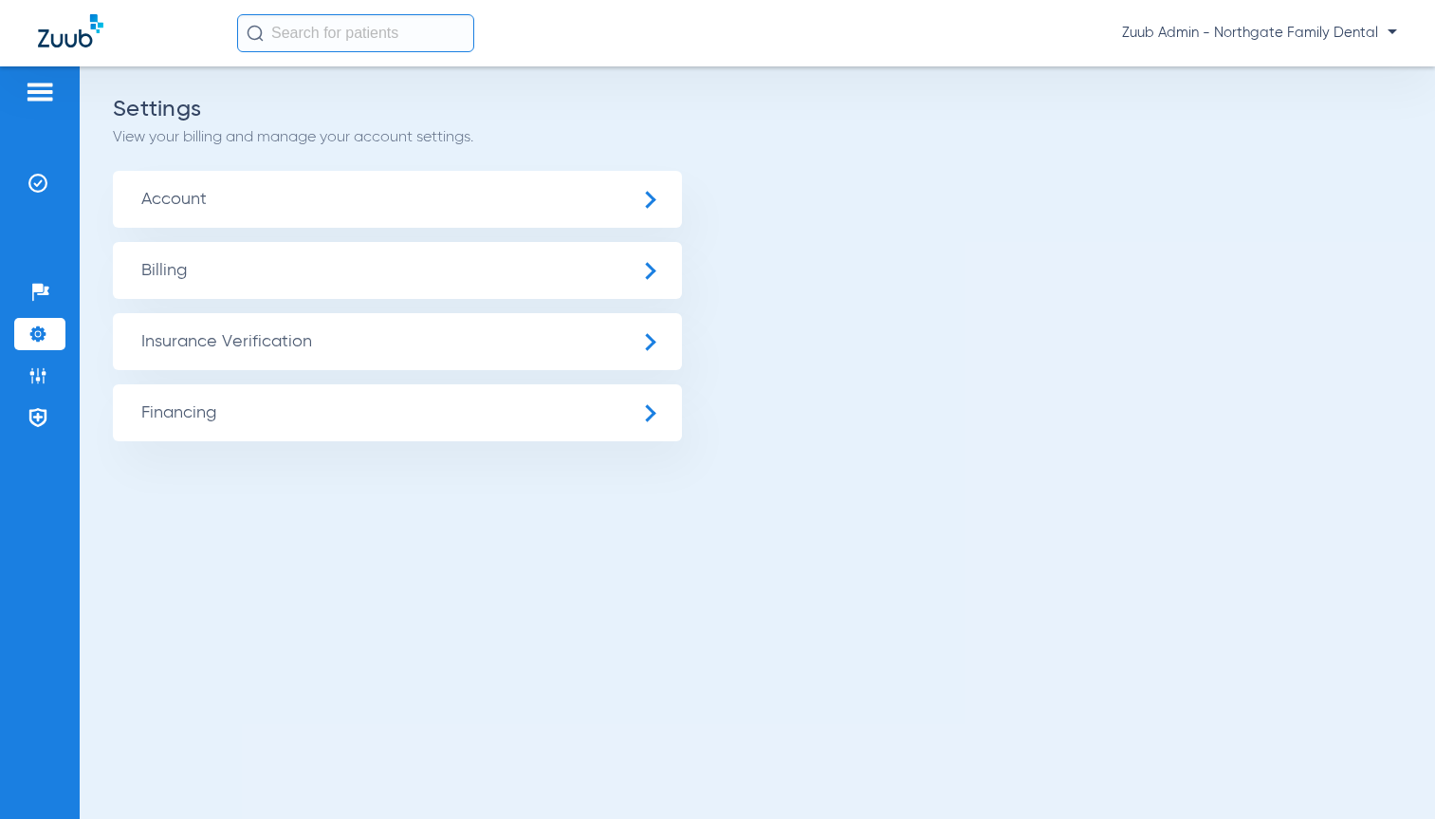
click at [196, 329] on span "Insurance Verification" at bounding box center [397, 341] width 569 height 57
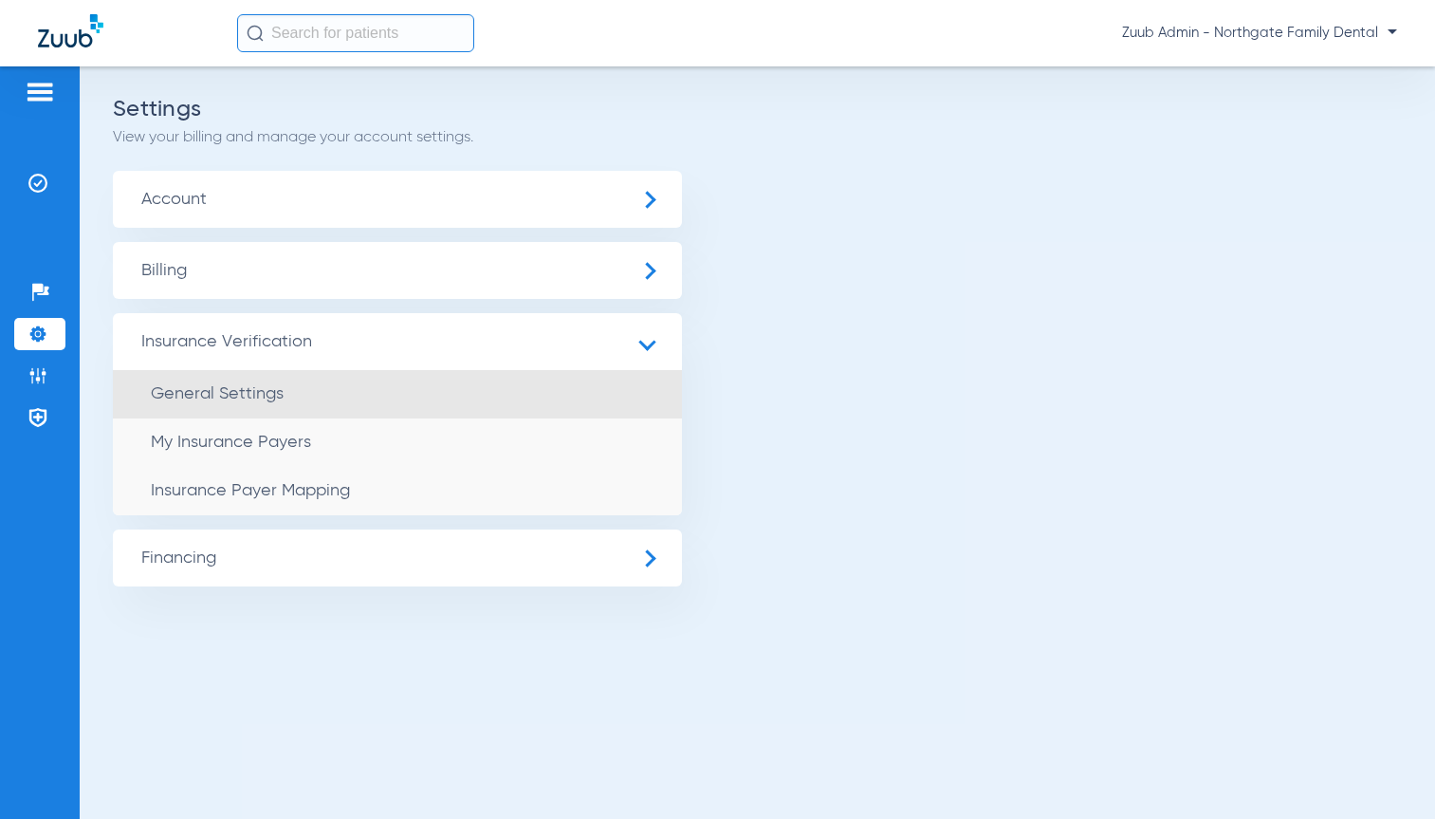
click at [206, 393] on span "General Settings" at bounding box center [217, 393] width 133 height 17
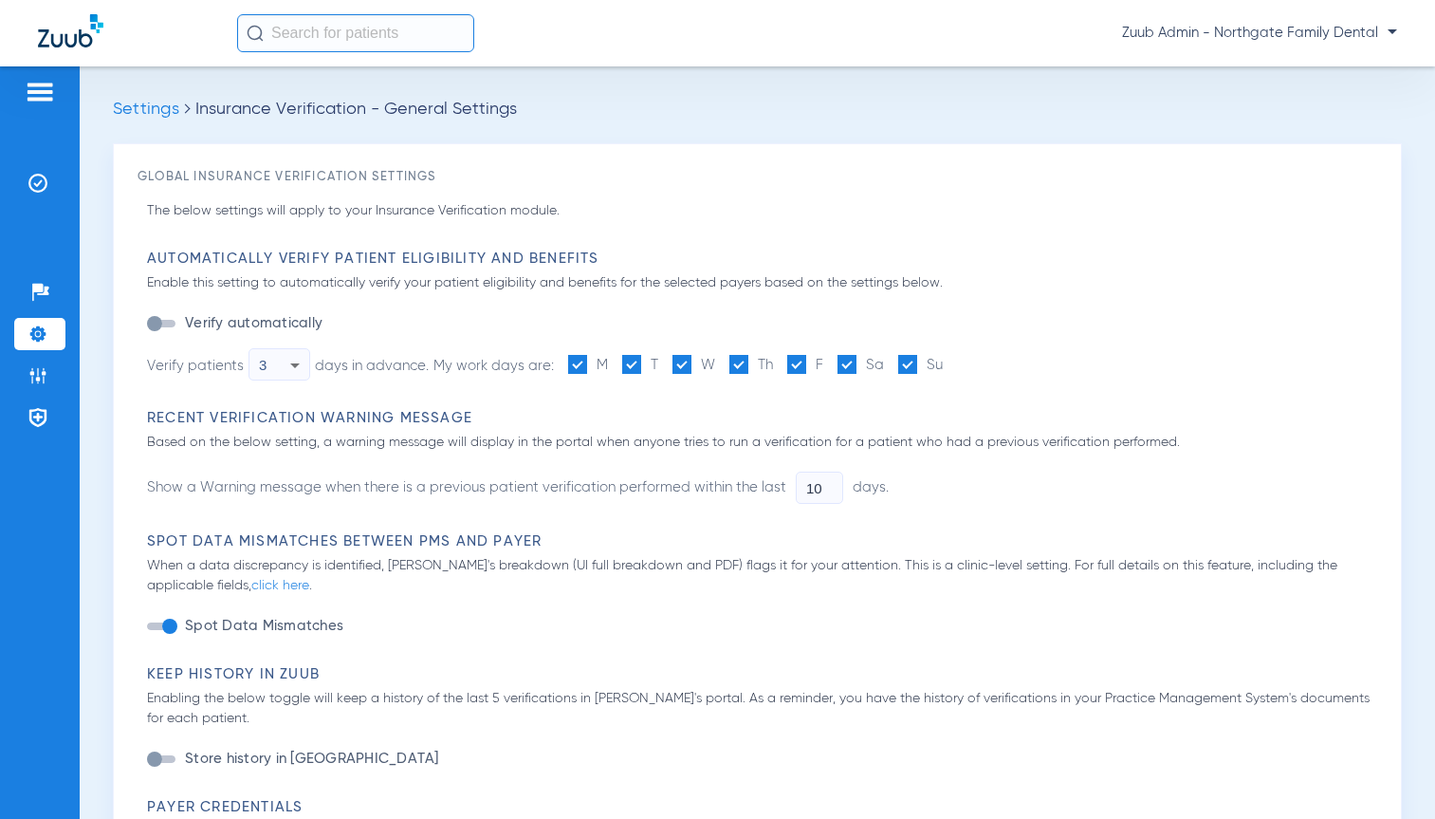
type input "1"
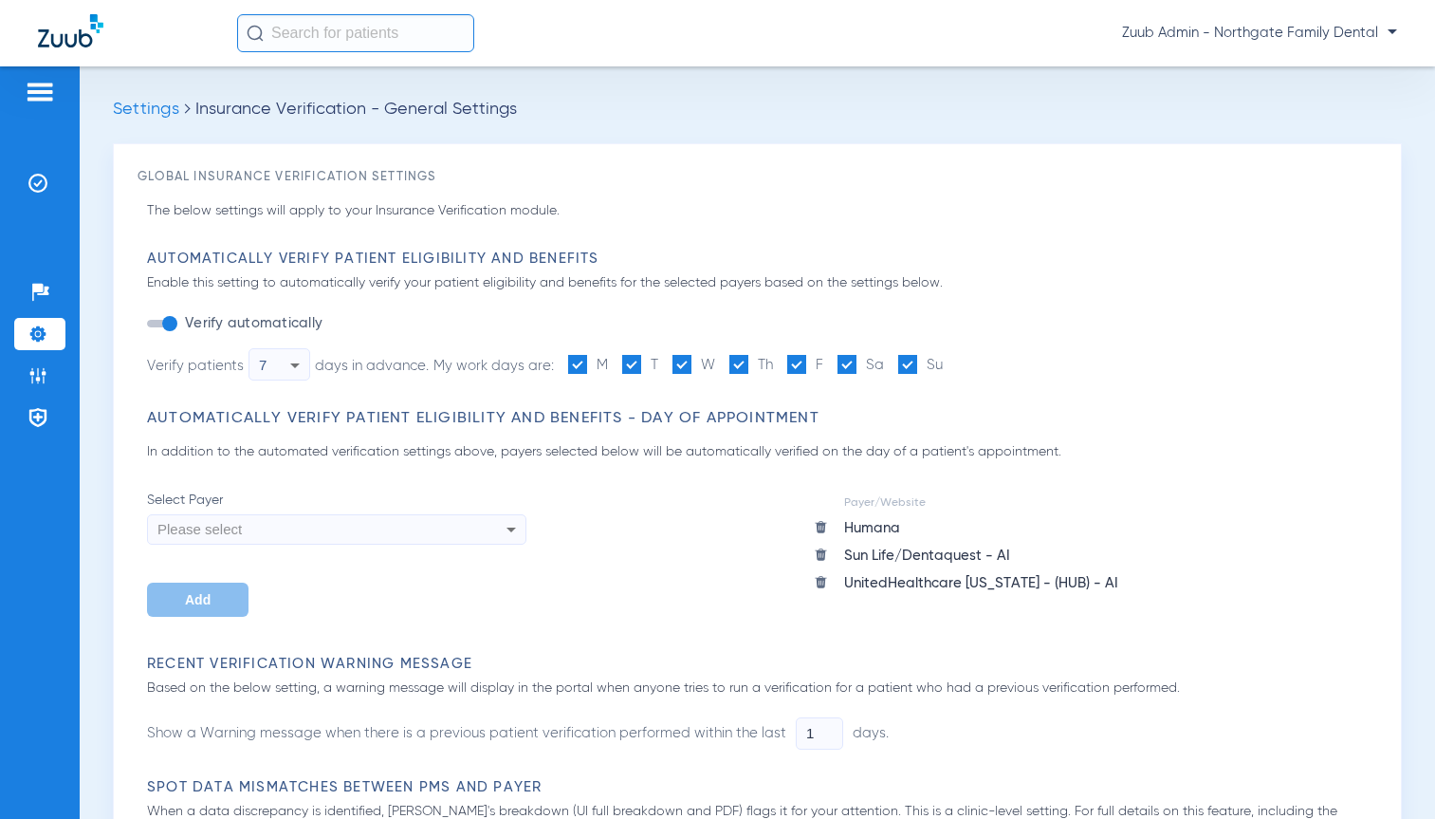
click at [19, 337] on li "Settings" at bounding box center [39, 334] width 51 height 32
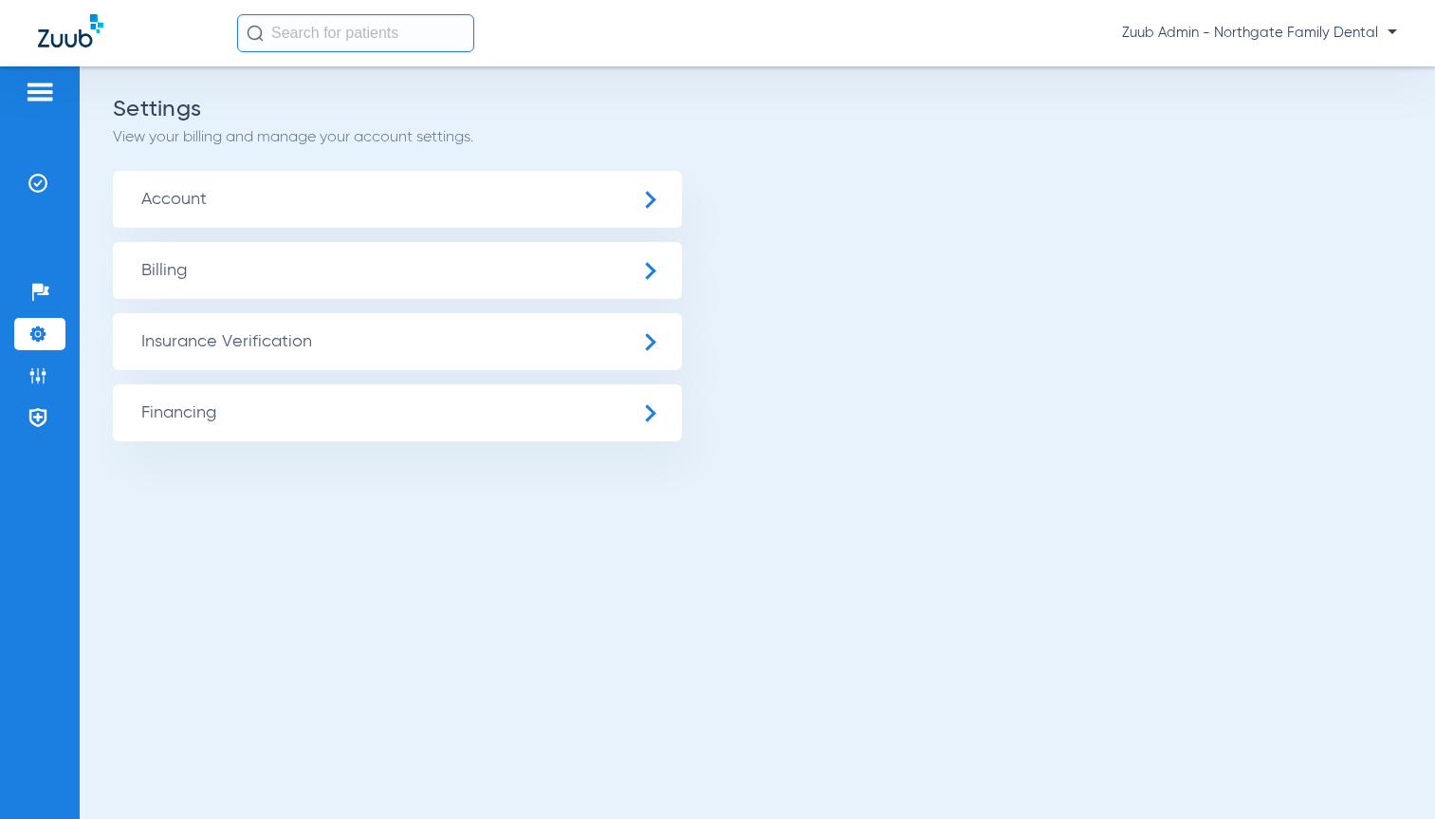
click at [170, 207] on span "Account" at bounding box center [397, 199] width 569 height 57
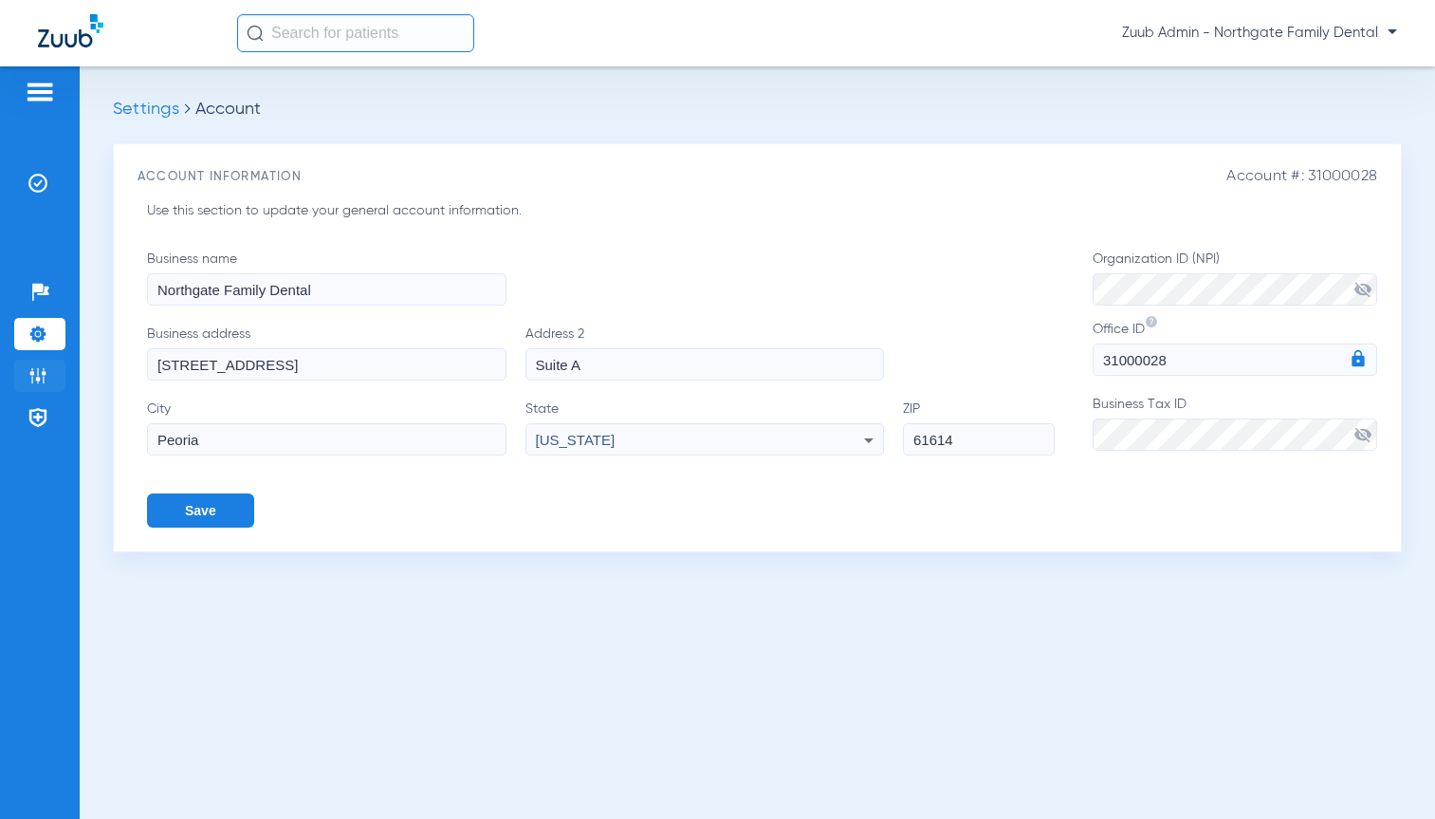
click at [45, 380] on img at bounding box center [37, 375] width 19 height 19
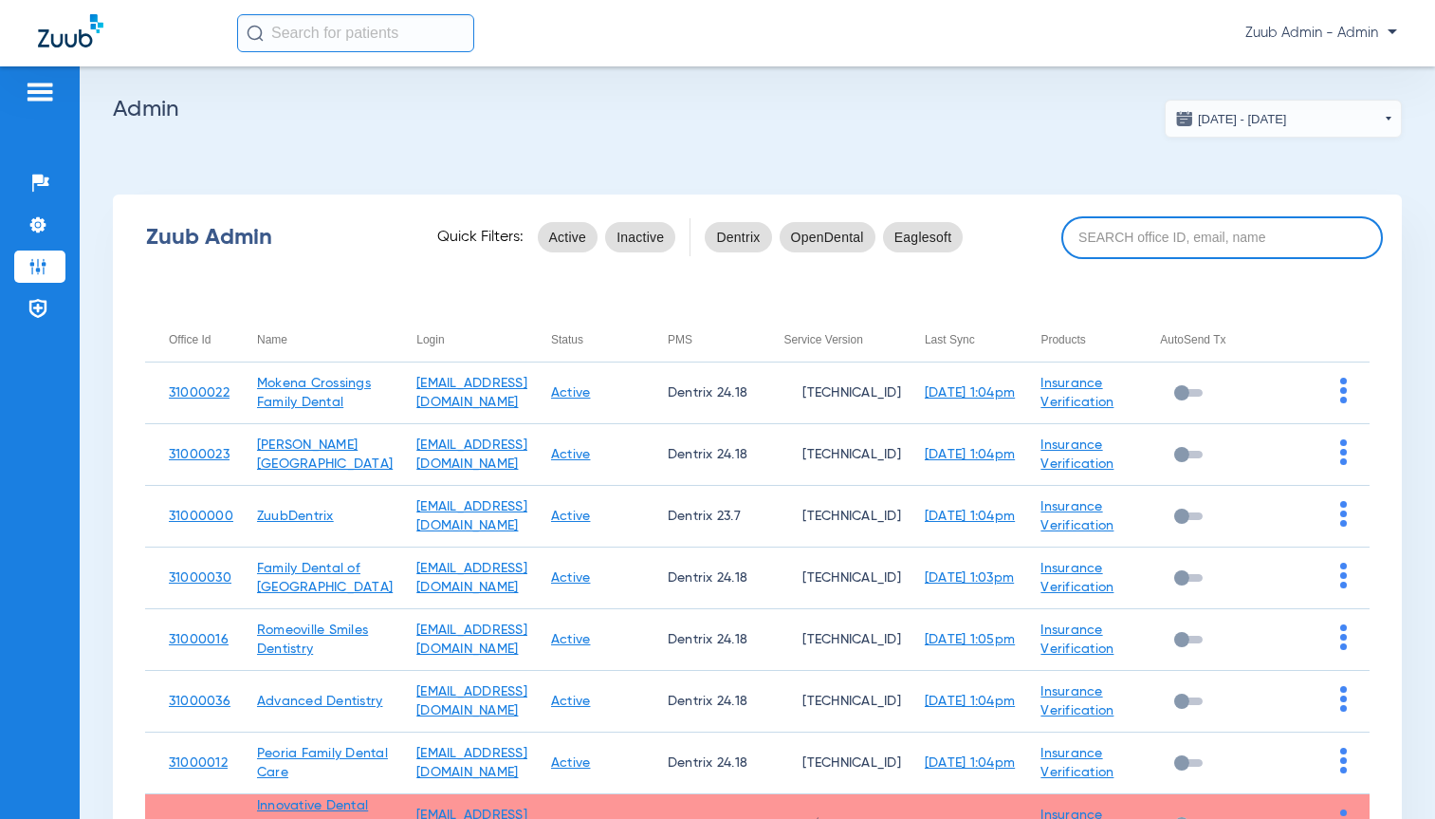
click at [1160, 233] on input at bounding box center [1223, 237] width 322 height 43
click at [1158, 235] on input at bounding box center [1223, 237] width 322 height 43
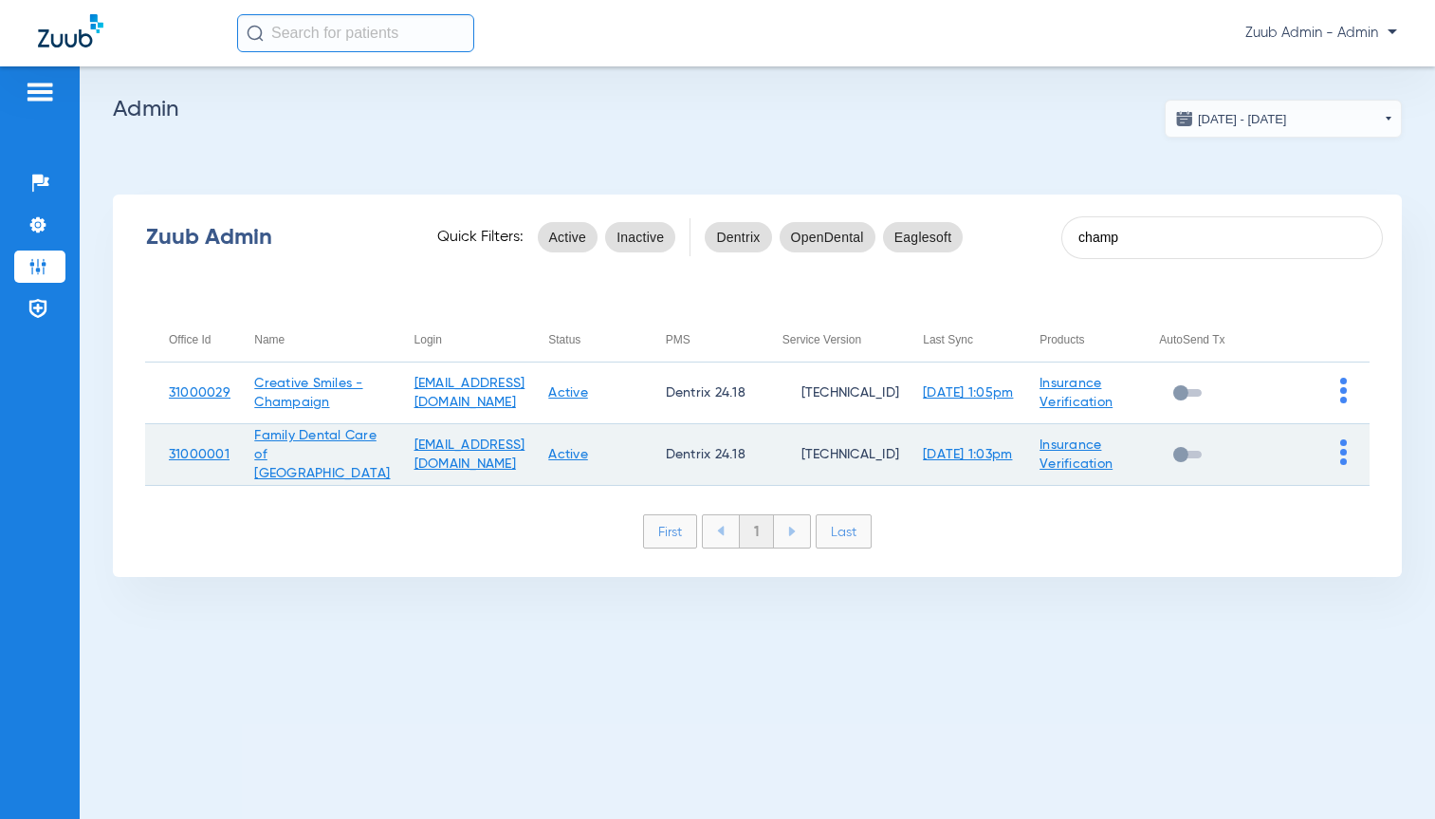
type input "champ"
click at [1345, 457] on img at bounding box center [1344, 452] width 7 height 26
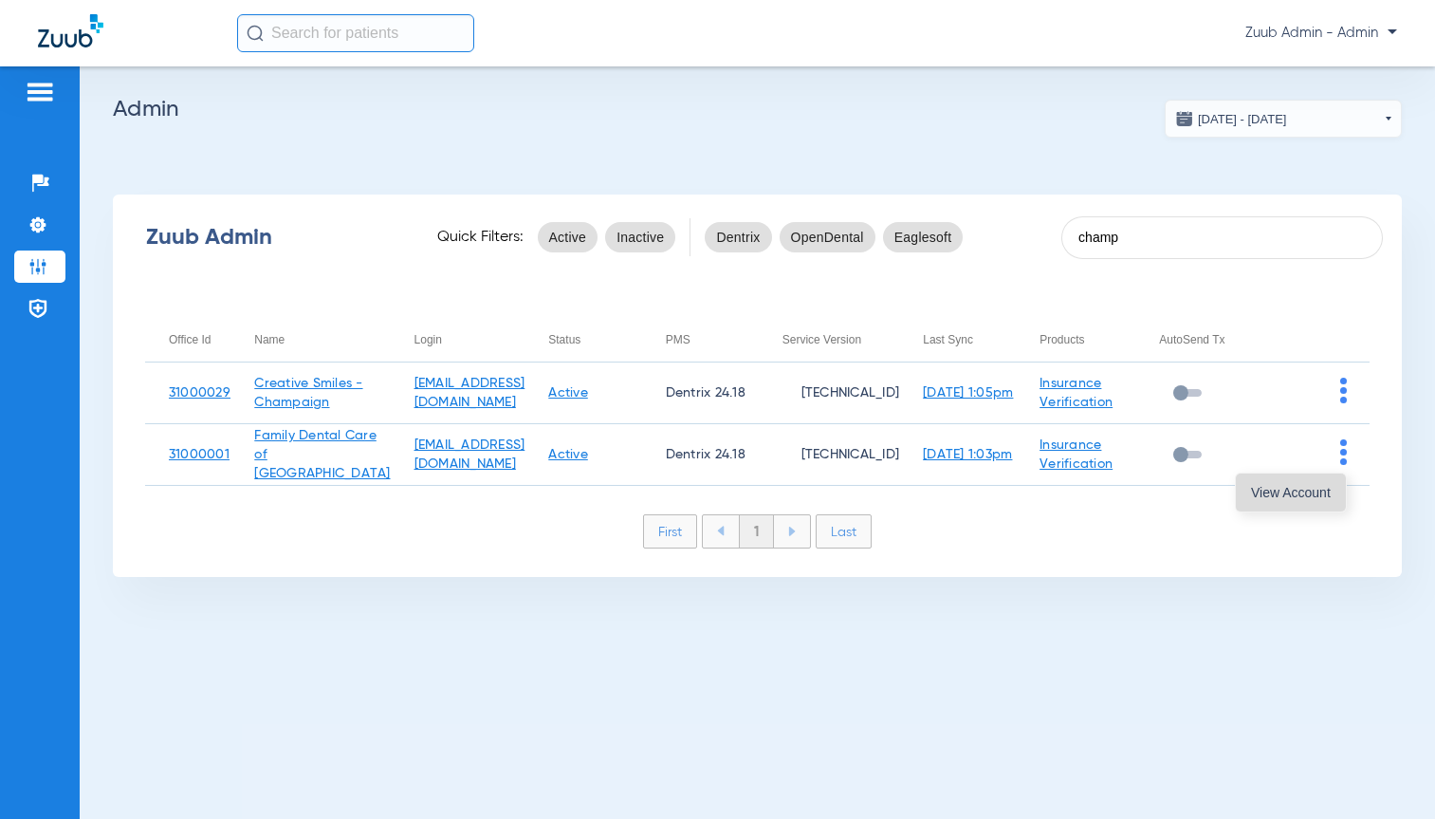
click at [1324, 480] on button "View Account" at bounding box center [1291, 492] width 110 height 38
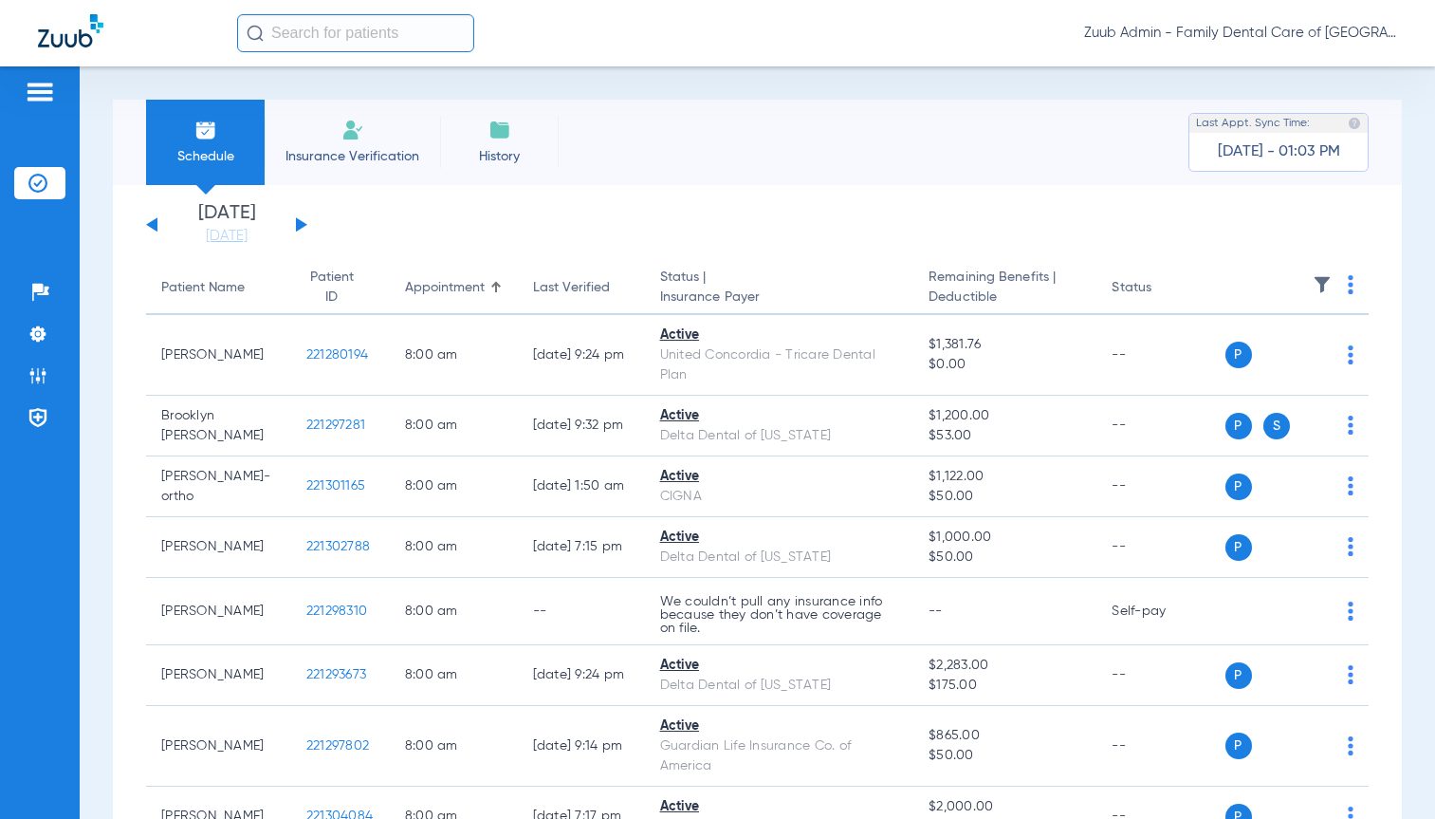
click at [154, 226] on button at bounding box center [151, 224] width 11 height 14
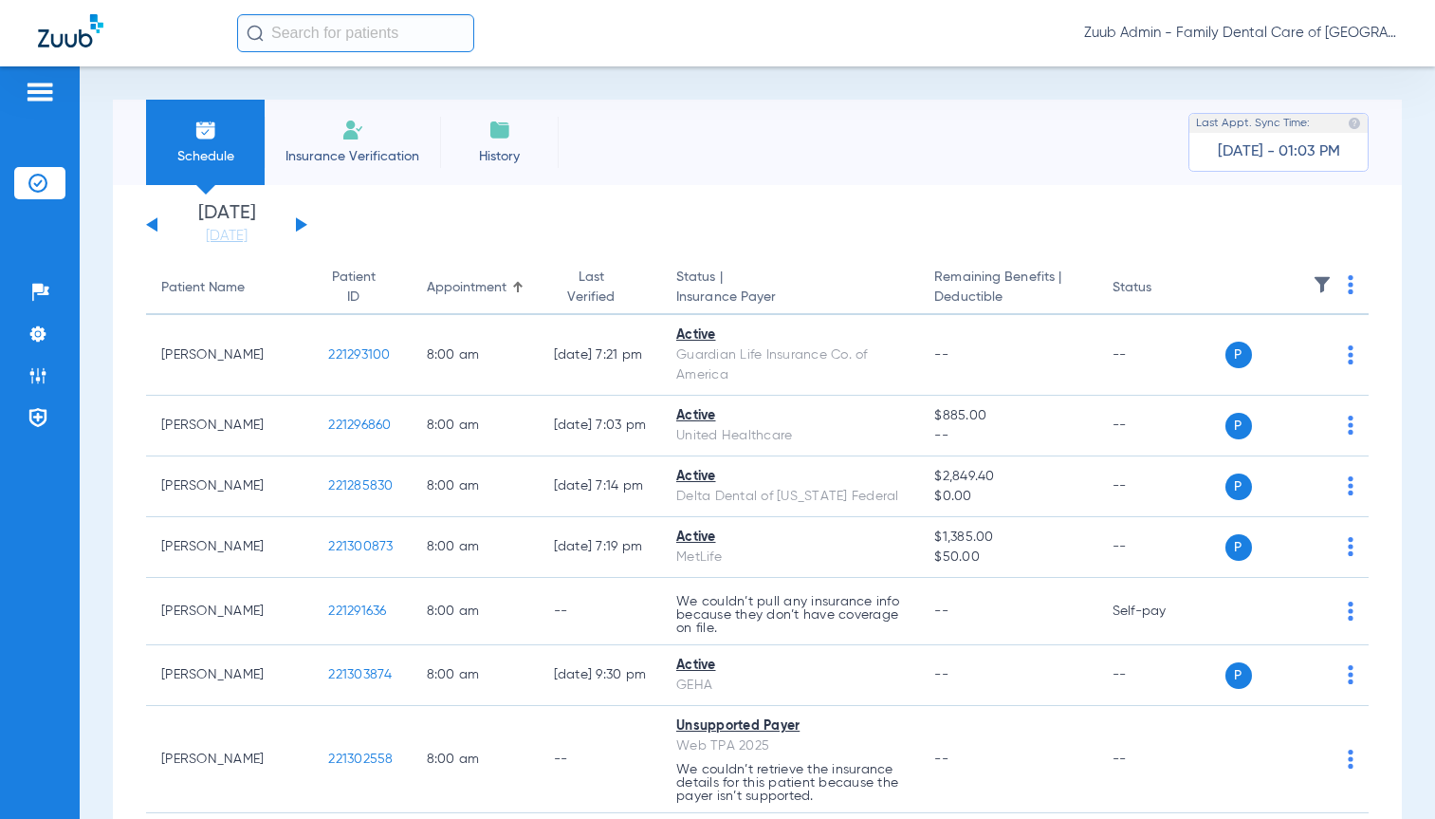
click at [1313, 287] on img at bounding box center [1322, 284] width 19 height 19
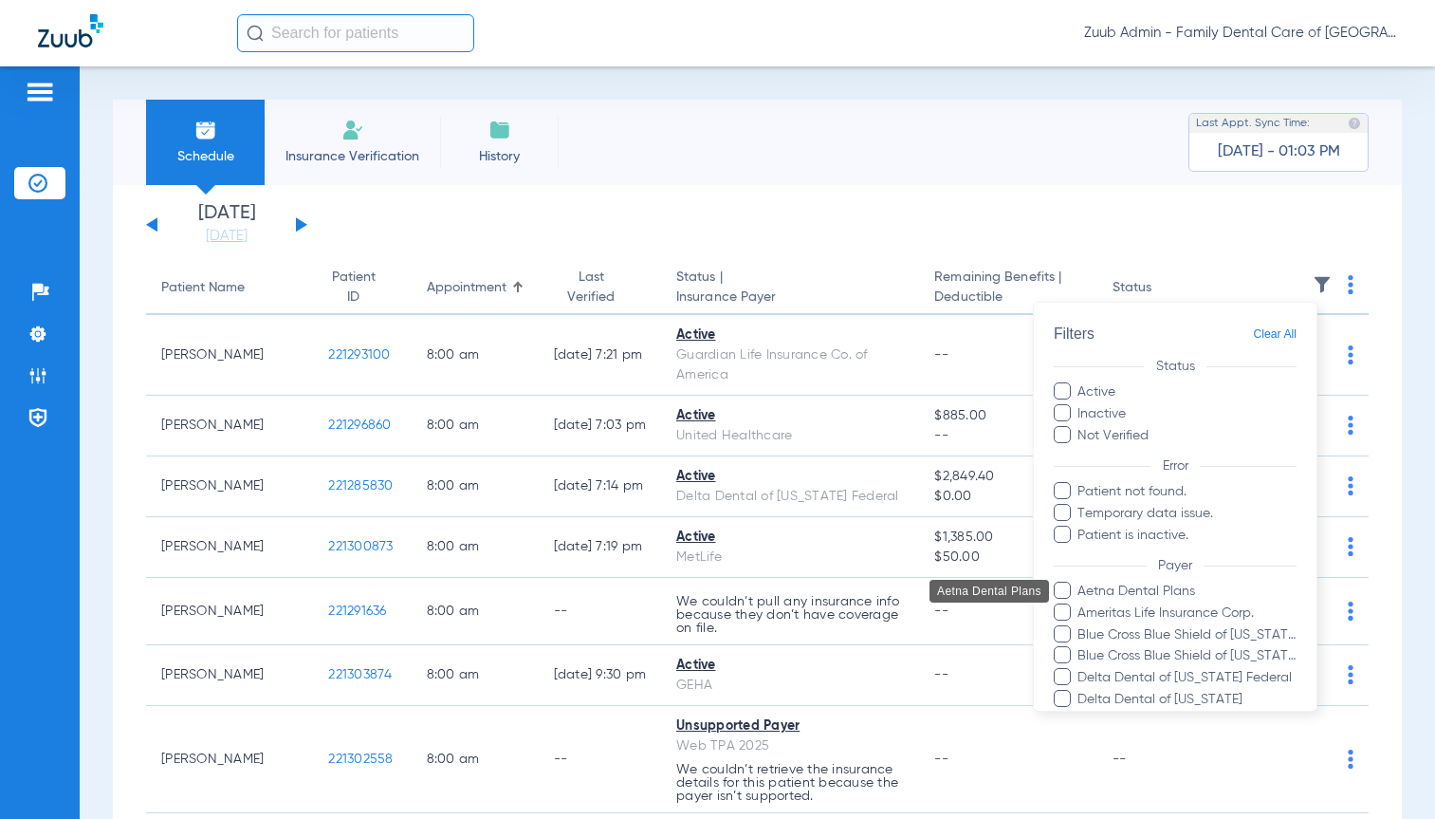
click at [1173, 590] on span "Aetna Dental Plans" at bounding box center [1187, 592] width 220 height 20
click at [1081, 604] on input "Aetna Dental Plans" at bounding box center [1081, 604] width 0 height 0
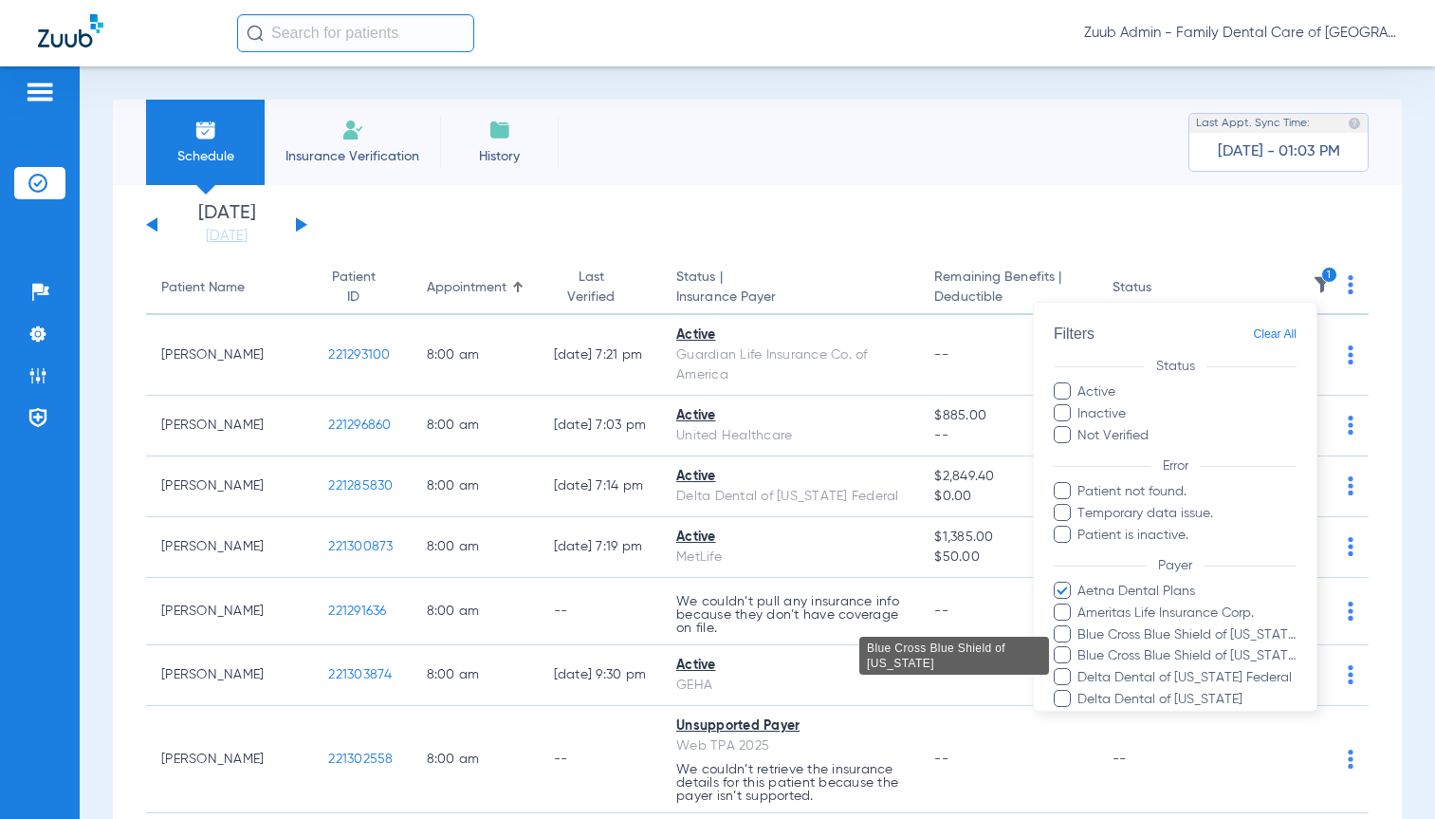
scroll to position [477, 0]
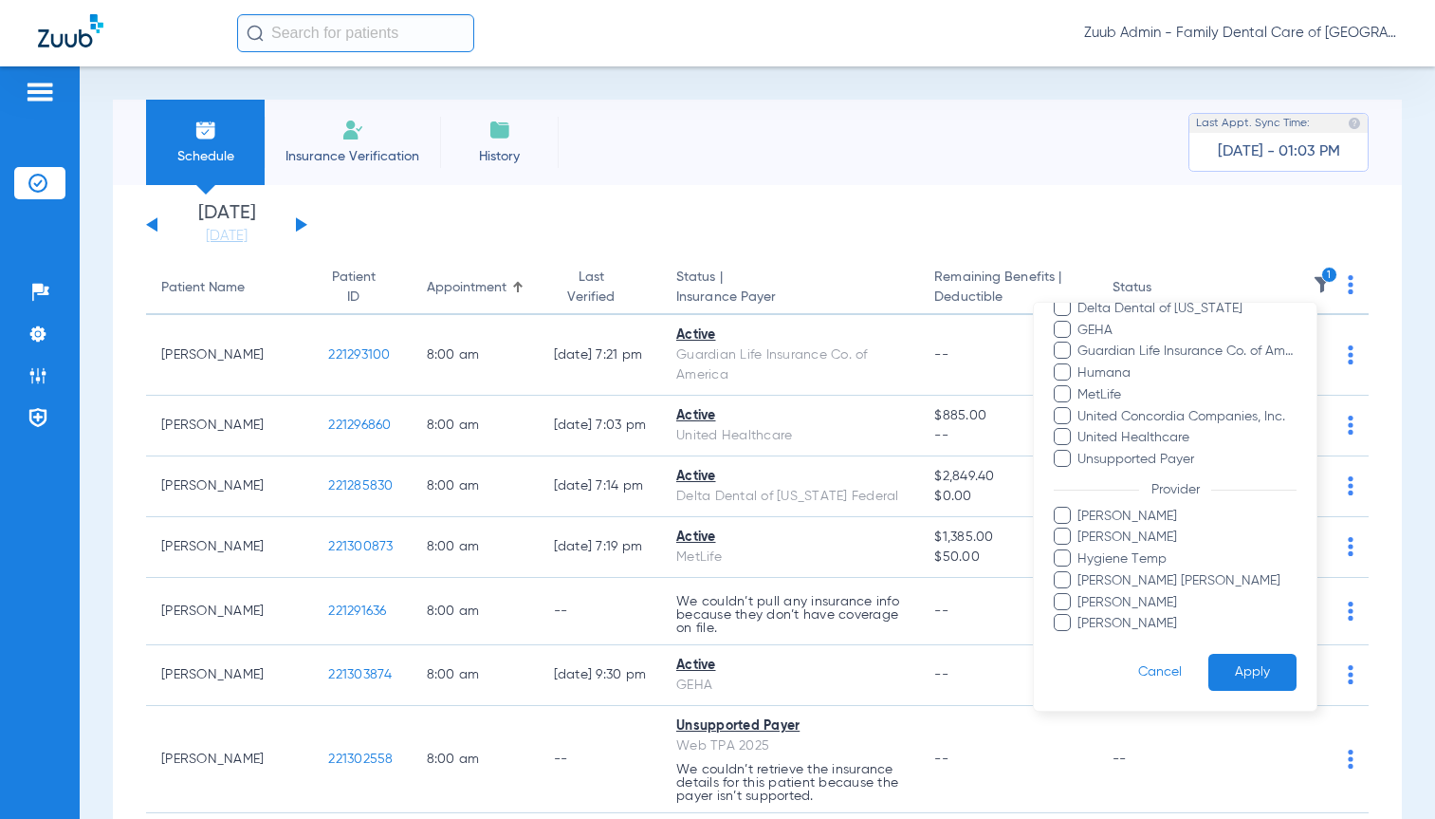
click at [1260, 686] on button "Apply" at bounding box center [1253, 672] width 88 height 37
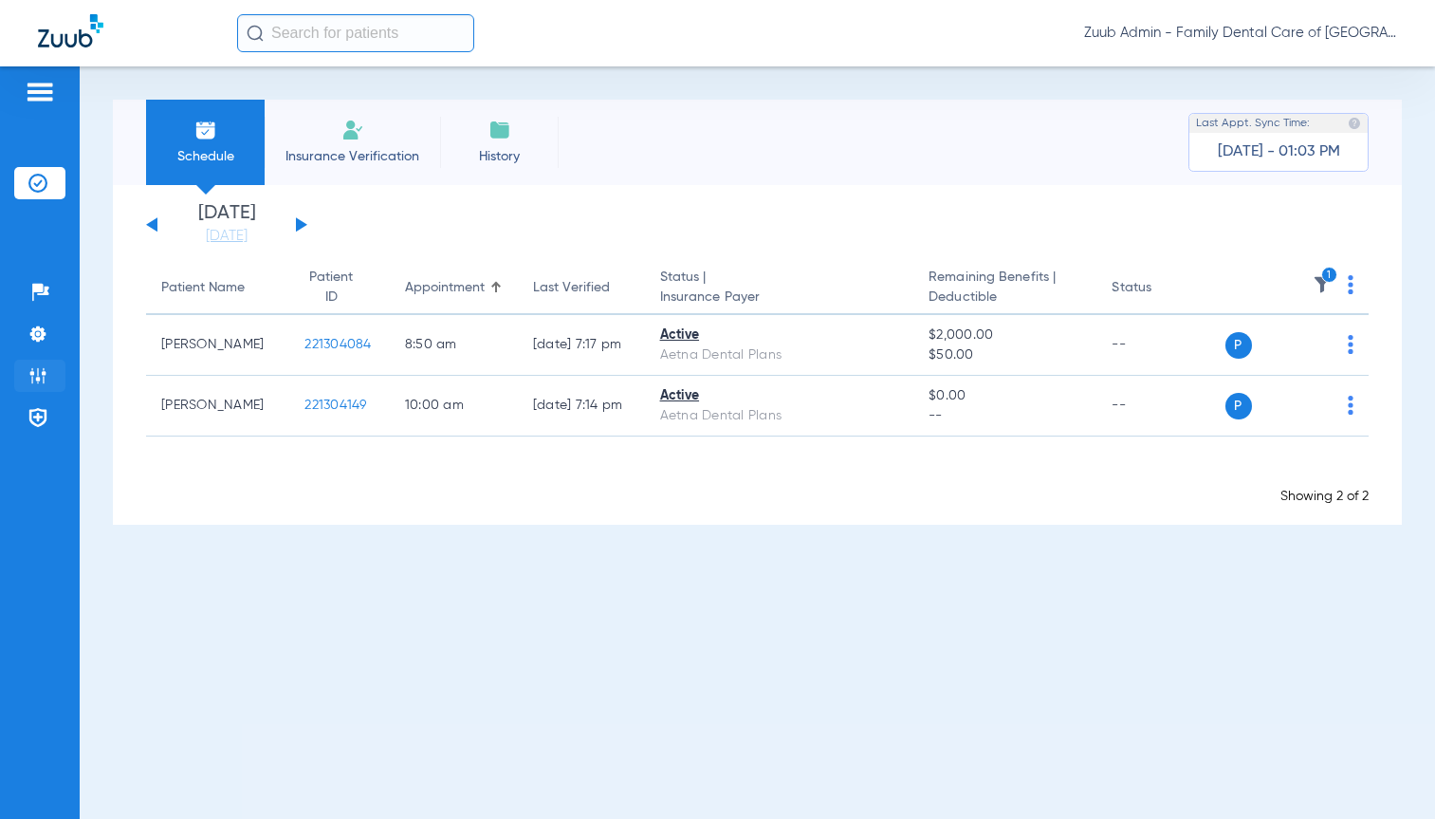
click at [25, 368] on li "Admin" at bounding box center [39, 376] width 51 height 32
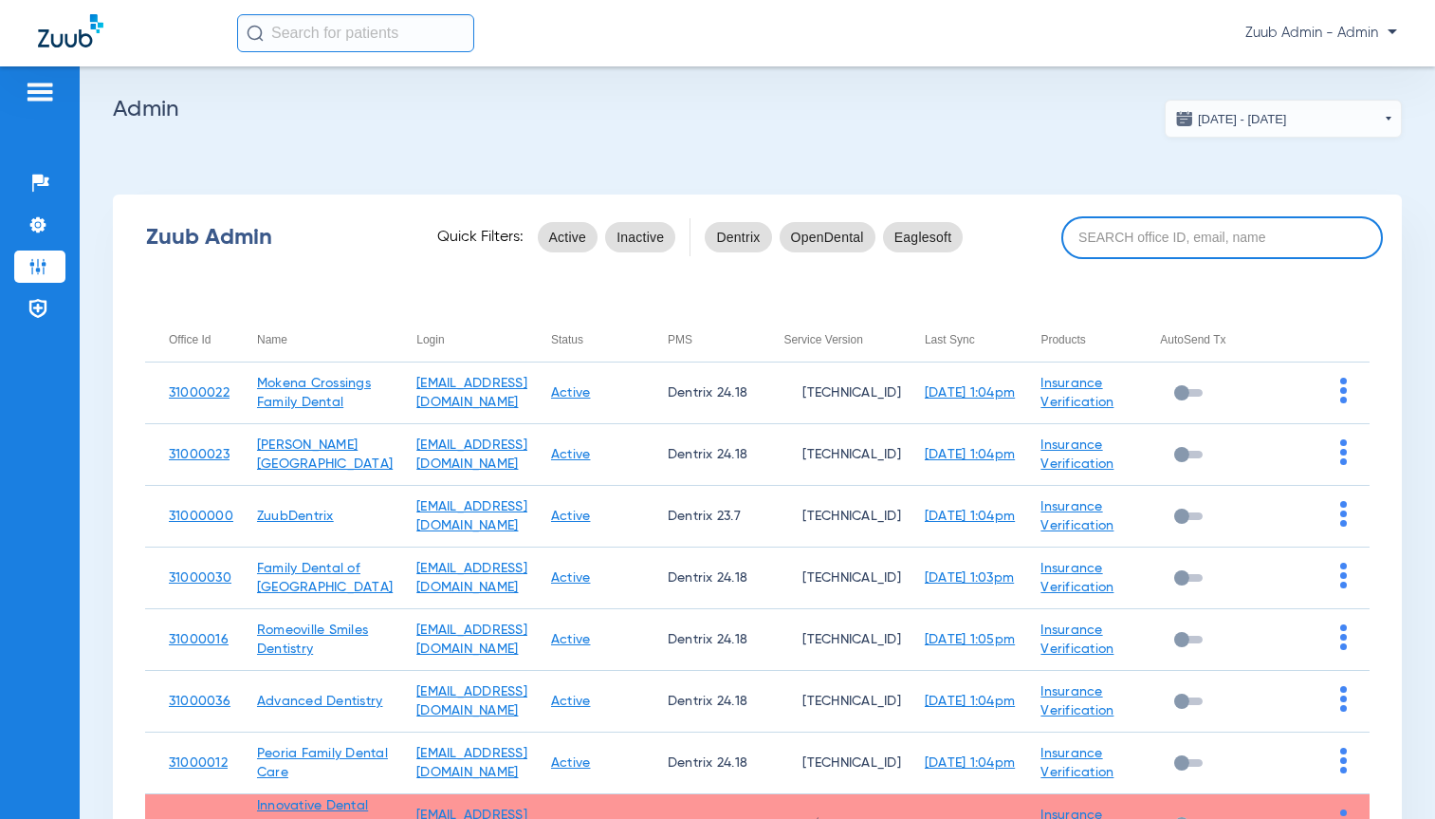
click at [1127, 235] on input at bounding box center [1223, 237] width 322 height 43
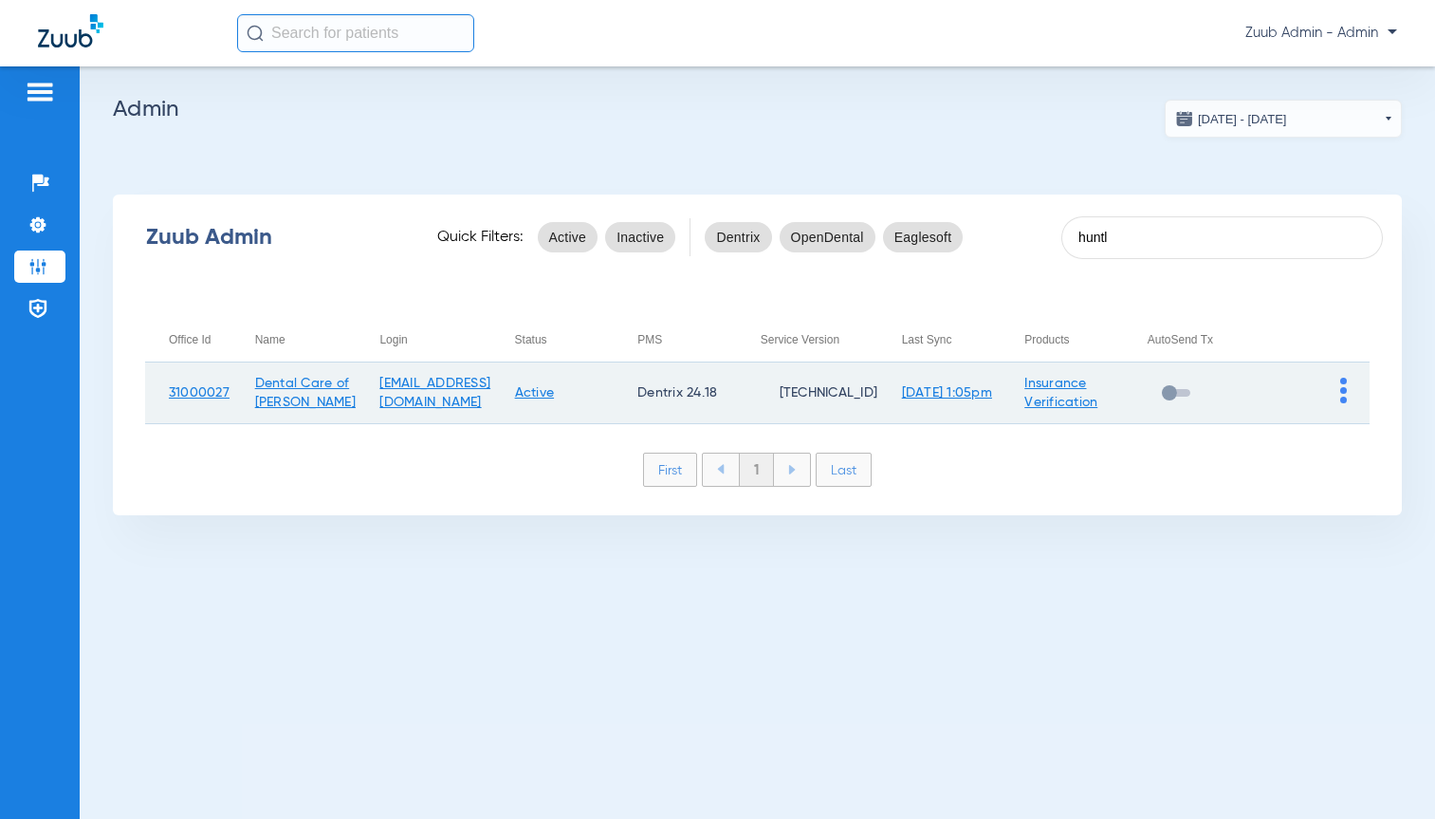
type input "huntl"
click at [1342, 398] on img at bounding box center [1344, 391] width 7 height 26
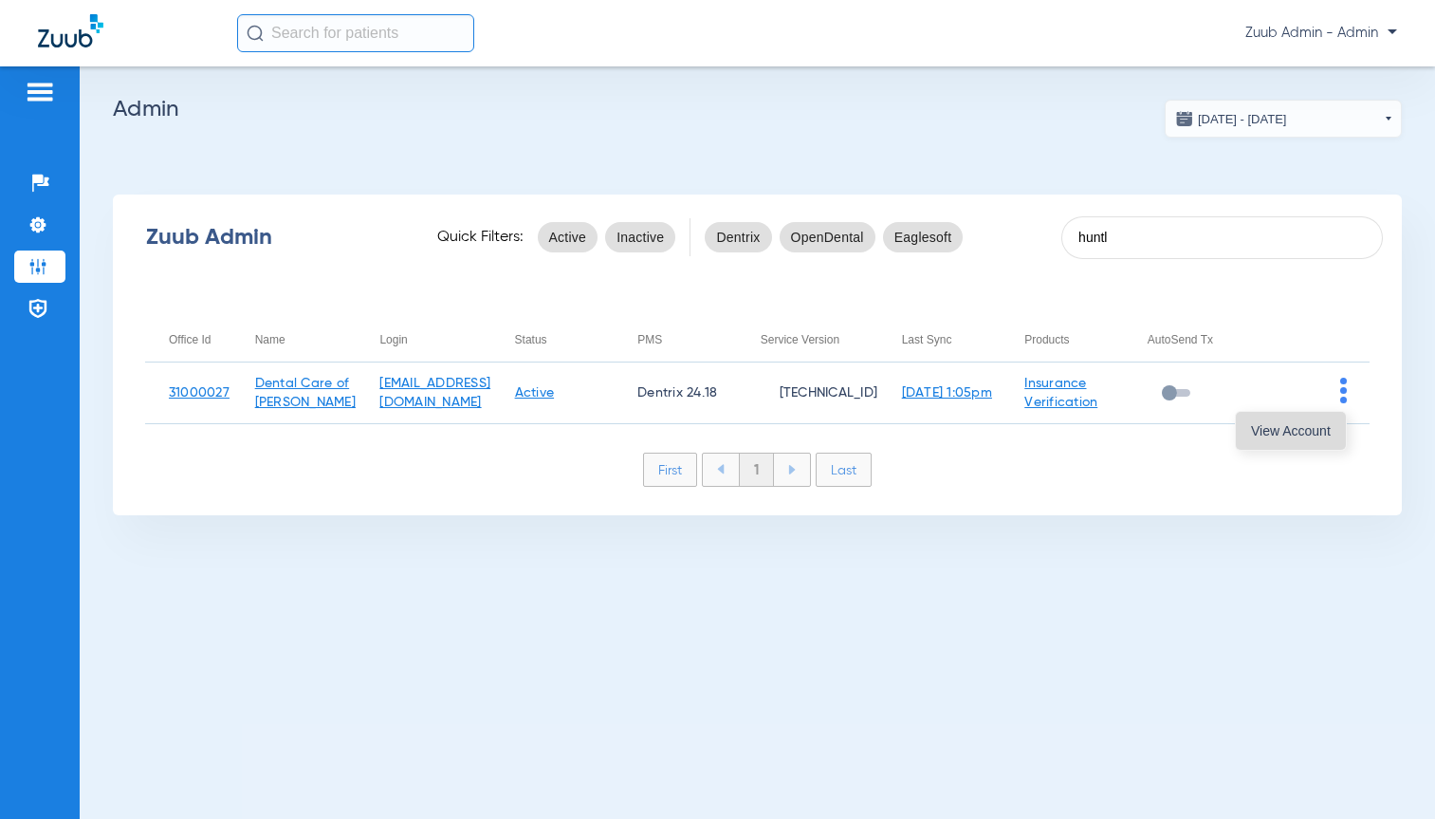
click at [1304, 433] on span "View Account" at bounding box center [1291, 430] width 80 height 13
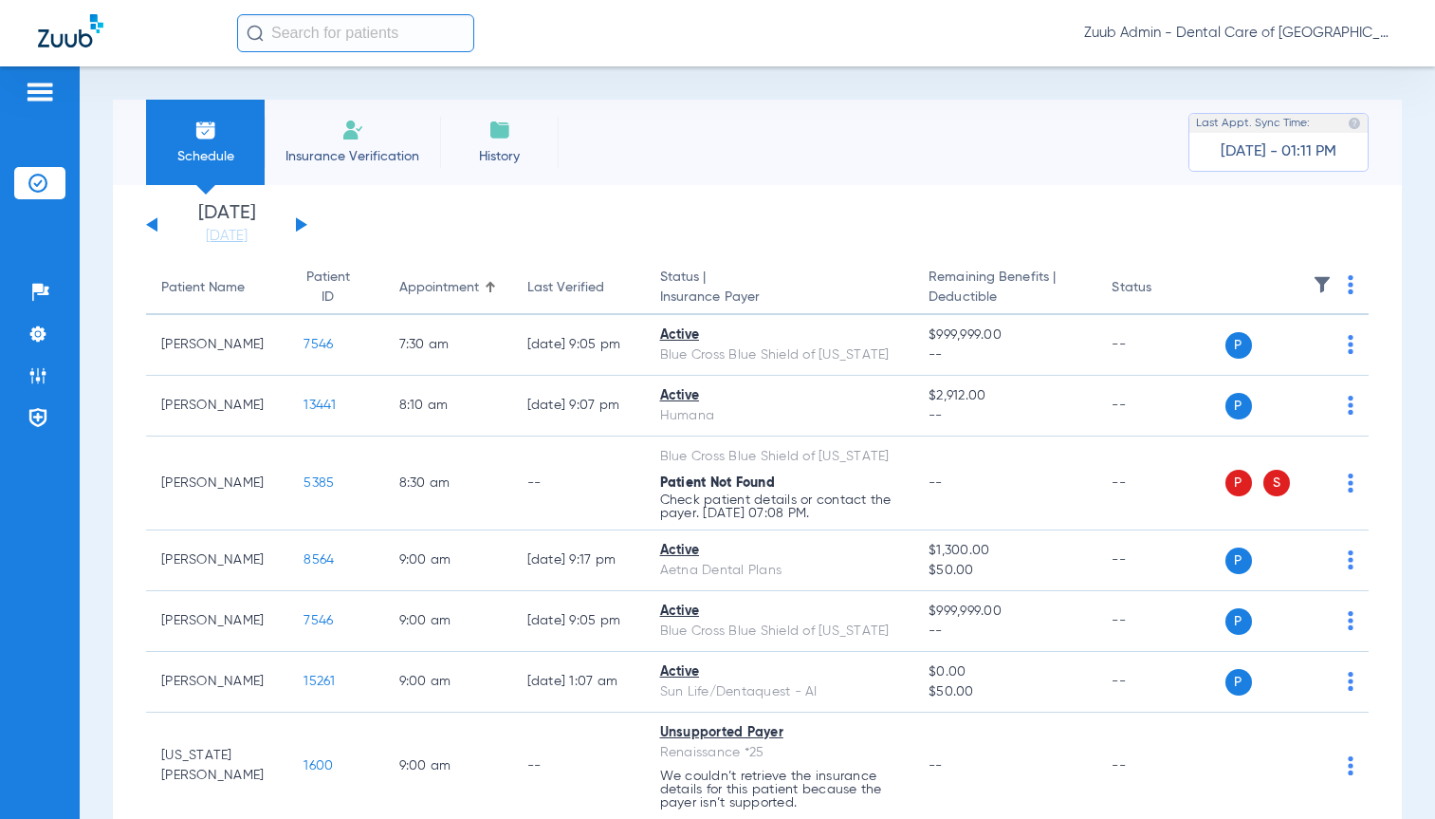
click at [146, 223] on div "[DATE] [DATE] [DATE] [DATE] [DATE] [DATE] [DATE] [DATE] [DATE] [DATE] [DATE] [D…" at bounding box center [226, 225] width 161 height 42
click at [155, 219] on button at bounding box center [151, 224] width 11 height 14
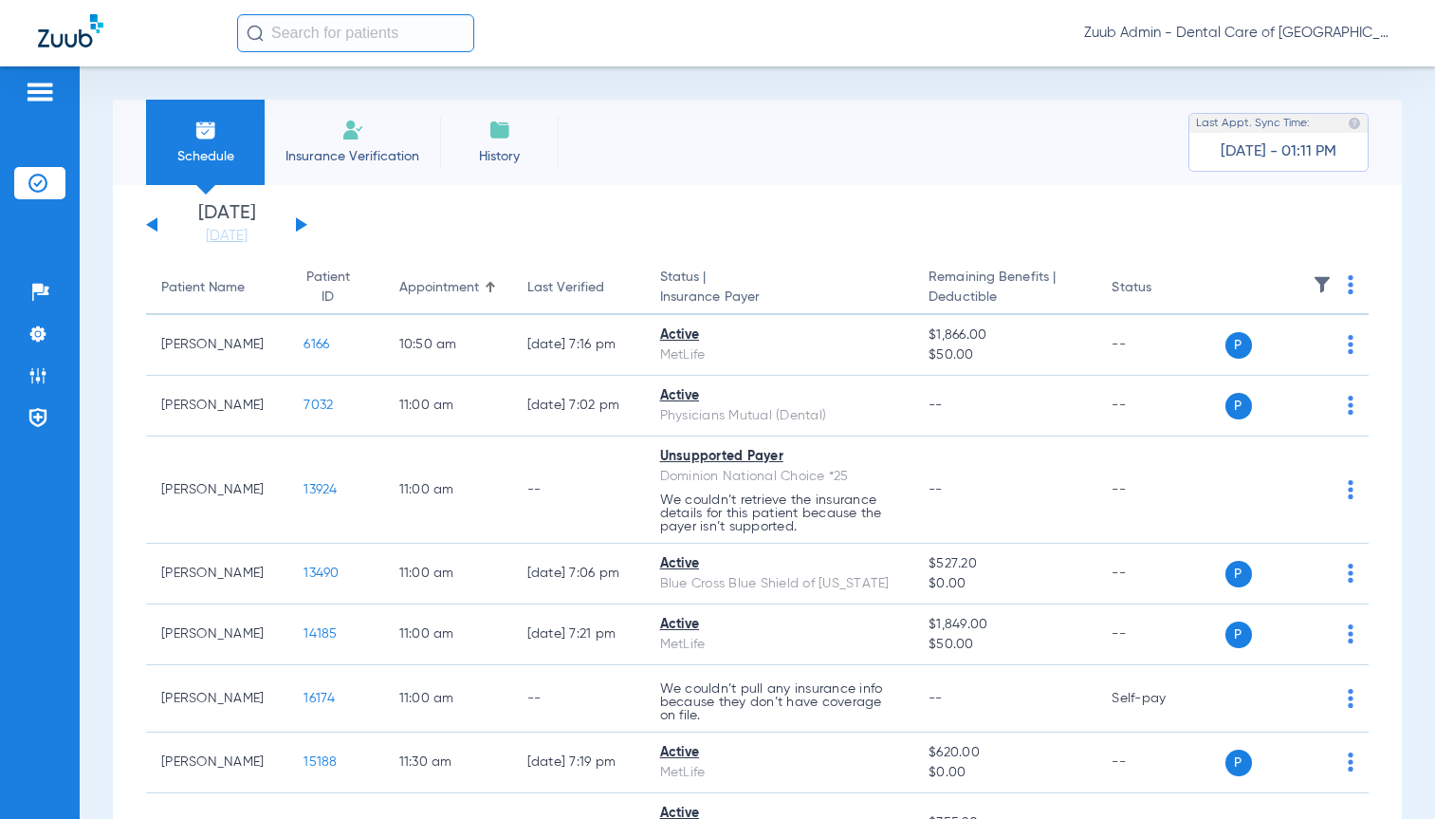
click at [1295, 286] on th at bounding box center [1298, 288] width 144 height 53
click at [1313, 279] on img at bounding box center [1322, 284] width 19 height 19
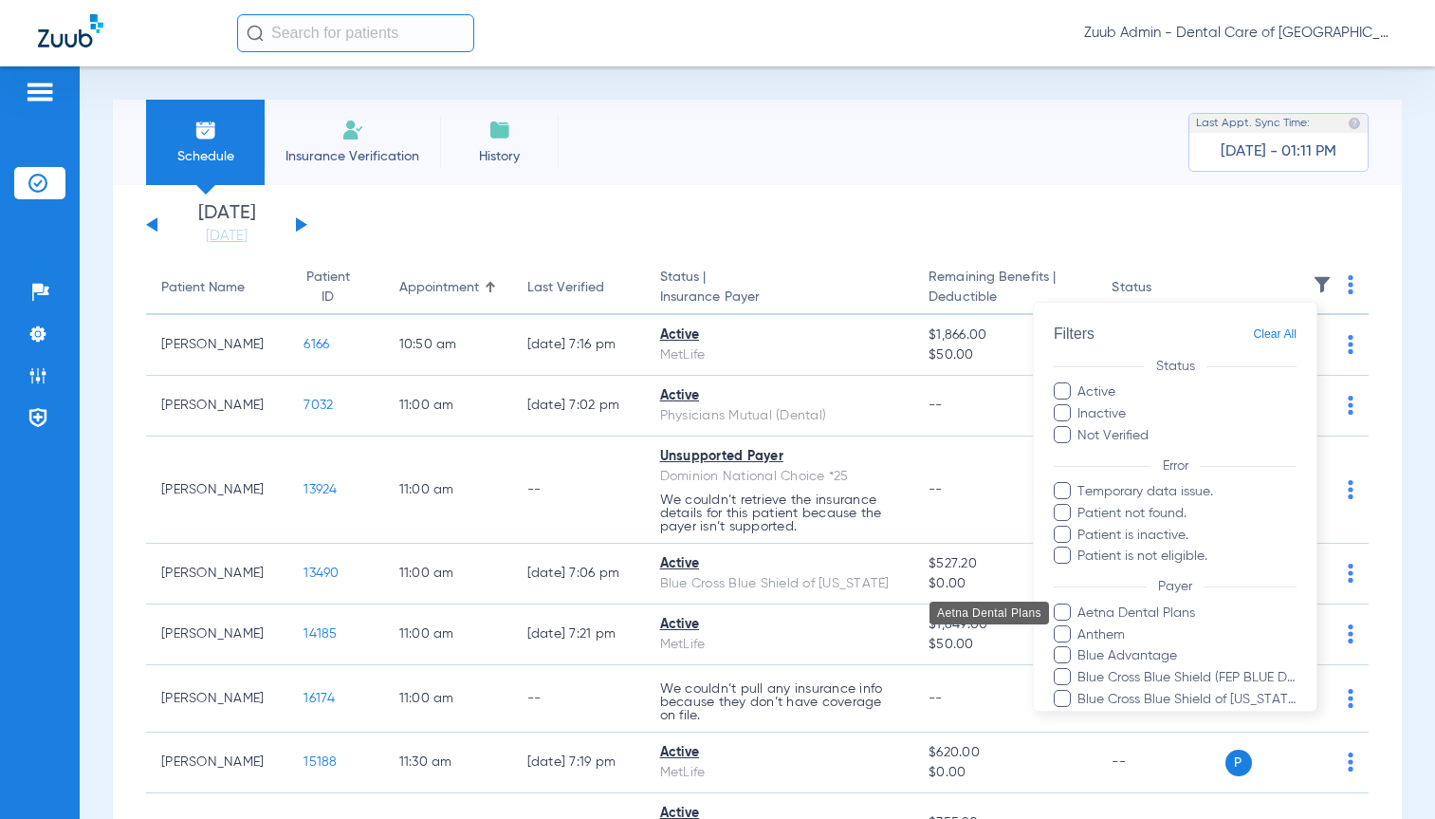
click at [1157, 617] on span "Aetna Dental Plans" at bounding box center [1187, 612] width 220 height 20
click at [1081, 625] on input "Aetna Dental Plans" at bounding box center [1081, 625] width 0 height 0
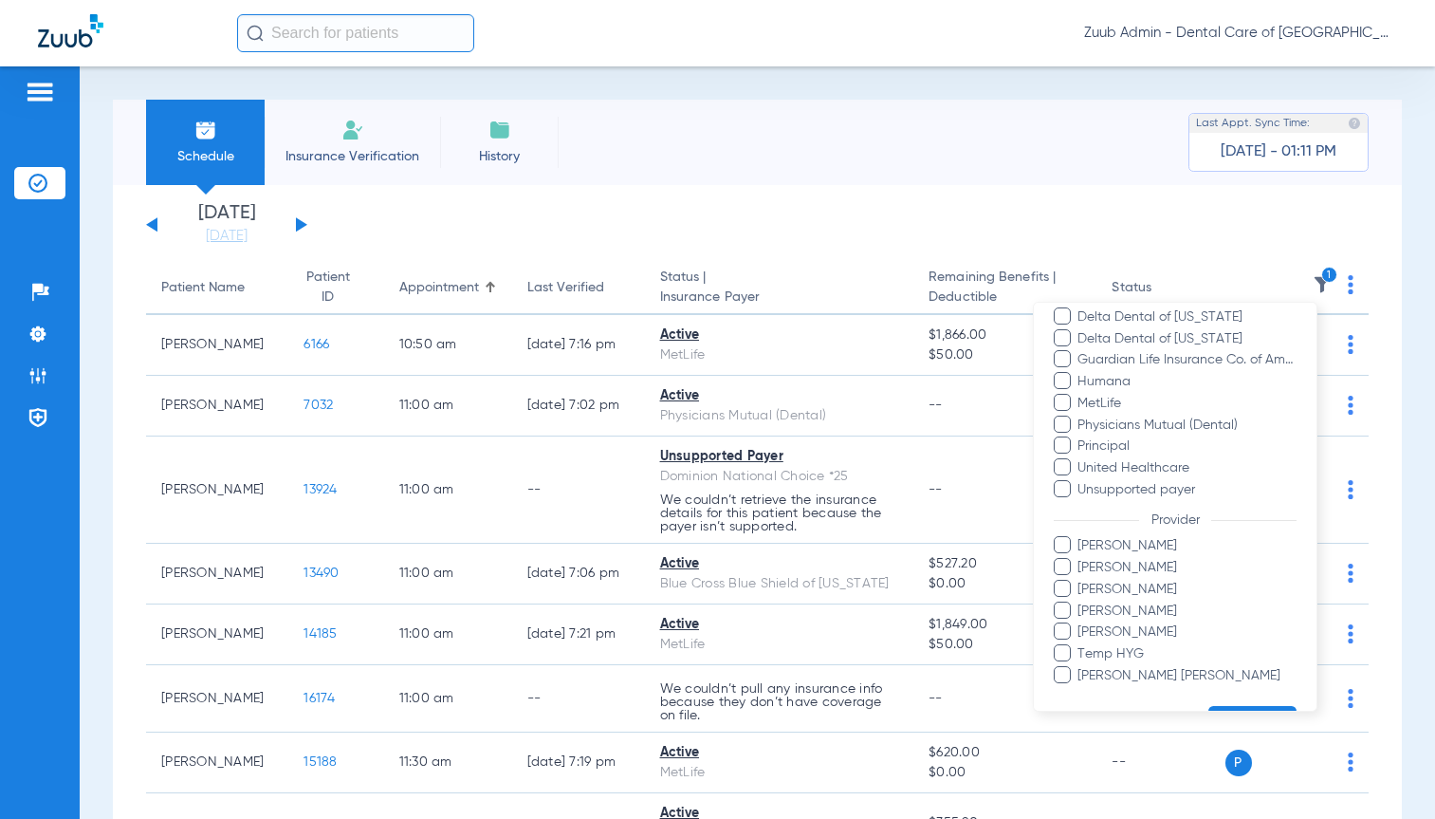
scroll to position [520, 0]
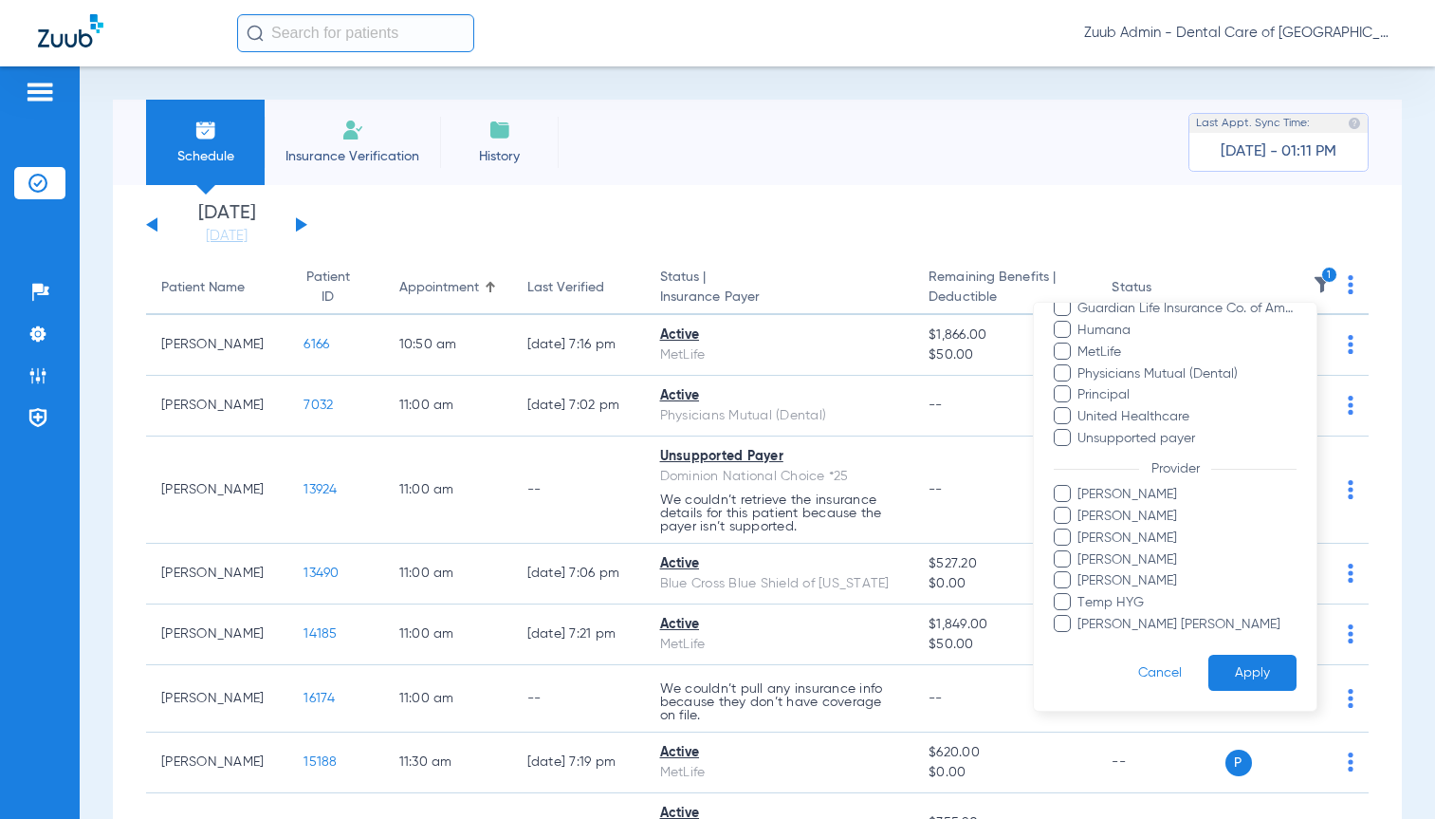
click at [1249, 683] on button "Apply" at bounding box center [1253, 672] width 88 height 37
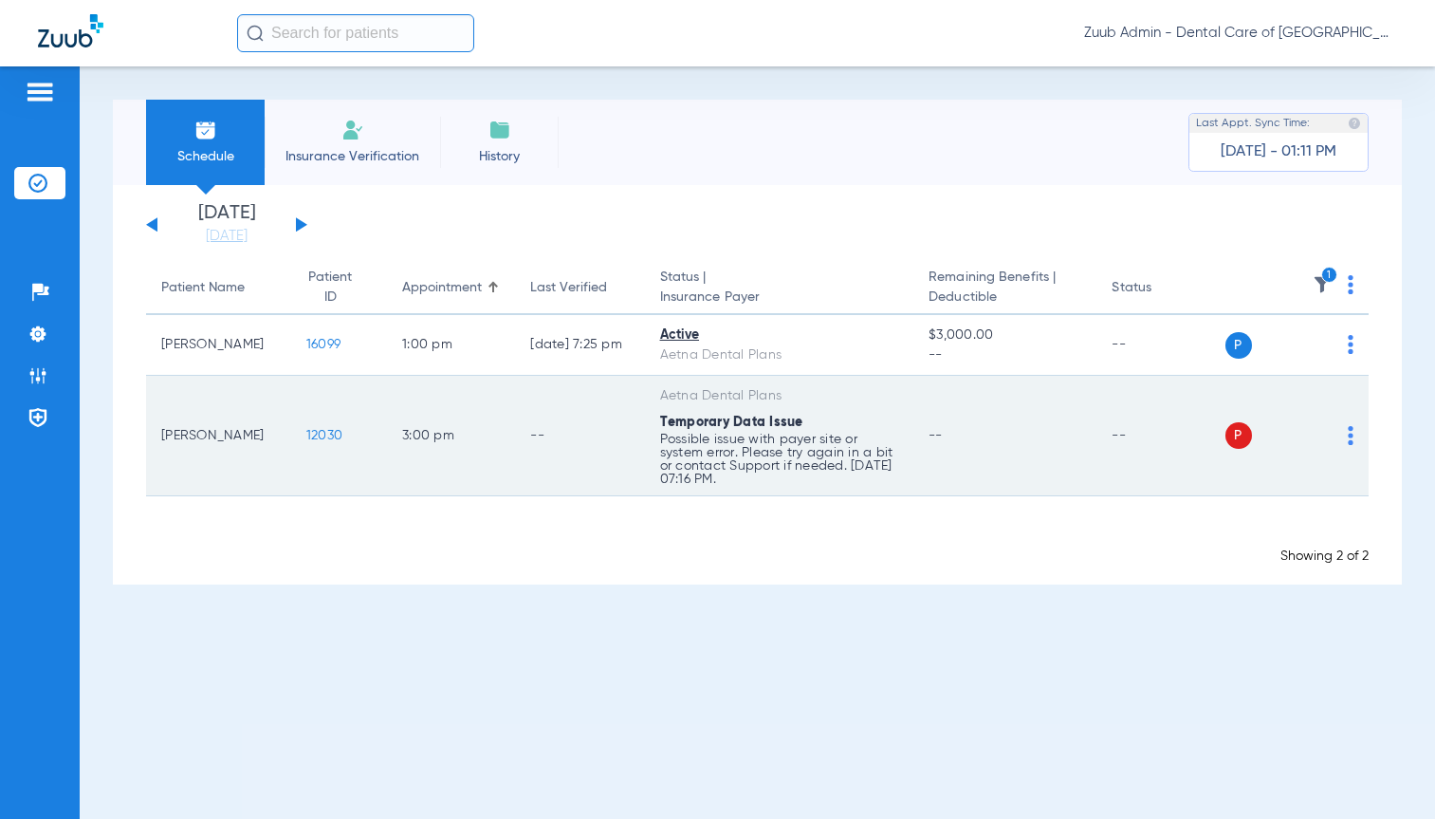
click at [1352, 442] on img at bounding box center [1351, 435] width 6 height 19
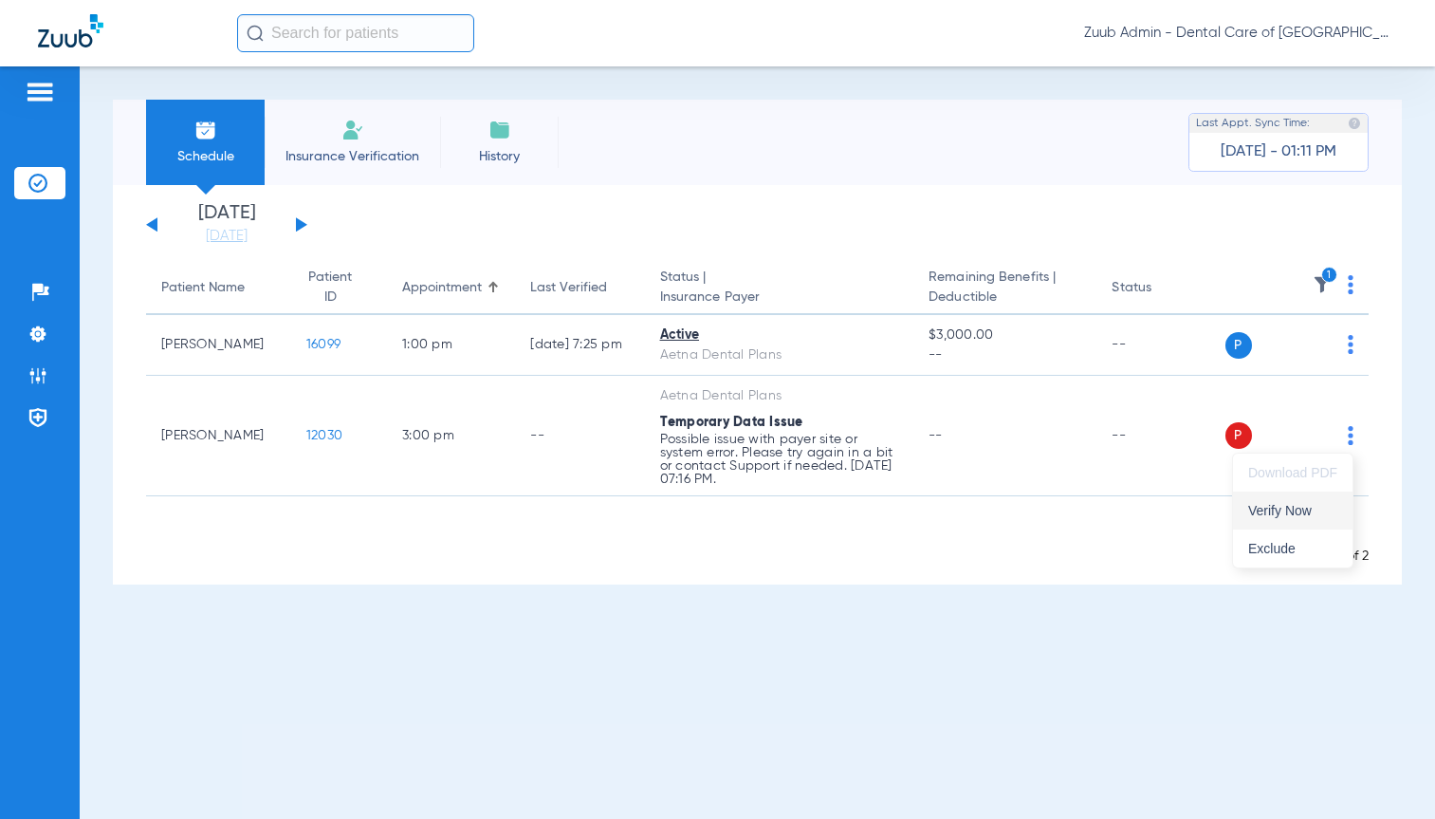
click at [1297, 496] on button "Verify Now" at bounding box center [1293, 510] width 120 height 38
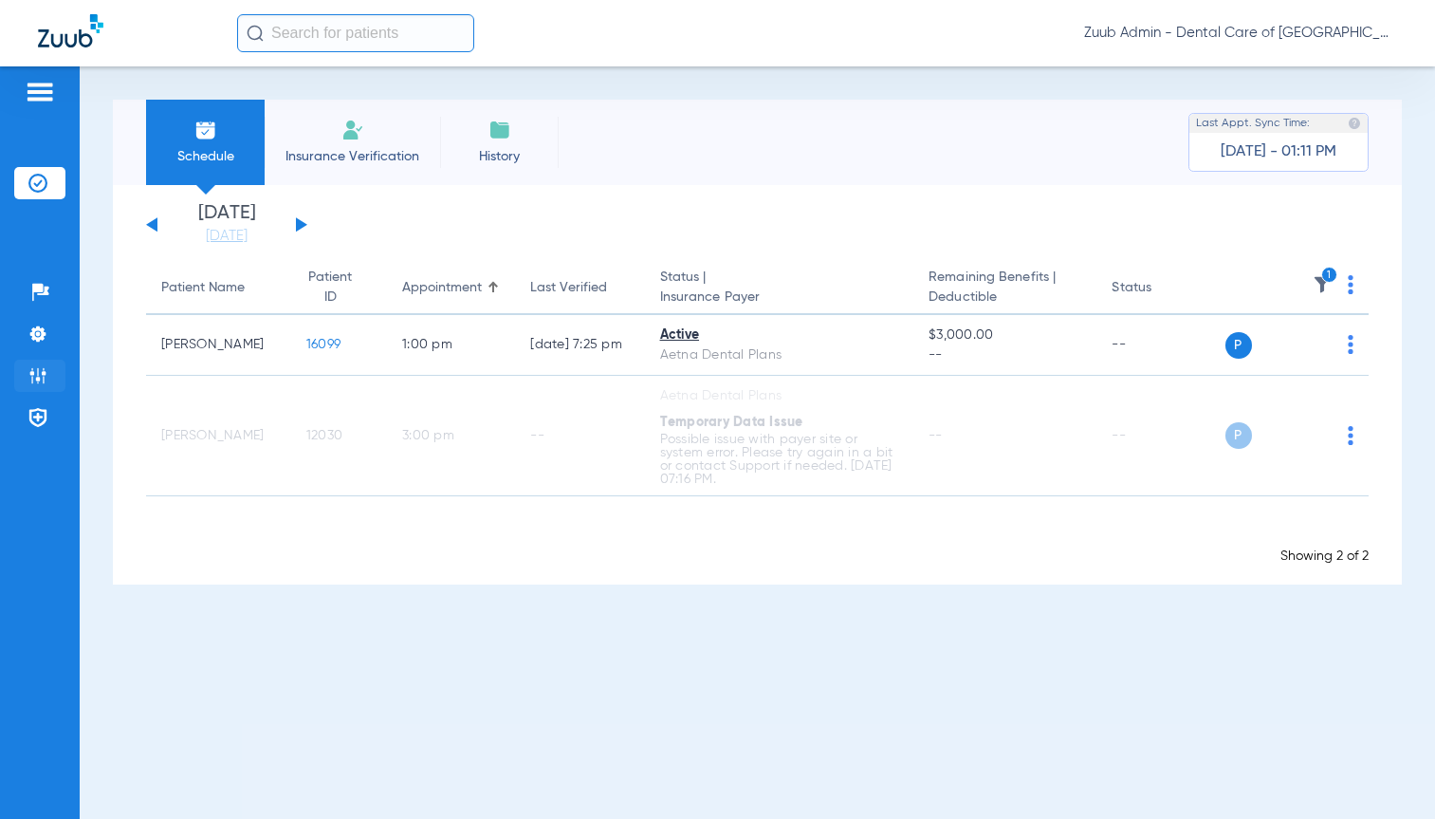
click at [29, 381] on img at bounding box center [37, 375] width 19 height 19
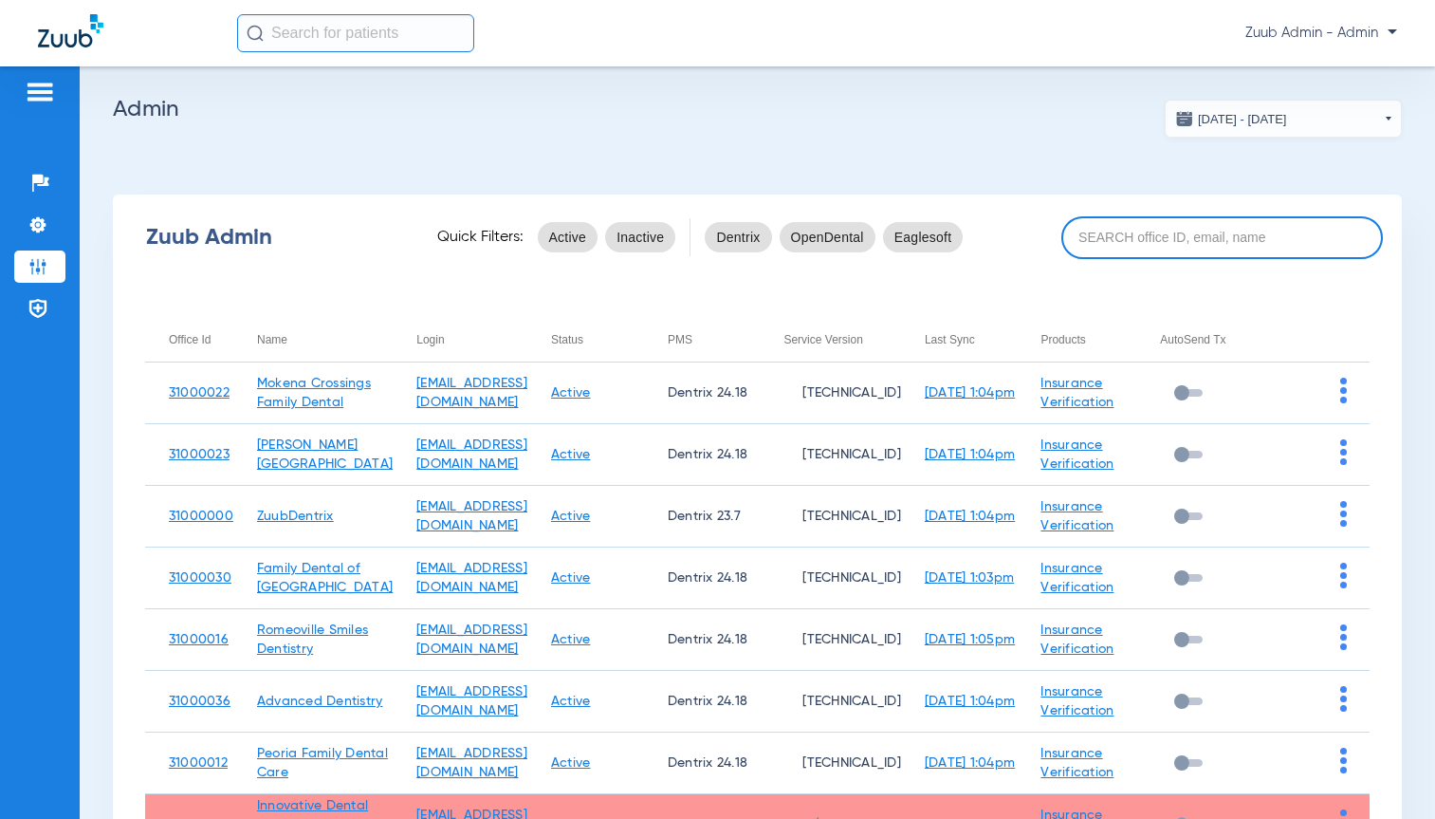
click at [1171, 236] on input at bounding box center [1223, 237] width 322 height 43
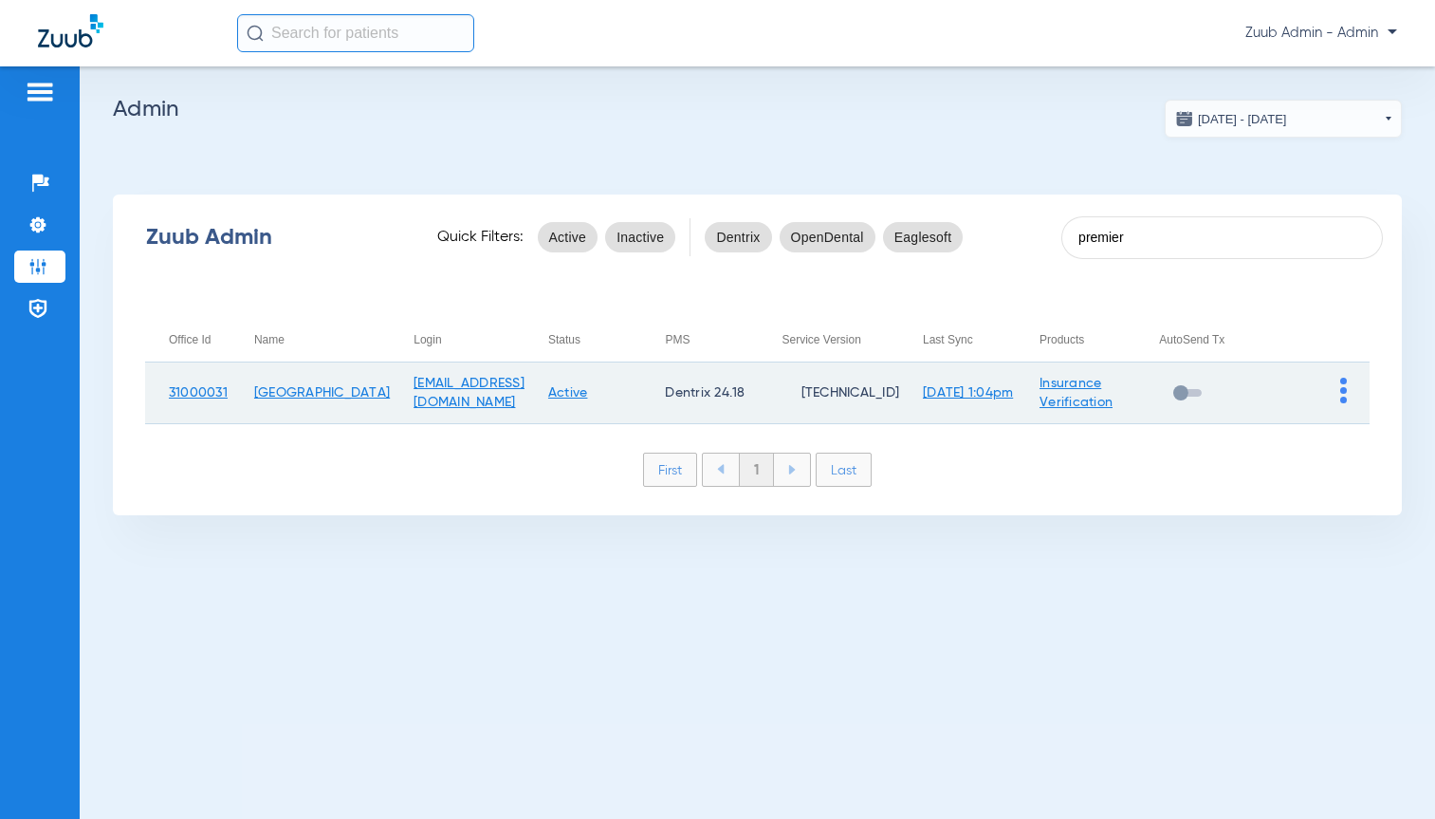
type input "premier"
click at [1339, 388] on td at bounding box center [1312, 393] width 115 height 62
click at [1360, 381] on td at bounding box center [1312, 393] width 115 height 62
click at [1346, 392] on img at bounding box center [1344, 391] width 7 height 26
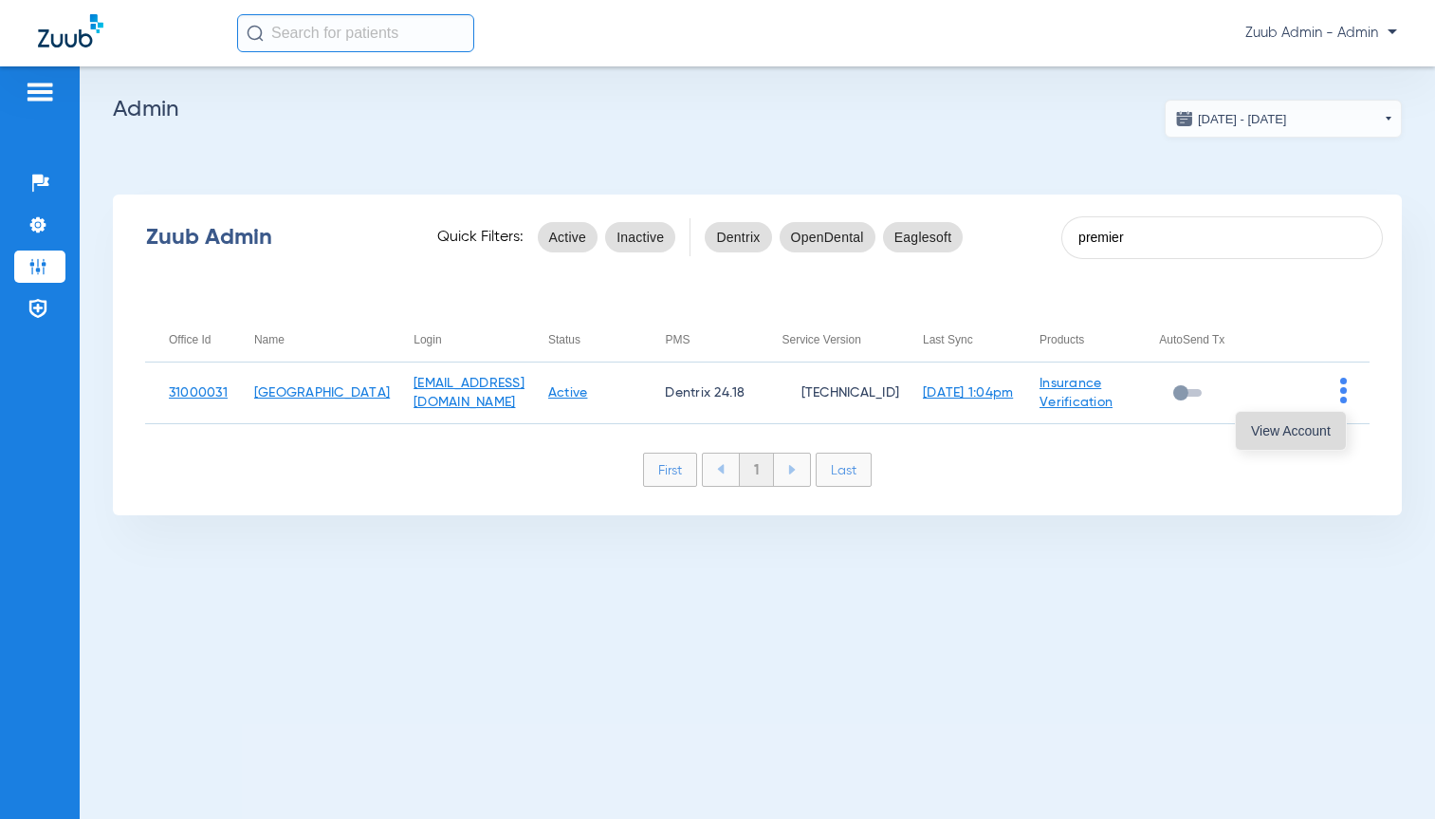
click at [1315, 433] on span "View Account" at bounding box center [1291, 430] width 80 height 13
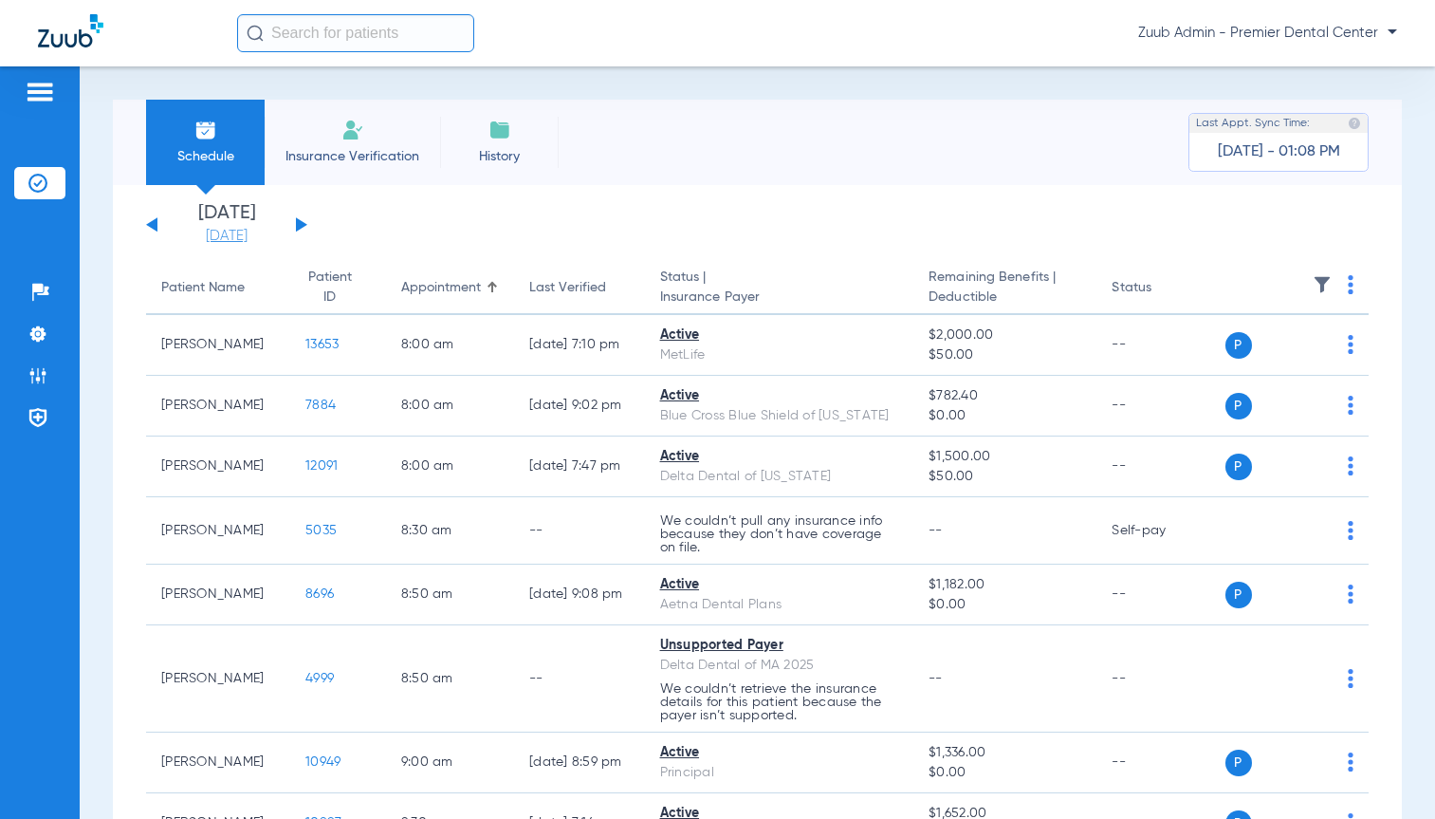
click at [241, 243] on link "[DATE]" at bounding box center [227, 236] width 114 height 19
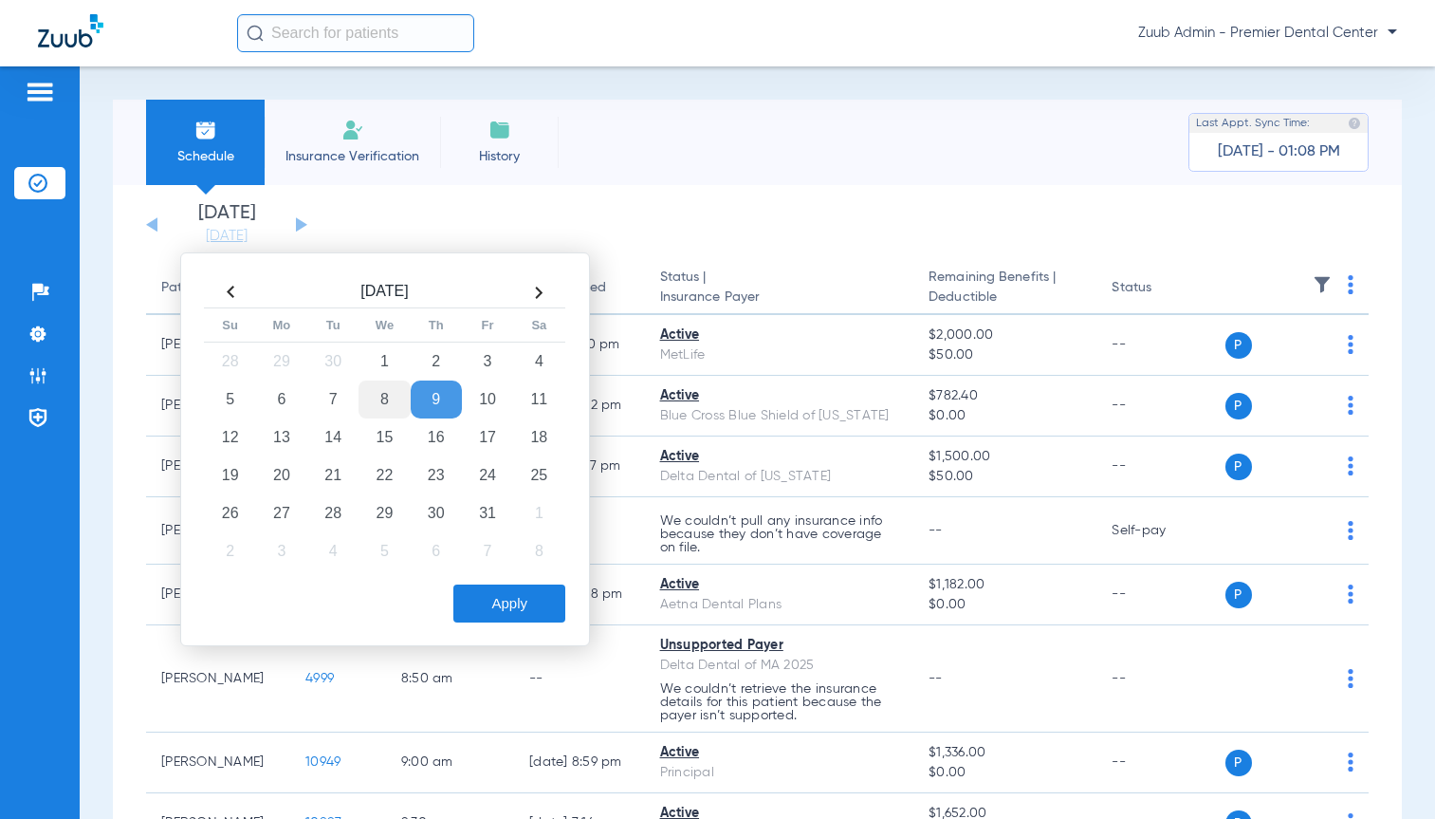
click at [375, 404] on td "8" at bounding box center [384, 399] width 51 height 38
click at [495, 595] on button "Apply" at bounding box center [509, 603] width 112 height 38
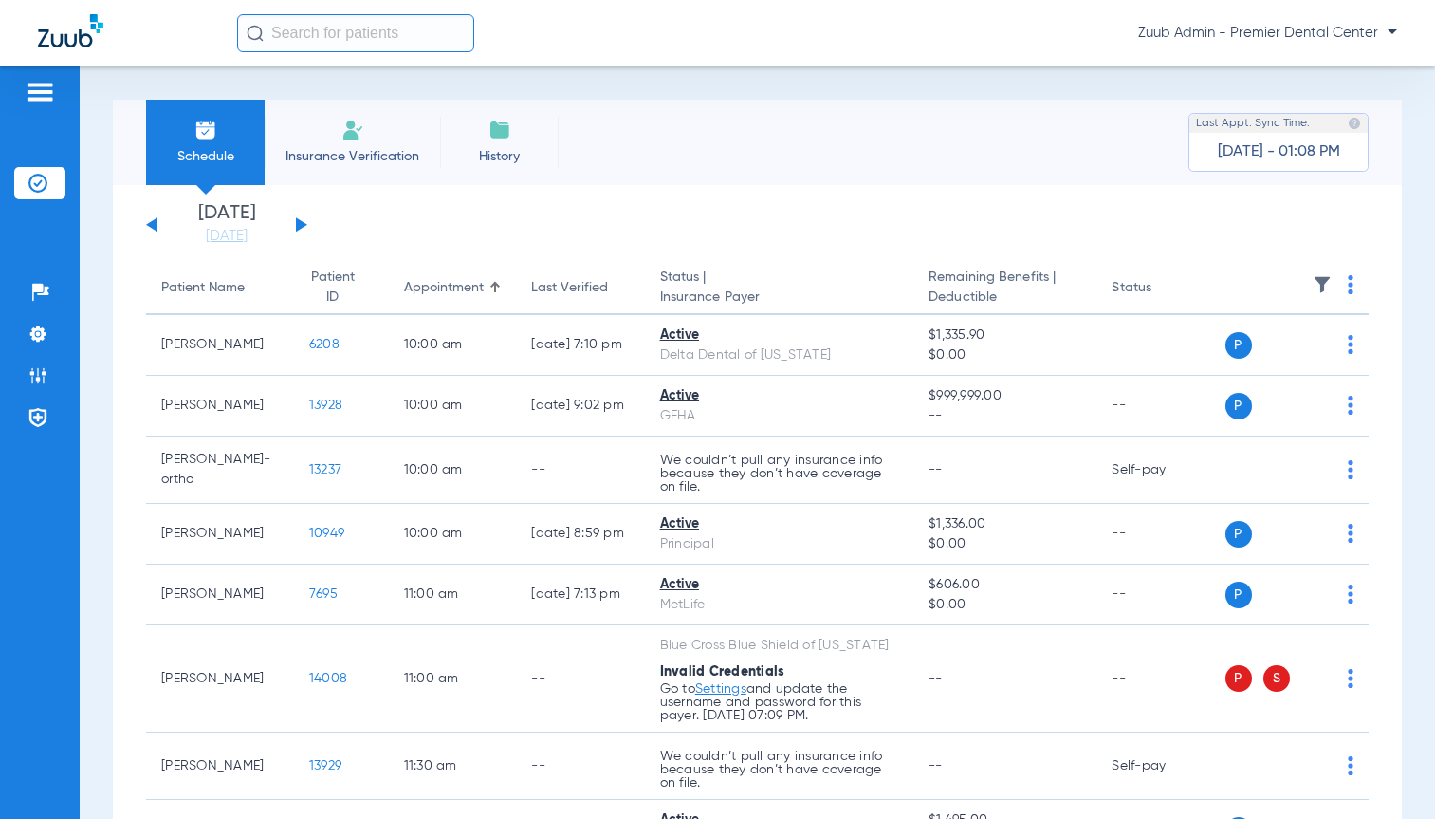
click at [1313, 284] on img at bounding box center [1322, 284] width 19 height 19
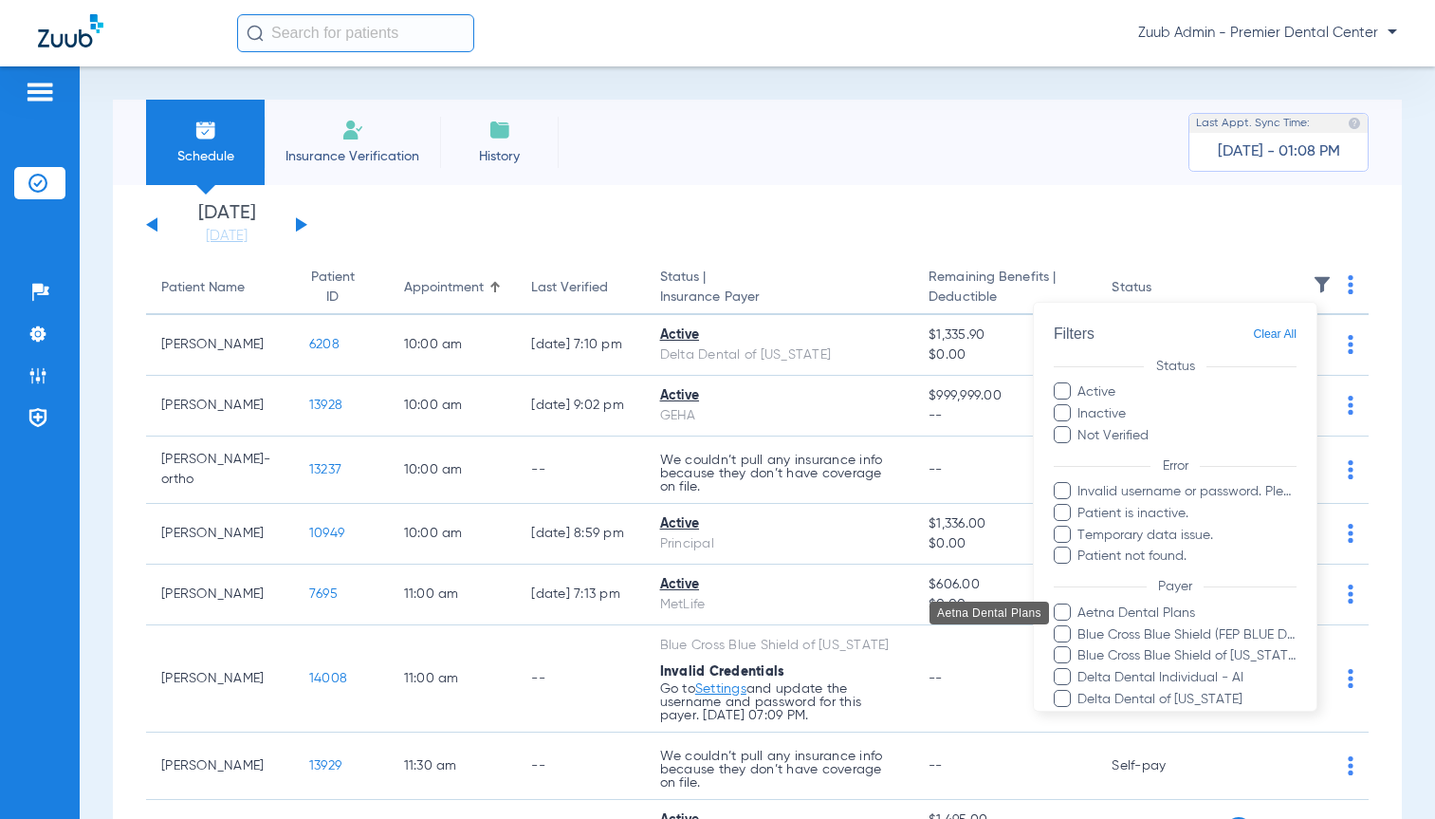
click at [1114, 604] on span "Aetna Dental Plans" at bounding box center [1187, 612] width 220 height 20
click at [1081, 625] on input "Aetna Dental Plans" at bounding box center [1081, 625] width 0 height 0
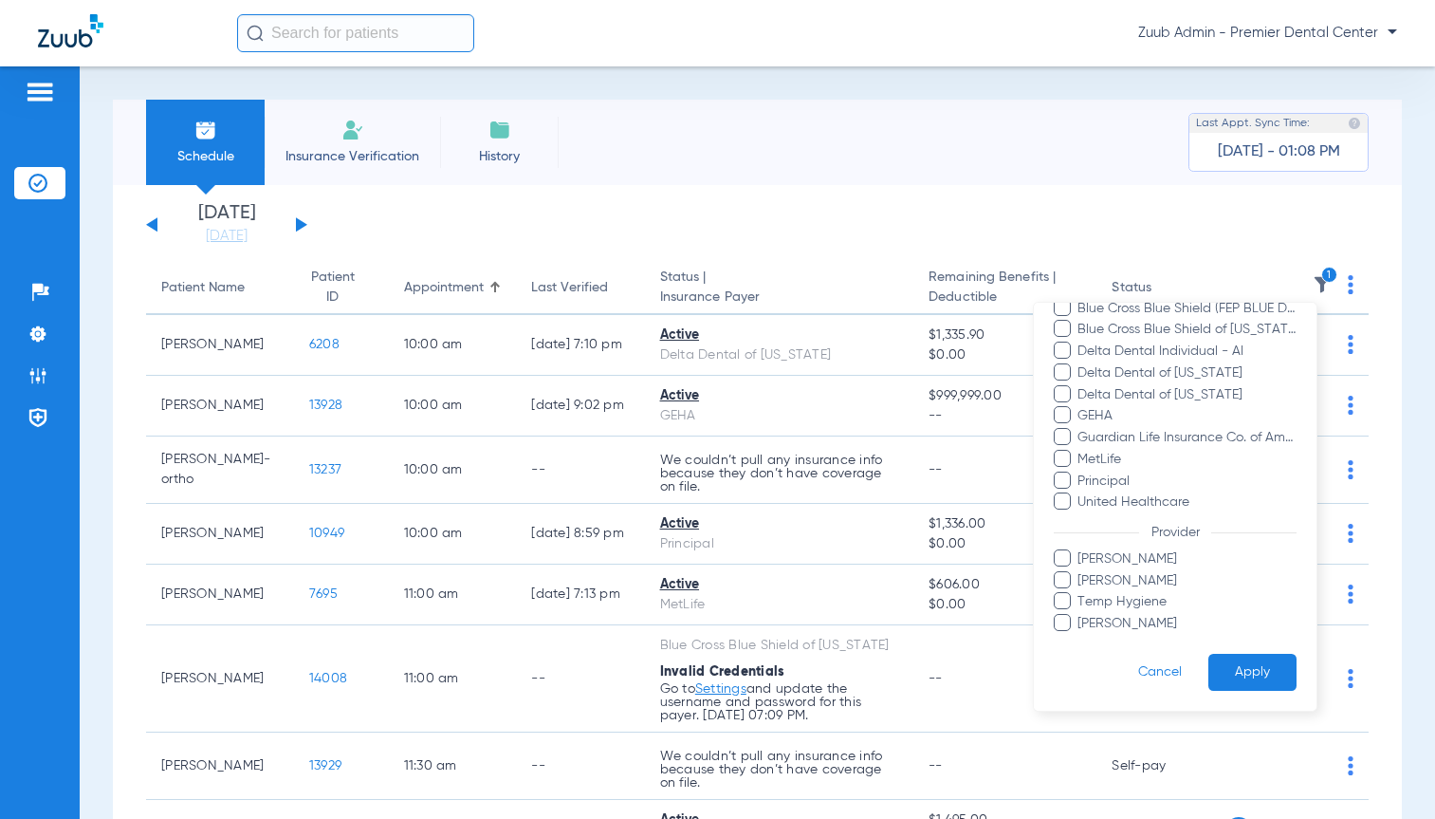
click at [1249, 654] on button "Apply" at bounding box center [1253, 672] width 88 height 37
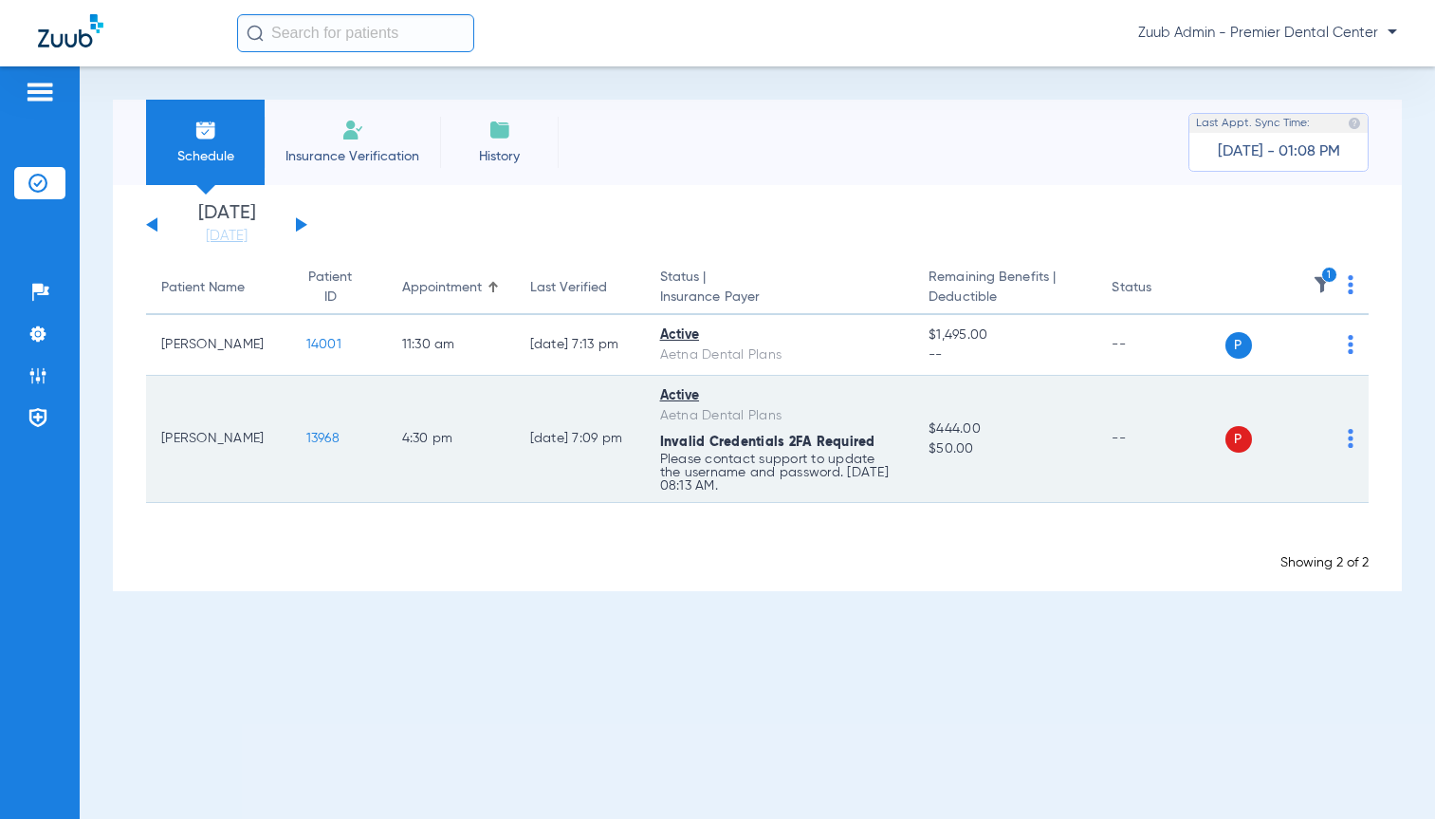
click at [1342, 441] on div "P S" at bounding box center [1290, 439] width 129 height 27
click at [1348, 437] on img at bounding box center [1351, 438] width 6 height 19
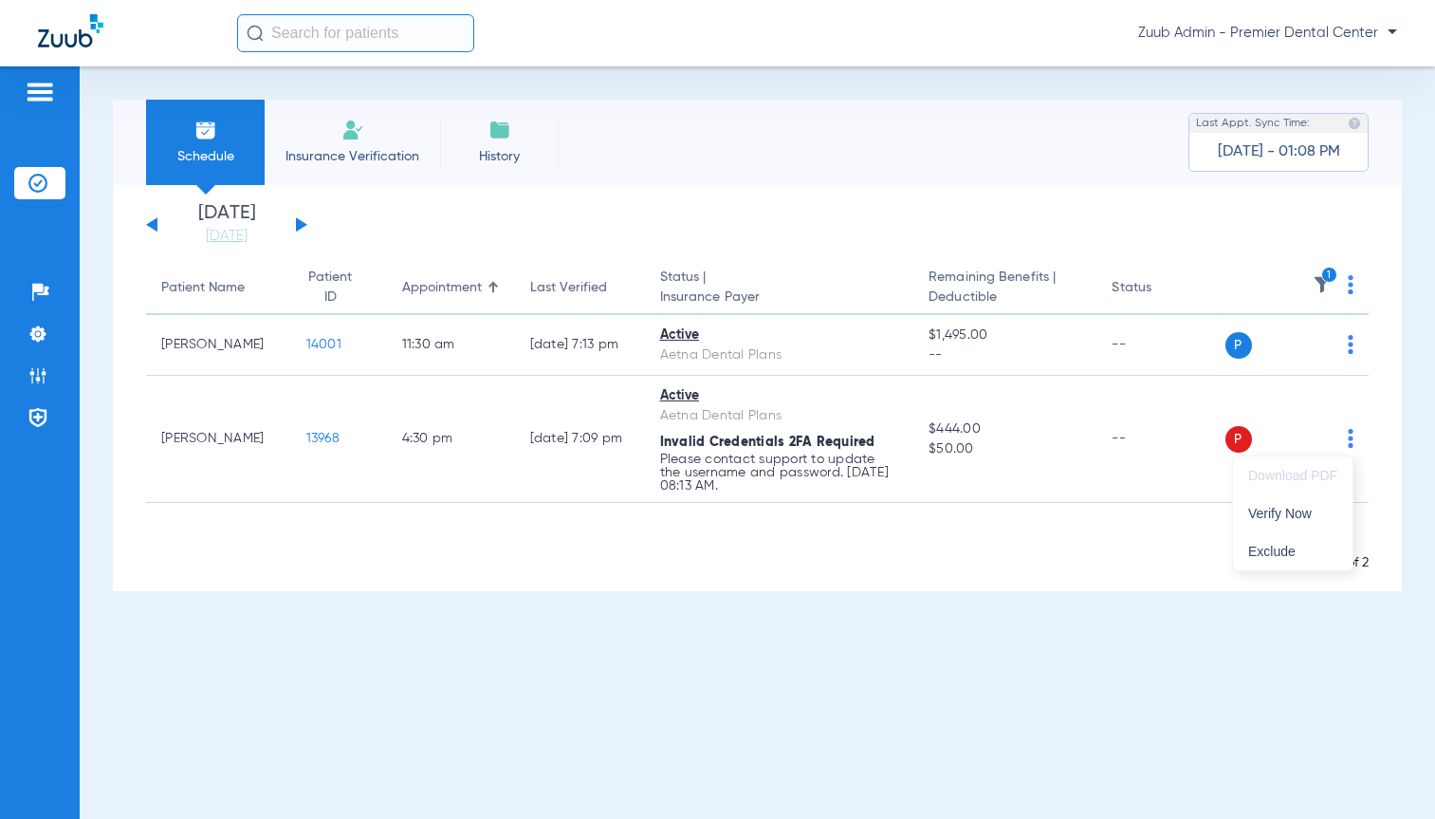
click at [1308, 517] on span "Verify Now" at bounding box center [1293, 513] width 89 height 13
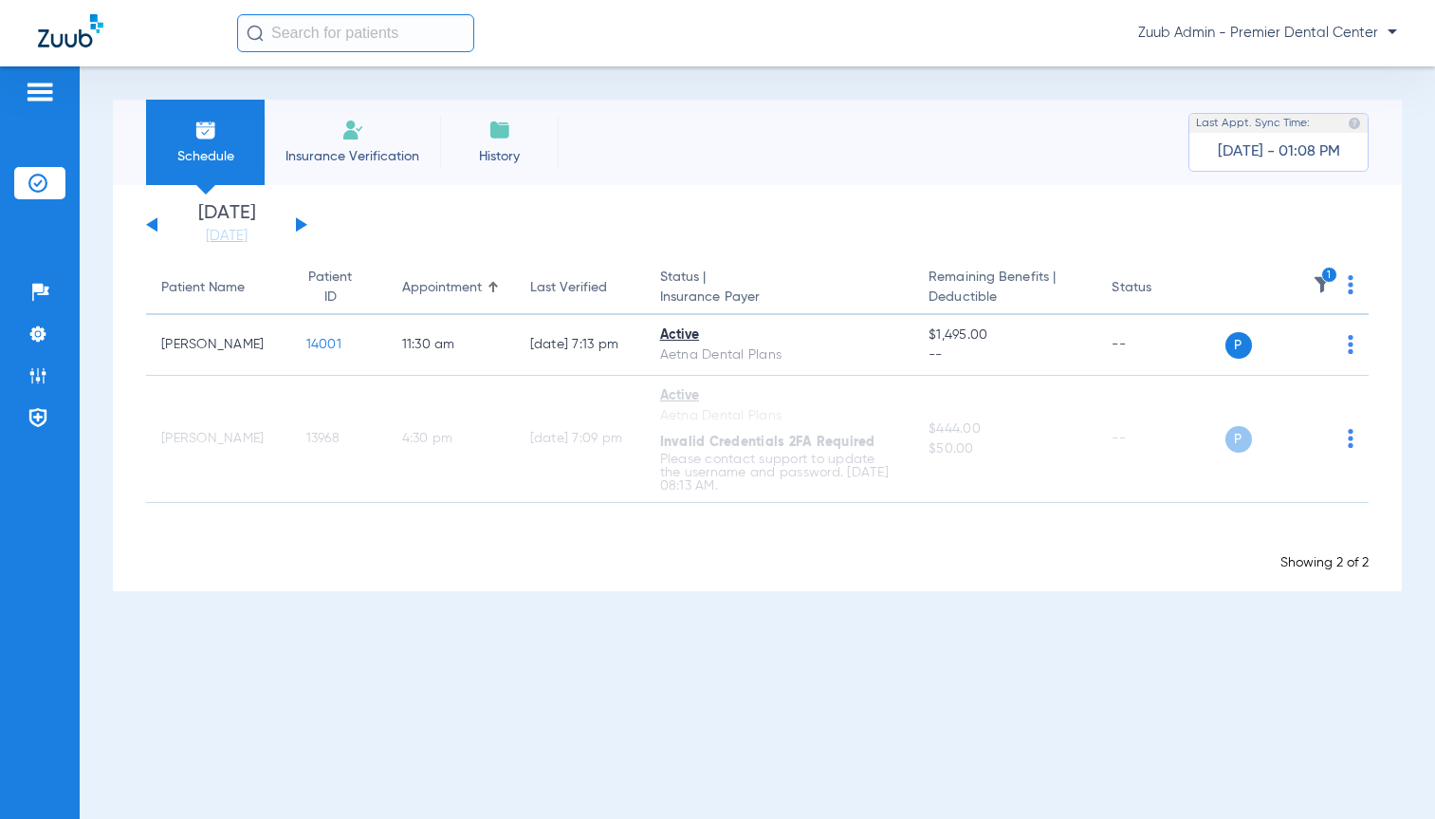
click at [299, 222] on button at bounding box center [301, 224] width 11 height 14
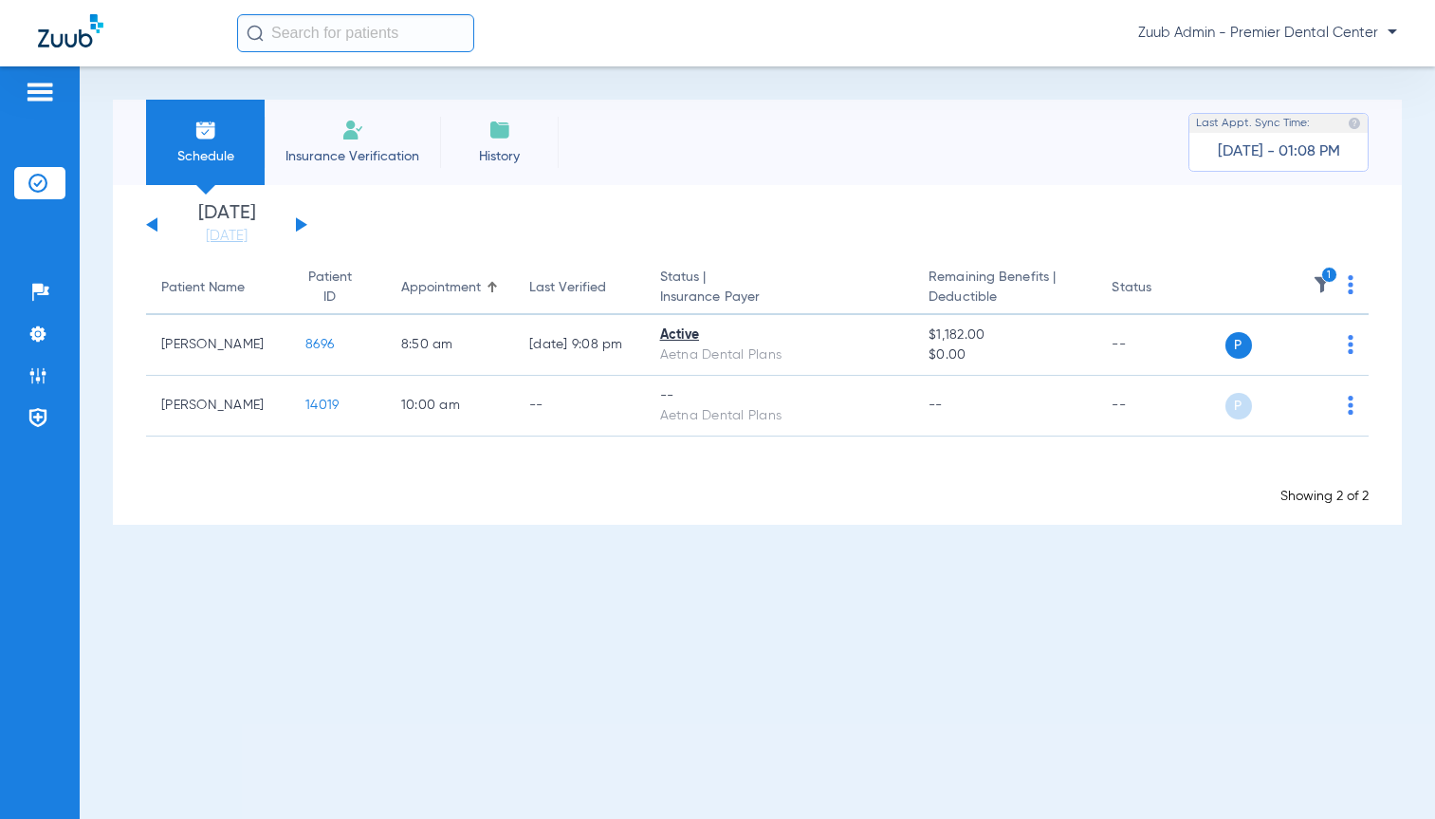
click at [299, 222] on button at bounding box center [301, 224] width 11 height 14
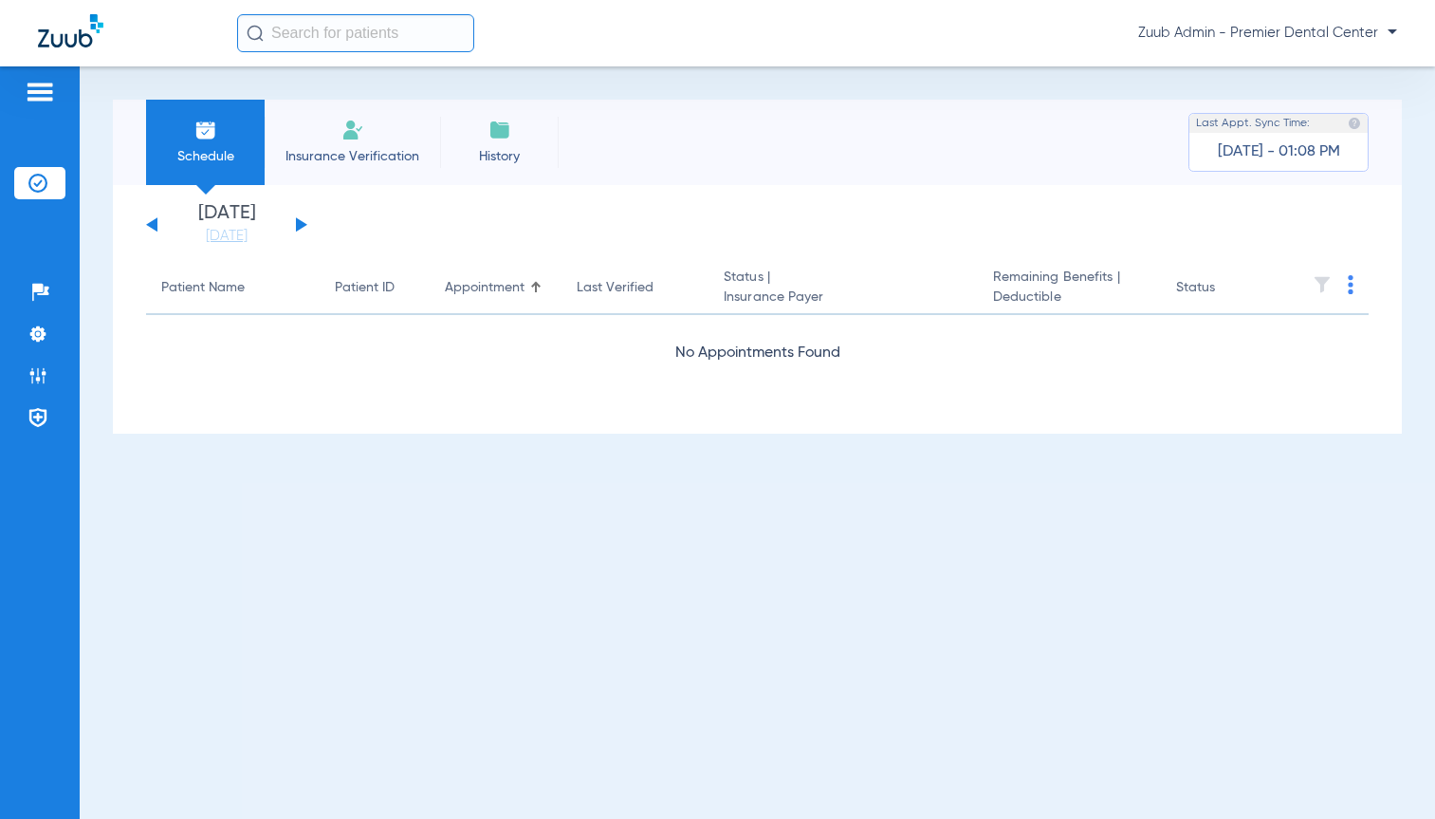
click at [299, 222] on button at bounding box center [301, 224] width 11 height 14
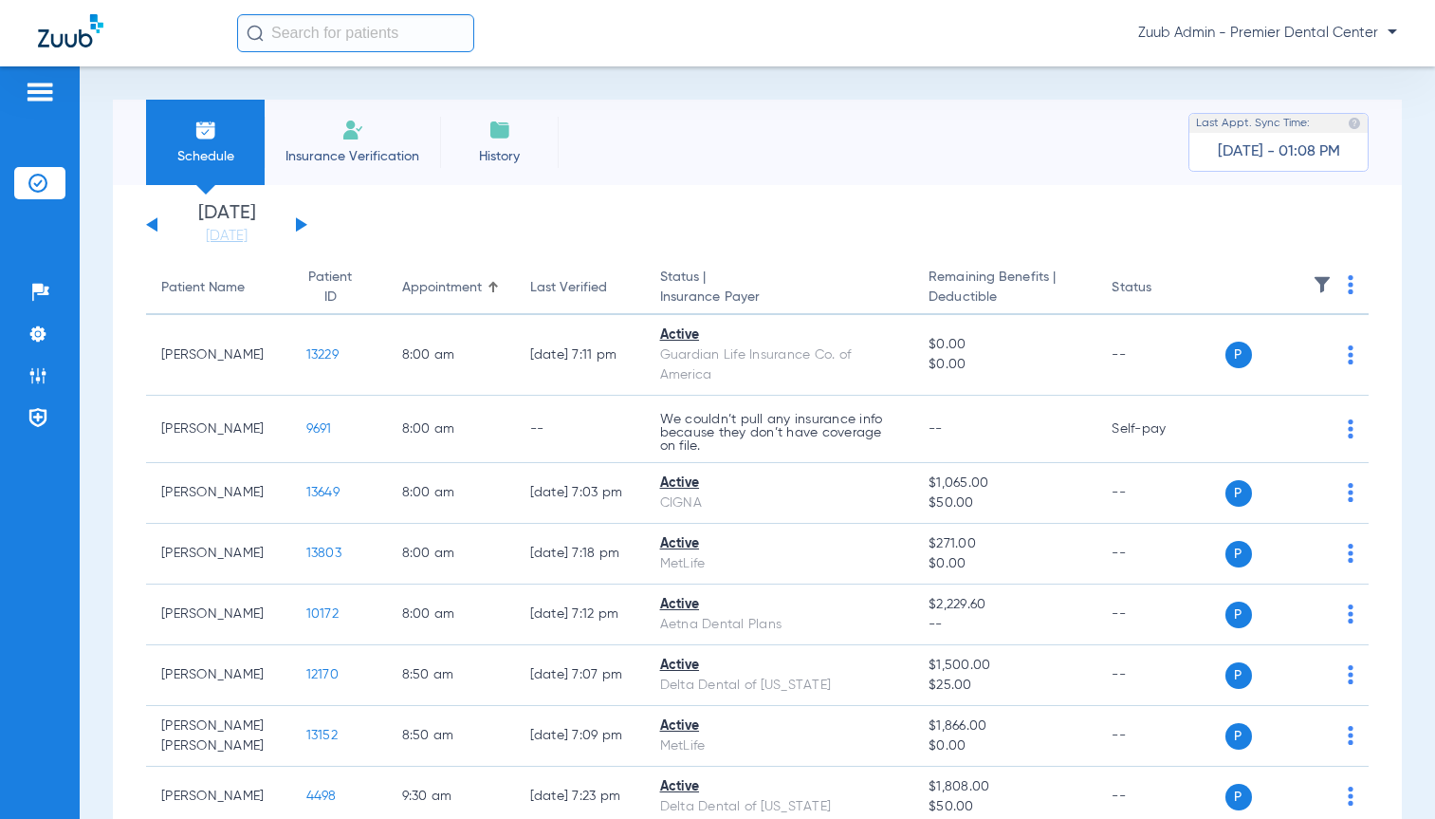
click at [1313, 284] on img at bounding box center [1322, 284] width 19 height 19
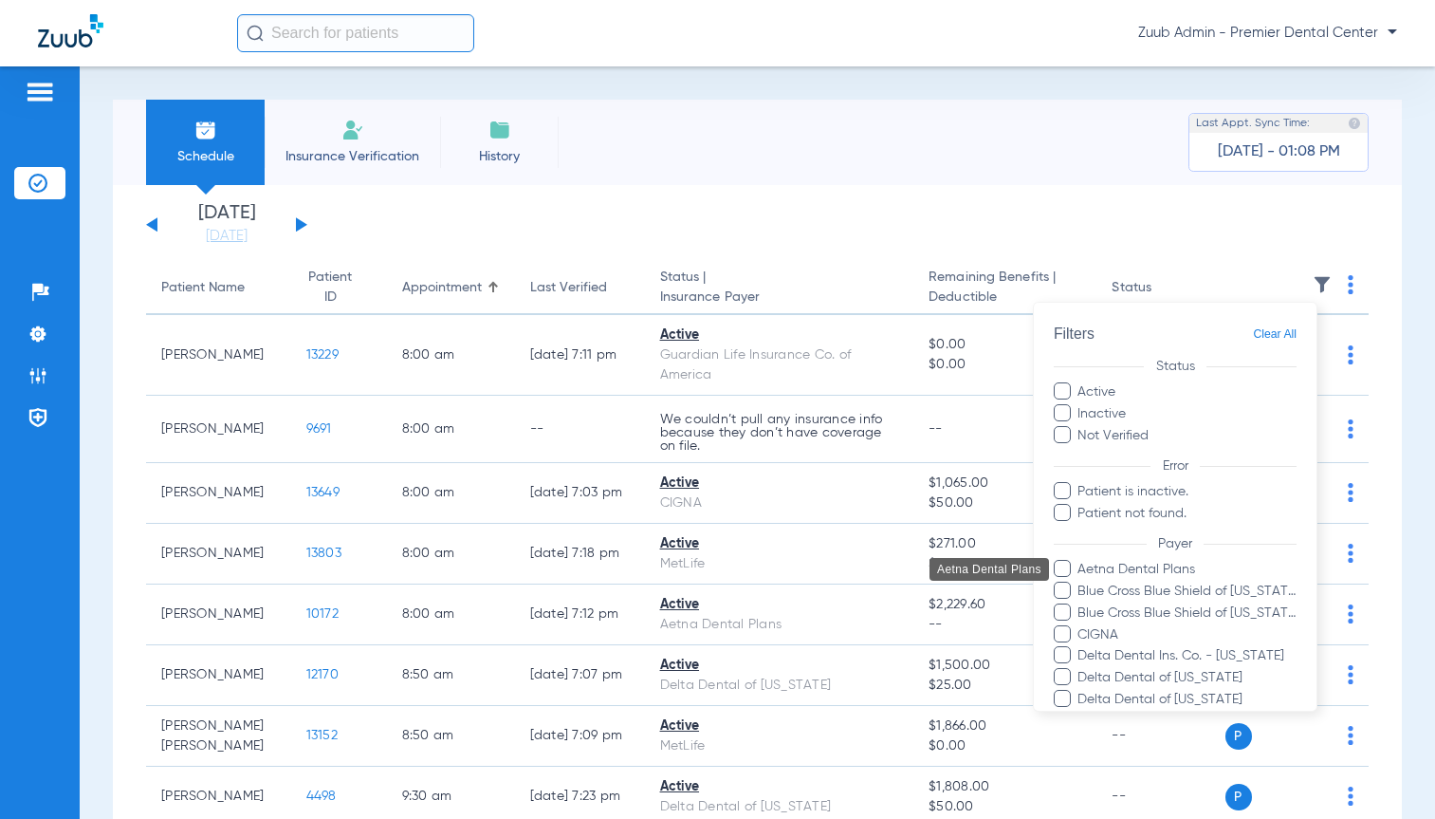
click at [1159, 567] on span "Aetna Dental Plans" at bounding box center [1187, 570] width 220 height 20
click at [1081, 583] on input "Aetna Dental Plans" at bounding box center [1081, 583] width 0 height 0
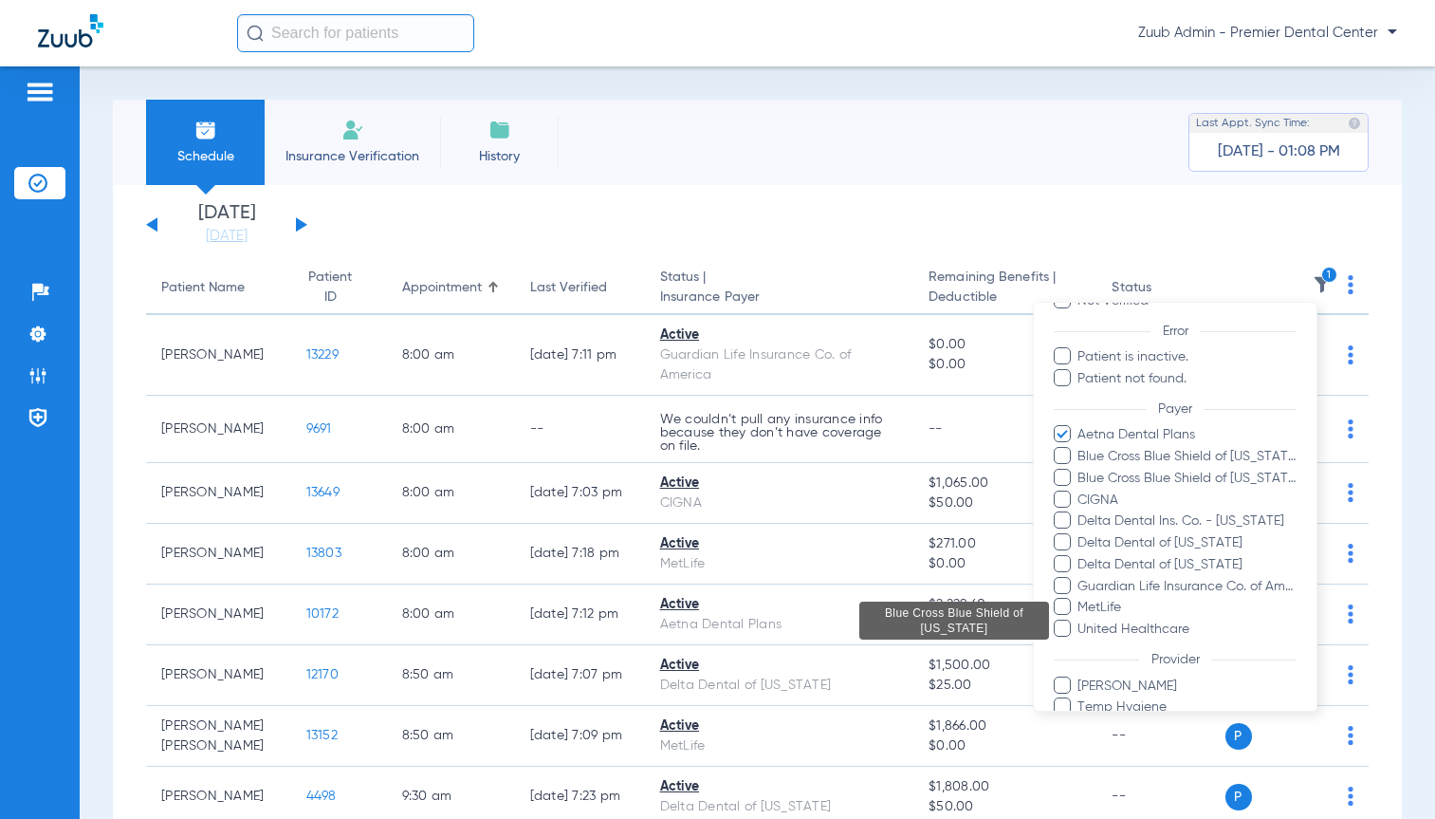
scroll to position [240, 0]
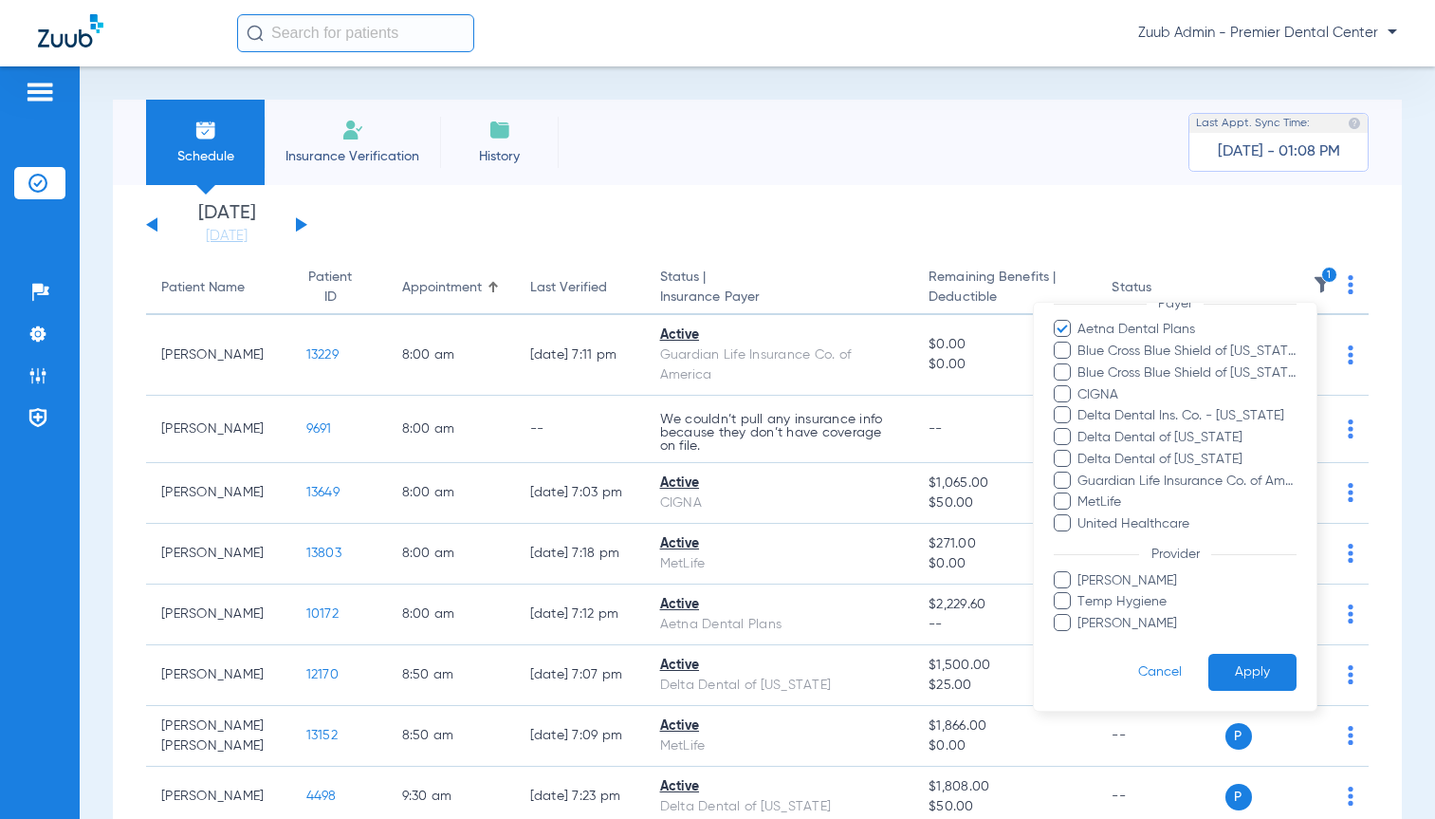
click at [1234, 675] on button "Apply" at bounding box center [1253, 672] width 88 height 37
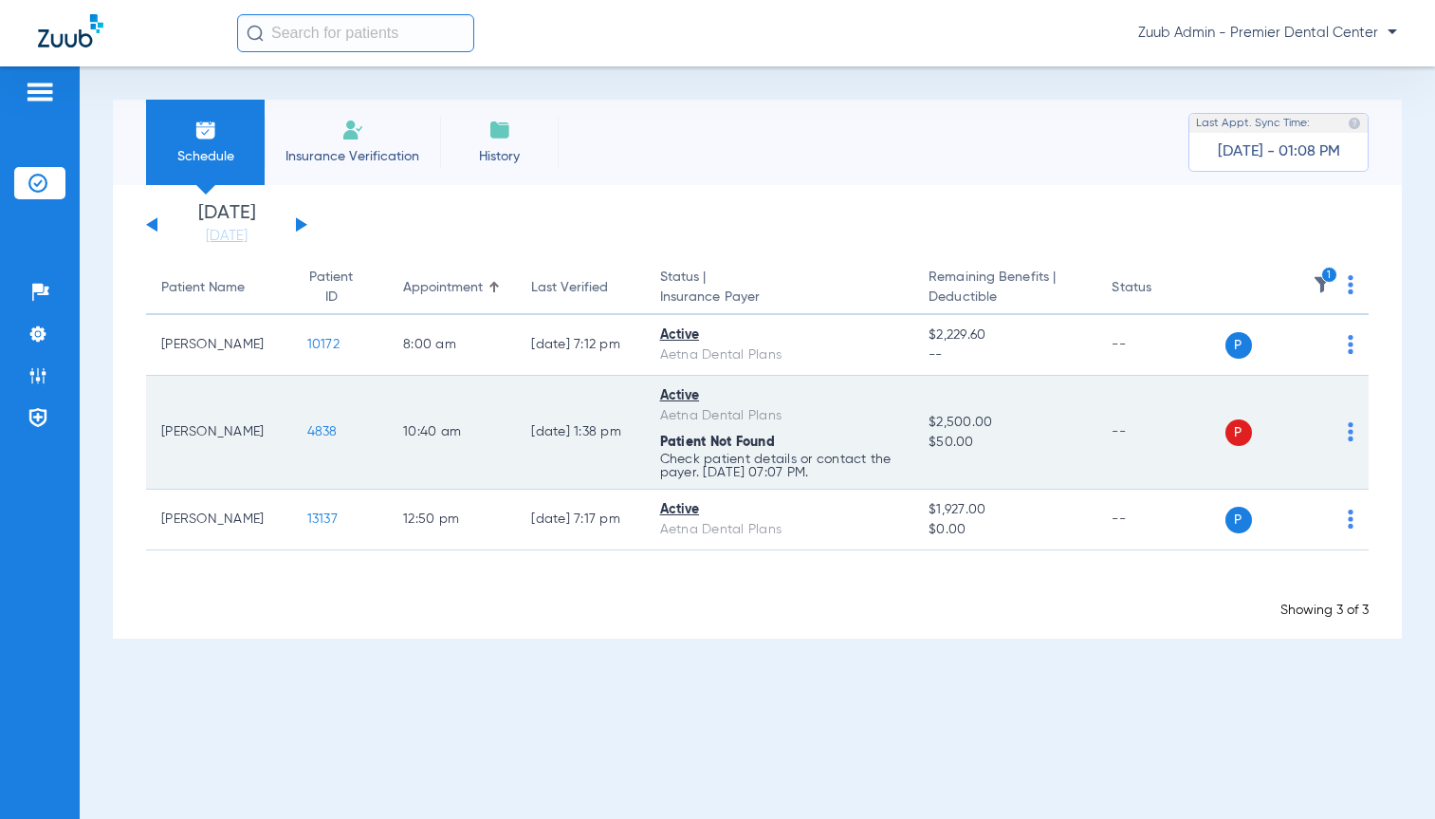
click at [310, 433] on span "4838" at bounding box center [322, 431] width 30 height 13
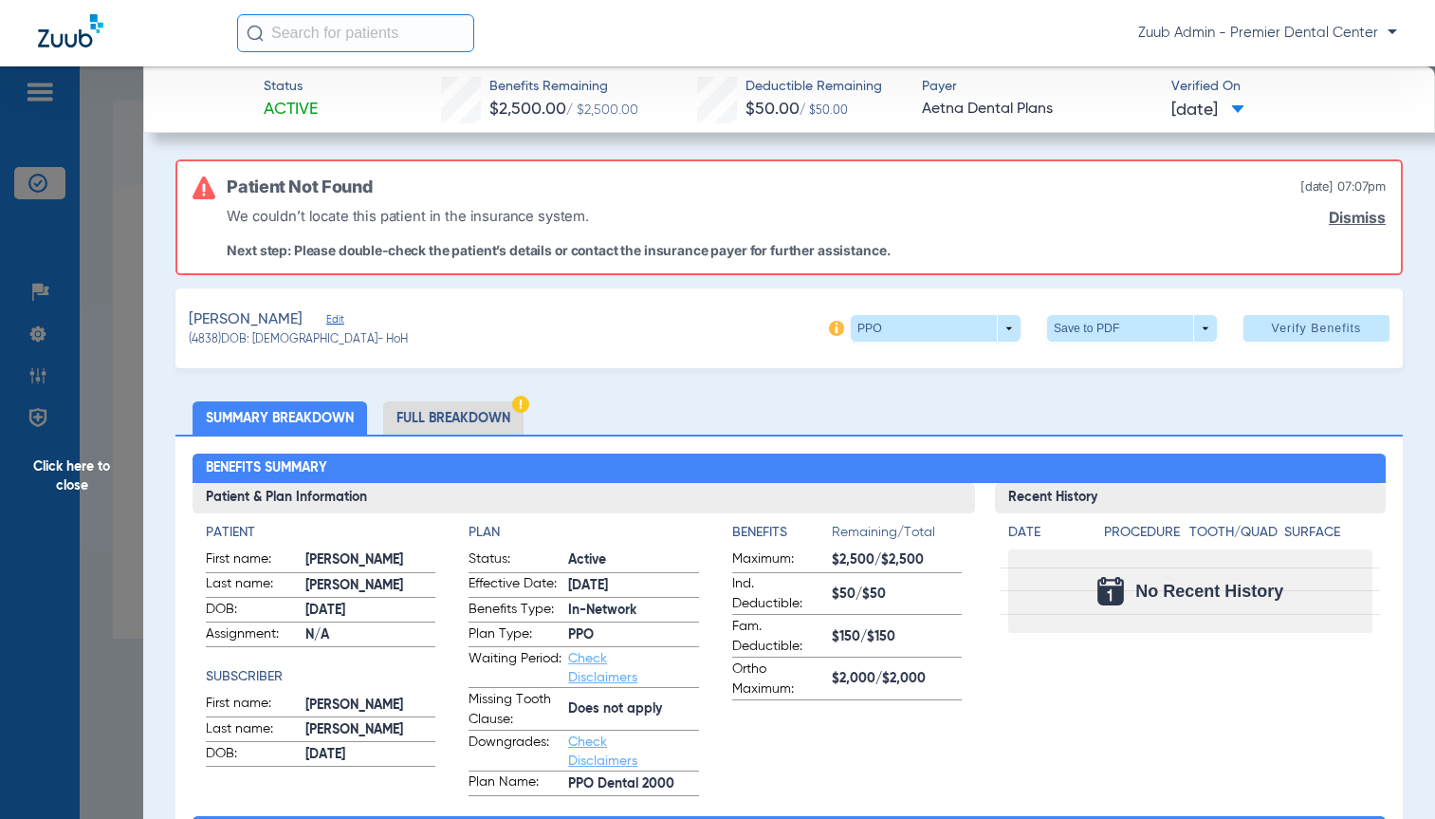
click at [83, 476] on span "Click here to close" at bounding box center [71, 475] width 143 height 819
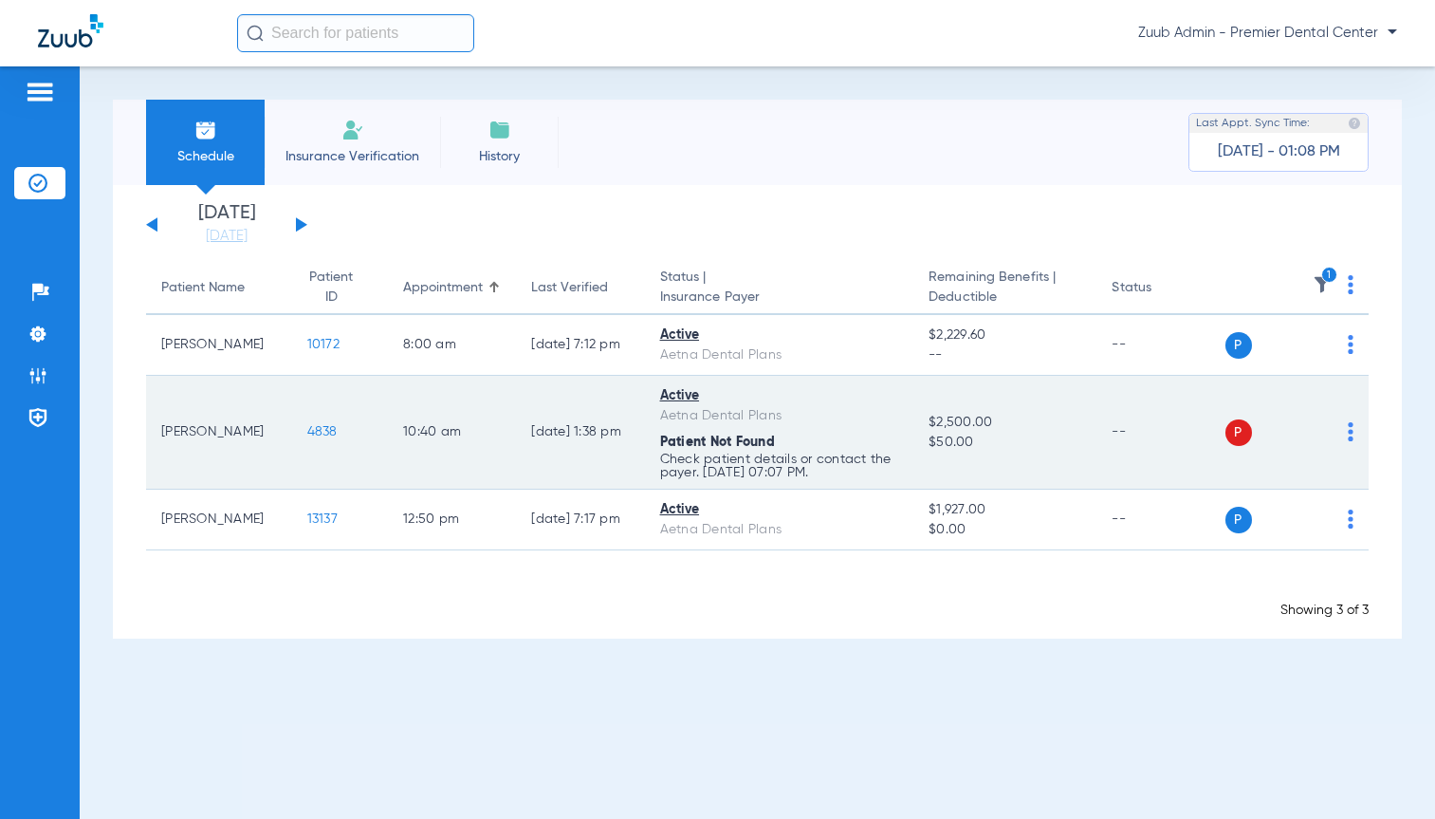
click at [307, 432] on span "4838" at bounding box center [322, 431] width 30 height 13
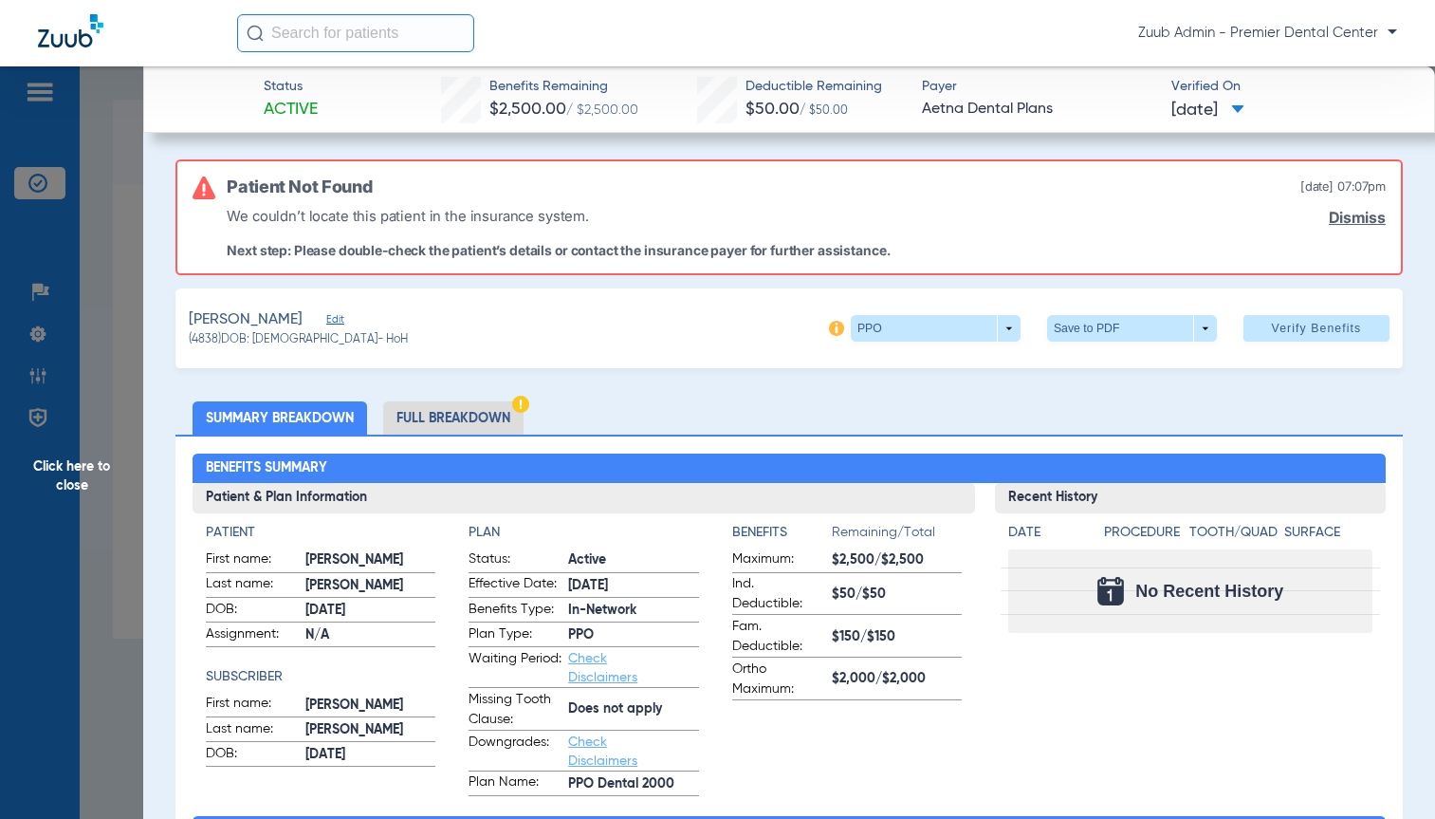
click at [443, 418] on li "Full Breakdown" at bounding box center [453, 417] width 140 height 33
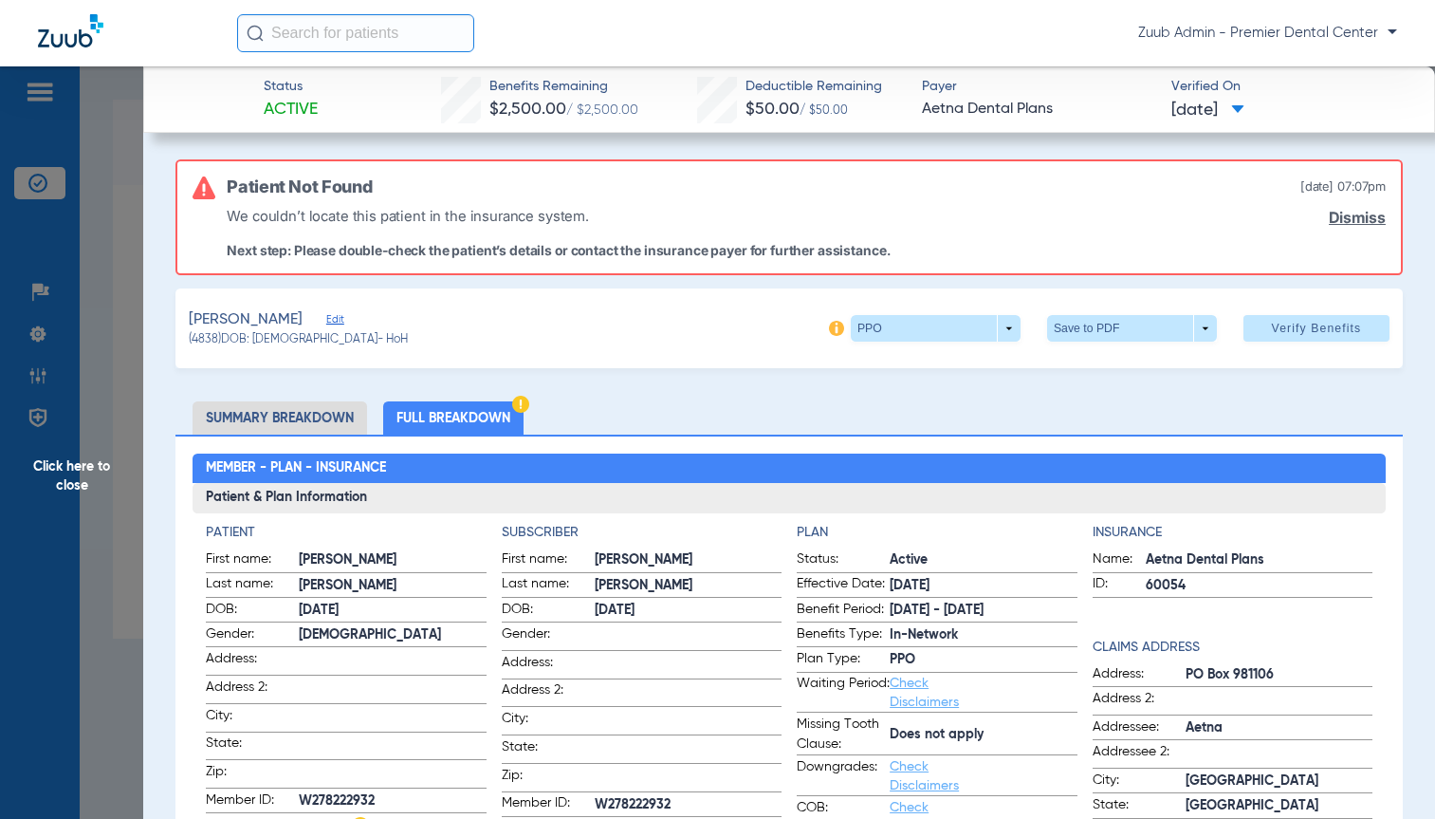
click at [231, 418] on li "Summary Breakdown" at bounding box center [280, 417] width 175 height 33
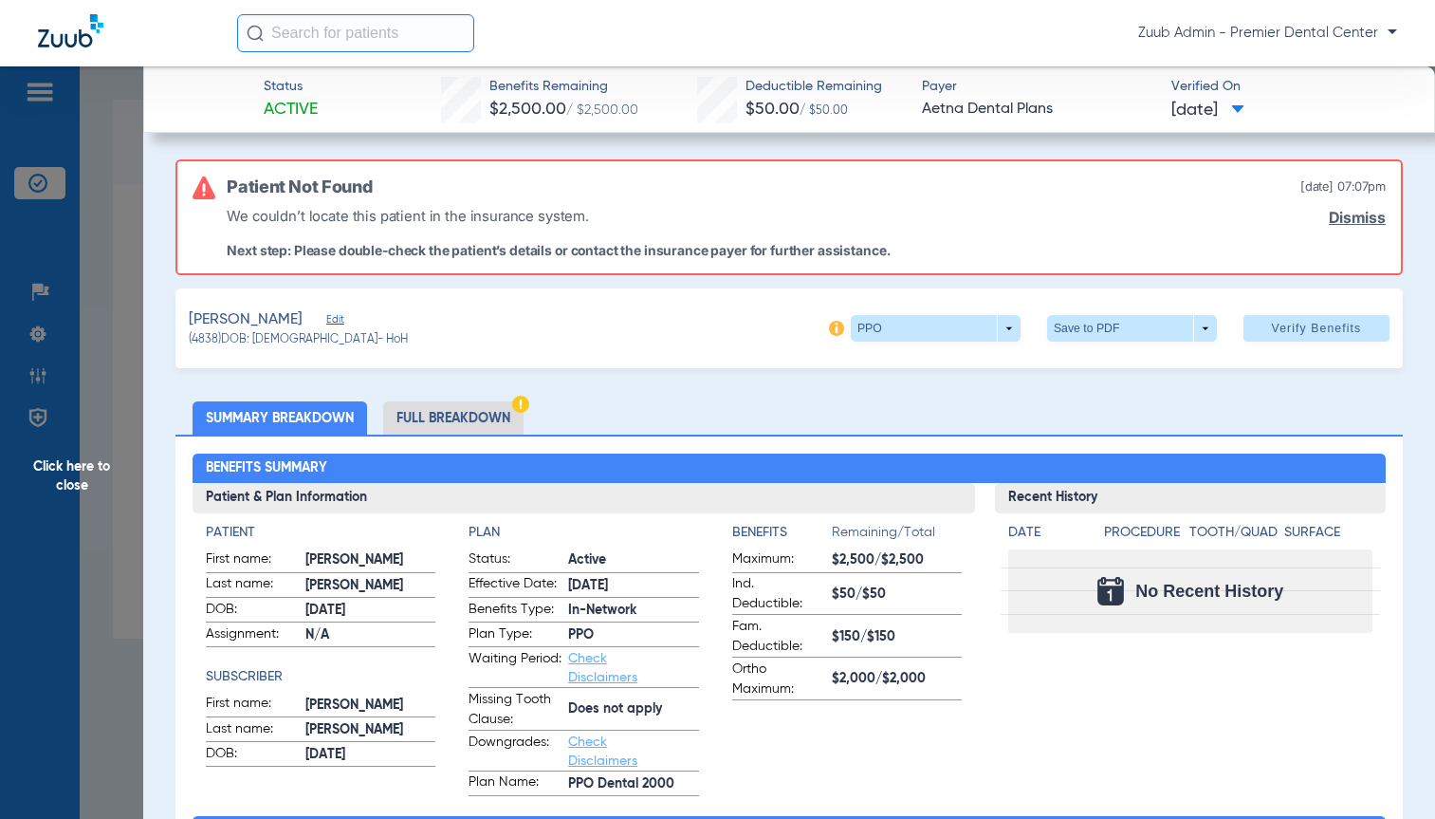
click at [43, 464] on span "Click here to close" at bounding box center [71, 475] width 143 height 819
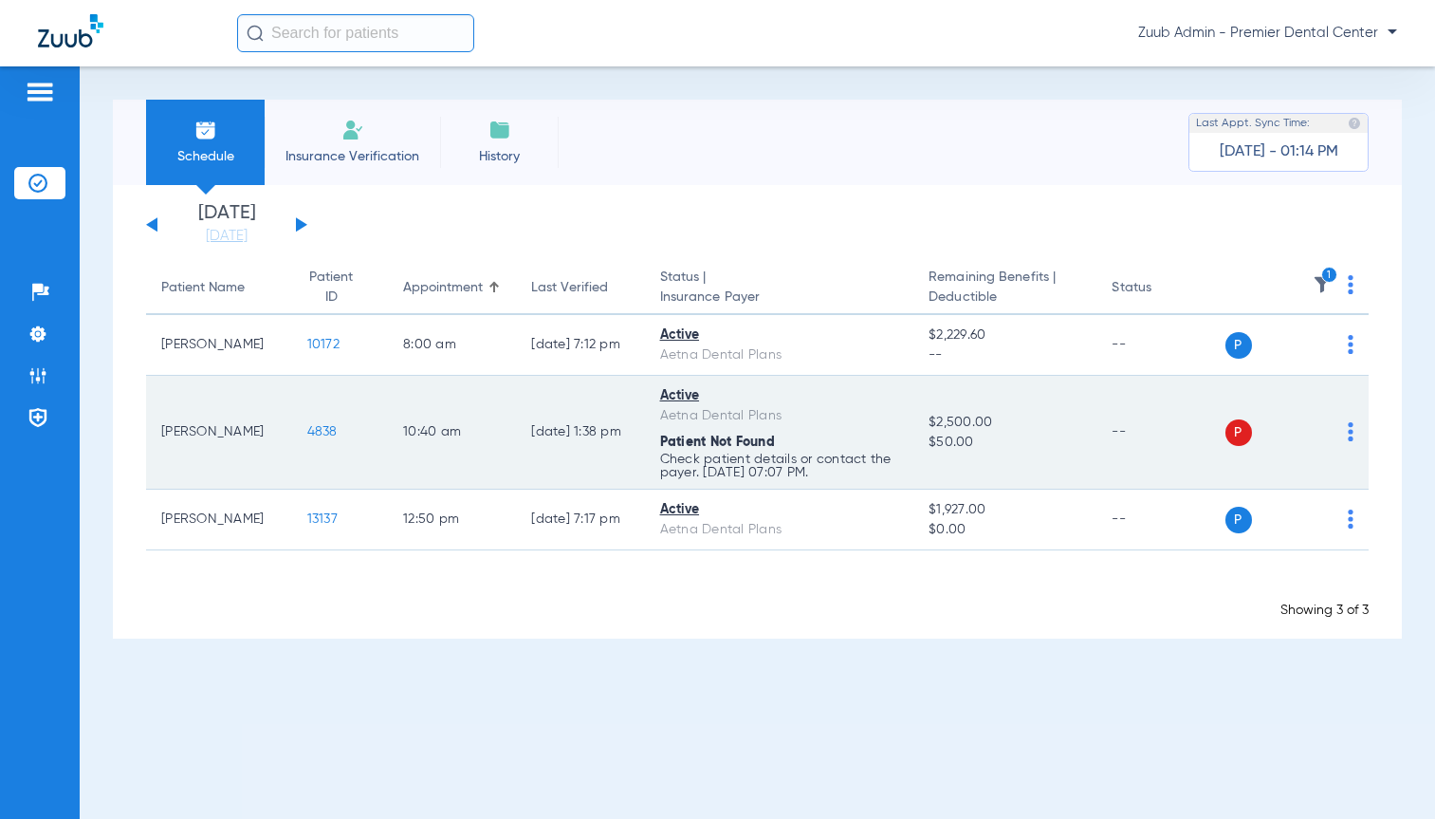
drag, startPoint x: 319, startPoint y: 434, endPoint x: 261, endPoint y: 426, distance: 58.4
click at [261, 426] on tr "[PERSON_NAME] 4838 10:40 AM [DATE] 1:38 PM Active Aetna Dental Plans Patient No…" at bounding box center [757, 433] width 1223 height 114
copy tr "4838"
click at [307, 435] on span "4838" at bounding box center [322, 431] width 30 height 13
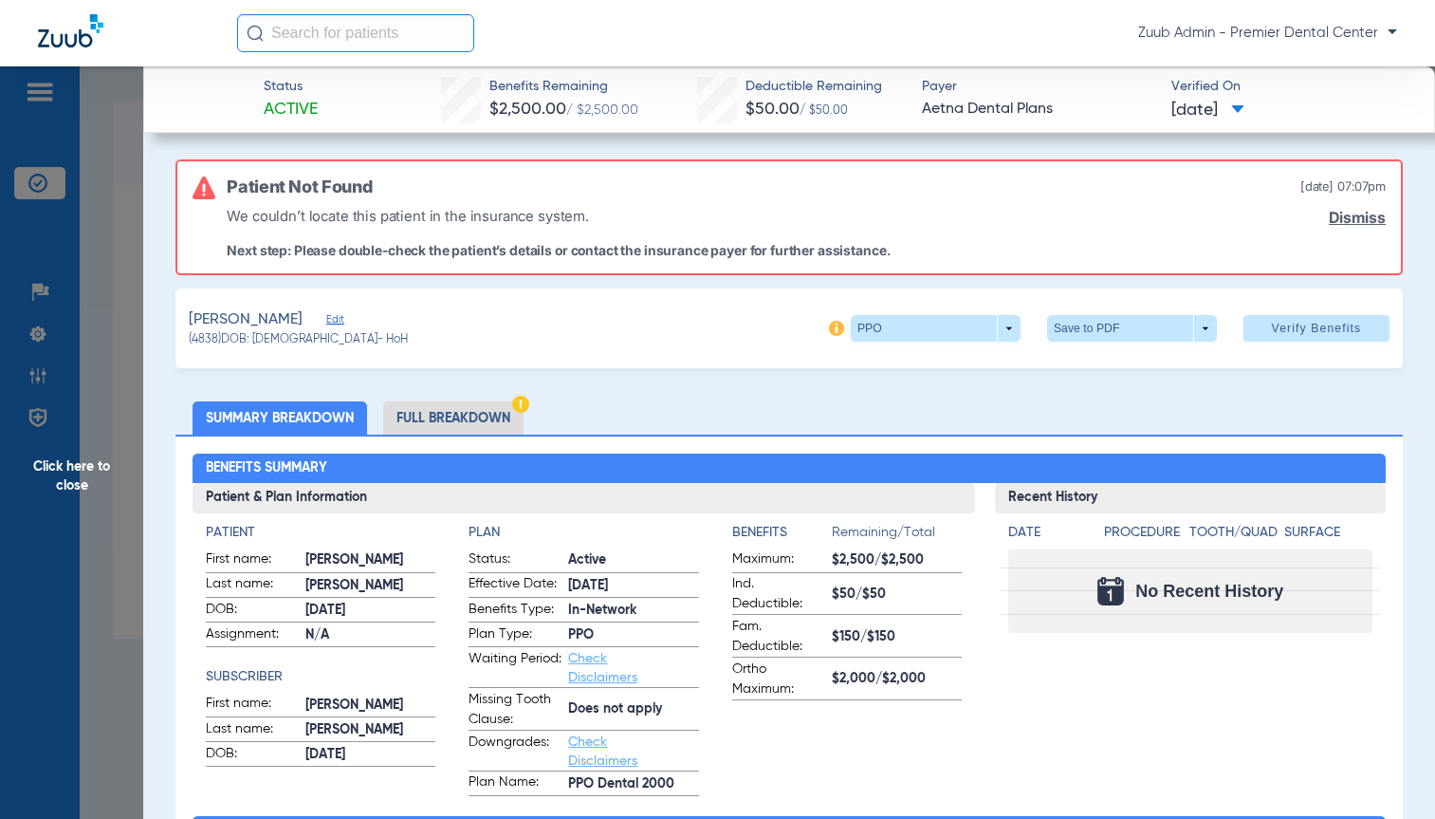
click at [65, 475] on span "Click here to close" at bounding box center [71, 475] width 143 height 819
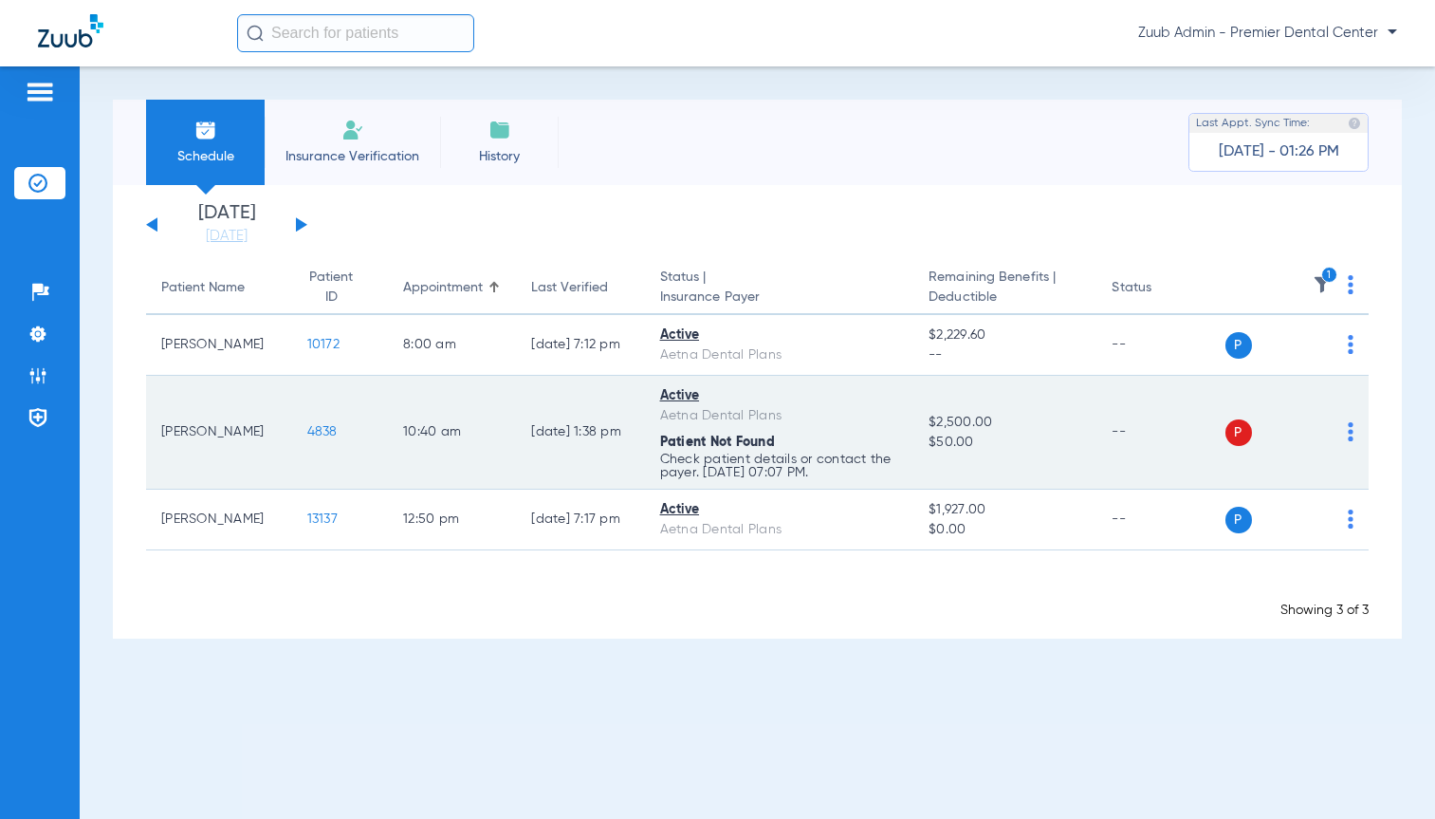
click at [1346, 436] on div "P S" at bounding box center [1290, 432] width 129 height 27
click at [1349, 433] on img at bounding box center [1351, 431] width 6 height 19
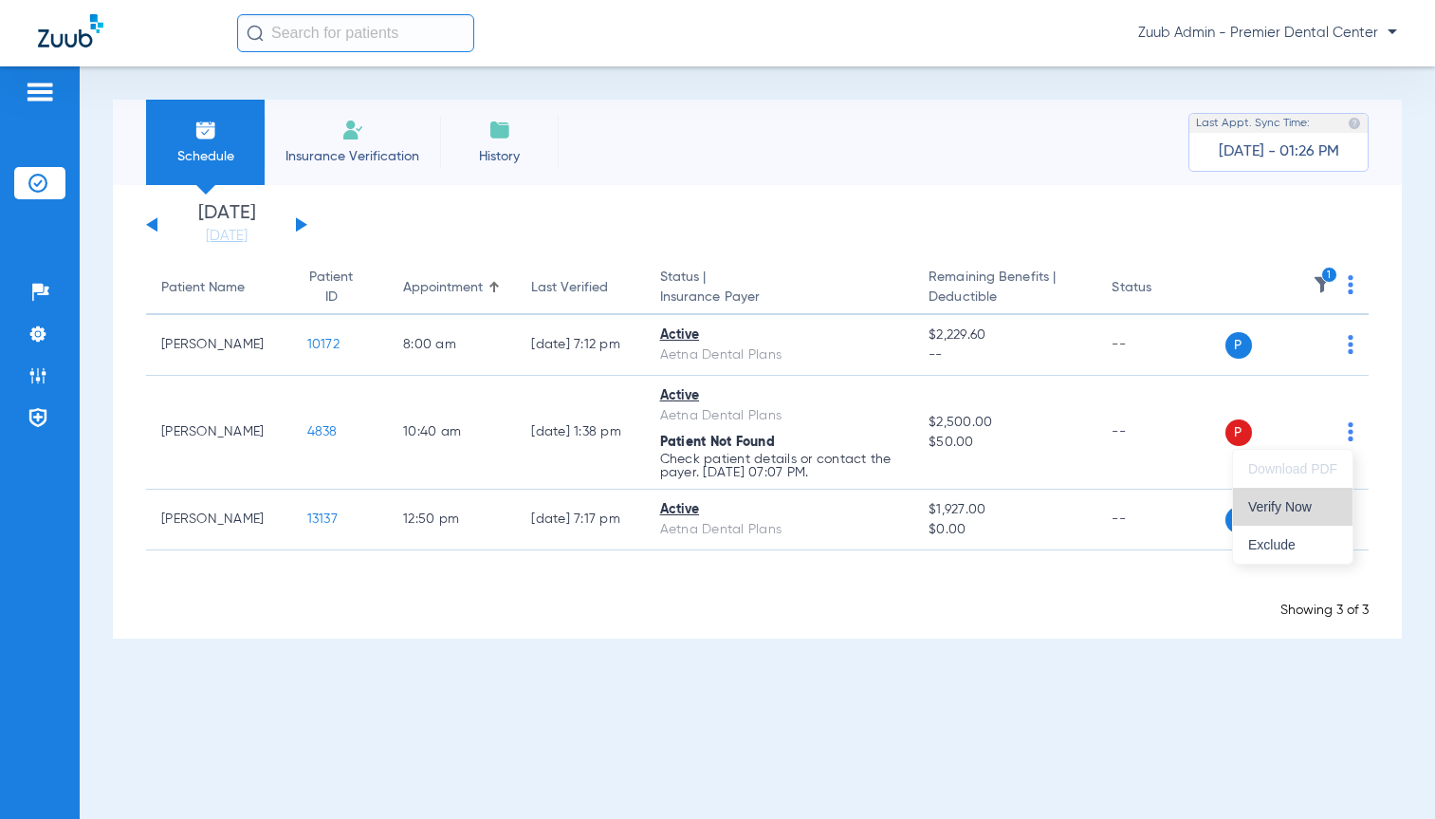
click at [1327, 508] on span "Verify Now" at bounding box center [1293, 506] width 89 height 13
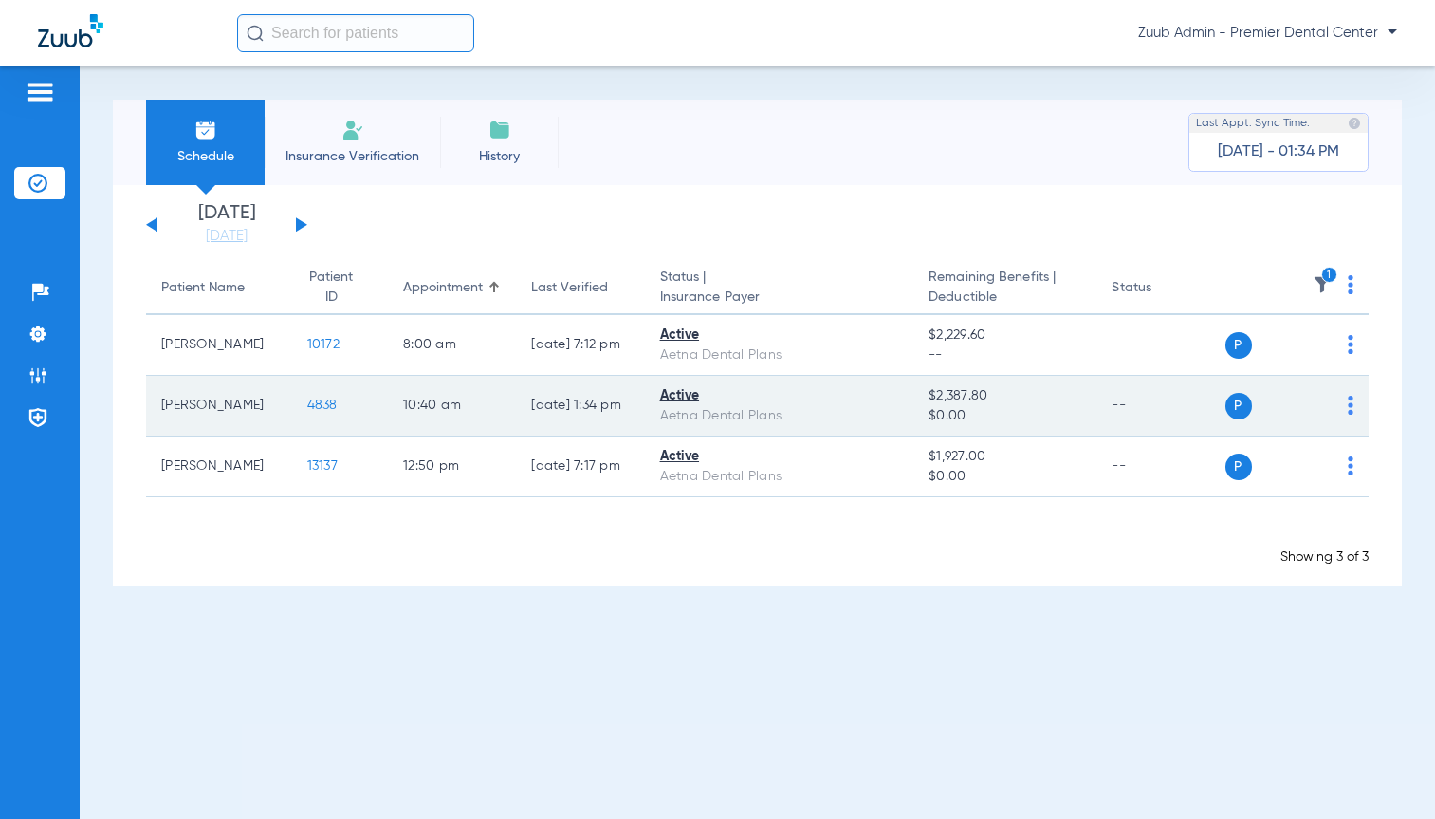
click at [307, 404] on span "4838" at bounding box center [322, 404] width 30 height 13
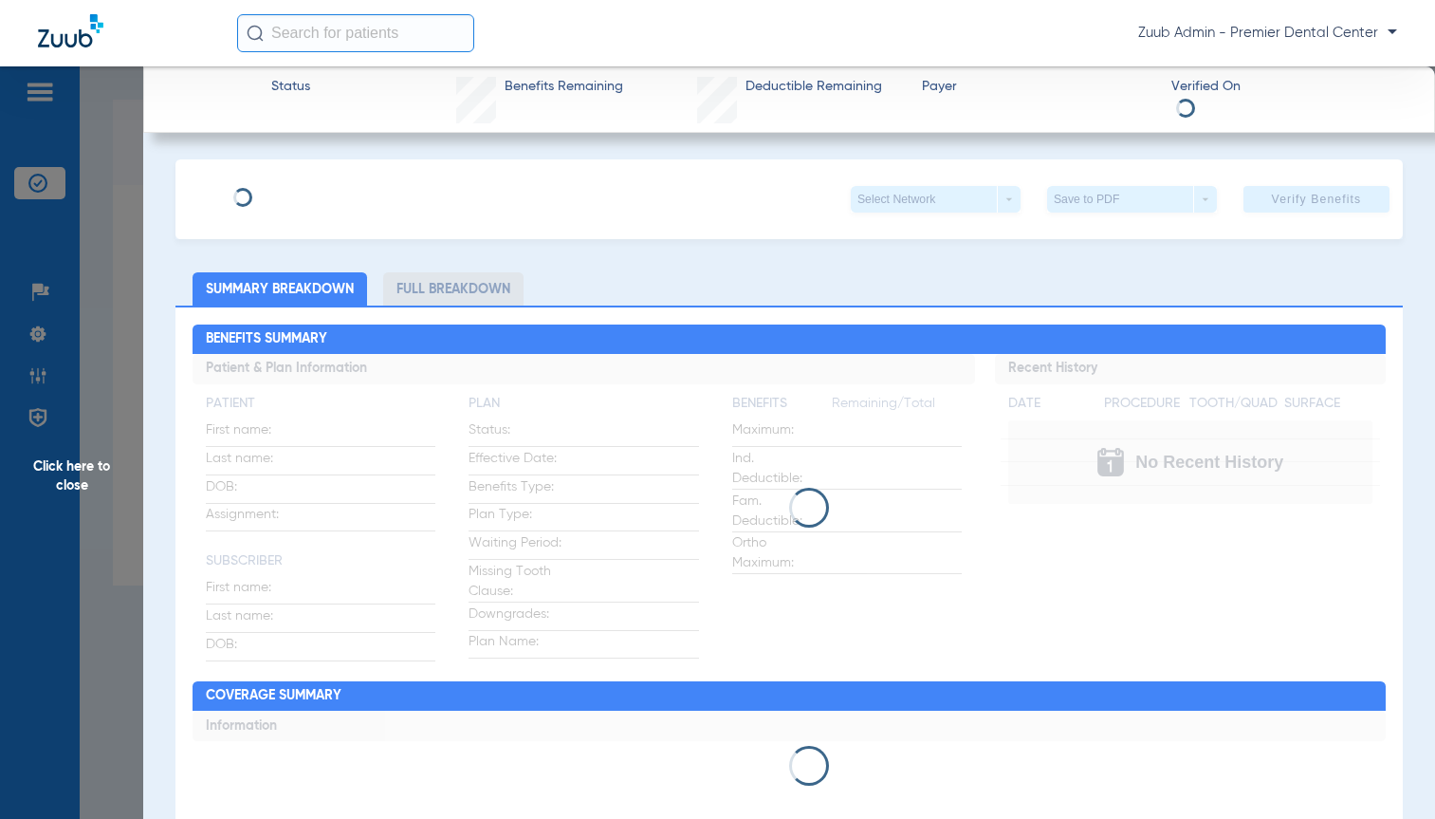
click at [61, 466] on span "Click here to close" at bounding box center [71, 475] width 143 height 819
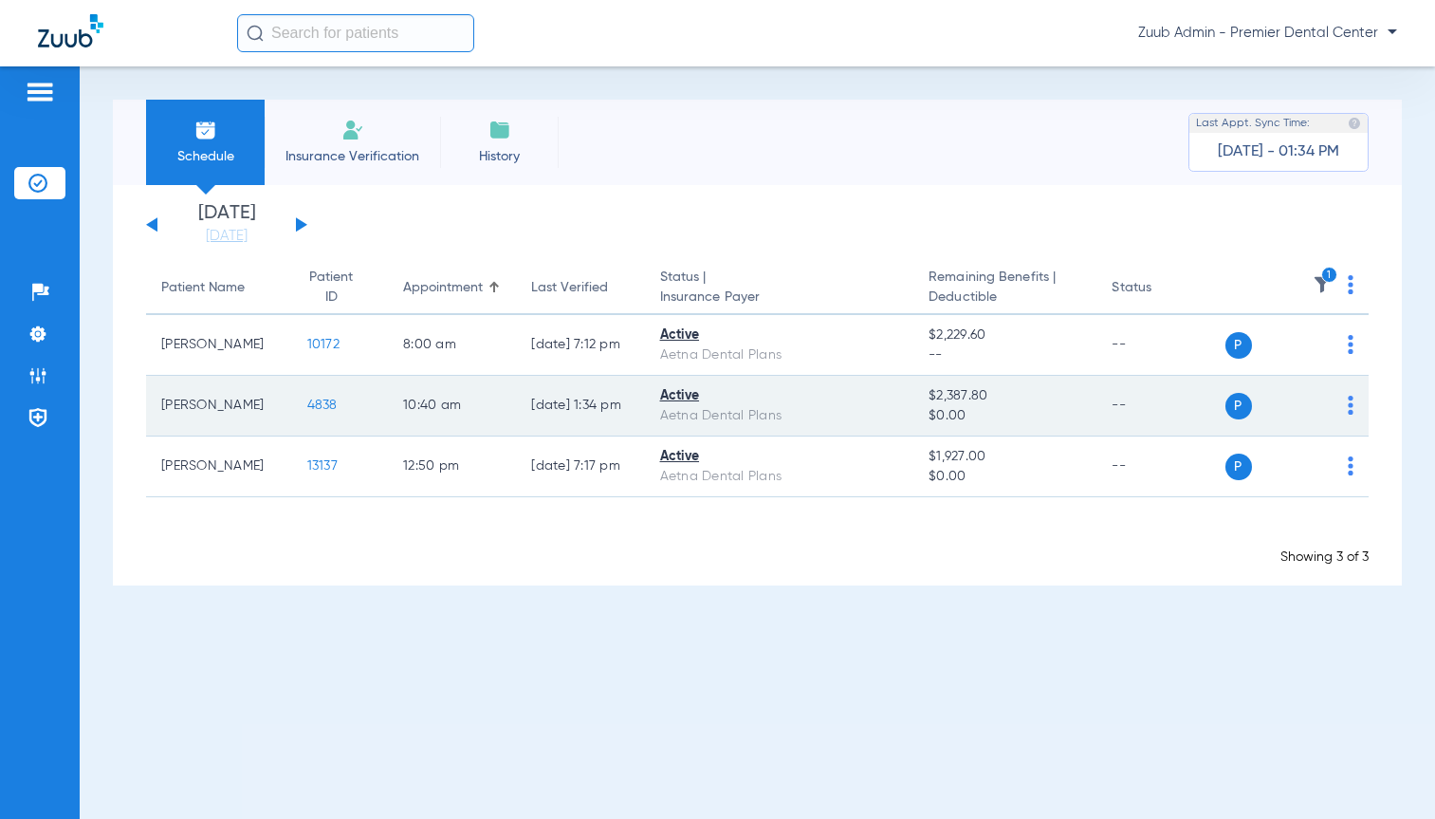
click at [307, 408] on span "4838" at bounding box center [322, 404] width 30 height 13
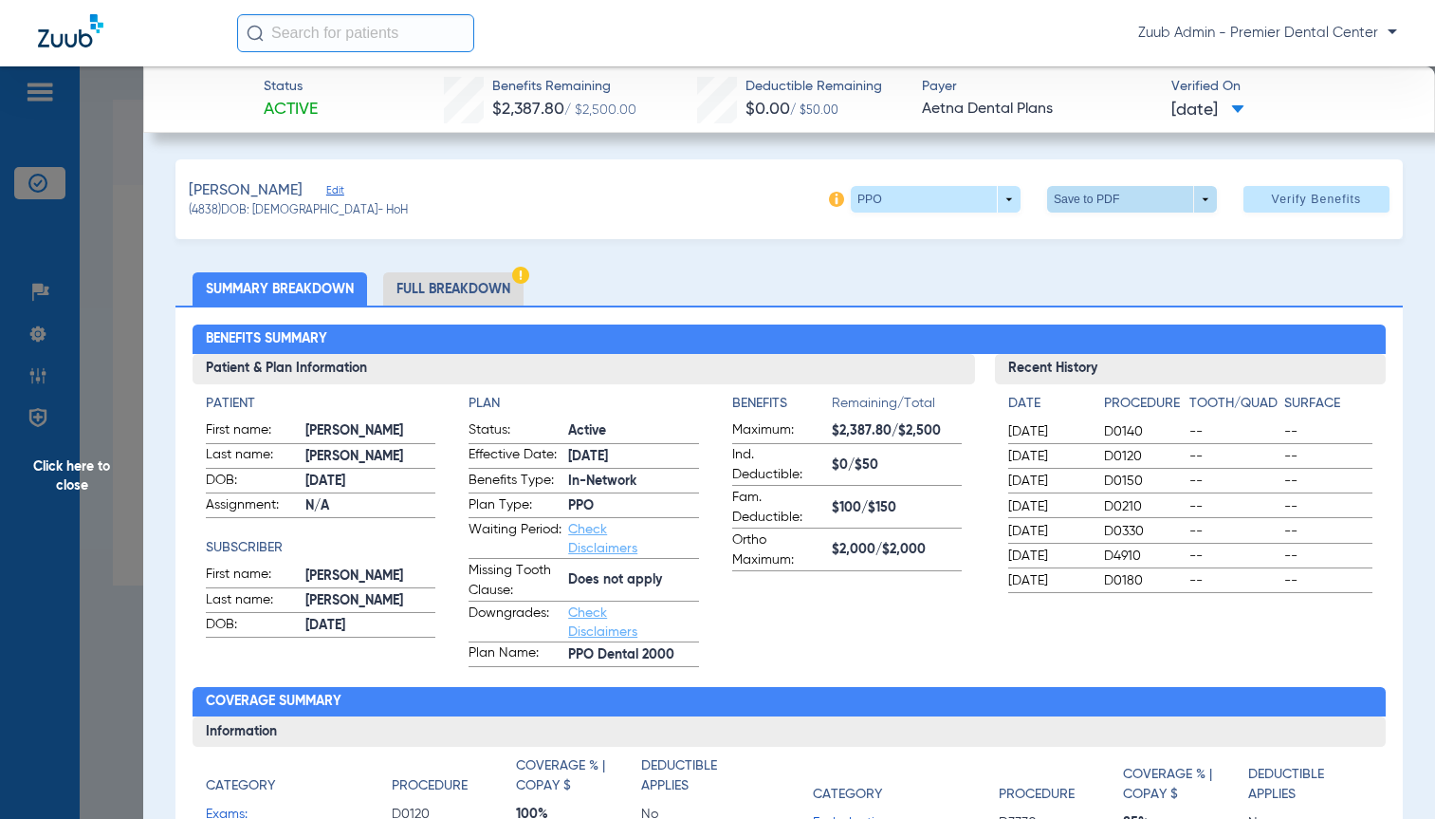
click at [1191, 200] on span at bounding box center [1132, 199] width 170 height 27
click at [1192, 200] on div at bounding box center [717, 409] width 1435 height 819
click at [1245, 108] on span at bounding box center [1237, 110] width 13 height 10
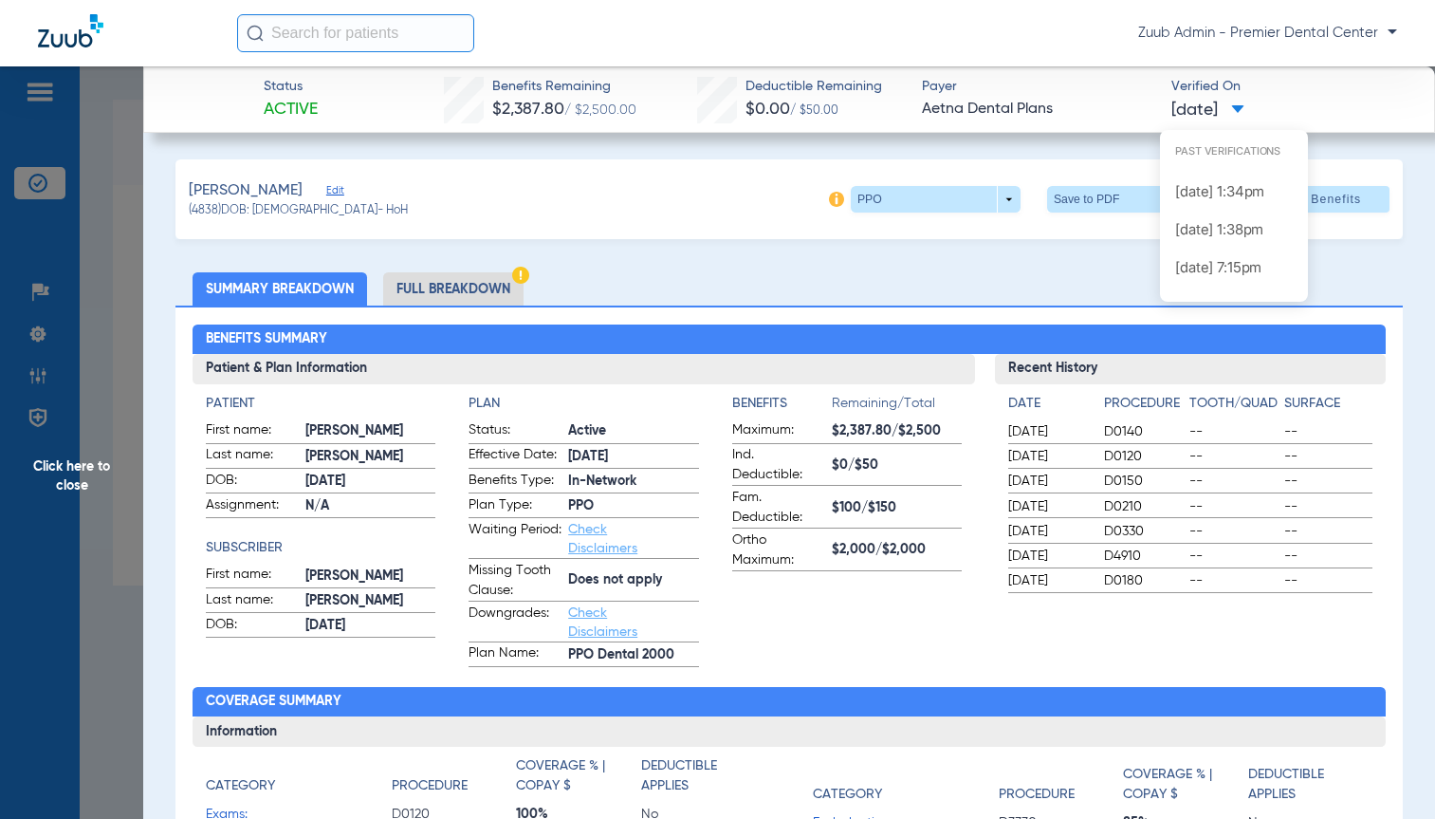
click at [91, 472] on div at bounding box center [717, 409] width 1435 height 819
